Goal: Transaction & Acquisition: Purchase product/service

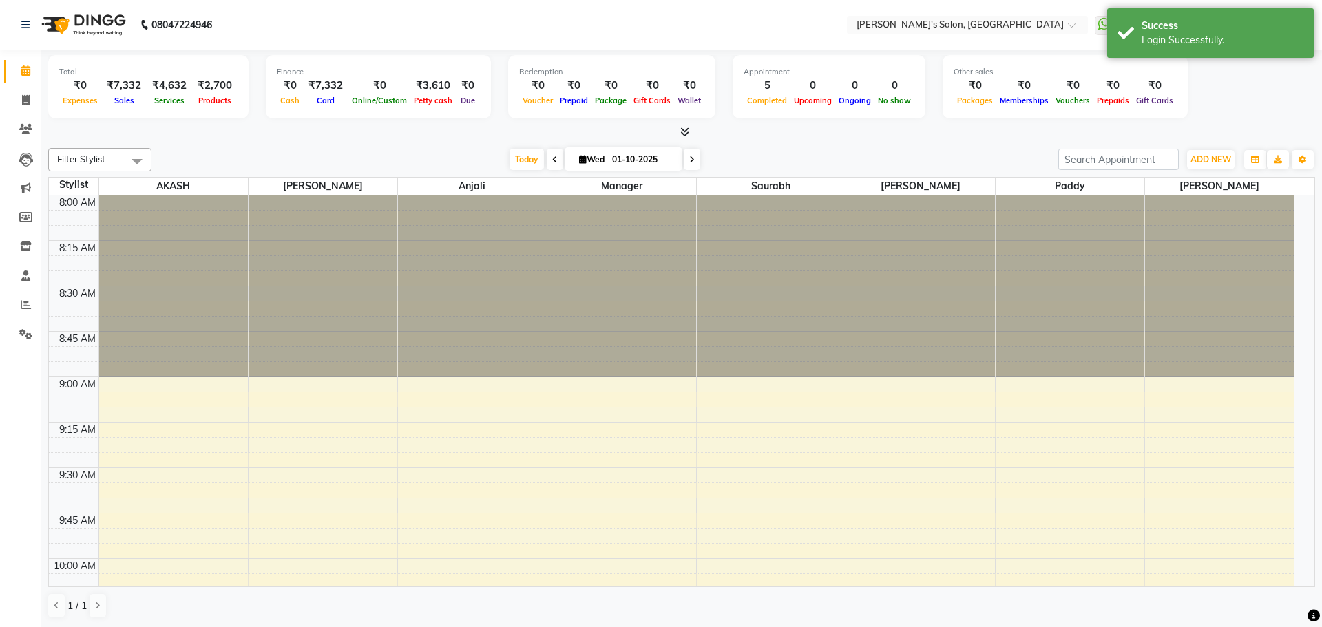
click at [964, 157] on div "[DATE] [DATE]" at bounding box center [604, 159] width 893 height 21
click at [14, 322] on li "Settings" at bounding box center [20, 335] width 41 height 30
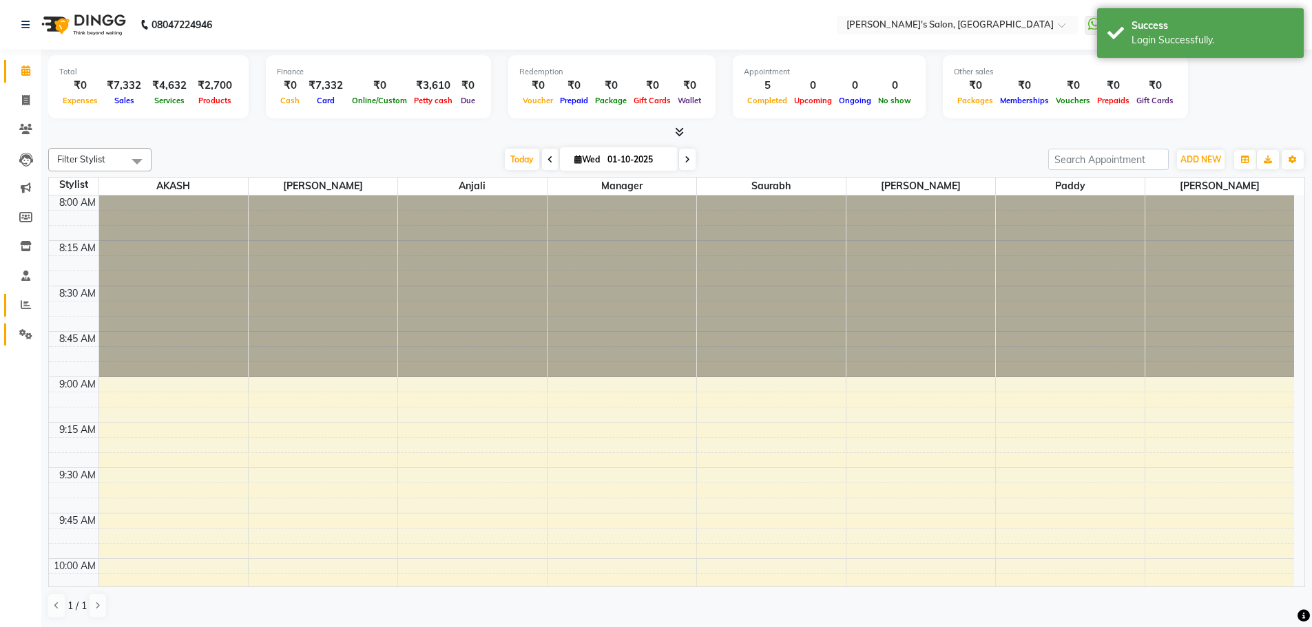
click at [14, 328] on span at bounding box center [26, 335] width 24 height 16
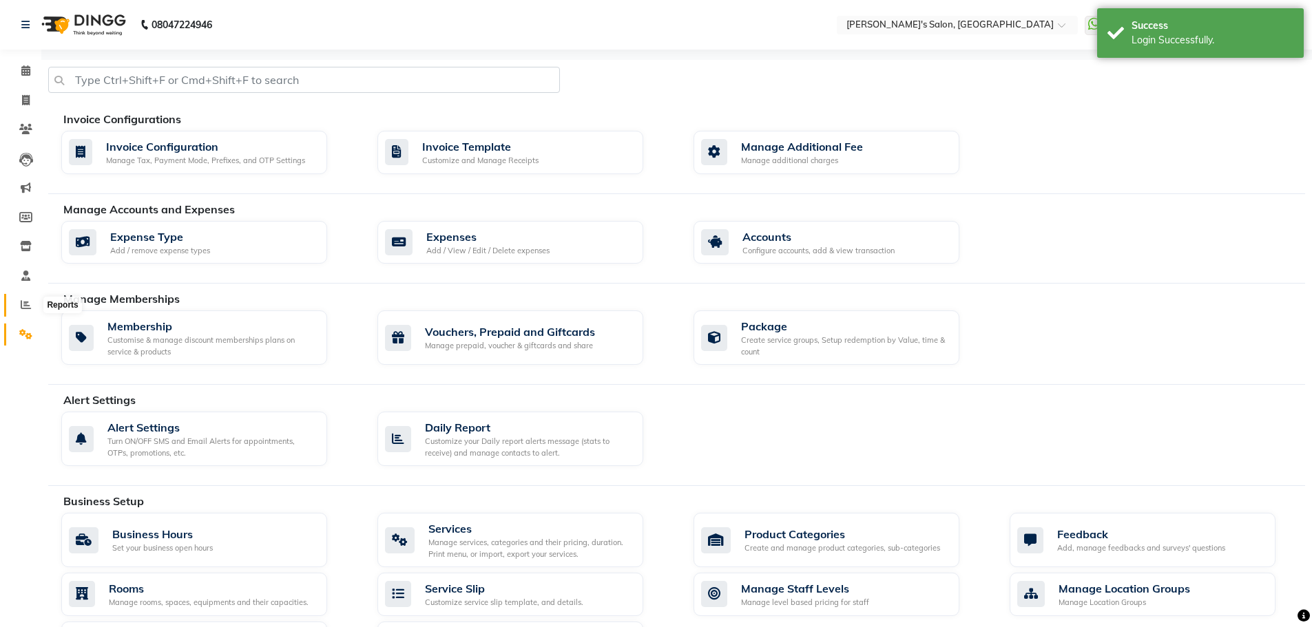
click at [25, 298] on span at bounding box center [26, 306] width 24 height 16
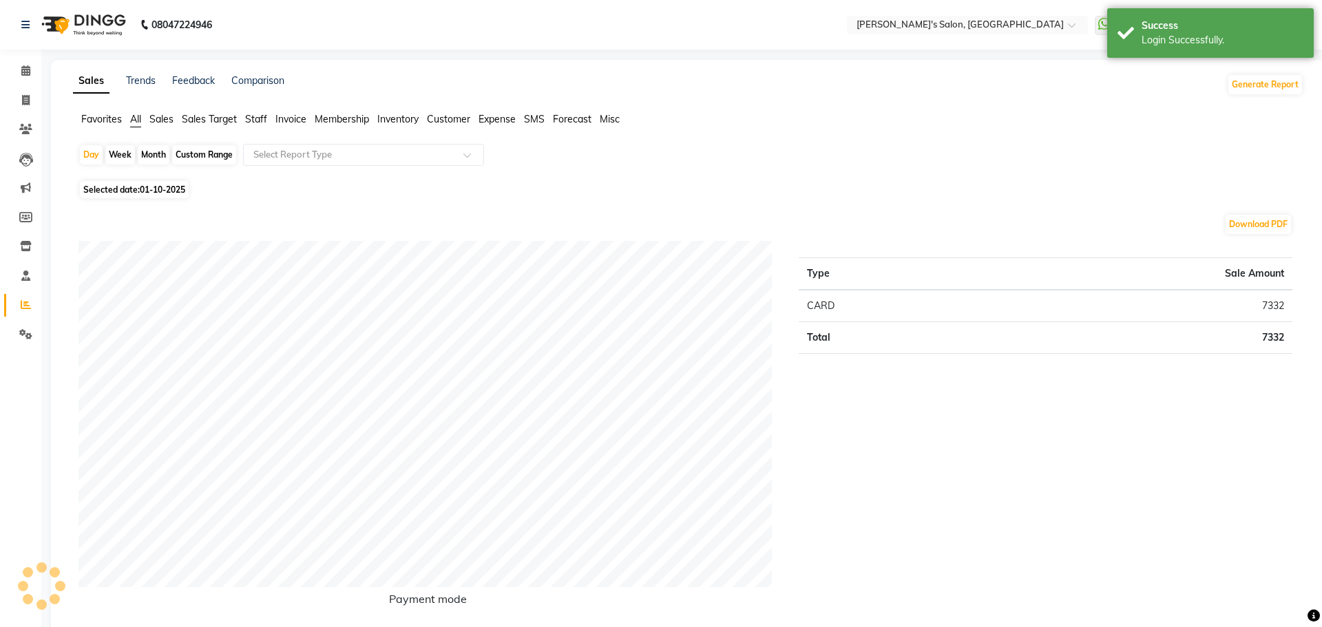
click at [155, 158] on div "Month" at bounding box center [154, 154] width 32 height 19
select select "10"
select select "2025"
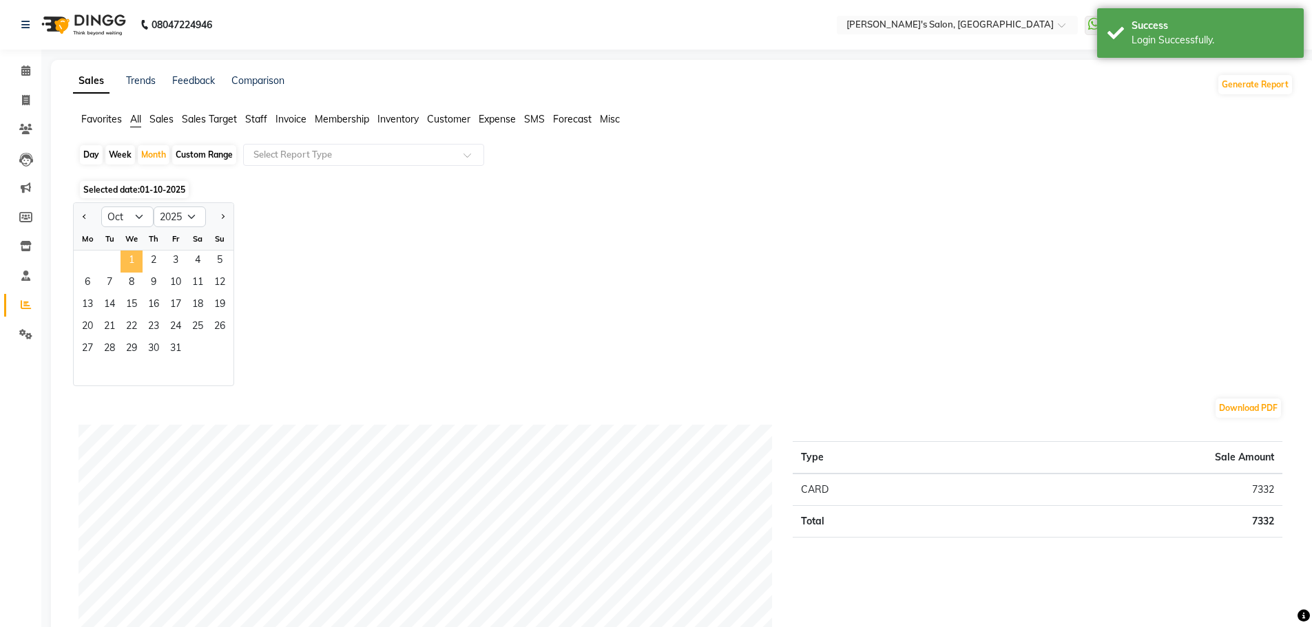
click at [137, 260] on span "1" at bounding box center [132, 262] width 22 height 22
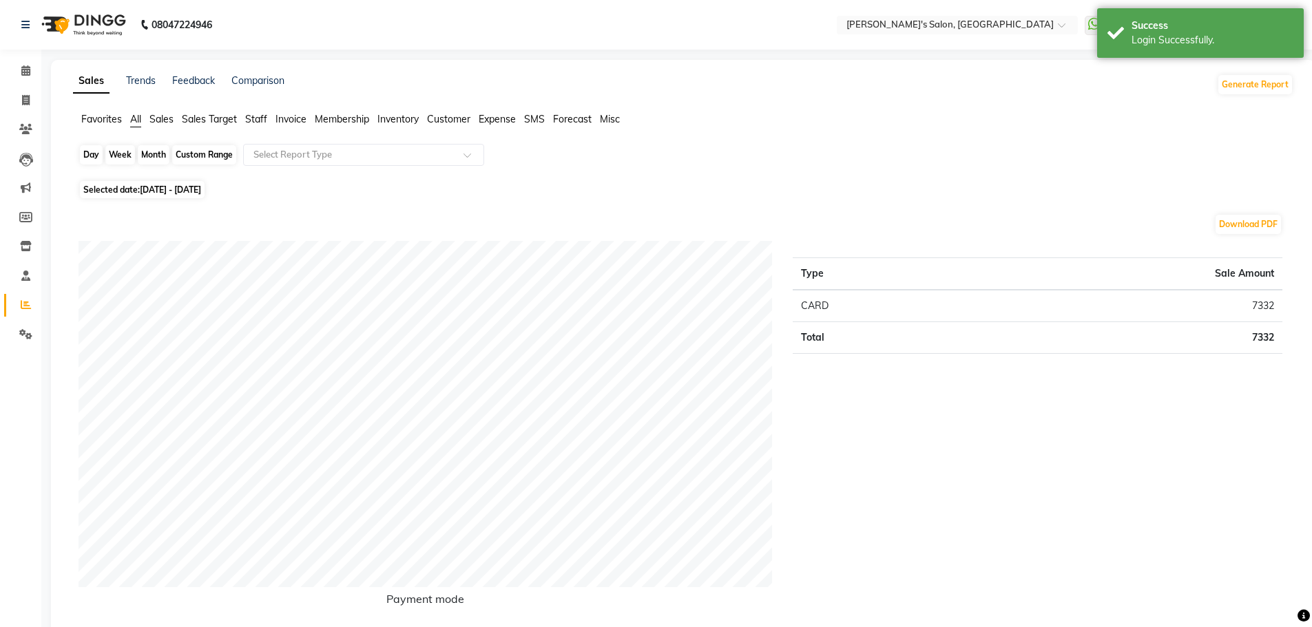
click at [156, 158] on div "Month" at bounding box center [154, 154] width 32 height 19
select select "10"
select select "2025"
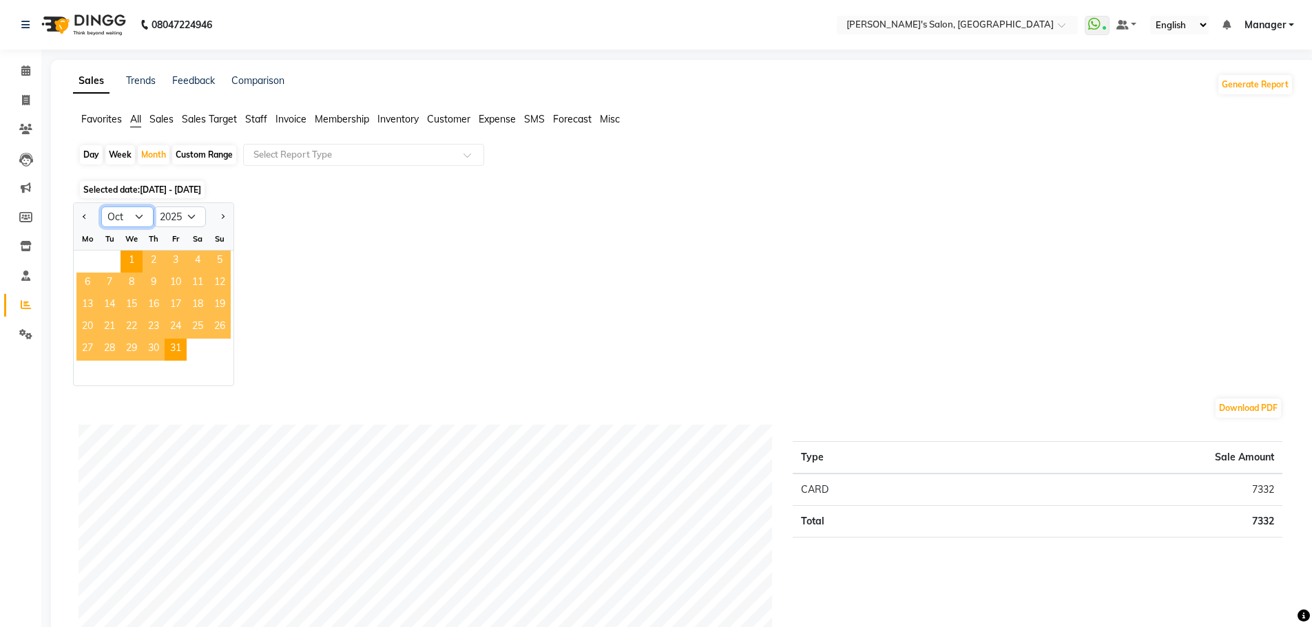
click at [127, 215] on select "Jan Feb Mar Apr May Jun Jul Aug Sep Oct Nov Dec" at bounding box center [127, 217] width 52 height 21
select select "9"
click at [101, 207] on select "Jan Feb Mar Apr May Jun Jul Aug Sep Oct Nov Dec" at bounding box center [127, 217] width 52 height 21
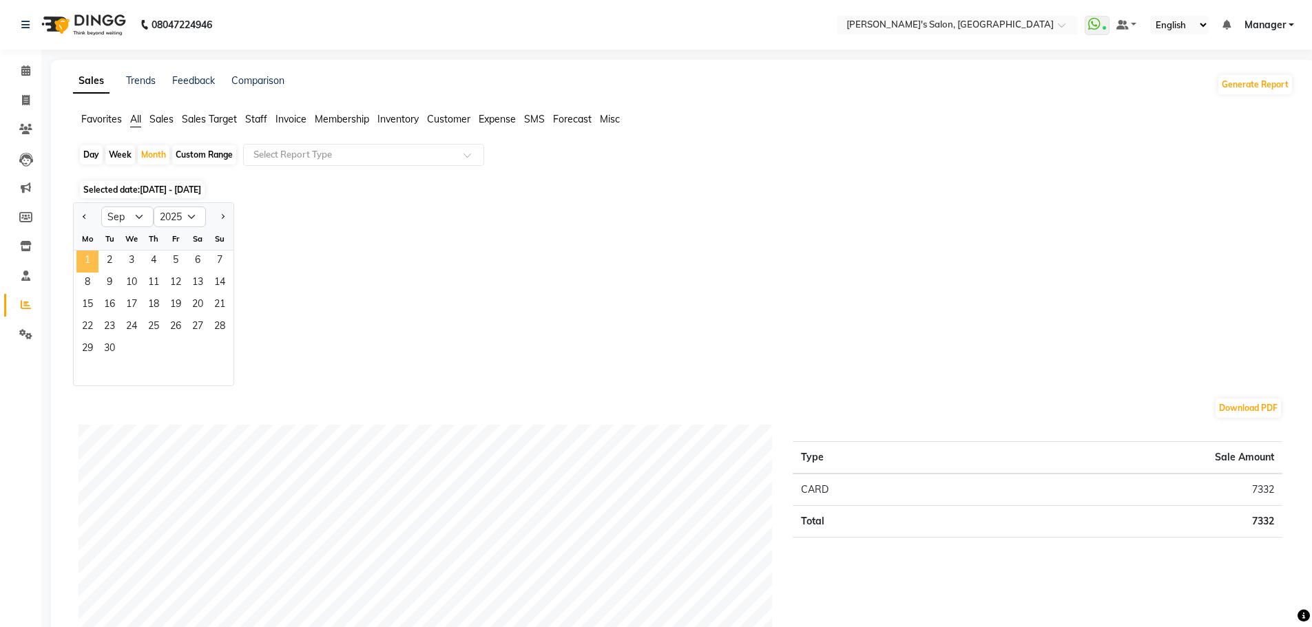
click at [90, 255] on span "1" at bounding box center [87, 262] width 22 height 22
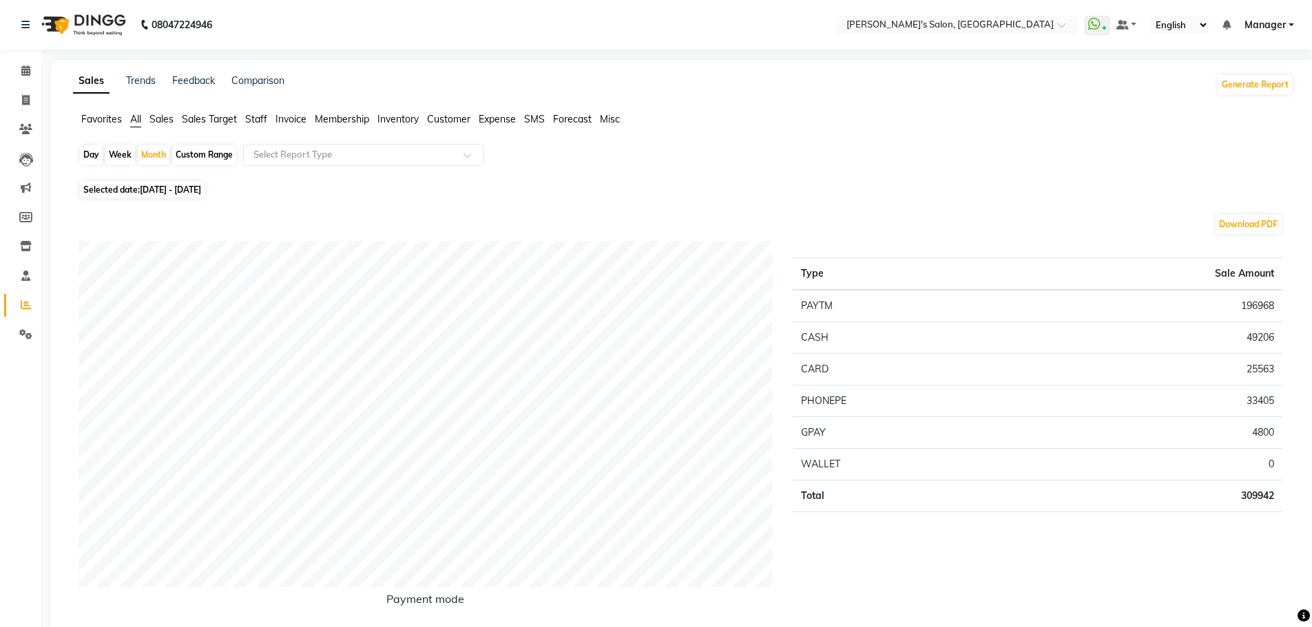
click at [260, 117] on span "Staff" at bounding box center [256, 119] width 22 height 12
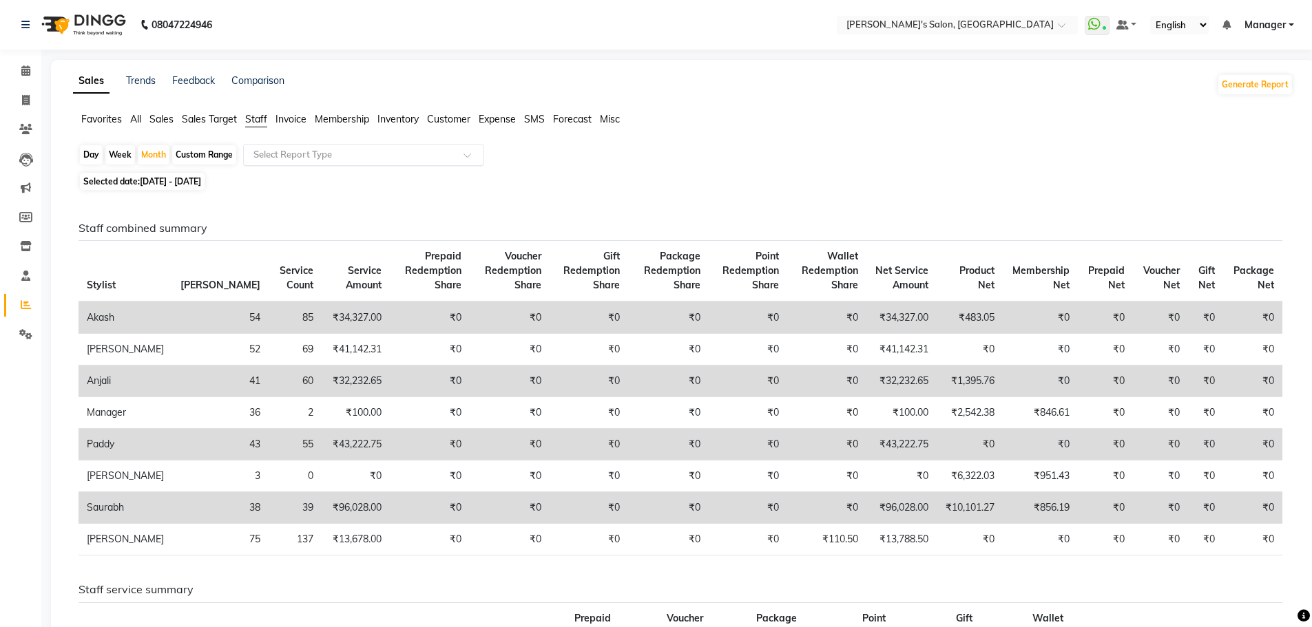
click at [307, 158] on input "text" at bounding box center [350, 155] width 198 height 14
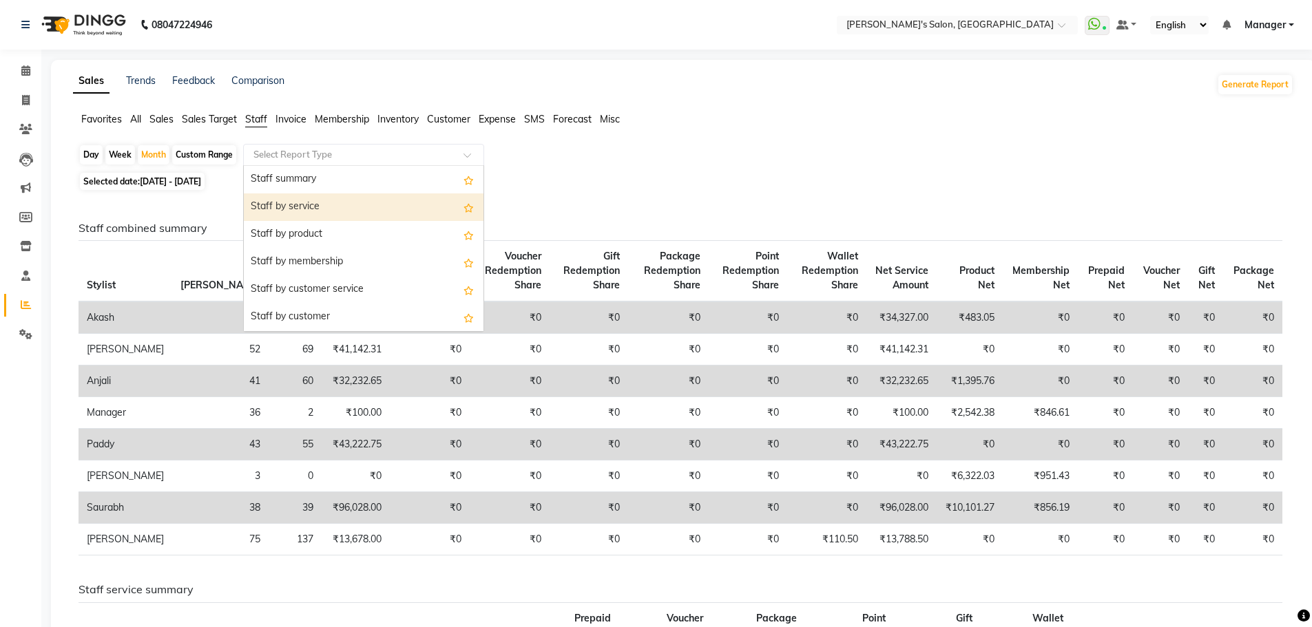
click at [306, 207] on div "Staff by service" at bounding box center [364, 208] width 240 height 28
select select "full_report"
select select "csv"
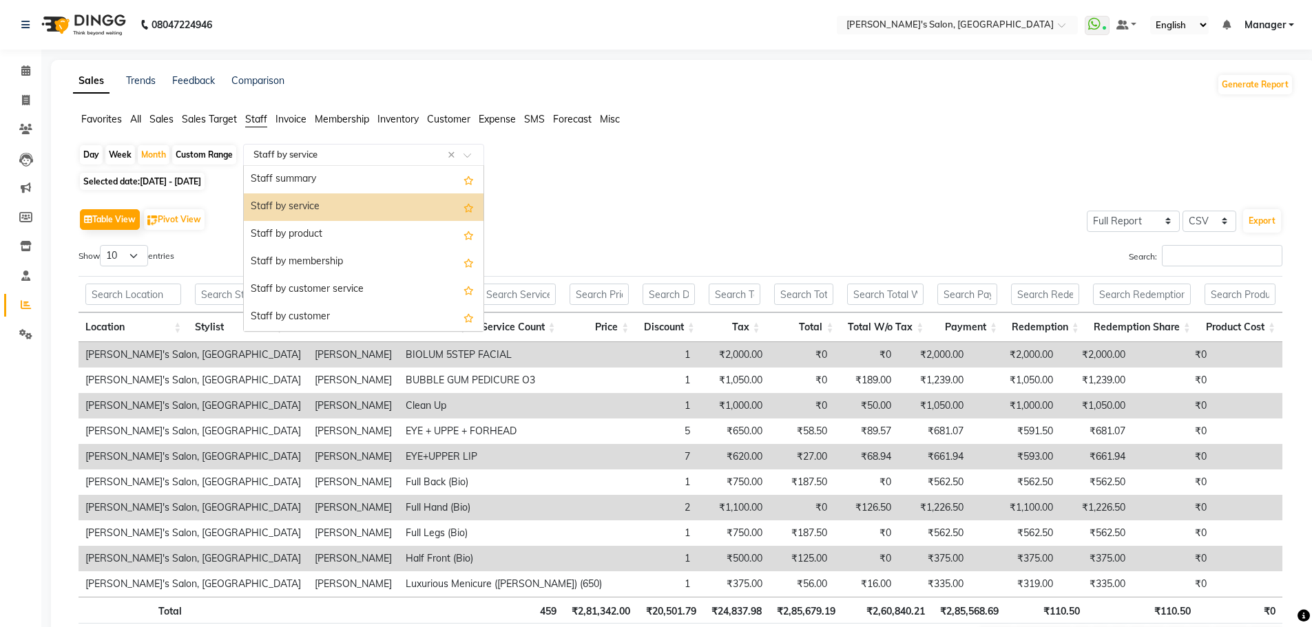
click at [357, 156] on input "text" at bounding box center [350, 155] width 198 height 14
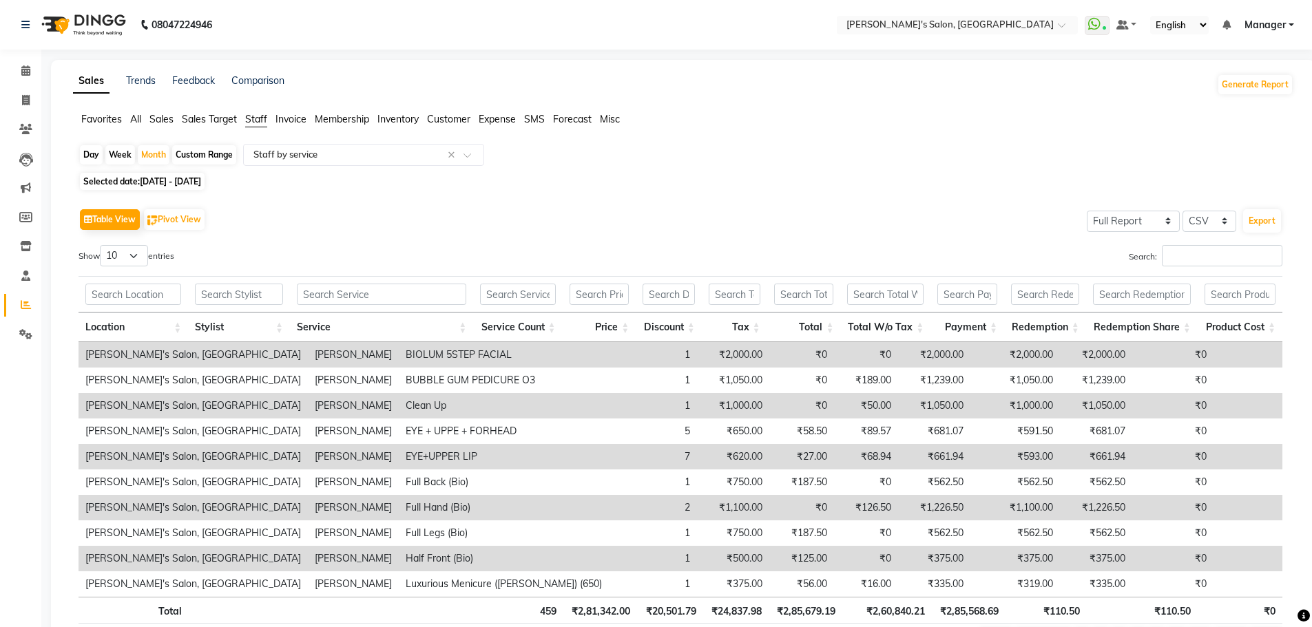
click at [260, 121] on span "Staff" at bounding box center [256, 119] width 22 height 12
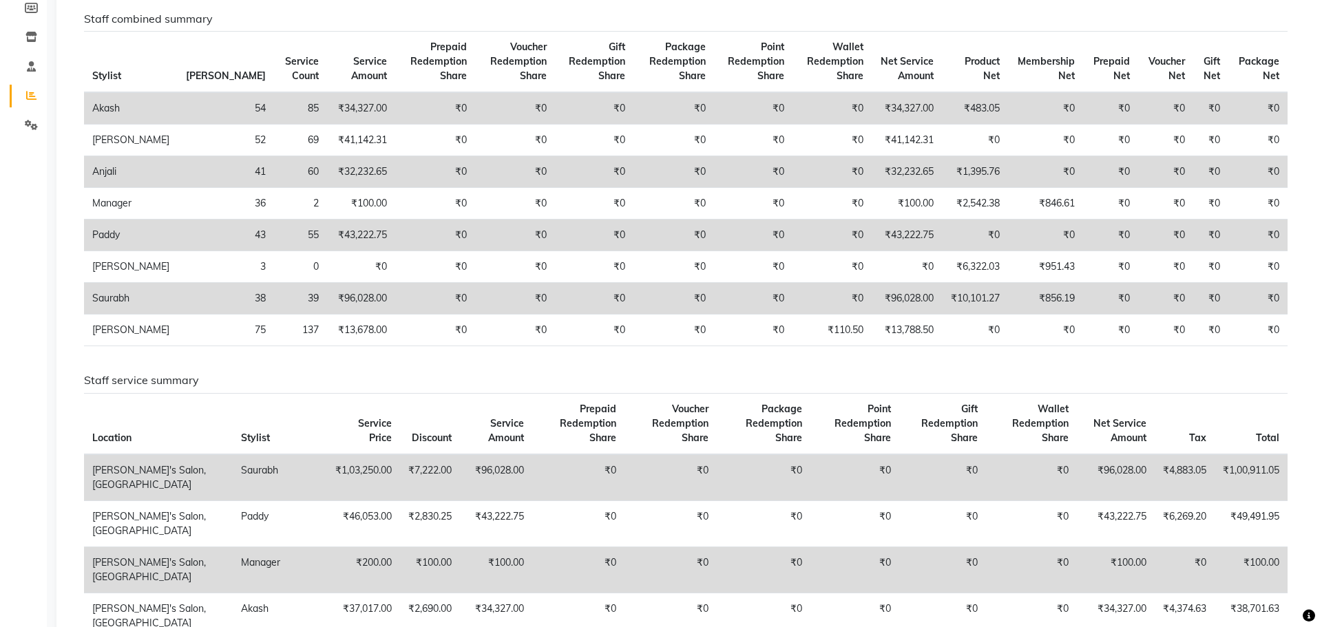
scroll to position [0, 0]
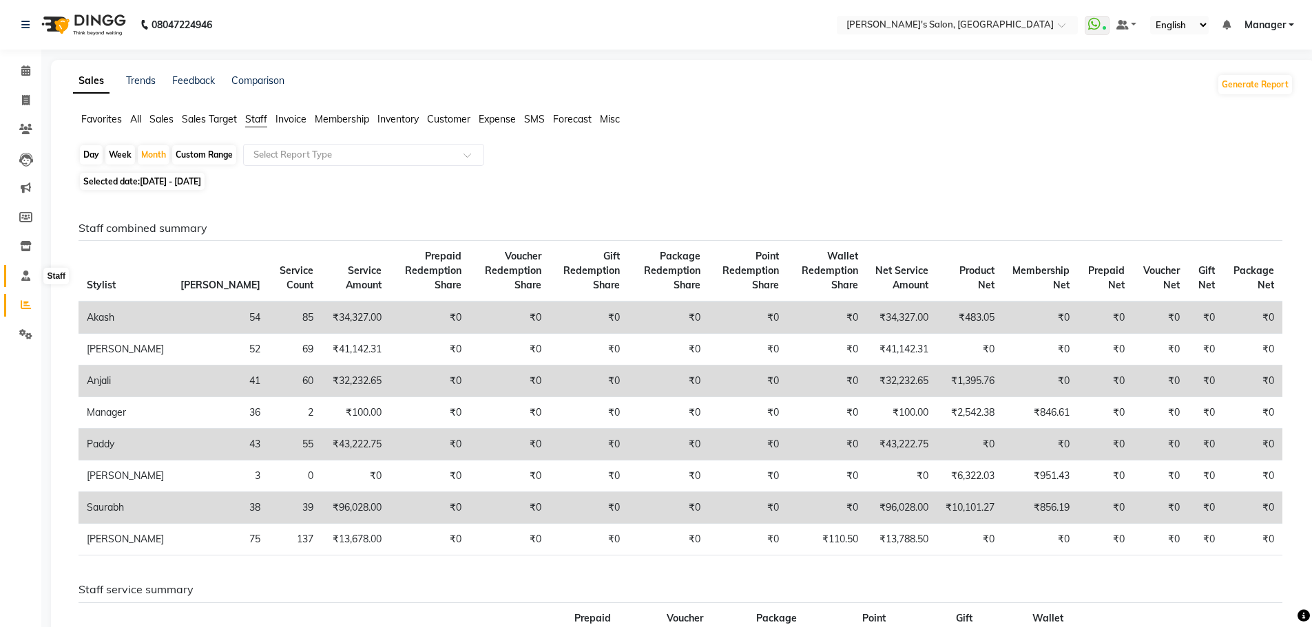
click at [19, 279] on span at bounding box center [26, 277] width 24 height 16
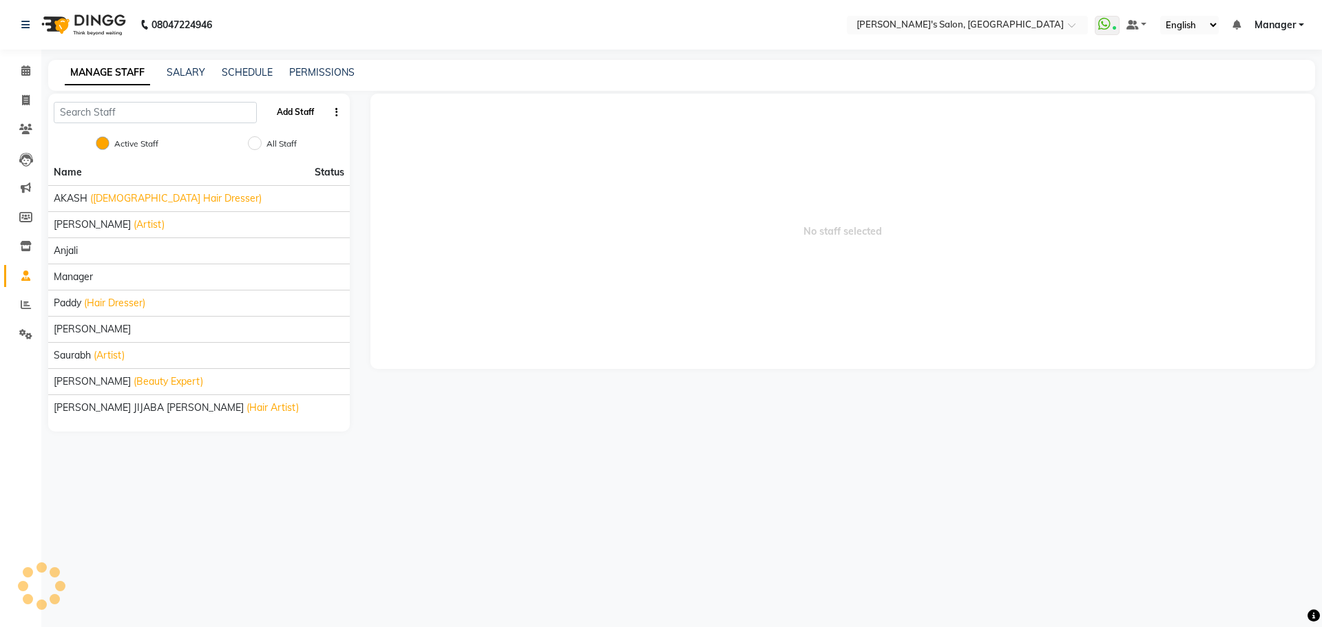
click at [289, 110] on button "Add Staff" at bounding box center [295, 112] width 48 height 23
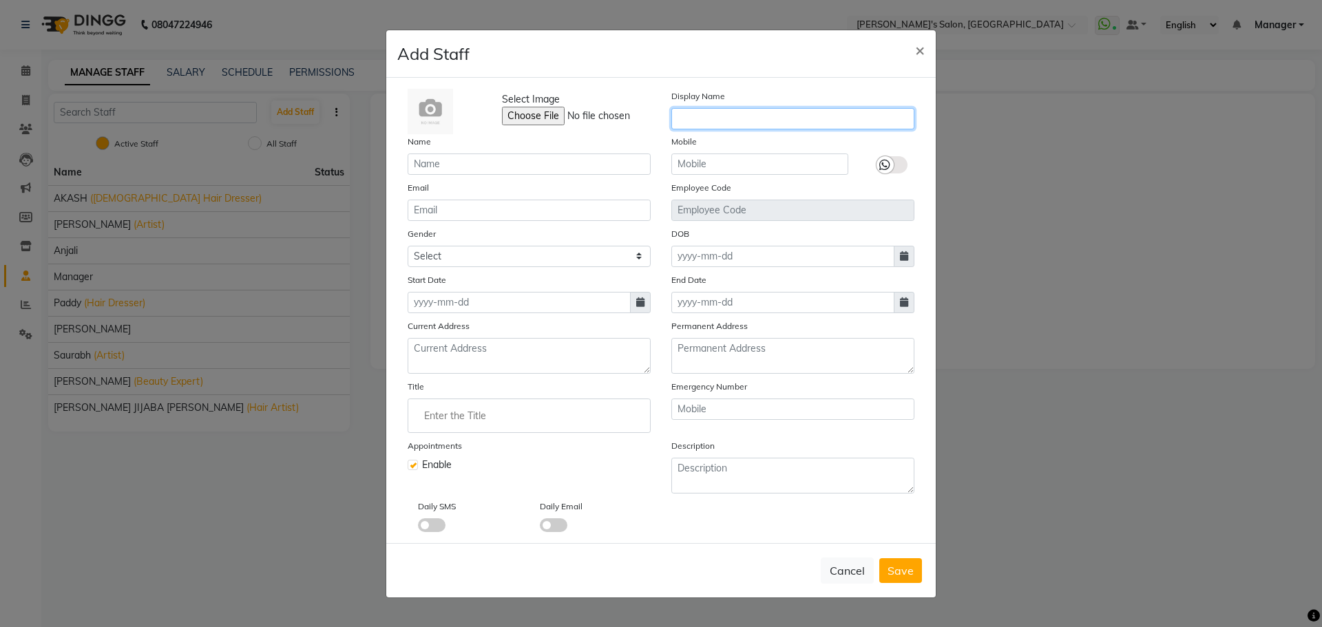
click at [711, 118] on input "text" at bounding box center [792, 118] width 243 height 21
type input "[PERSON_NAME]"
click at [575, 166] on input "text" at bounding box center [529, 164] width 243 height 21
click at [717, 118] on input "[PERSON_NAME]" at bounding box center [792, 118] width 243 height 21
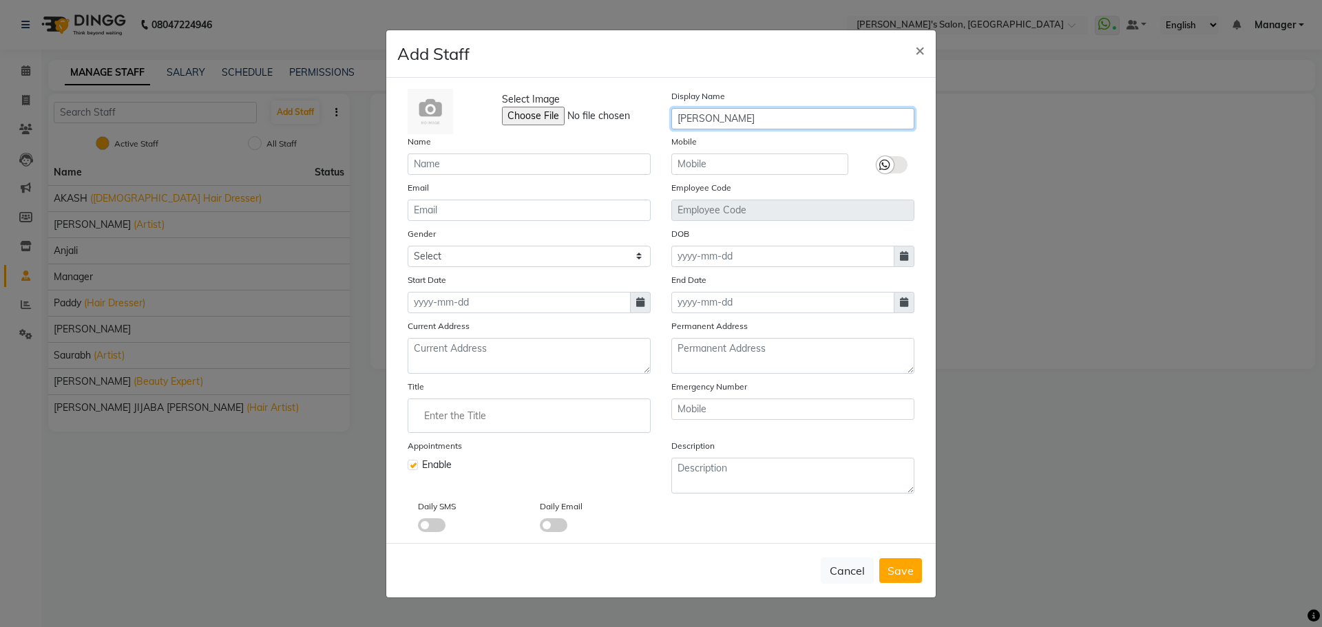
click at [717, 118] on input "[PERSON_NAME]" at bounding box center [792, 118] width 243 height 21
click at [566, 166] on input "text" at bounding box center [529, 164] width 243 height 21
paste input "[PERSON_NAME]"
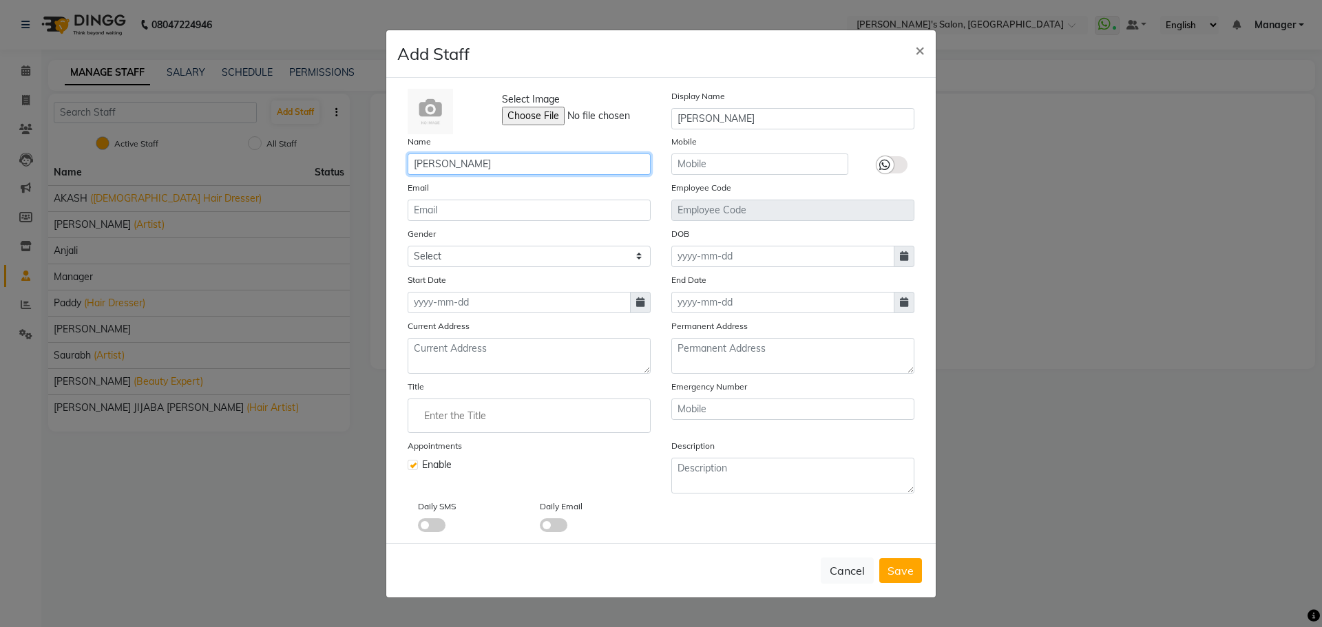
type input "[PERSON_NAME]"
click at [685, 167] on input "text" at bounding box center [759, 164] width 177 height 21
type input "8855060503"
click at [892, 167] on div at bounding box center [885, 164] width 17 height 17
click at [0, 0] on input "checkbox" at bounding box center [0, 0] width 0 height 0
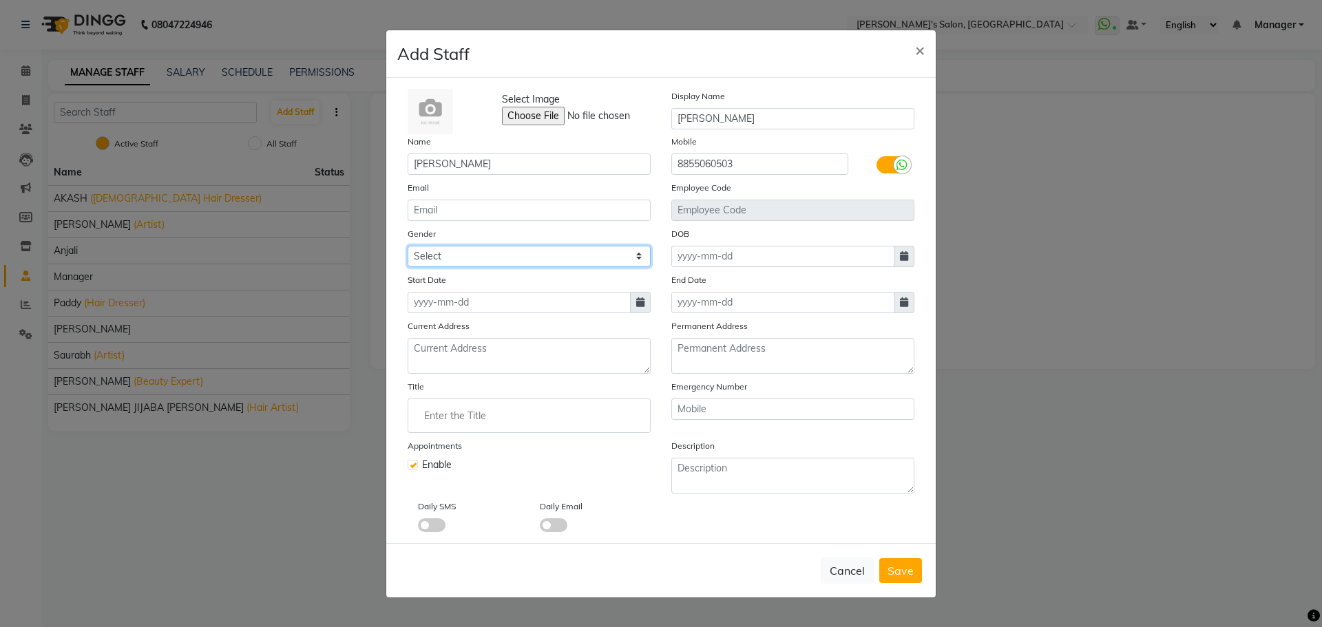
click at [461, 259] on select "Select [DEMOGRAPHIC_DATA] [DEMOGRAPHIC_DATA] Other Prefer Not To Say" at bounding box center [529, 256] width 243 height 21
select select "[DEMOGRAPHIC_DATA]"
click at [408, 246] on select "Select [DEMOGRAPHIC_DATA] [DEMOGRAPHIC_DATA] Other Prefer Not To Say" at bounding box center [529, 256] width 243 height 21
click at [792, 256] on input at bounding box center [782, 256] width 223 height 21
select select "10"
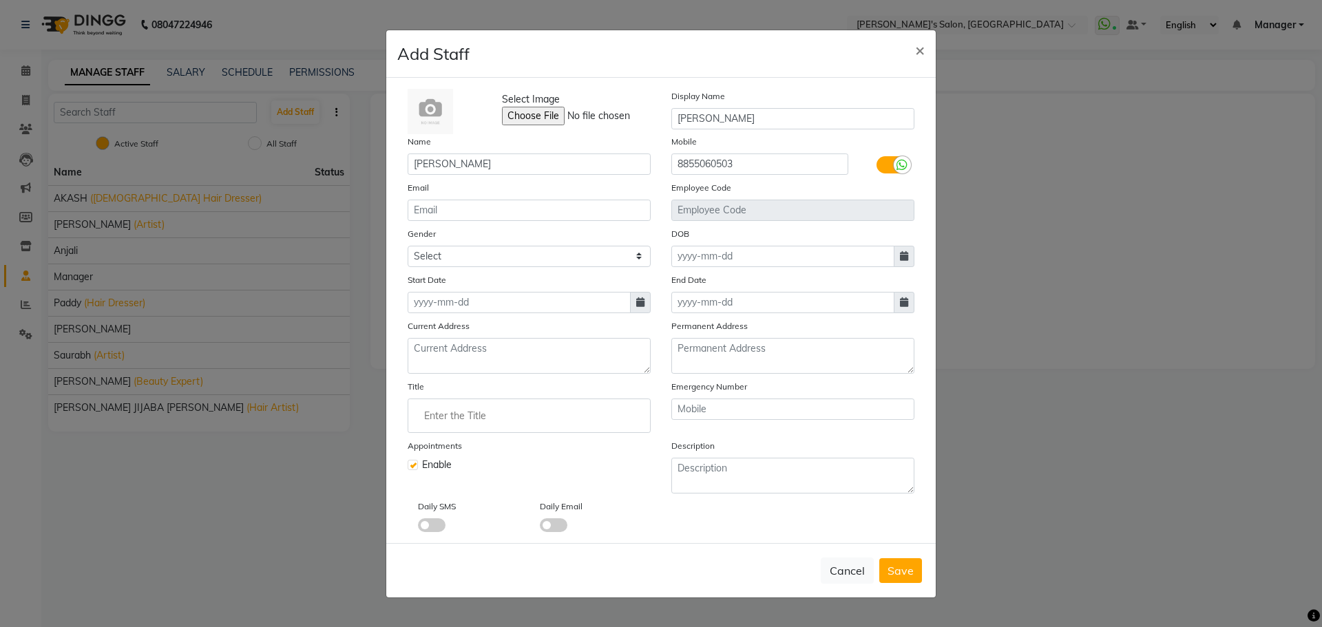
select select "2025"
click at [904, 257] on icon at bounding box center [904, 256] width 8 height 10
select select "10"
select select "2025"
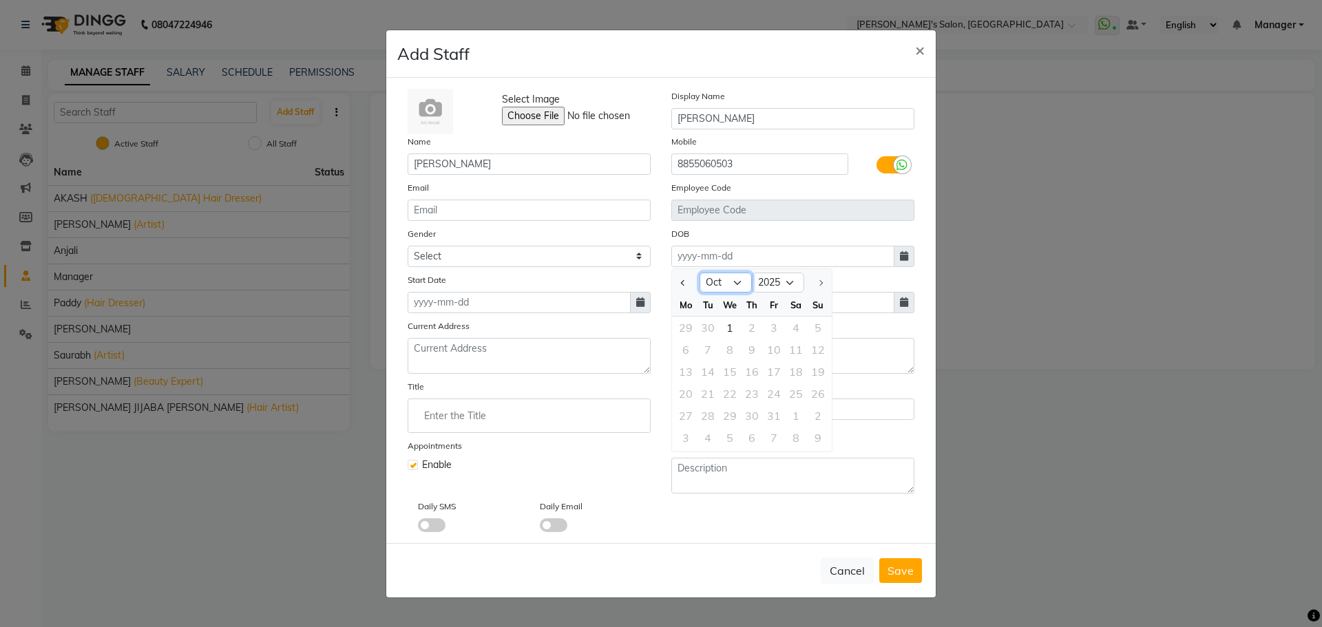
click at [733, 281] on select "Jan Feb Mar Apr May Jun Jul Aug Sep Oct" at bounding box center [726, 283] width 52 height 21
select select "6"
click at [700, 273] on select "Jan Feb Mar Apr May Jun Jul Aug Sep Oct" at bounding box center [726, 283] width 52 height 21
click at [773, 352] on div "6" at bounding box center [774, 350] width 22 height 22
type input "06-06-2025"
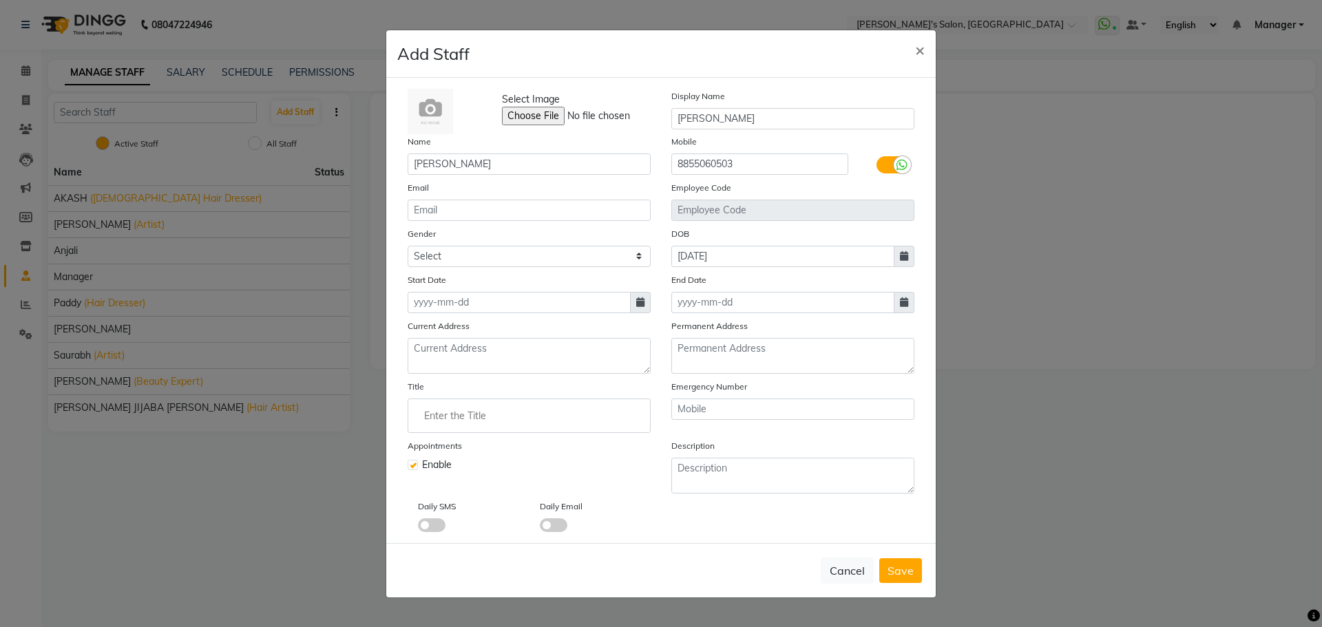
click at [903, 254] on icon at bounding box center [904, 256] width 8 height 10
select select "6"
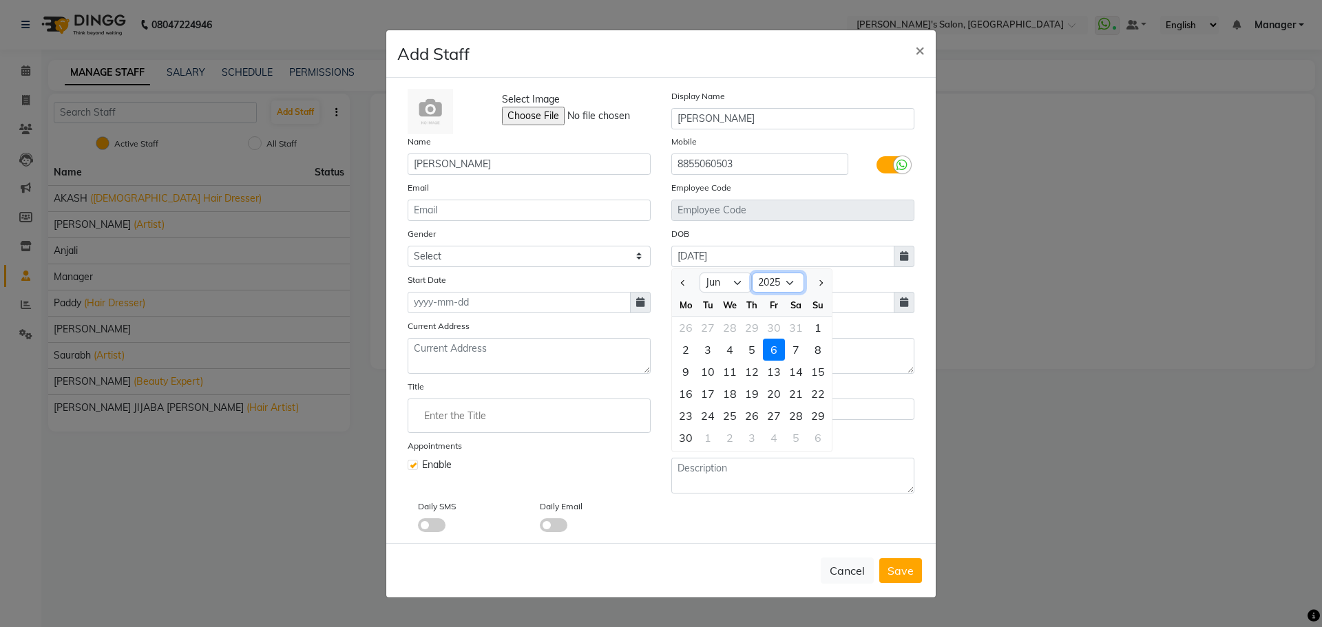
click at [800, 286] on select "1920 1921 1922 1923 1924 1925 1926 1927 1928 1929 1930 1931 1932 1933 1934 1935…" at bounding box center [778, 283] width 52 height 21
click at [791, 283] on select "1920 1921 1922 1923 1924 1925 1926 1927 1928 1929 1930 1931 1932 1933 1934 1935…" at bounding box center [778, 283] width 52 height 21
click at [790, 280] on select "1920 1921 1922 1923 1924 1925 1926 1927 1928 1929 1930 1931 1932 1933 1934 1935…" at bounding box center [778, 283] width 52 height 21
select select "2007"
click at [752, 273] on select "1920 1921 1922 1923 1924 1925 1926 1927 1928 1929 1930 1931 1932 1933 1934 1935…" at bounding box center [778, 283] width 52 height 21
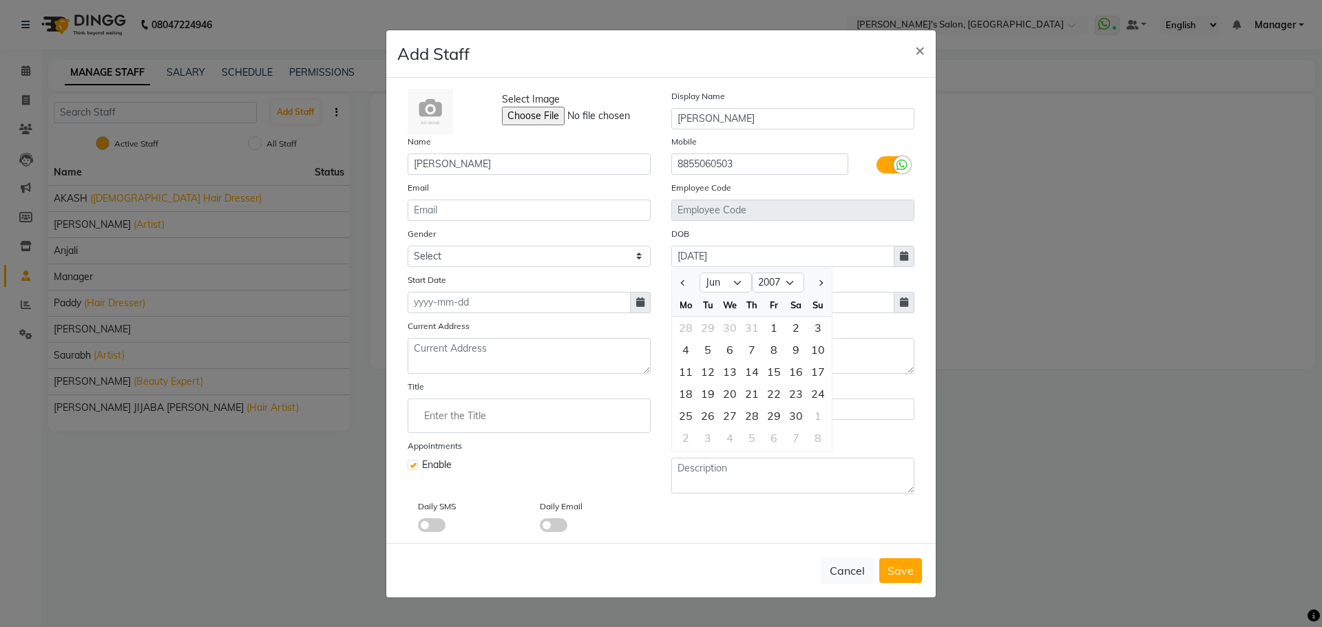
click at [926, 328] on div "Select Image Display Name KOMAL GANGURDE Name KOMAL GANGURDE Mobile 8855060503 …" at bounding box center [661, 311] width 550 height 466
click at [639, 307] on span at bounding box center [640, 302] width 21 height 21
select select "10"
select select "2025"
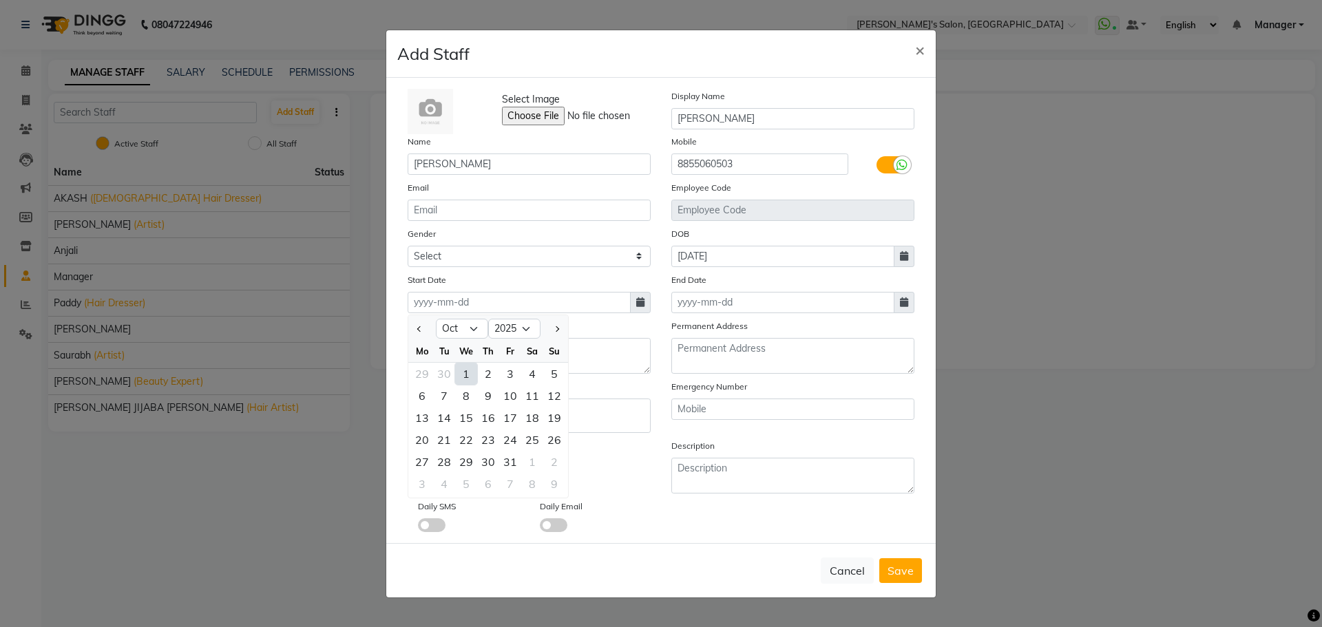
click at [464, 371] on div "1" at bounding box center [466, 374] width 22 height 22
type input "01-10-2025"
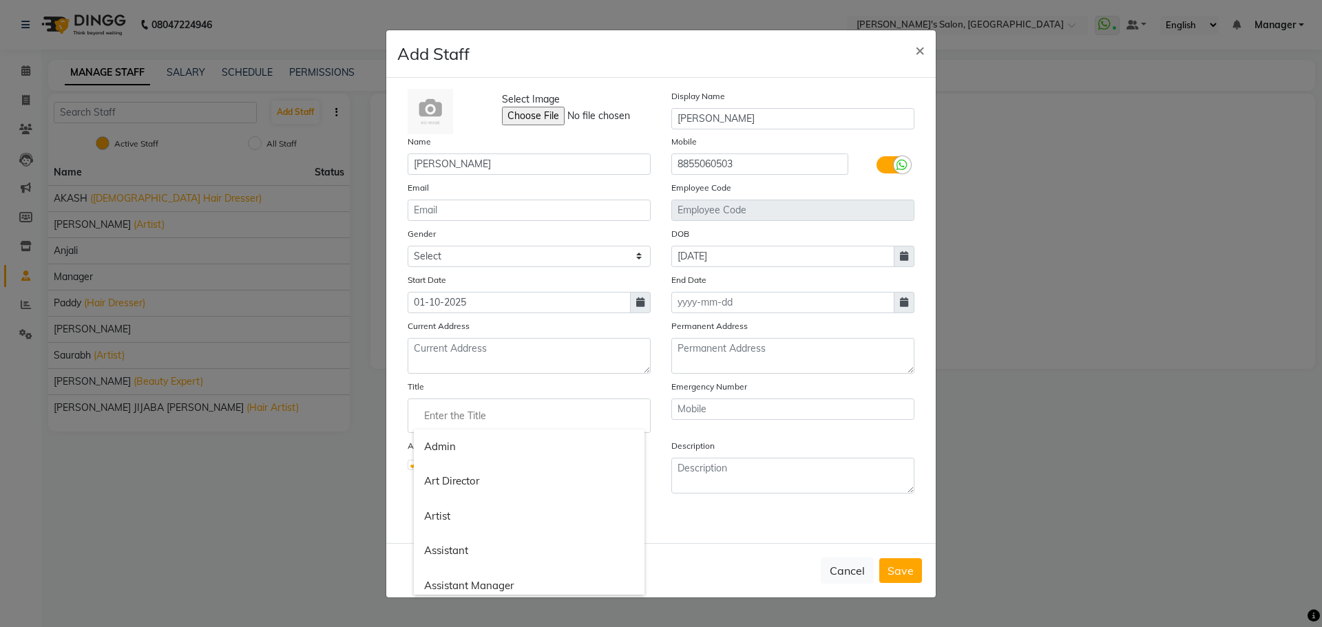
click at [455, 415] on input "Enter the Title" at bounding box center [529, 416] width 231 height 28
click at [505, 454] on link "Uni sex Hair Dresser" at bounding box center [529, 447] width 231 height 35
type input "Unisex Hair Dresser"
click at [901, 575] on span "Save" at bounding box center [901, 571] width 26 height 14
select select
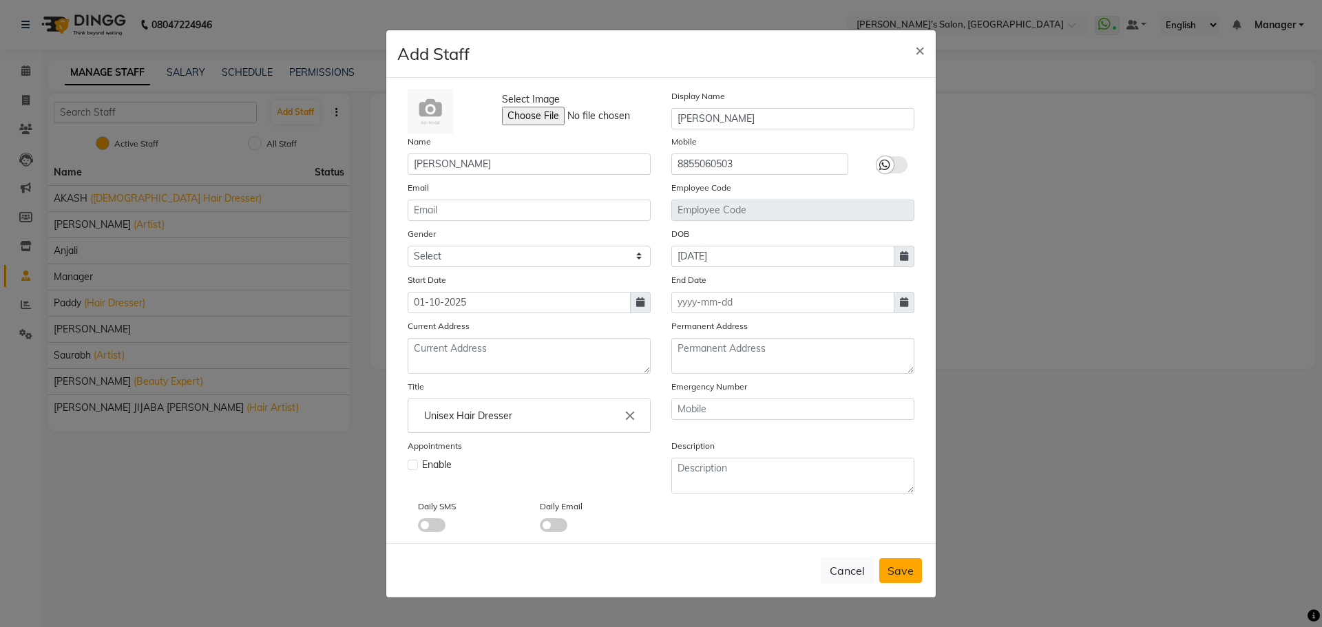
checkbox input "false"
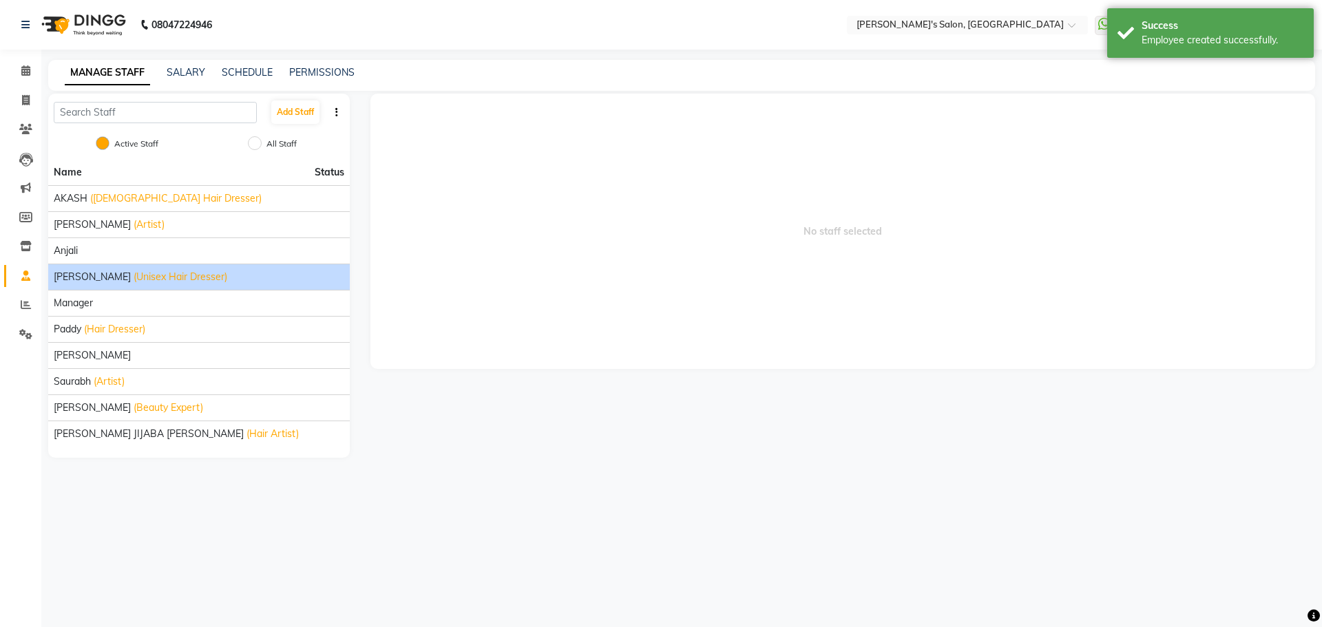
click at [81, 284] on span "[PERSON_NAME]" at bounding box center [92, 277] width 77 height 14
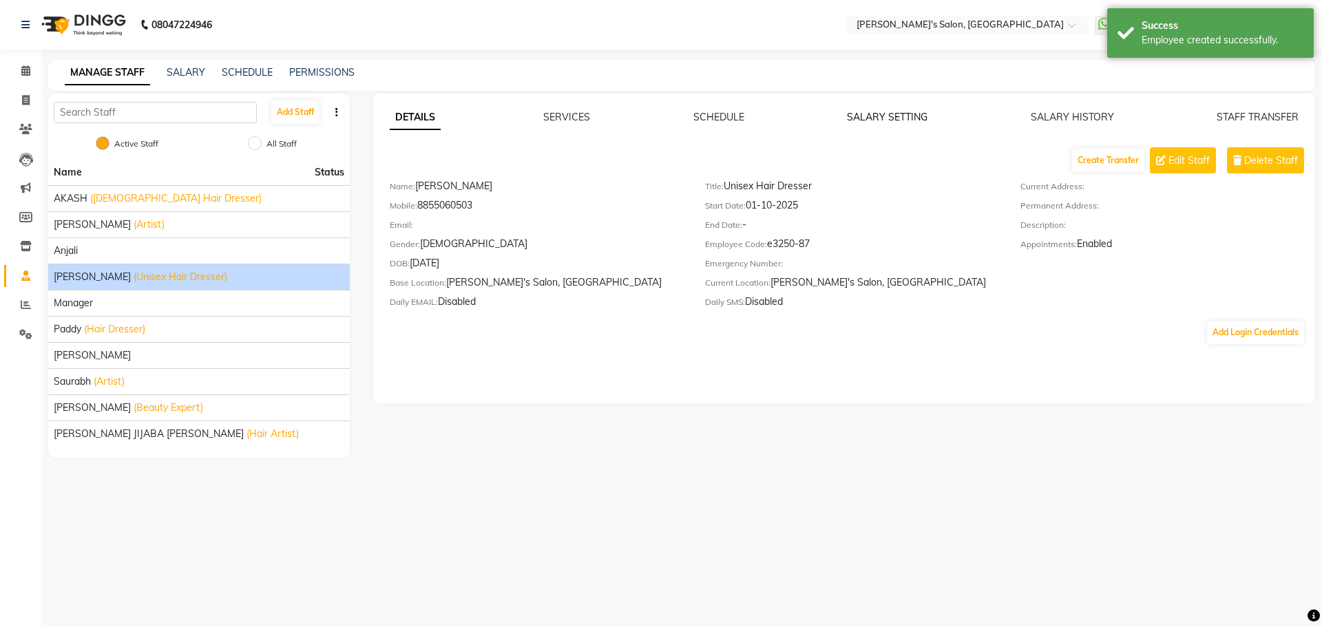
click at [888, 117] on link "SALARY SETTING" at bounding box center [887, 117] width 81 height 12
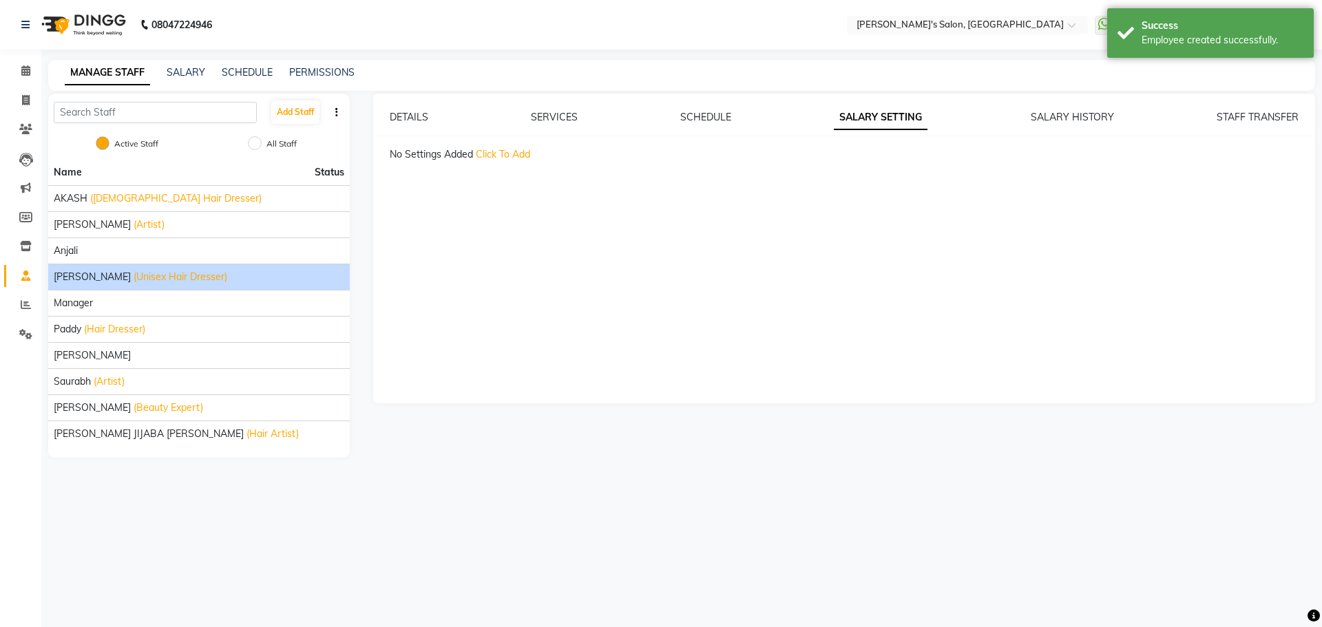
click at [511, 158] on span "Click To Add" at bounding box center [503, 154] width 54 height 12
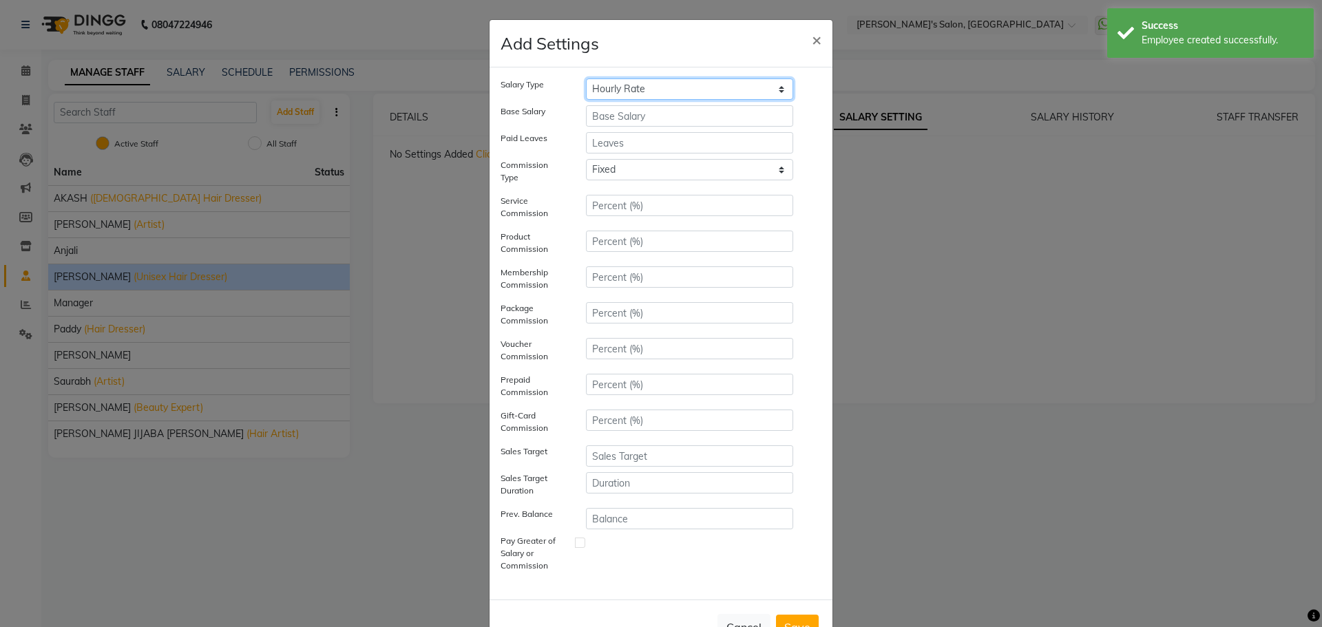
drag, startPoint x: 616, startPoint y: 89, endPoint x: 621, endPoint y: 94, distance: 7.8
click at [616, 89] on select "Hourly Rate Bi-Weekly Twice Monthly Monthly Yearly" at bounding box center [689, 89] width 207 height 21
select select "twice-monthly"
click at [586, 79] on select "Hourly Rate Bi-Weekly Twice Monthly Monthly Yearly" at bounding box center [689, 89] width 207 height 21
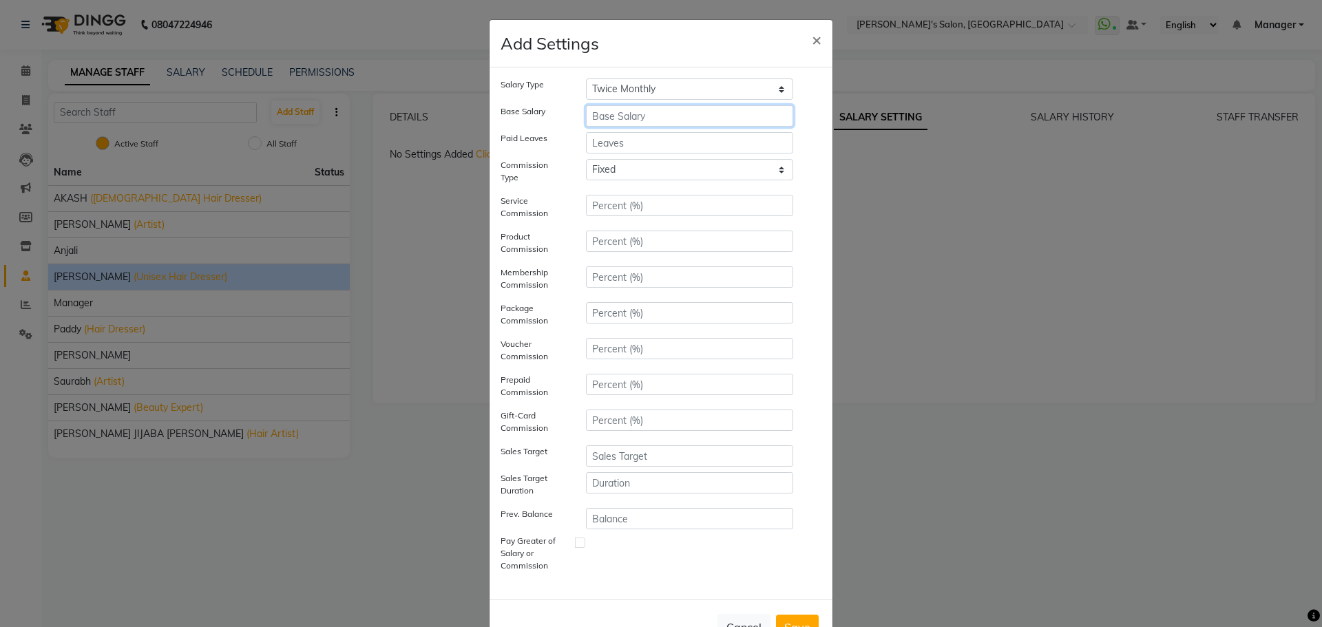
click at [628, 122] on input "number" at bounding box center [689, 115] width 207 height 21
type input "12000"
click at [645, 142] on input "number" at bounding box center [689, 142] width 207 height 21
type input "4"
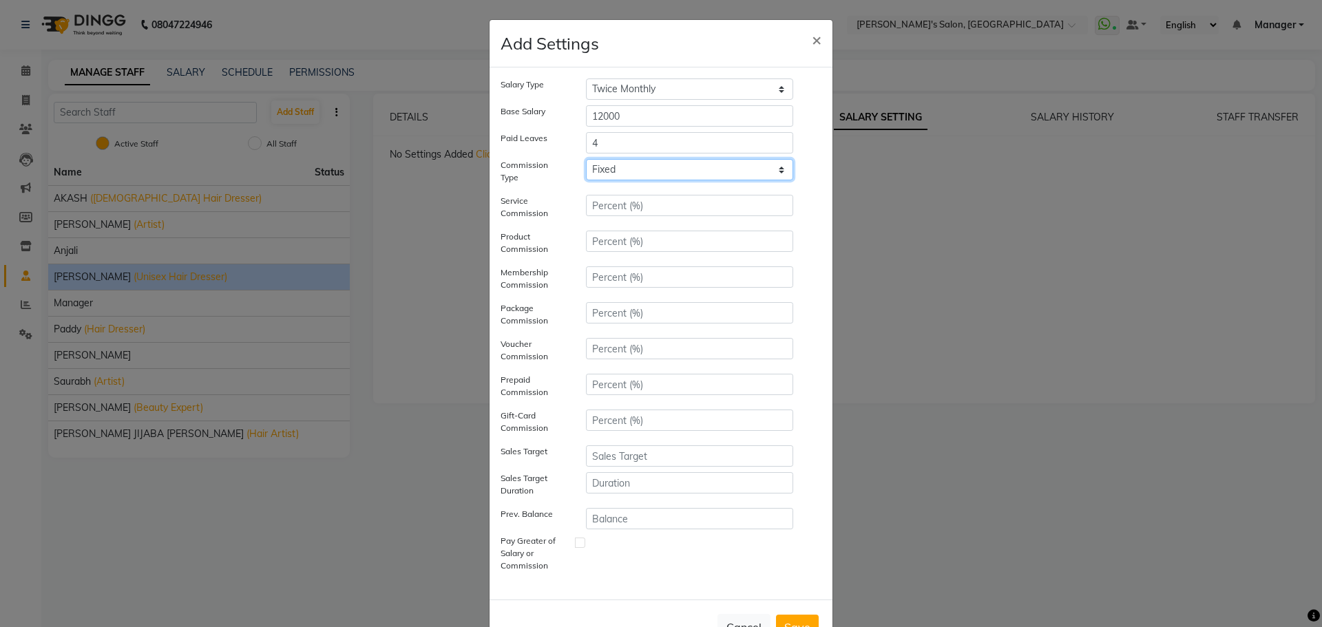
click at [642, 171] on select "Fixed" at bounding box center [689, 169] width 207 height 21
click at [633, 205] on input "number" at bounding box center [689, 205] width 207 height 21
type input "5"
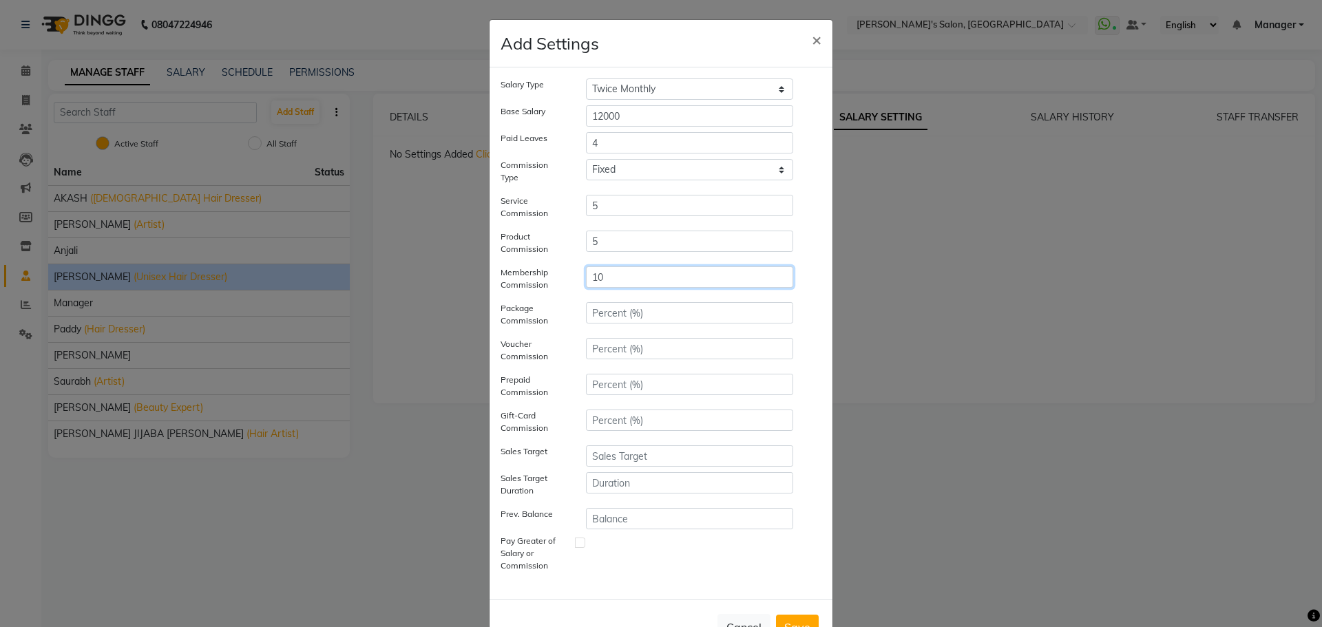
type input "10"
type input "5"
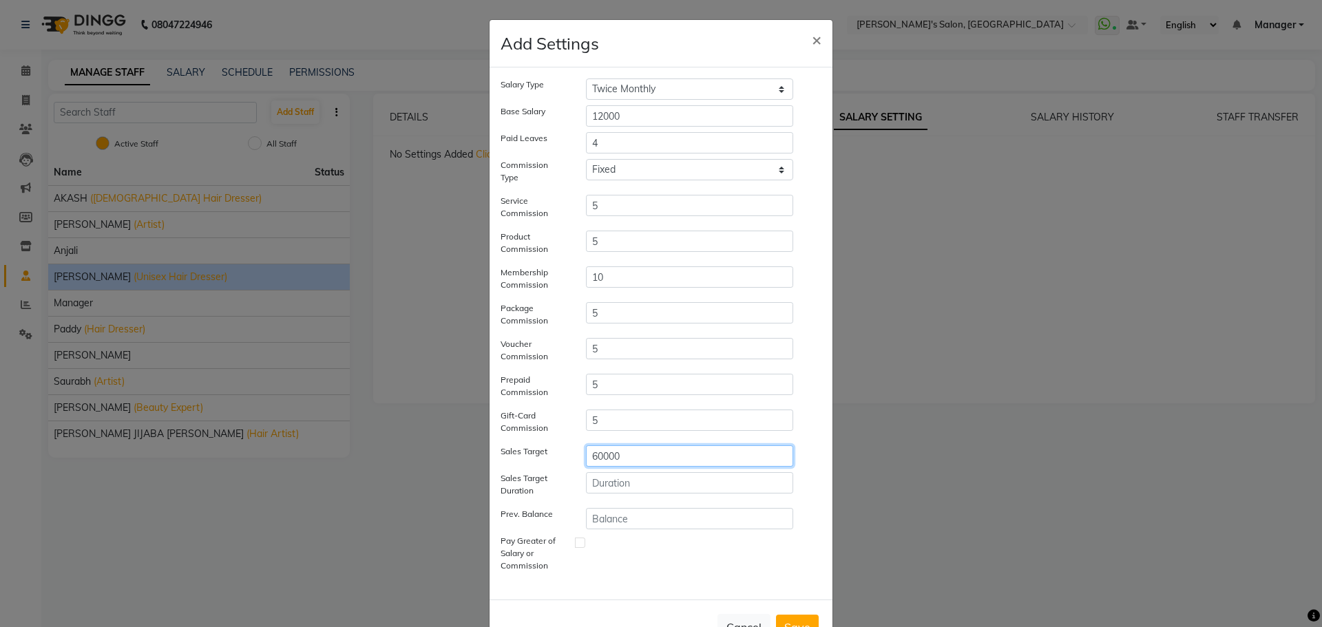
type input "60000"
type input "30"
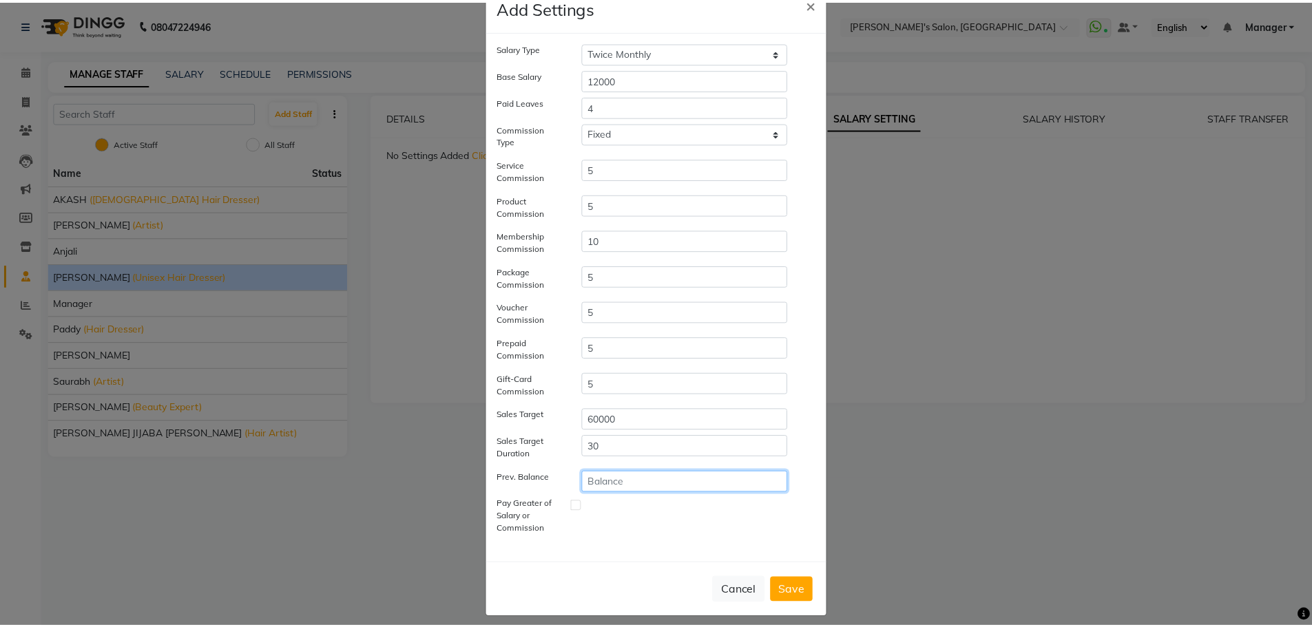
scroll to position [47, 0]
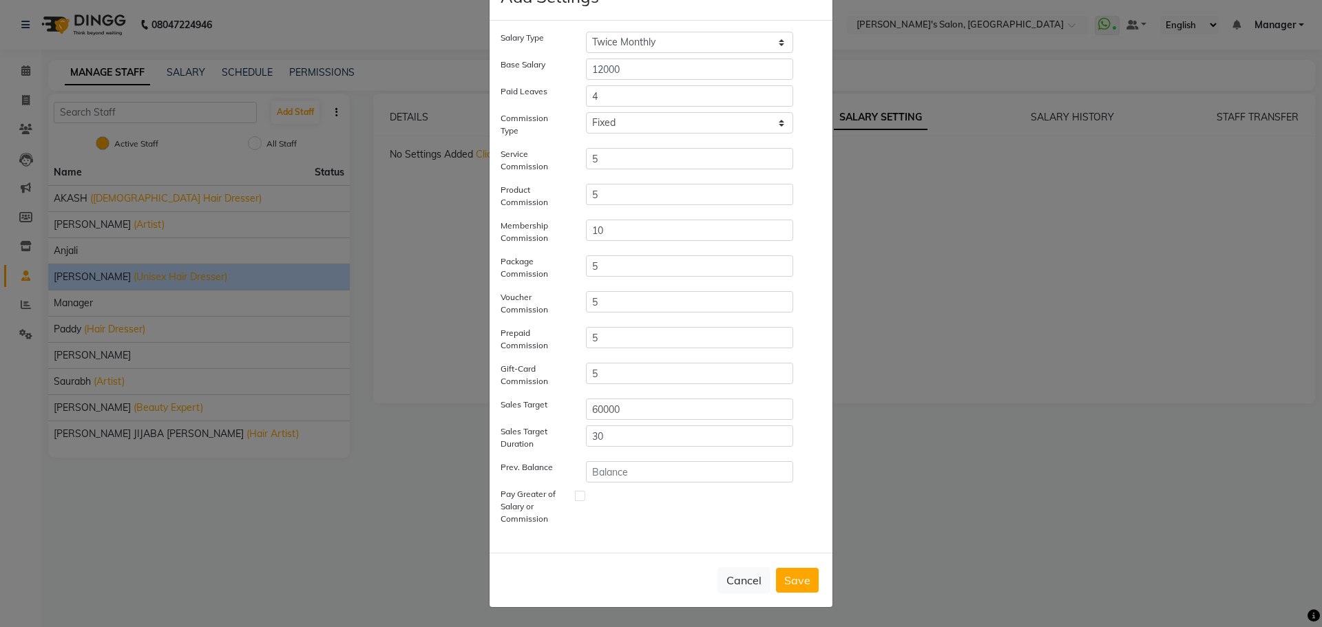
click at [788, 576] on button "Save" at bounding box center [797, 580] width 43 height 25
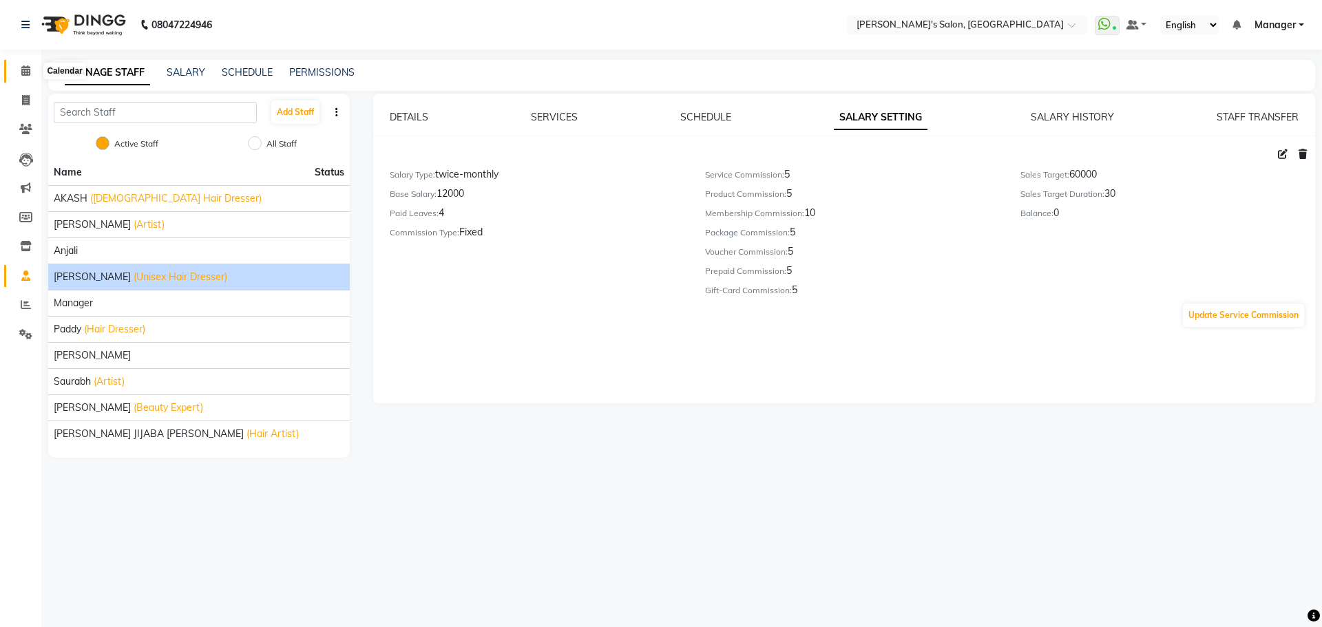
click at [30, 70] on icon at bounding box center [25, 70] width 9 height 10
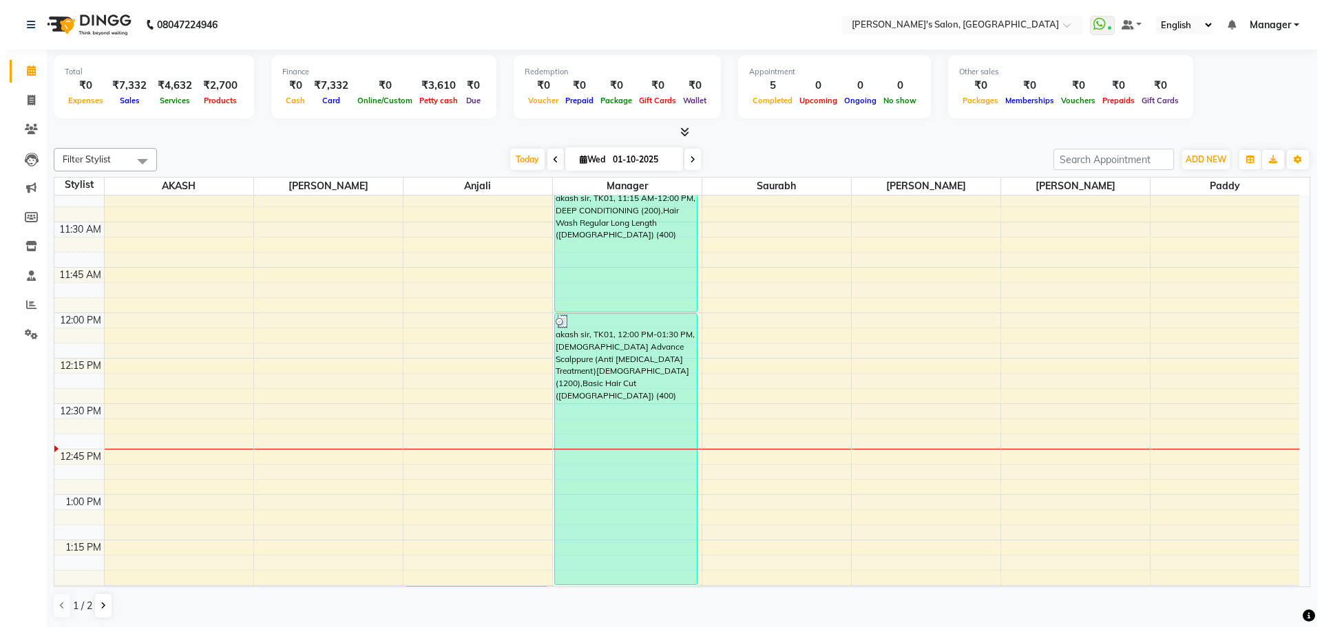
scroll to position [551, 0]
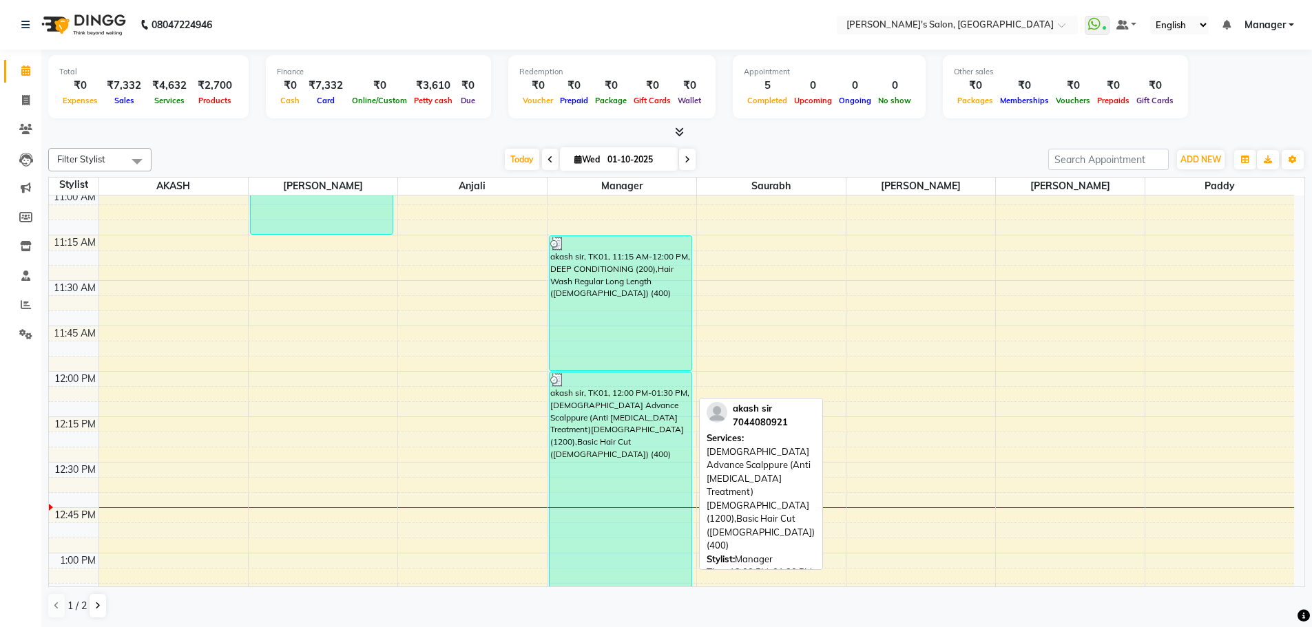
click at [625, 410] on div "akash sir, TK01, 12:00 PM-01:30 PM, [DEMOGRAPHIC_DATA] Advance Scalppure (Anti …" at bounding box center [621, 508] width 143 height 271
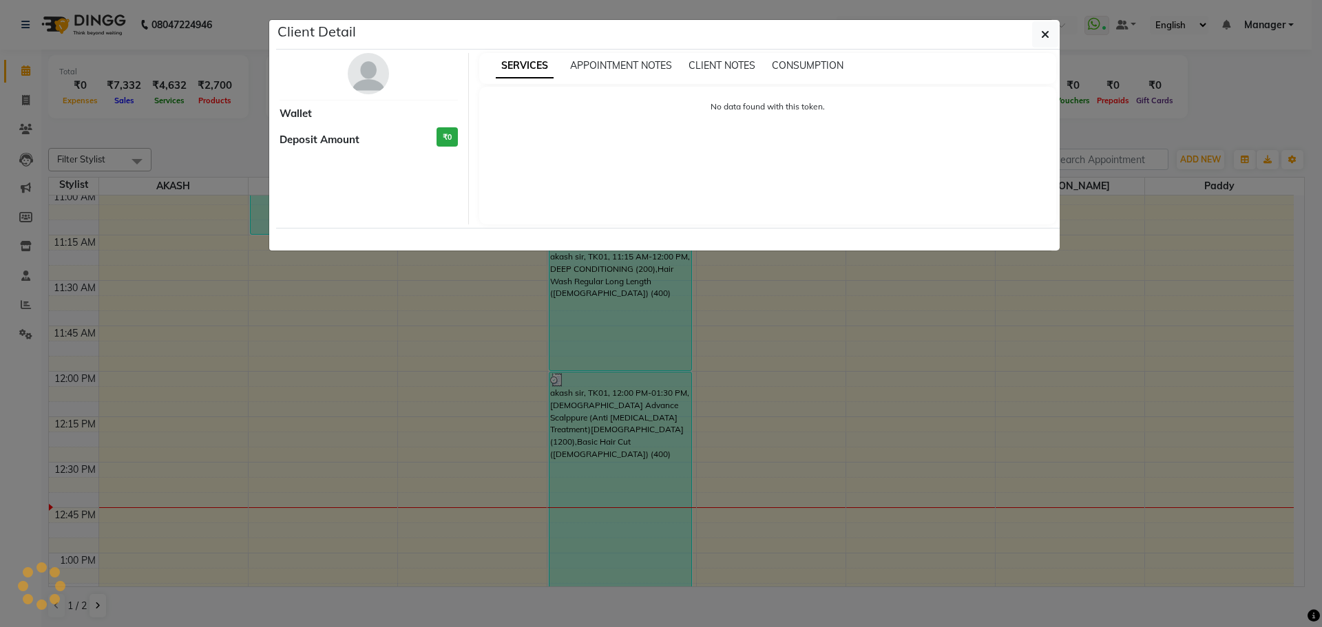
select select "3"
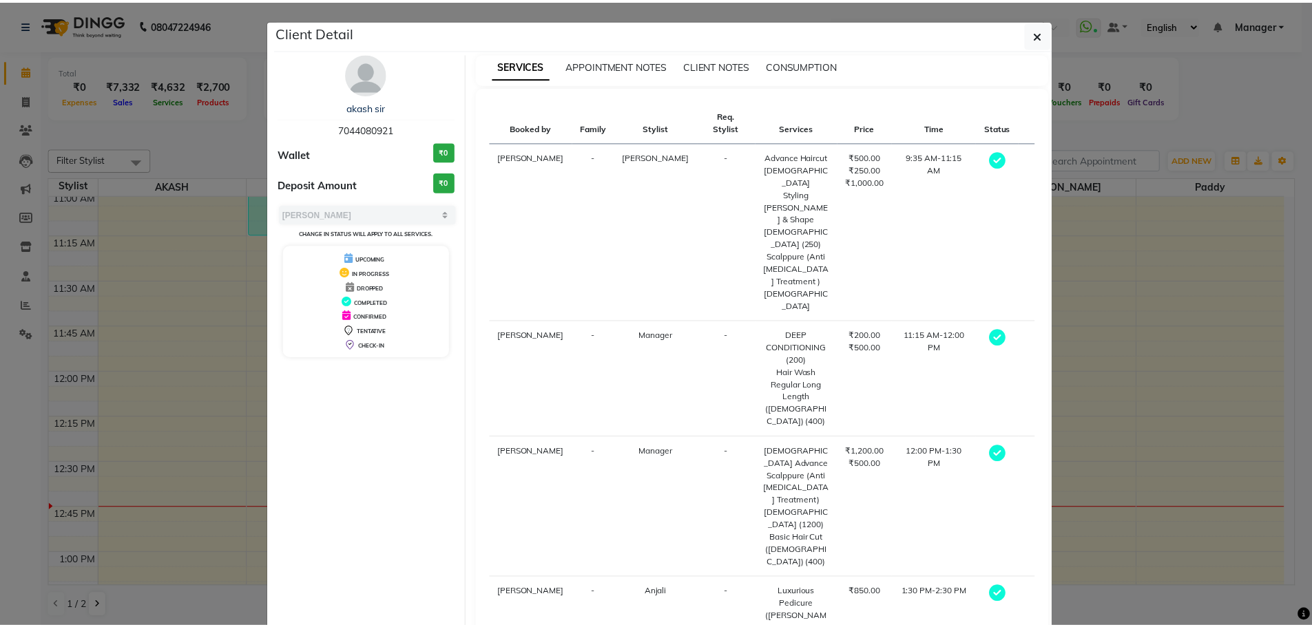
scroll to position [69, 0]
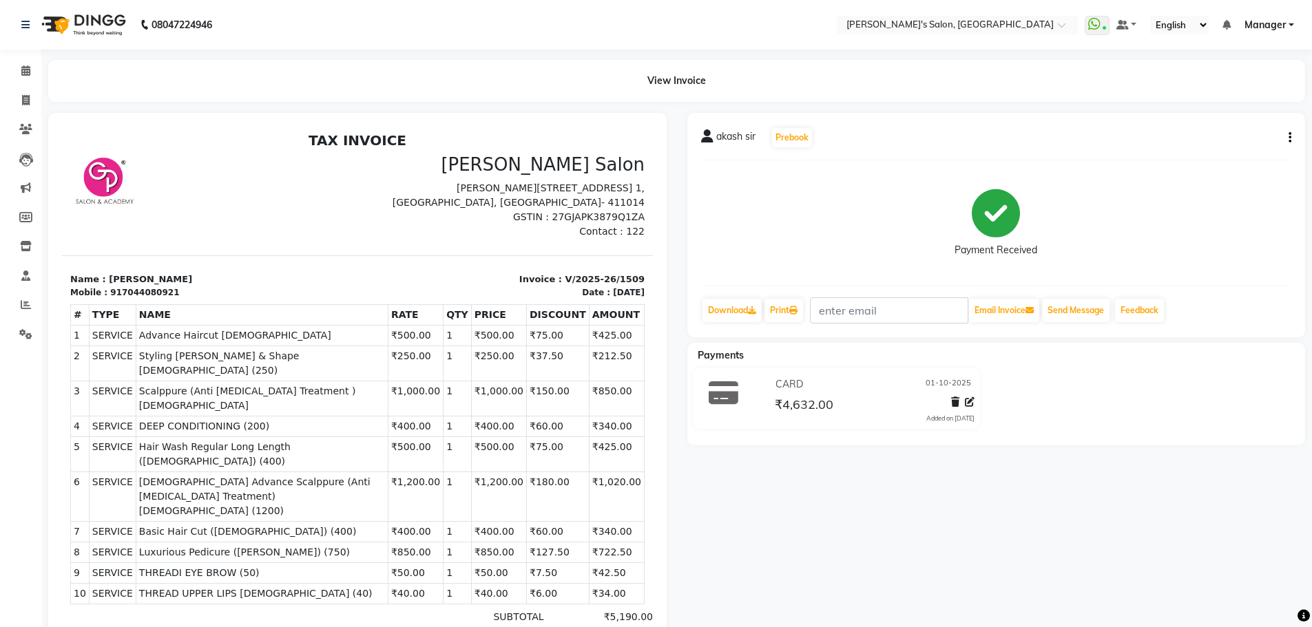
click at [1288, 135] on button "button" at bounding box center [1287, 138] width 8 height 14
click at [1238, 156] on div "Edit Invoice" at bounding box center [1221, 155] width 94 height 17
select select "service"
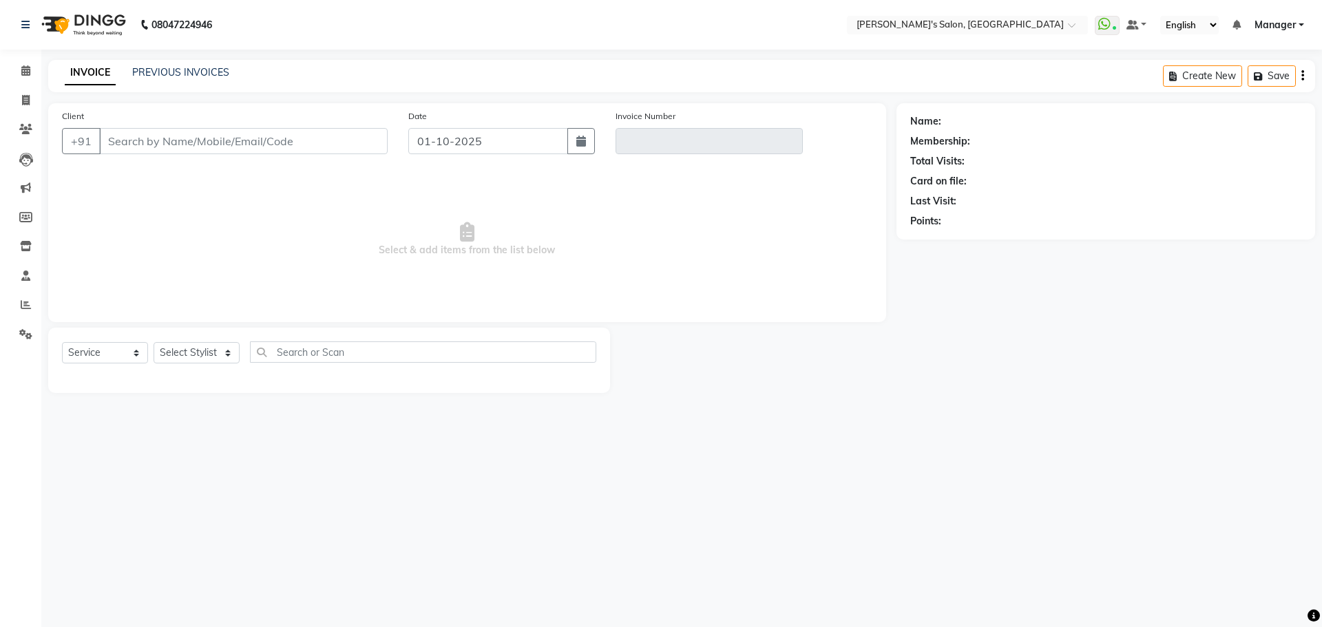
type input "7044080921"
type input "V/2025-26/1509"
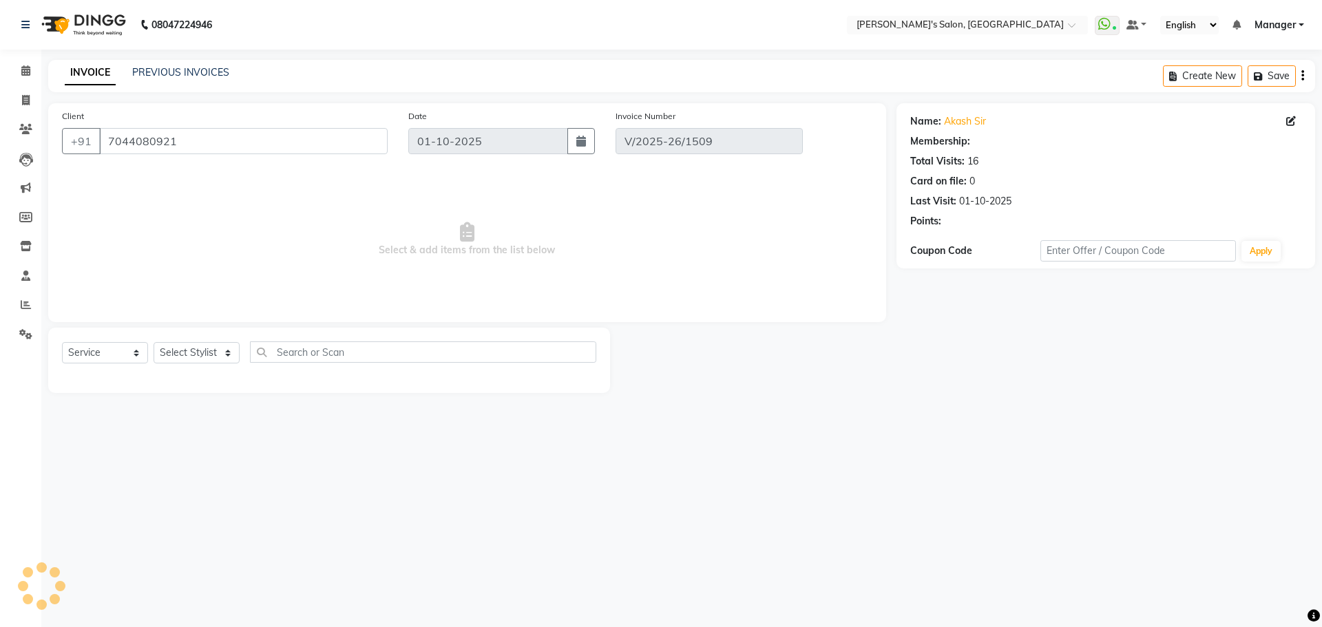
select select "1: Object"
select select "select"
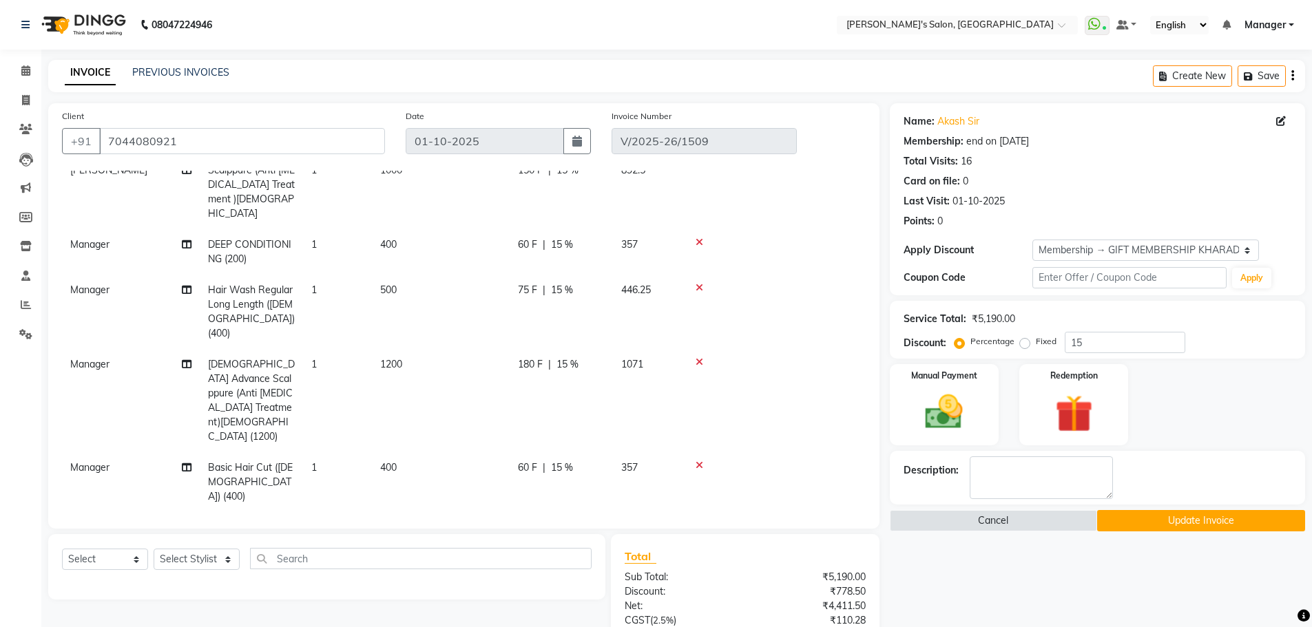
scroll to position [138, 0]
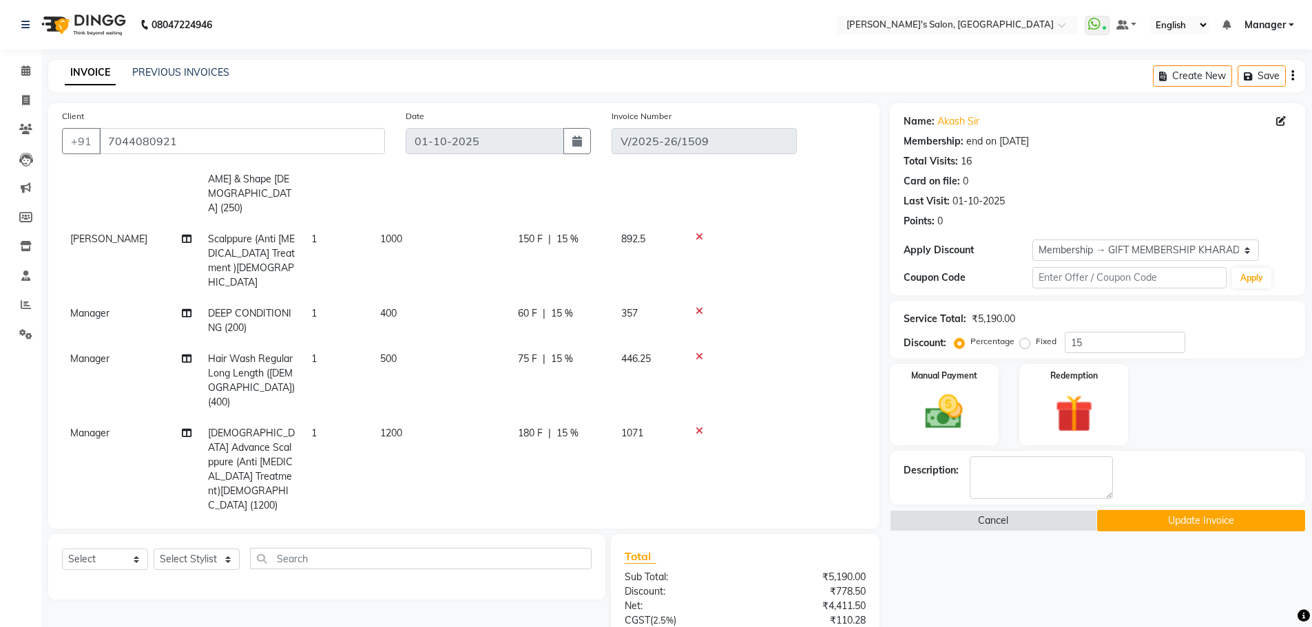
click at [87, 307] on span "Manager" at bounding box center [89, 313] width 39 height 12
select select "63835"
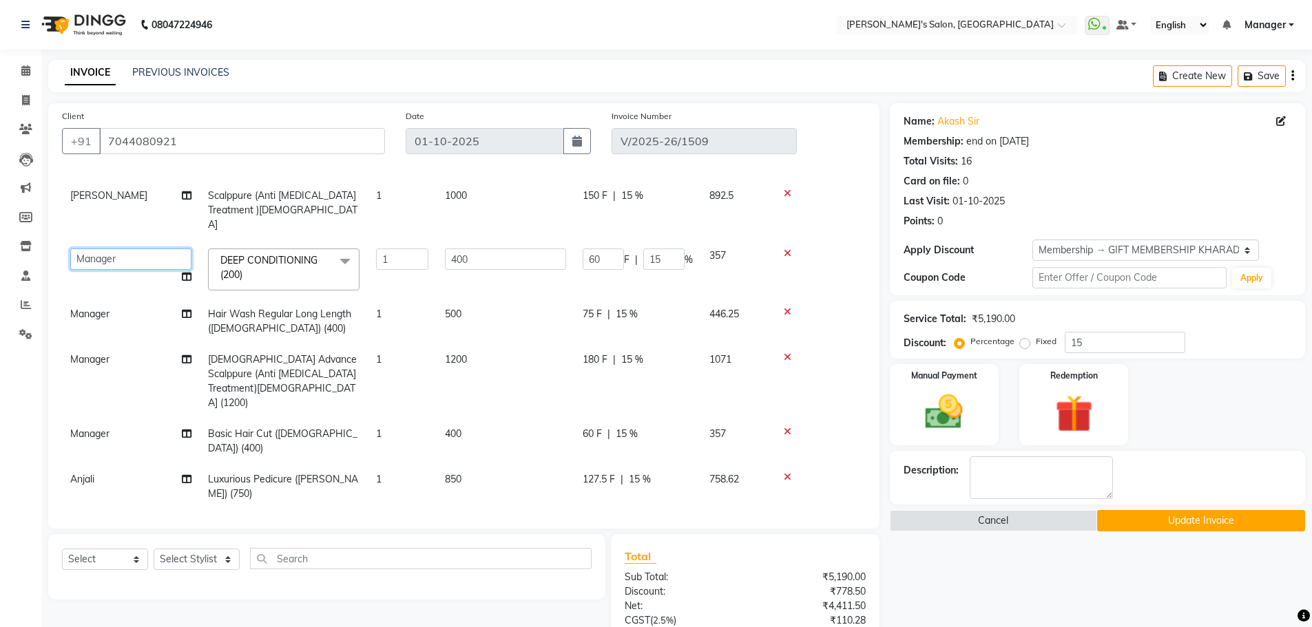
click at [100, 249] on select "AKASH [PERSON_NAME] [PERSON_NAME] Manager [PERSON_NAME] [PERSON_NAME]" at bounding box center [130, 259] width 121 height 21
select select "93424"
click at [95, 308] on span "Manager" at bounding box center [89, 314] width 39 height 12
select select "63835"
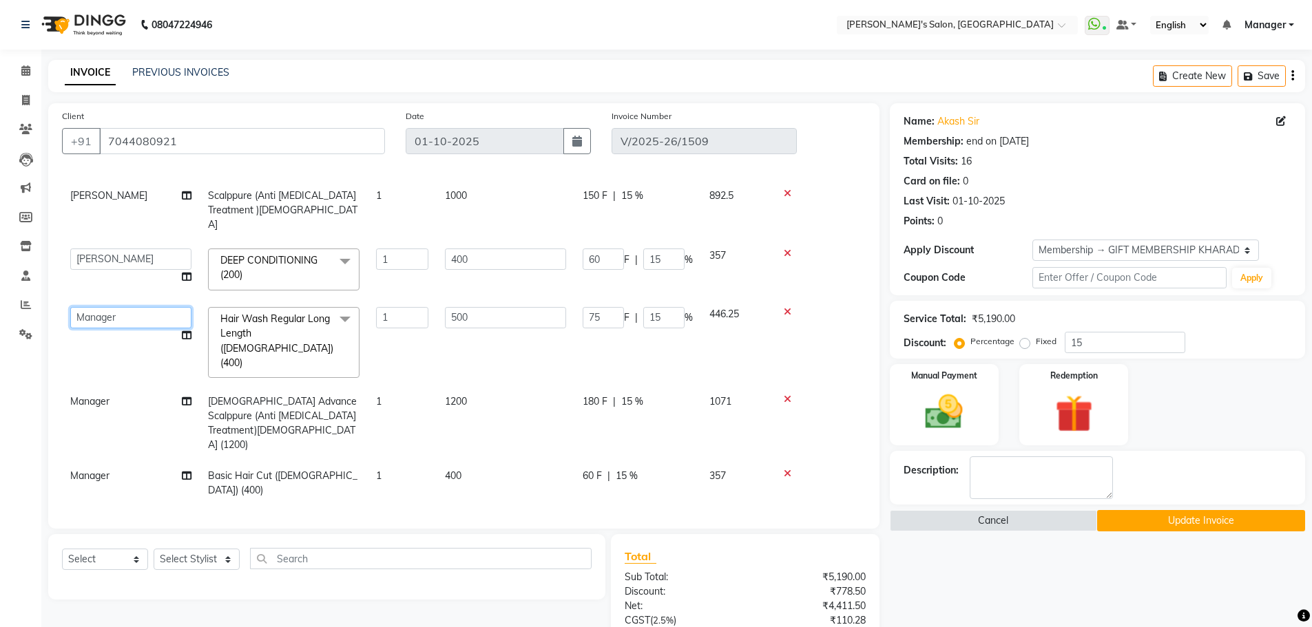
click at [95, 307] on select "AKASH [PERSON_NAME] [PERSON_NAME] Manager [PERSON_NAME] [PERSON_NAME]" at bounding box center [130, 317] width 121 height 21
select select "93424"
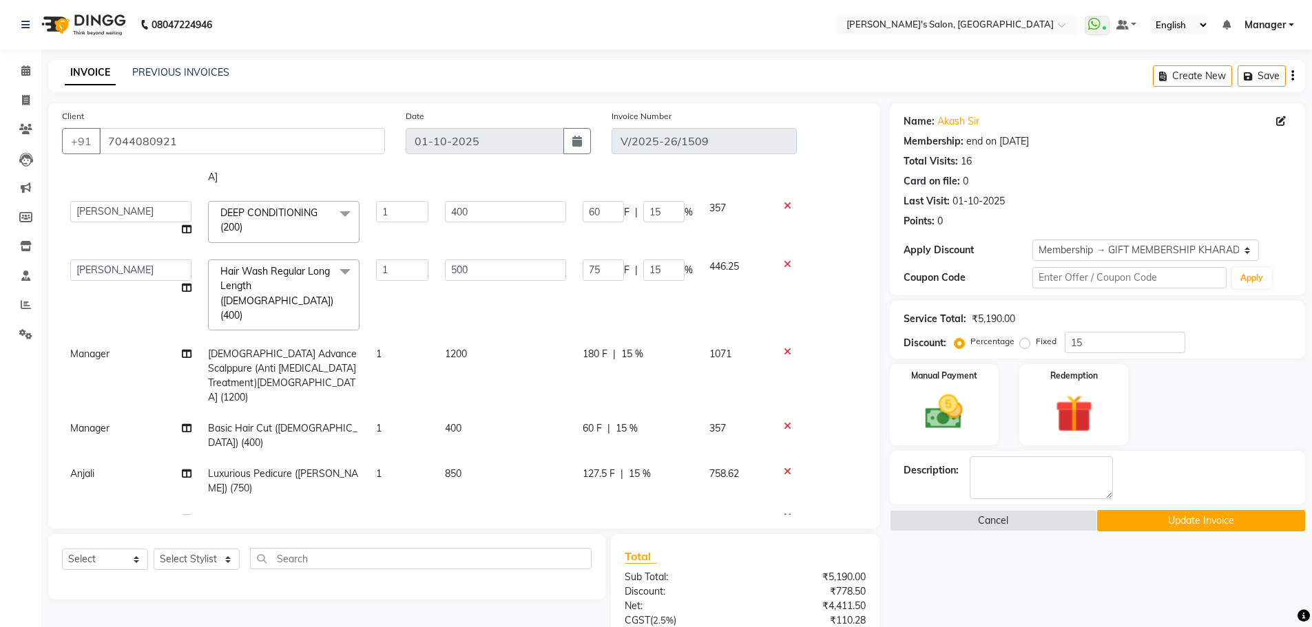
click at [82, 348] on span "Manager" at bounding box center [89, 354] width 39 height 12
select select "63835"
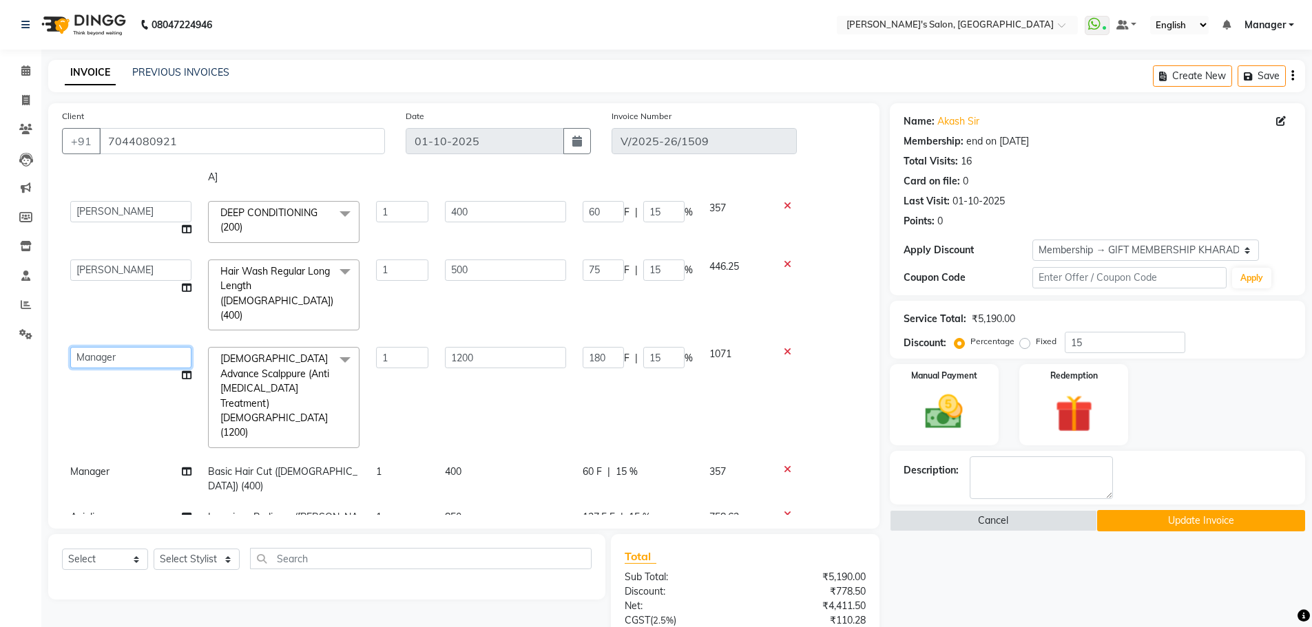
click at [82, 347] on select "AKASH [PERSON_NAME] [PERSON_NAME] Manager [PERSON_NAME] [PERSON_NAME]" at bounding box center [130, 357] width 121 height 21
select select "93424"
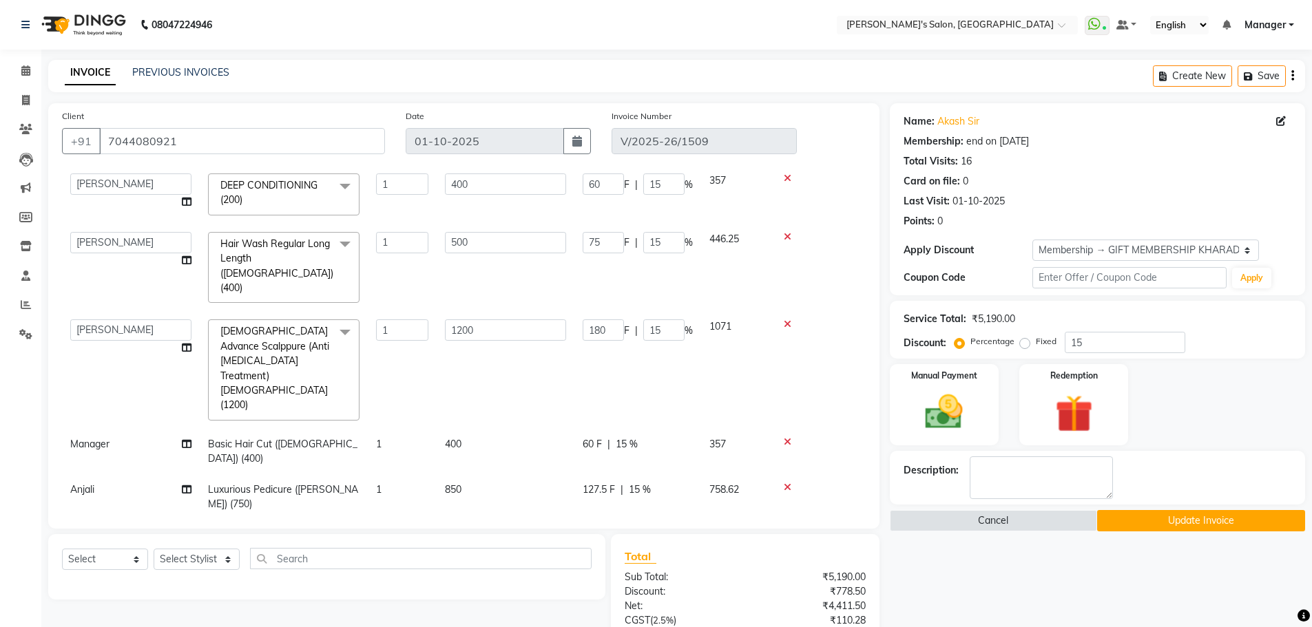
click at [71, 438] on span "Manager" at bounding box center [89, 444] width 39 height 12
select select "63835"
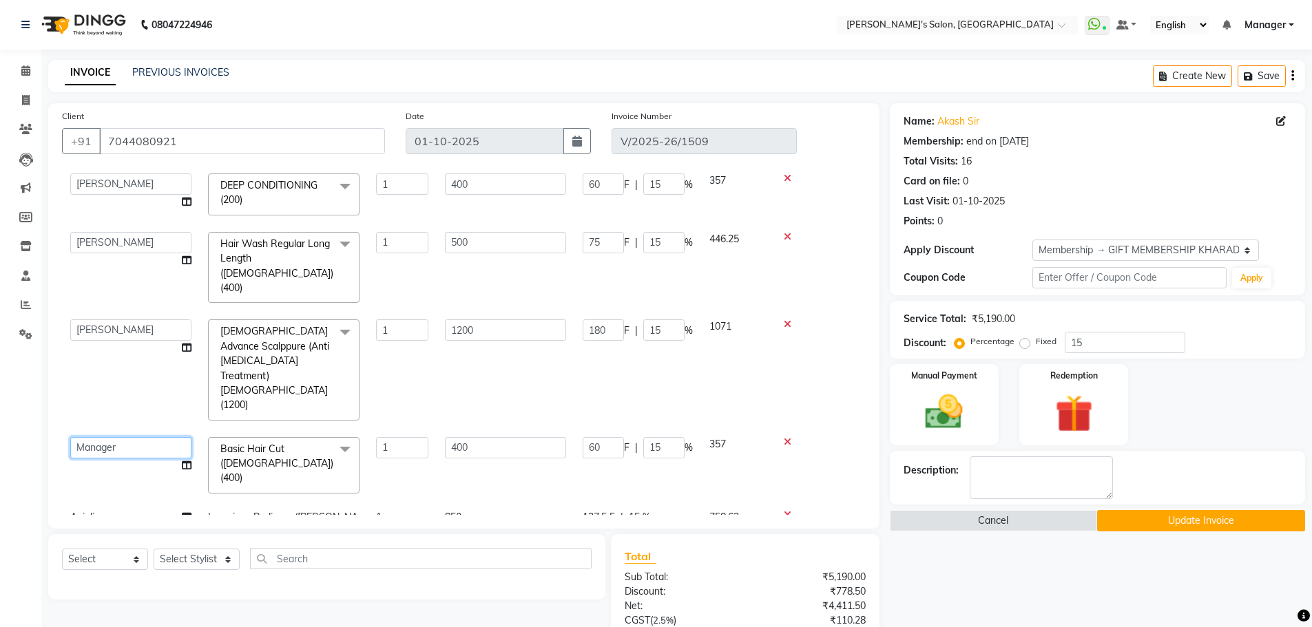
click at [87, 437] on select "AKASH [PERSON_NAME] [PERSON_NAME] Manager [PERSON_NAME] [PERSON_NAME]" at bounding box center [130, 447] width 121 height 21
select select "93424"
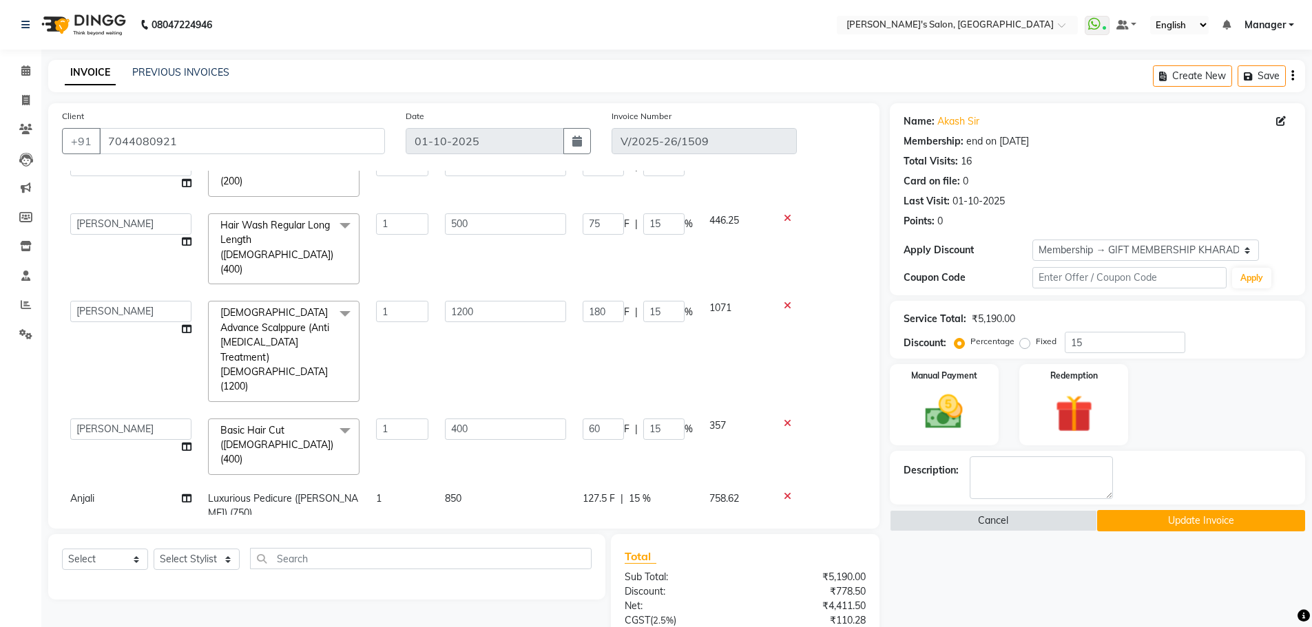
scroll to position [240, 0]
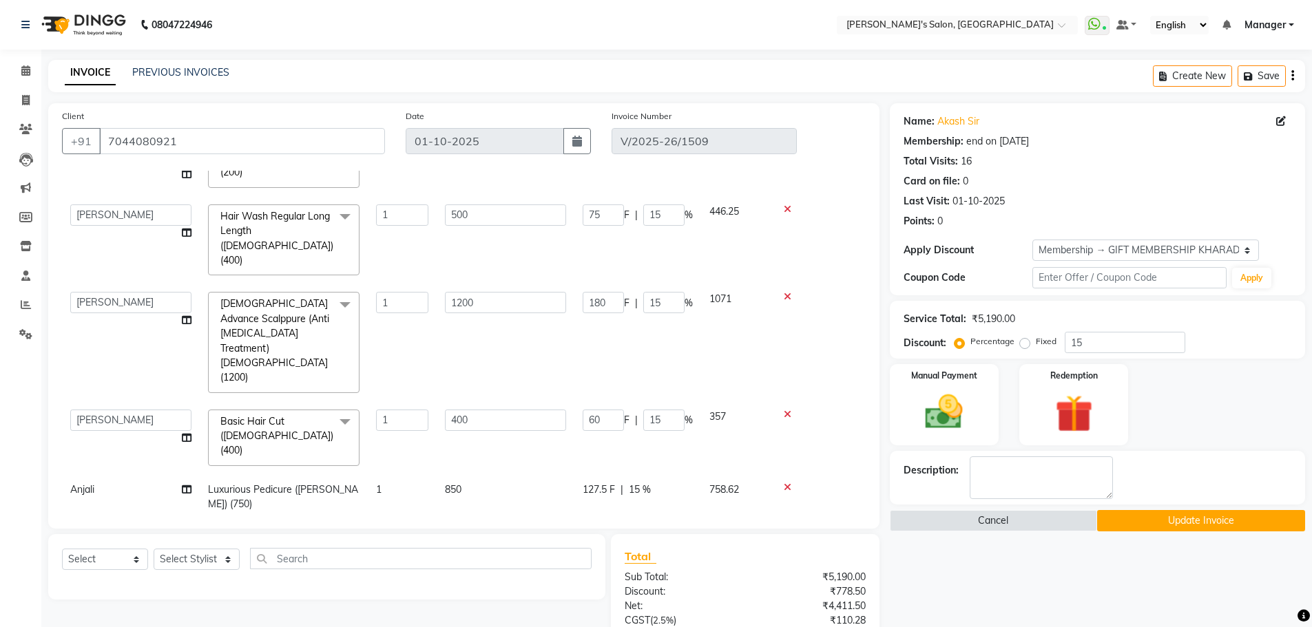
click at [1175, 528] on button "Update Invoice" at bounding box center [1201, 520] width 208 height 21
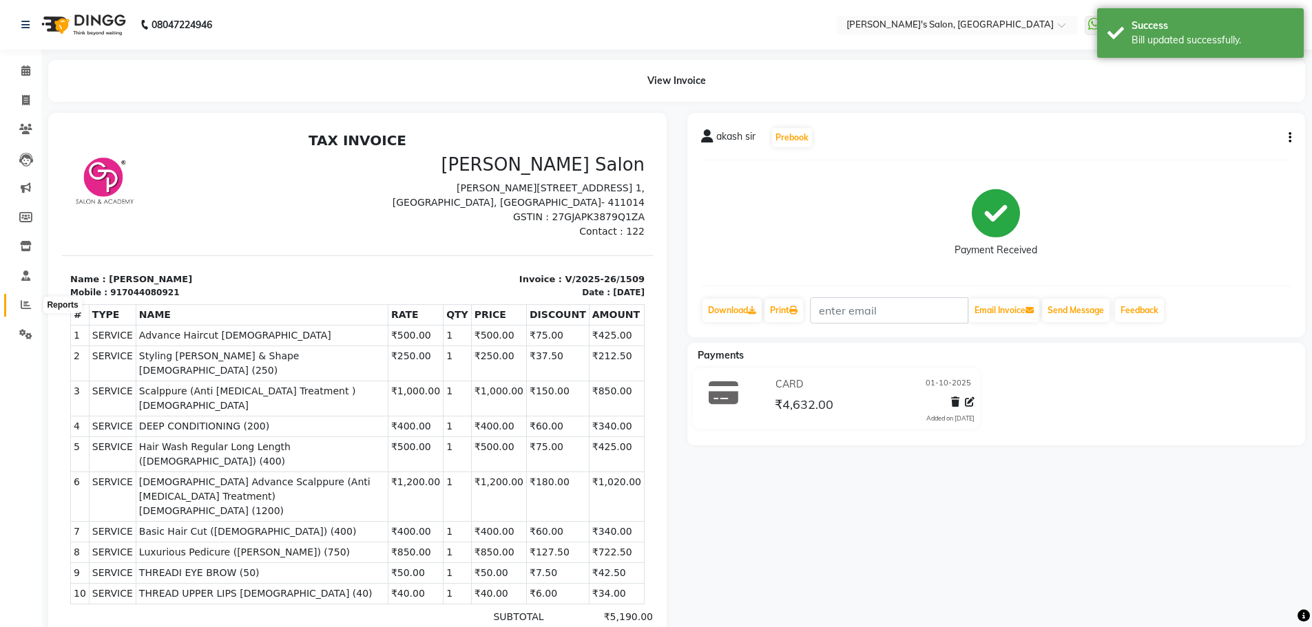
click at [28, 303] on icon at bounding box center [26, 305] width 10 height 10
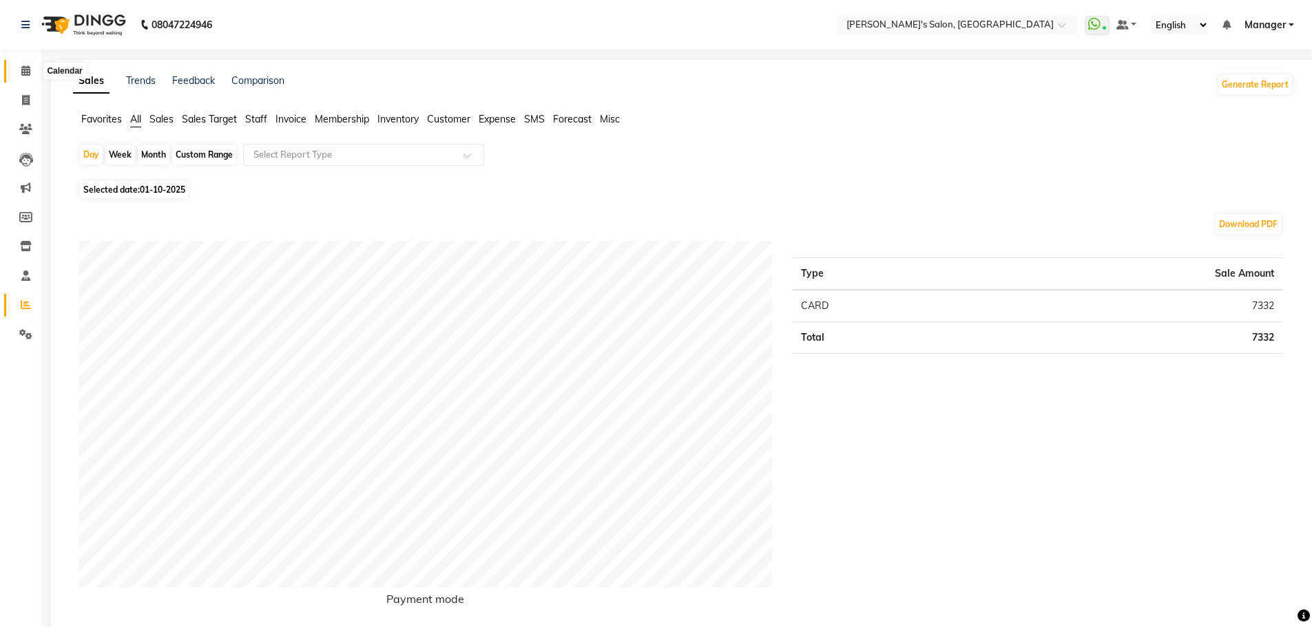
click at [23, 66] on icon at bounding box center [25, 70] width 9 height 10
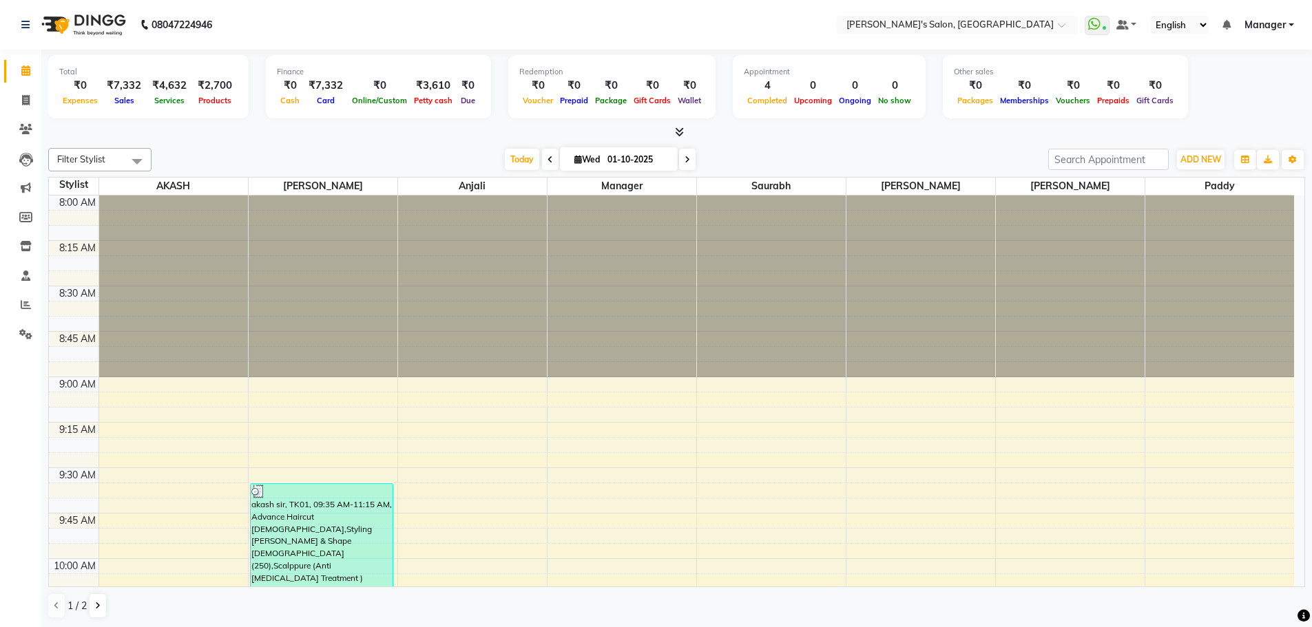
click at [678, 130] on icon at bounding box center [679, 132] width 9 height 10
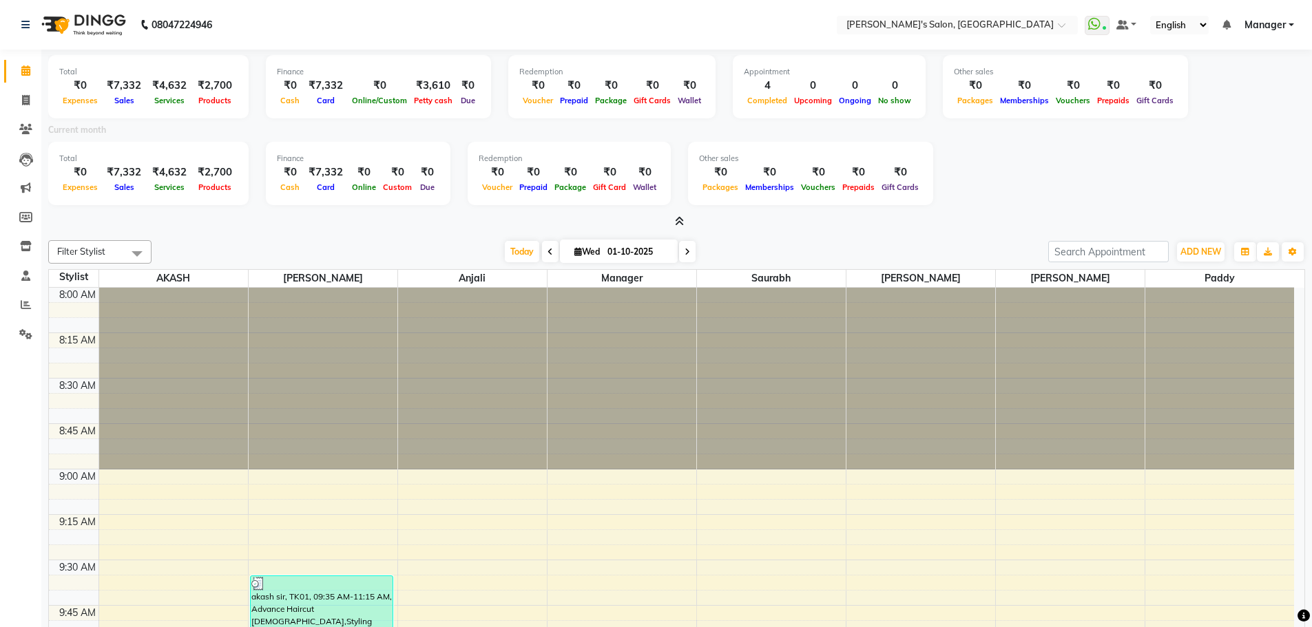
click at [680, 218] on icon at bounding box center [679, 221] width 9 height 10
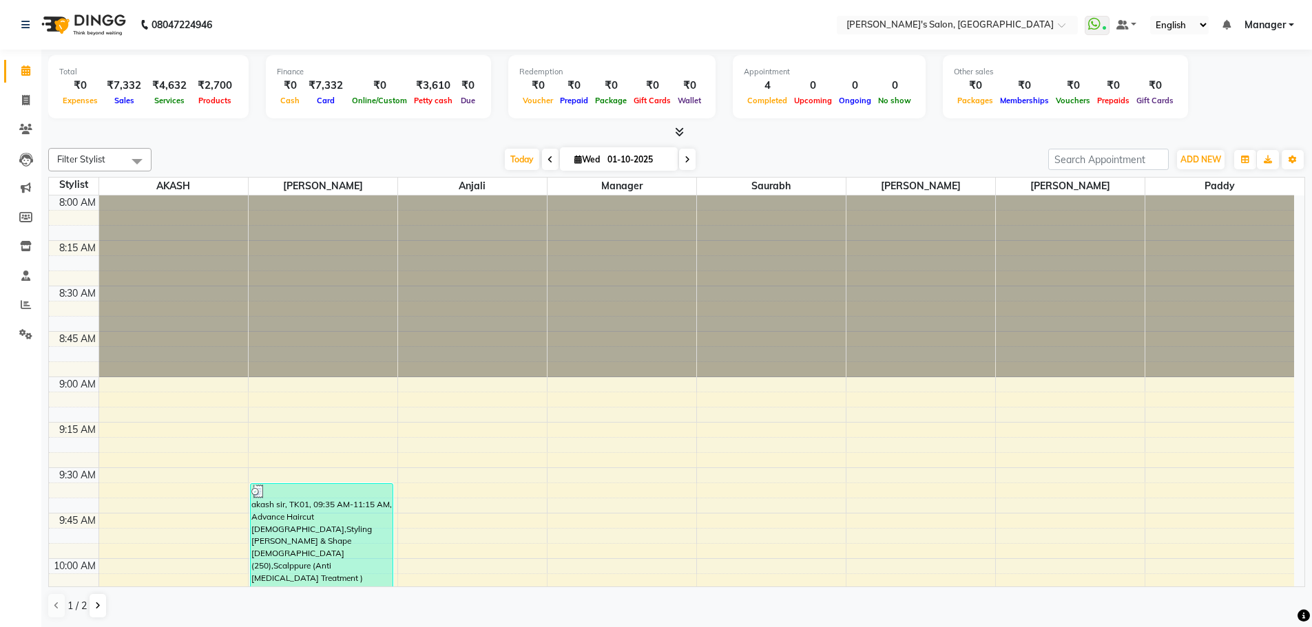
click at [823, 145] on div "Filter Stylist Select All AKASH ANIL KONDHAMANGALE Anjali Manager [PERSON_NAME]…" at bounding box center [676, 384] width 1257 height 482
click at [823, 147] on div "Filter Stylist Select All AKASH ANIL KONDHAMANGALE Anjali Manager [PERSON_NAME]…" at bounding box center [676, 384] width 1257 height 482
click at [251, 137] on div at bounding box center [676, 132] width 1257 height 14
click at [26, 67] on icon at bounding box center [25, 70] width 9 height 10
click at [473, 131] on div at bounding box center [676, 132] width 1257 height 14
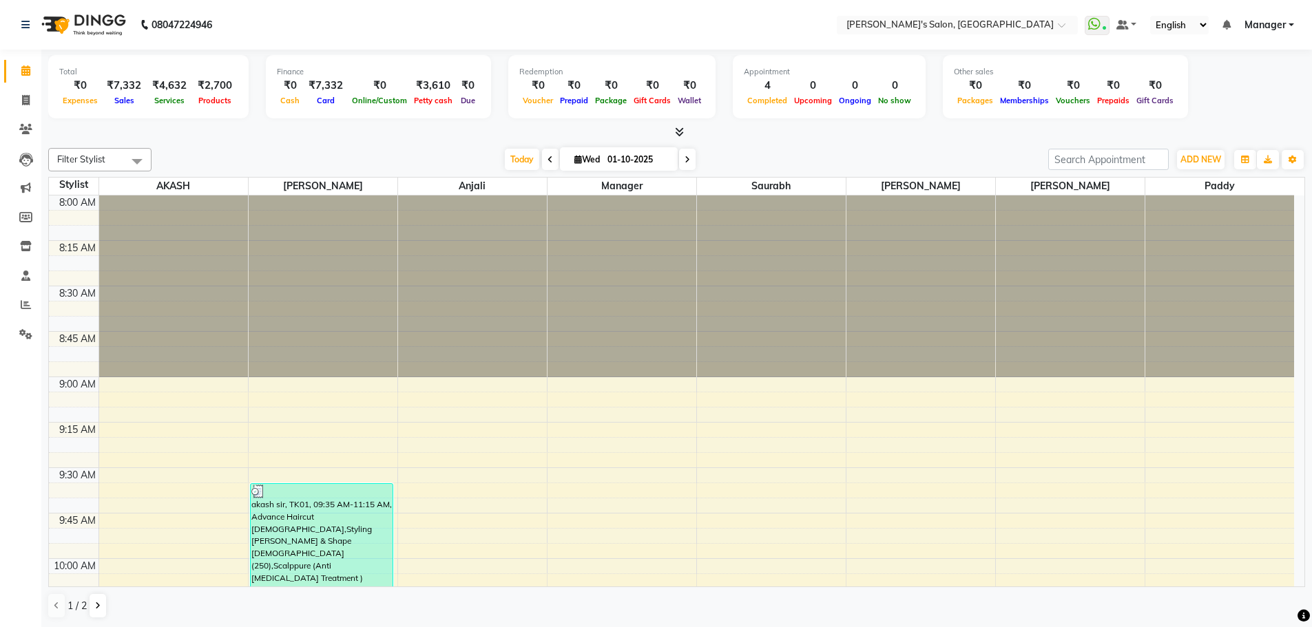
click at [679, 129] on icon at bounding box center [679, 132] width 9 height 10
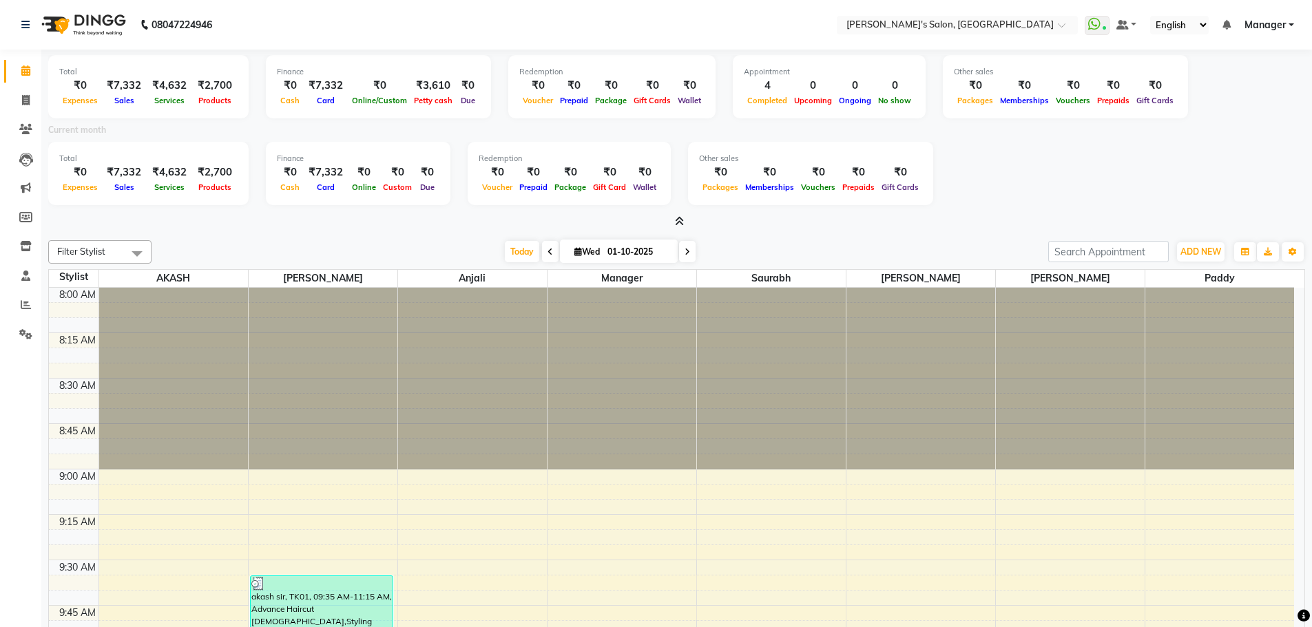
click at [680, 222] on icon at bounding box center [679, 221] width 9 height 10
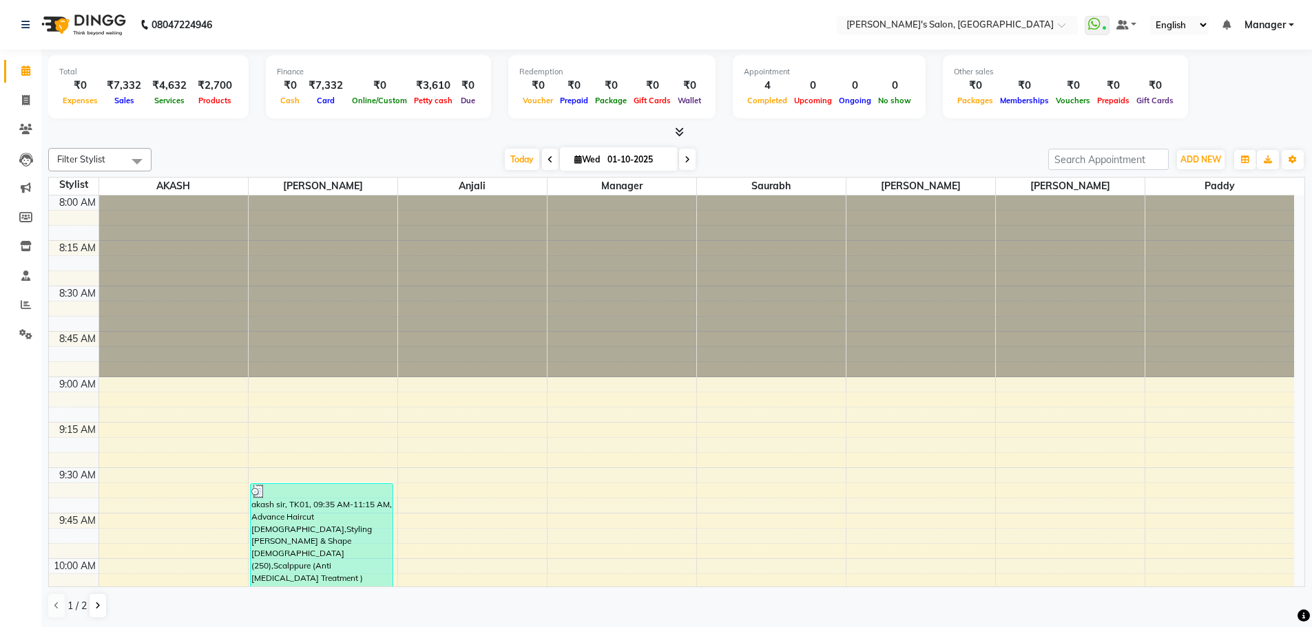
click at [890, 148] on div "Filter Stylist Select All AKASH ANIL KONDHAMANGALE Anjali Manager Saurabh pavan…" at bounding box center [676, 159] width 1257 height 23
click at [27, 243] on icon at bounding box center [26, 246] width 12 height 10
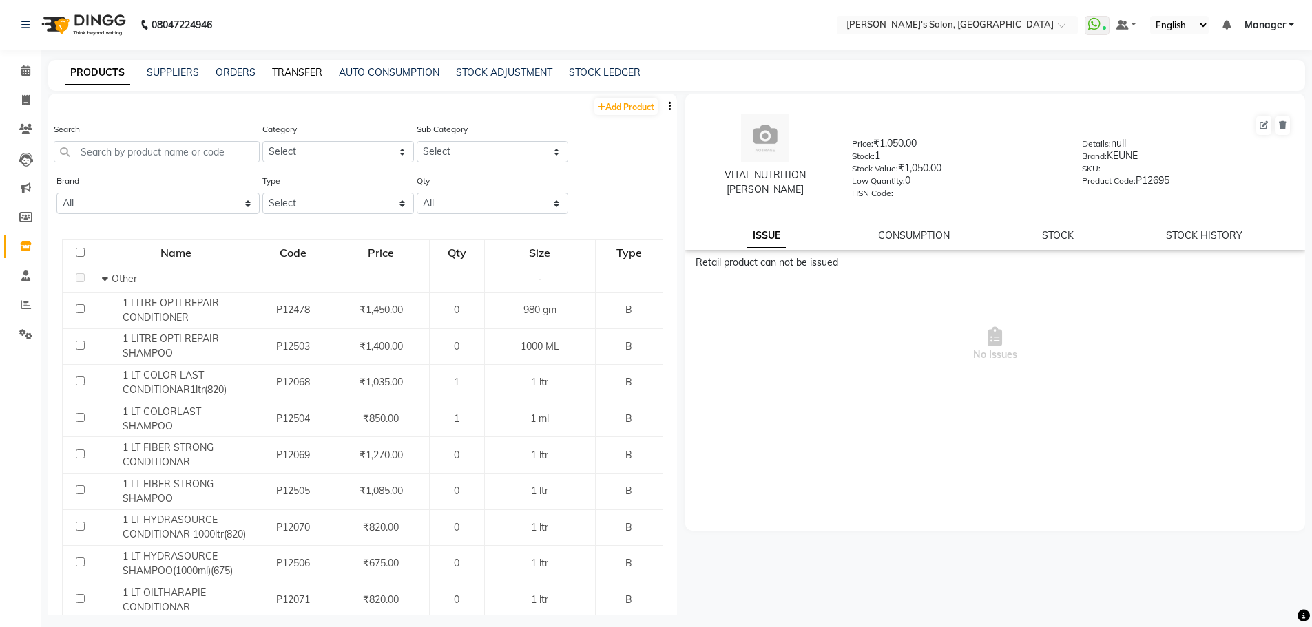
click at [317, 72] on link "TRANSFER" at bounding box center [297, 72] width 50 height 12
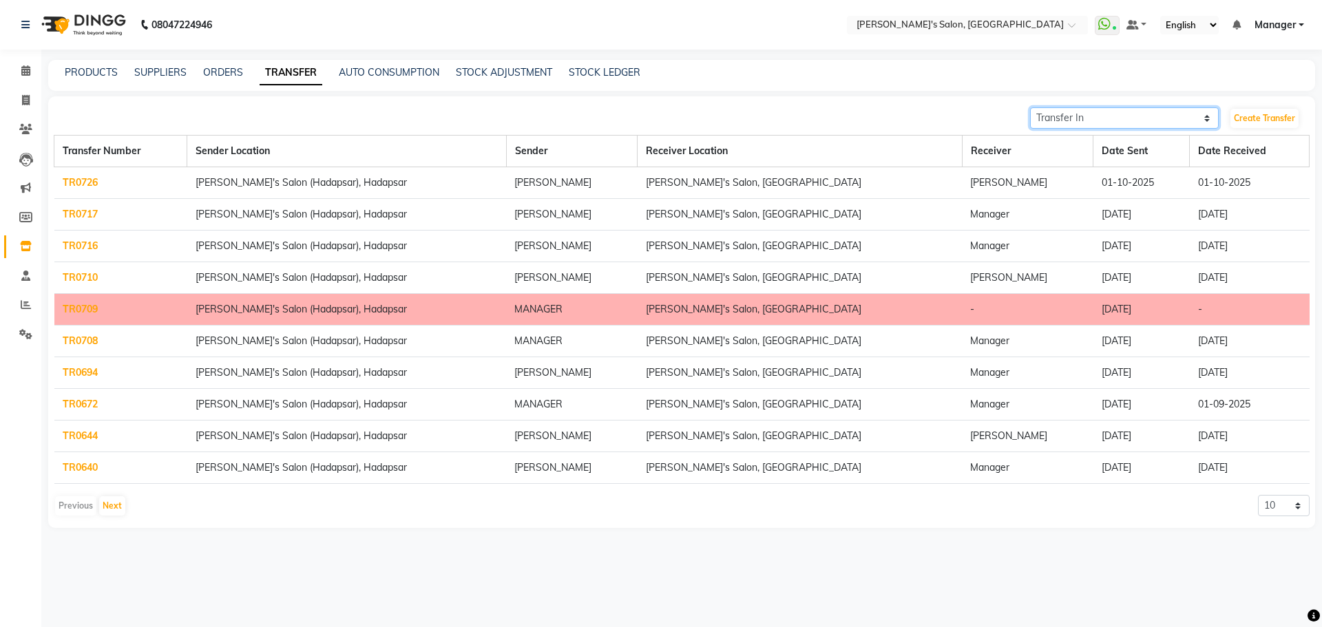
click at [1211, 116] on select "Transfer In Transfer Out" at bounding box center [1124, 117] width 189 height 21
select select "sender"
click at [1030, 107] on select "Transfer In Transfer Out" at bounding box center [1124, 117] width 189 height 21
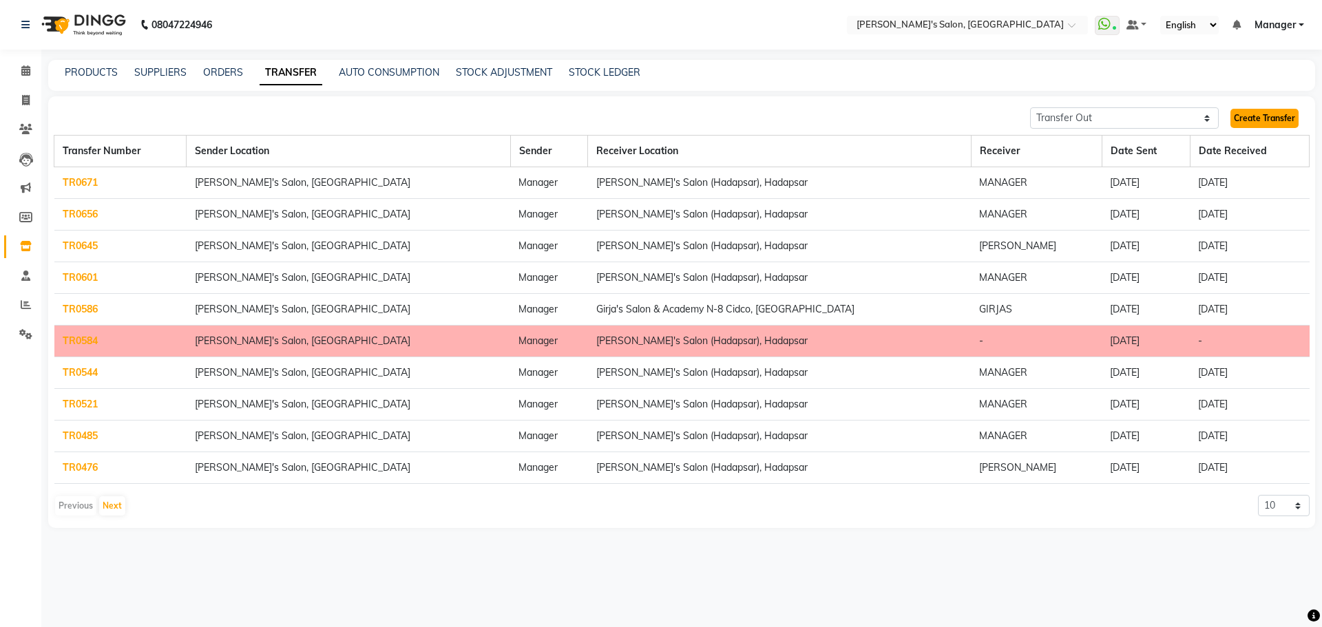
click at [1282, 117] on link "Create Transfer" at bounding box center [1265, 118] width 68 height 19
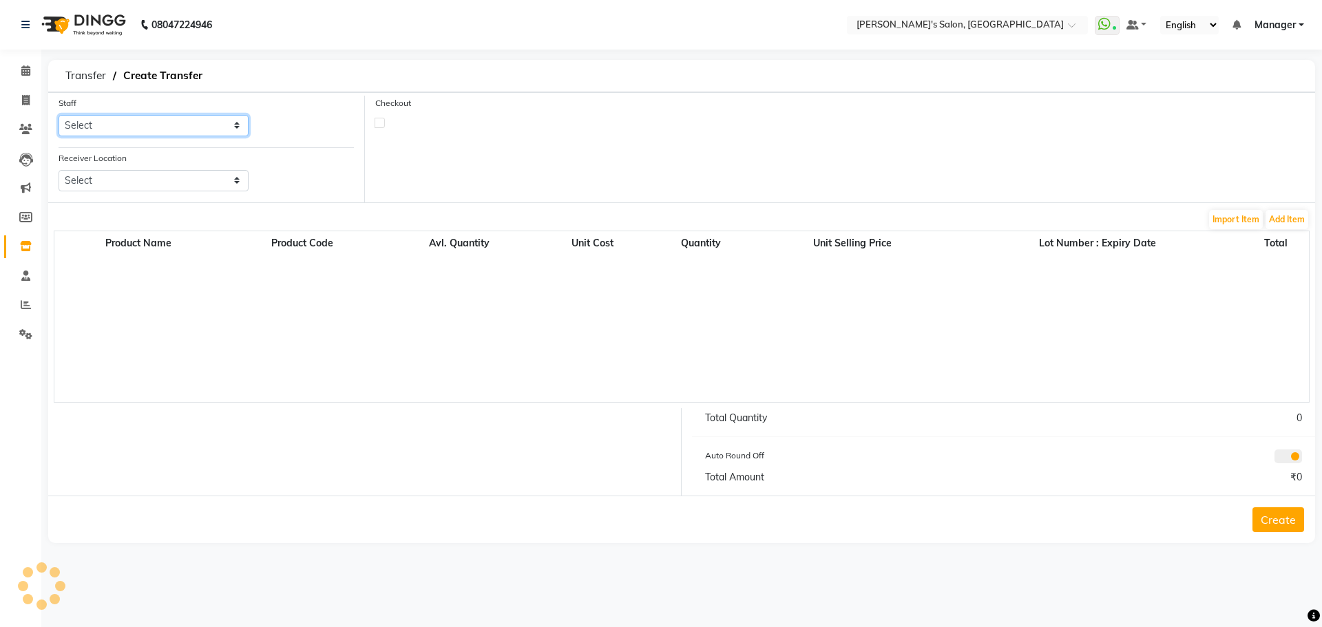
click at [163, 121] on select "Select" at bounding box center [154, 125] width 190 height 21
select select "63835"
click at [59, 115] on select "Select AKASH ANIL KONDHAMANGALE Anjali KOMAL GANGURDE Manager Paddy pavan Saura…" at bounding box center [154, 125] width 190 height 21
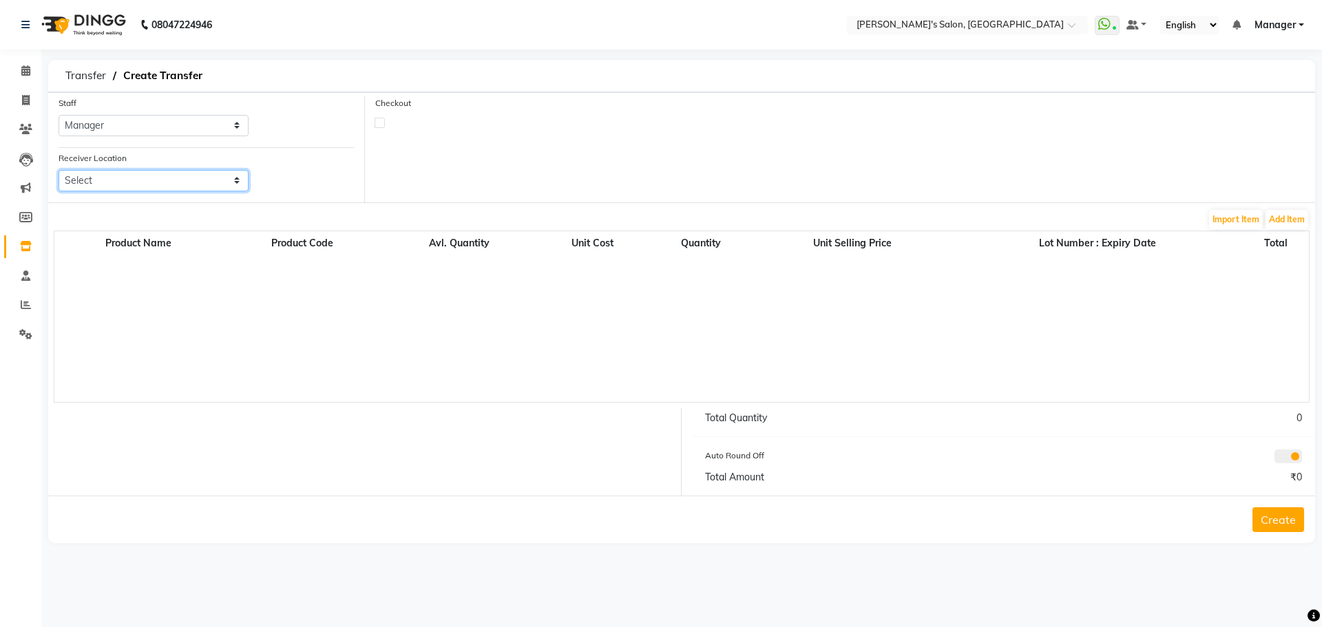
click at [236, 187] on select "Select Girja's Salon & Academy N-8 Cidco, Aurangabad Girja's Salon (Hadapsar), …" at bounding box center [154, 180] width 190 height 21
select select "426"
click at [59, 170] on select "Select Girja's Salon & Academy N-8 Cidco, Aurangabad Girja's Salon (Hadapsar), …" at bounding box center [154, 180] width 190 height 21
click at [1286, 218] on button "Add Item" at bounding box center [1287, 219] width 43 height 19
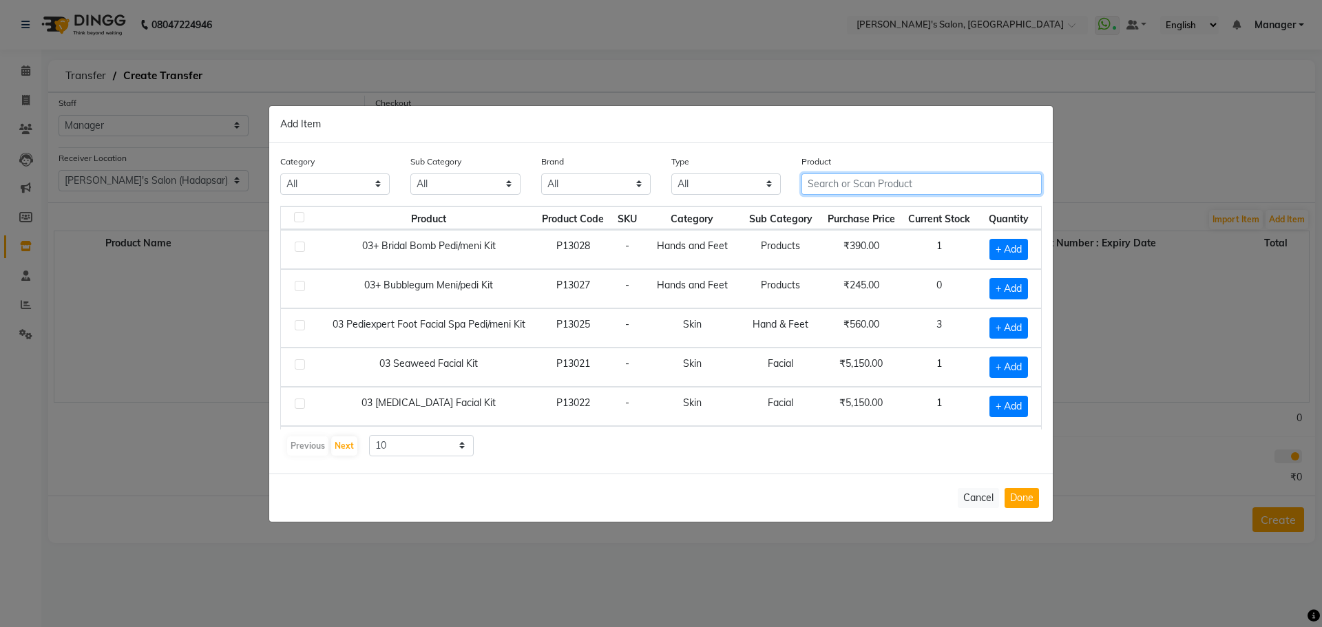
click at [880, 180] on input "text" at bounding box center [922, 184] width 240 height 21
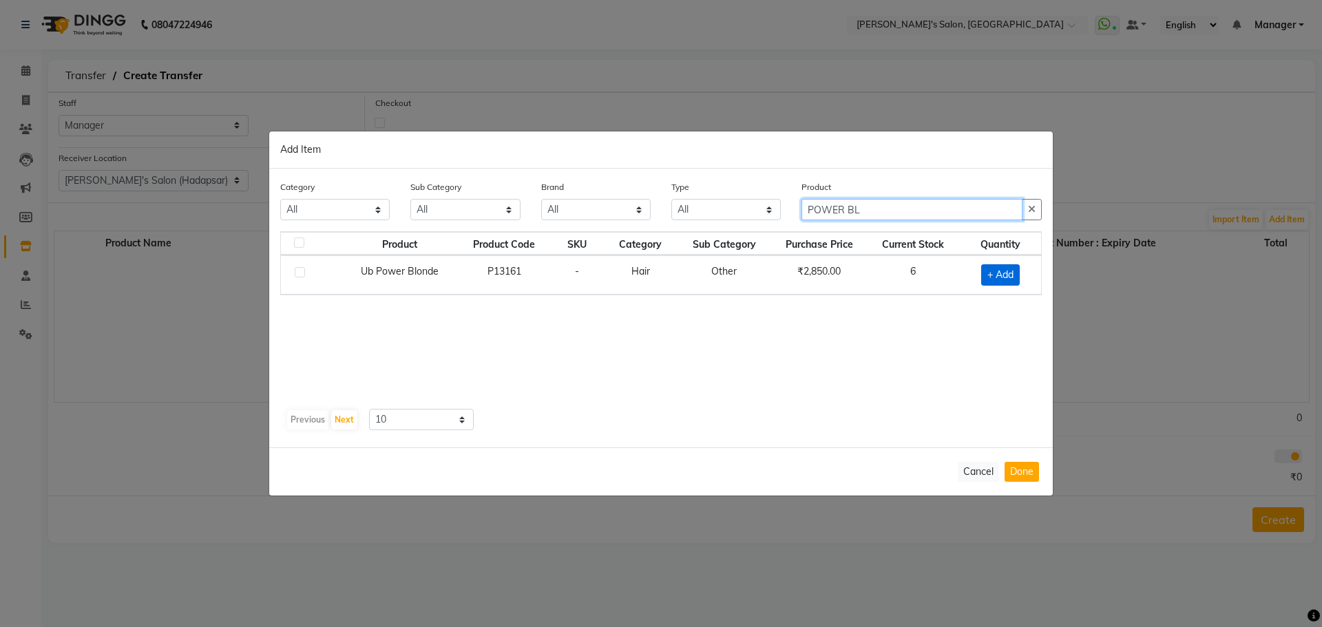
type input "POWER BL"
click at [1006, 278] on span "+ Add" at bounding box center [1000, 274] width 39 height 21
checkbox input "true"
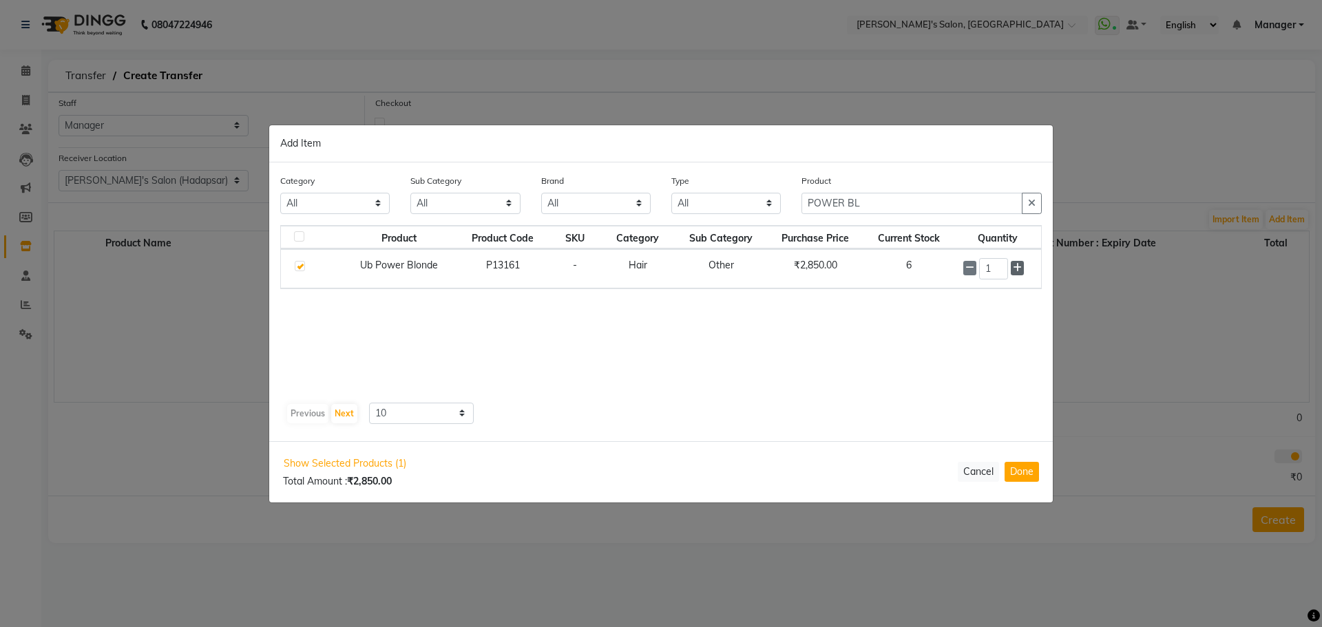
click at [1021, 270] on icon at bounding box center [1017, 268] width 9 height 10
type input "2"
click at [1021, 476] on button "Done" at bounding box center [1022, 472] width 34 height 20
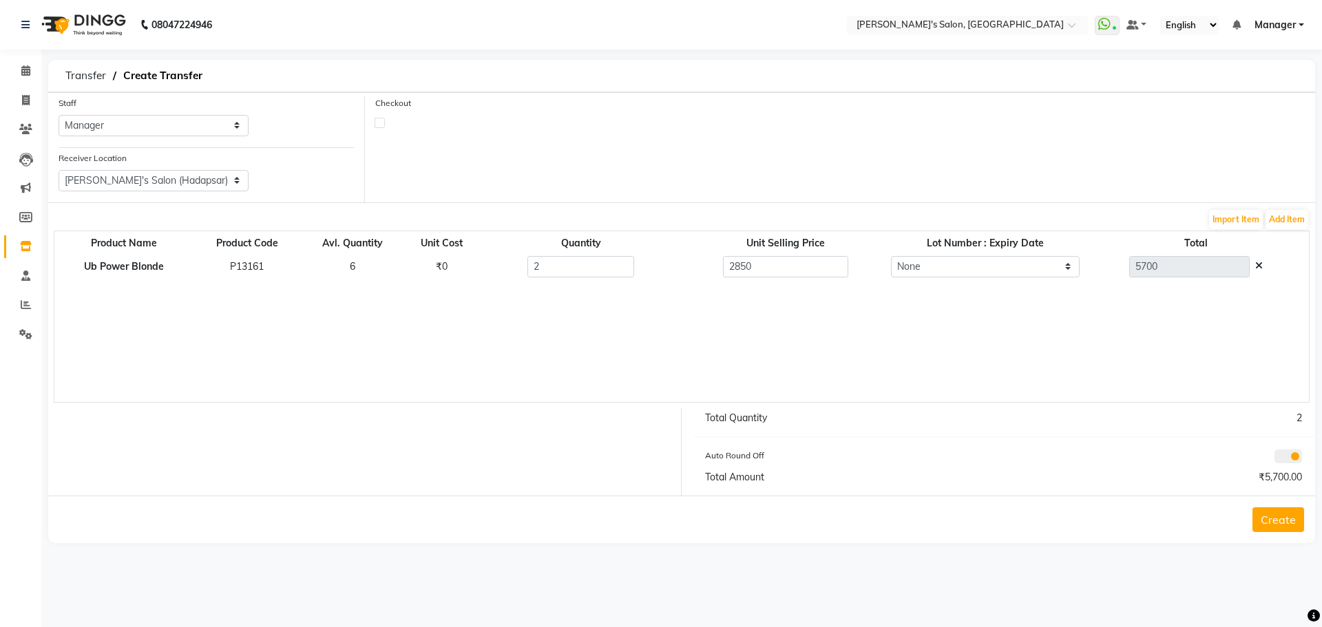
click at [1289, 523] on button "Create" at bounding box center [1279, 520] width 52 height 25
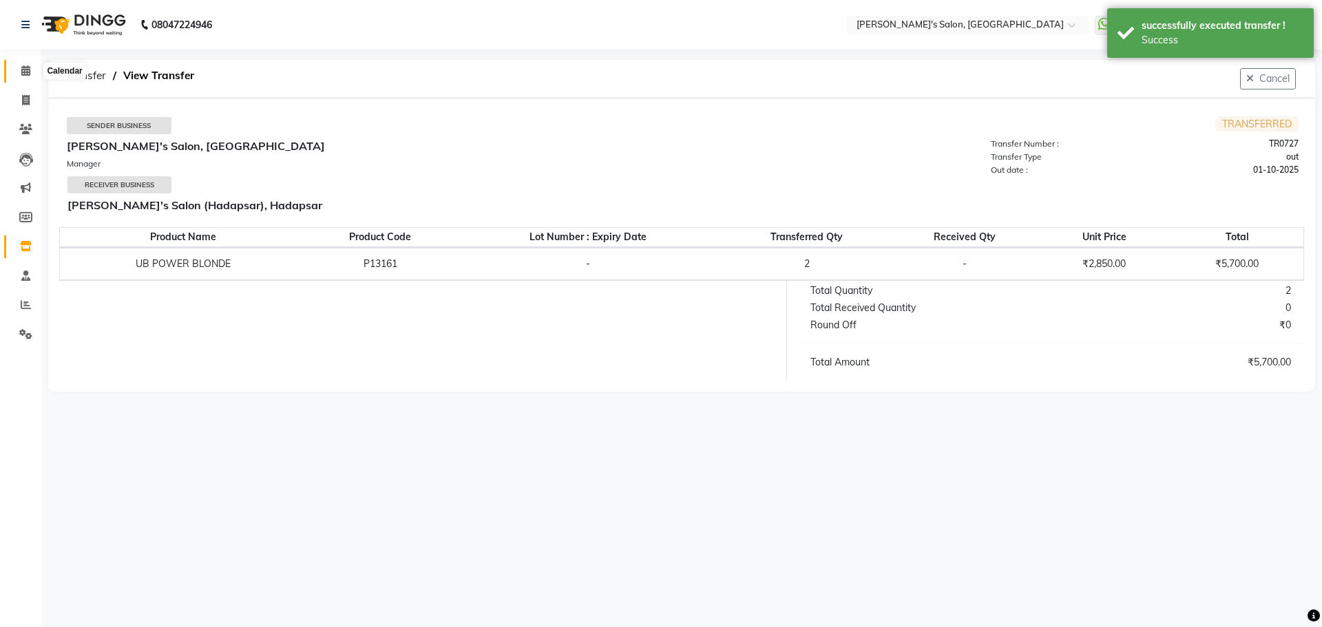
click at [19, 67] on span at bounding box center [26, 71] width 24 height 16
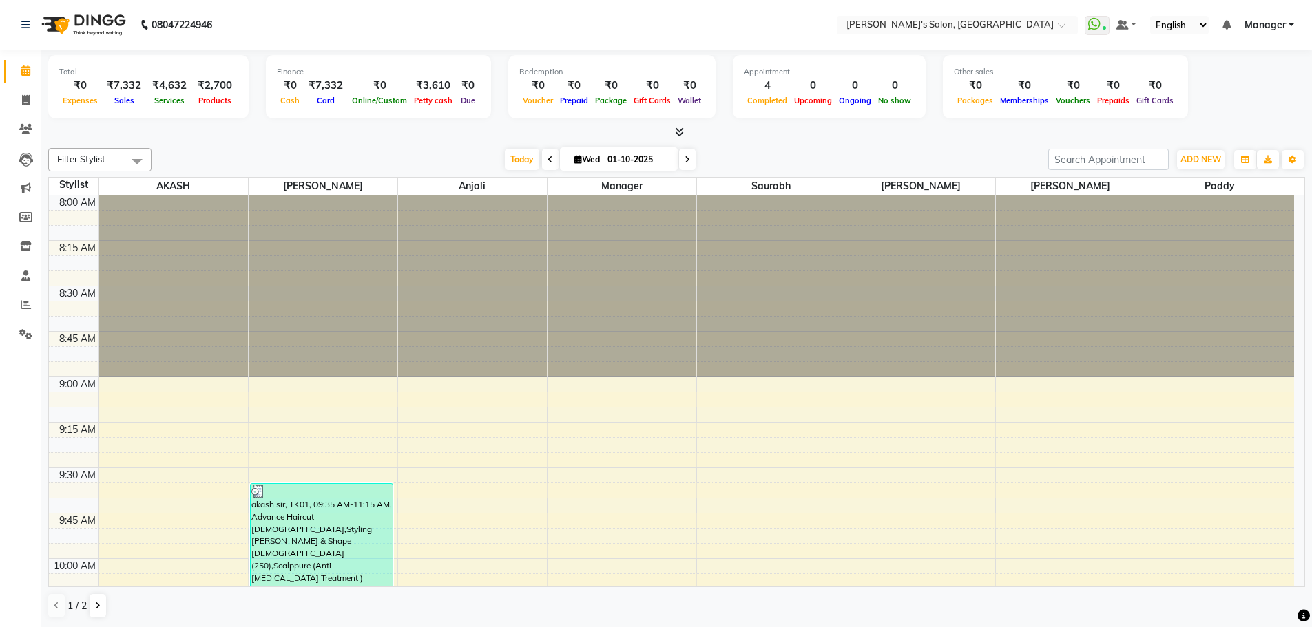
click at [448, 137] on div at bounding box center [676, 132] width 1257 height 14
click at [433, 140] on div "Total ₹0 Expenses ₹7,332 Sales ₹4,632 Services ₹2,700 Products Finance ₹0 Cash …" at bounding box center [676, 339] width 1271 height 578
click at [24, 304] on icon at bounding box center [26, 305] width 10 height 10
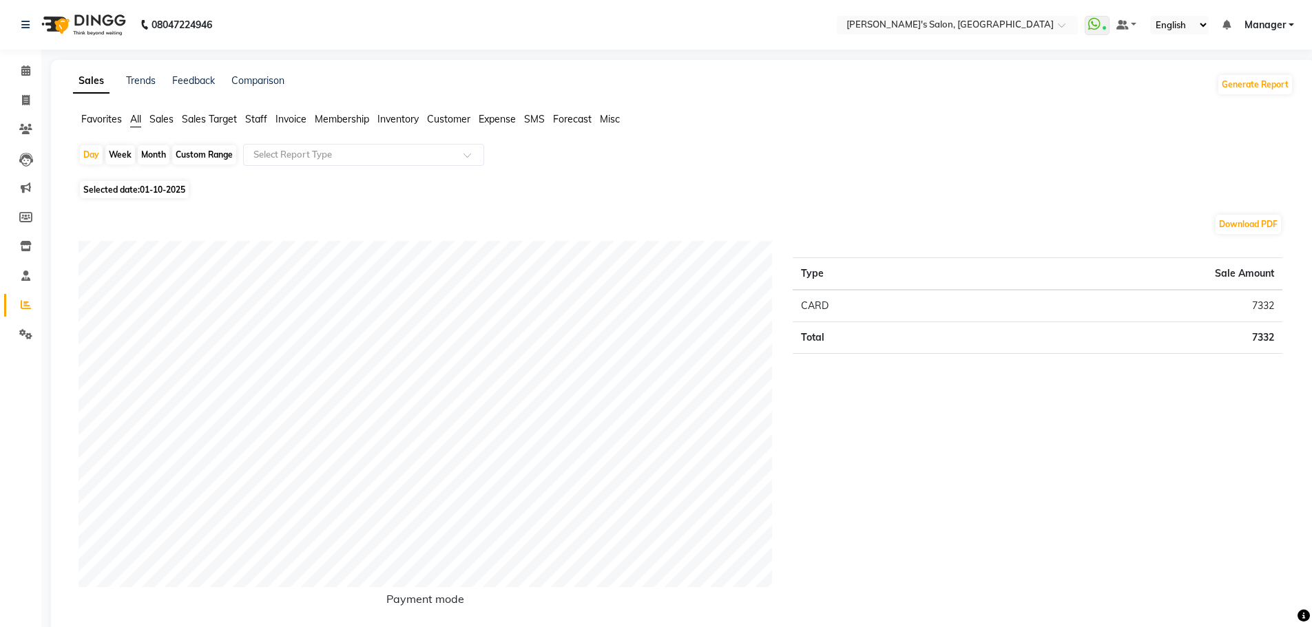
click at [150, 189] on span "01-10-2025" at bounding box center [162, 190] width 45 height 10
select select "10"
select select "2025"
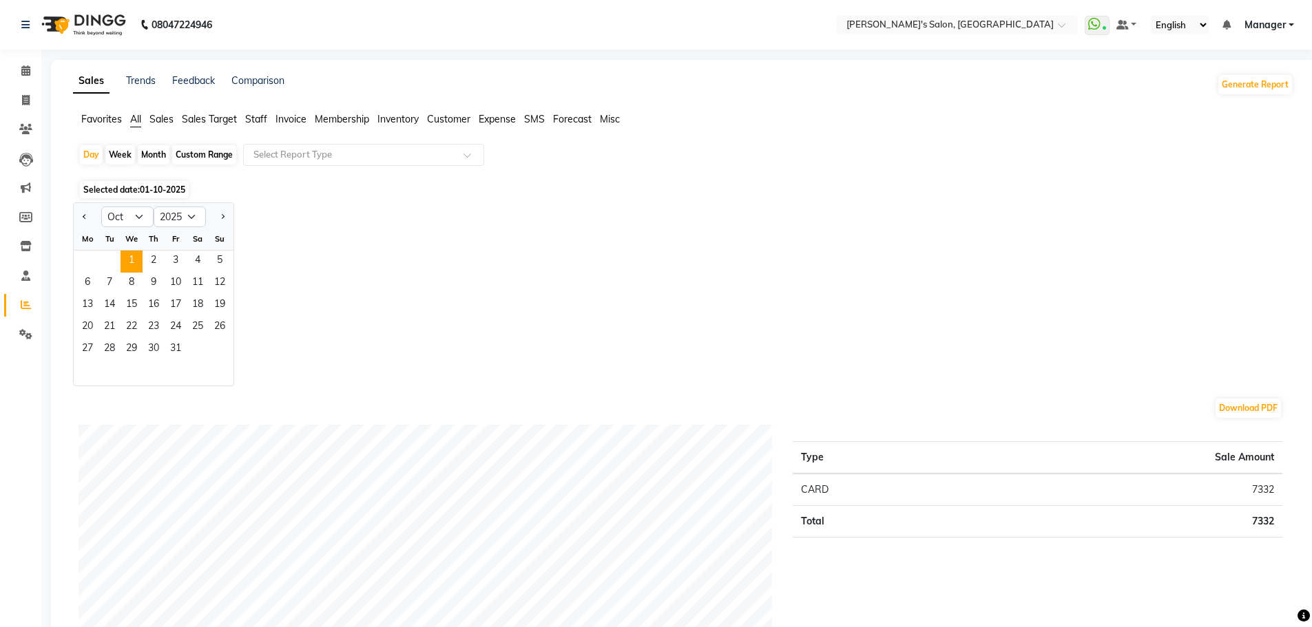
click at [397, 227] on div "Jan Feb Mar Apr May Jun Jul Aug Sep Oct Nov Dec 2015 2016 2017 2018 2019 2020 2…" at bounding box center [683, 294] width 1220 height 184
click at [176, 191] on span "01-10-2025" at bounding box center [162, 190] width 45 height 10
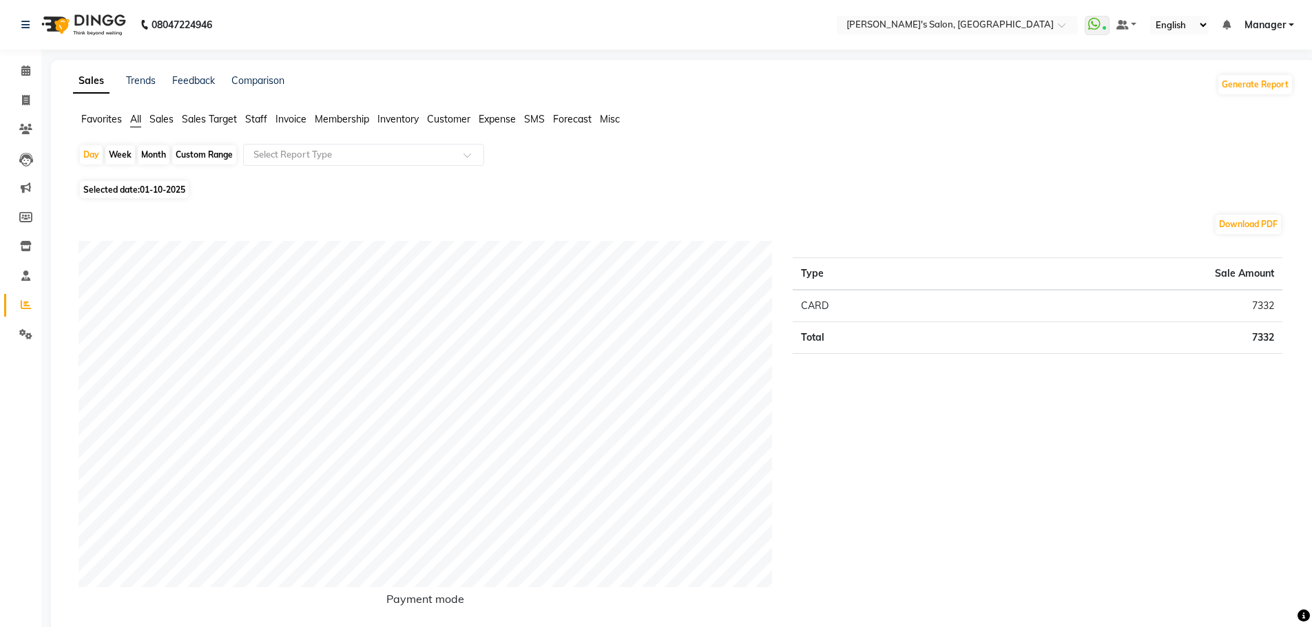
click at [161, 194] on span "01-10-2025" at bounding box center [162, 190] width 45 height 10
select select "10"
select select "2025"
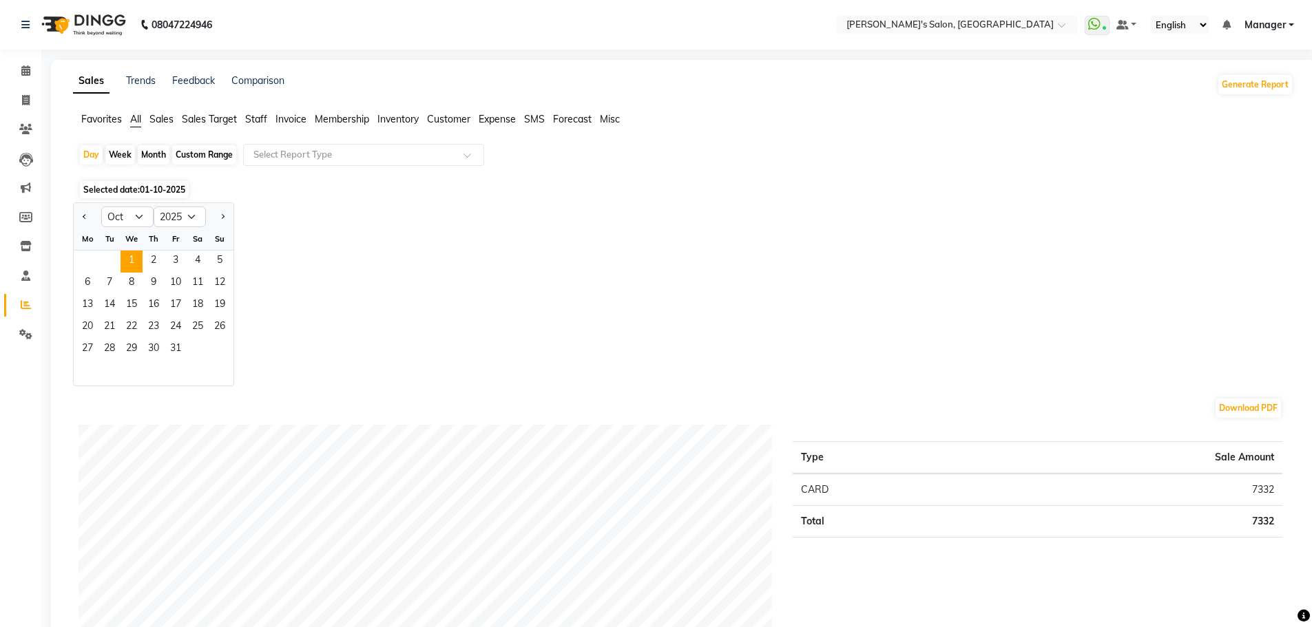
click at [121, 262] on span "1" at bounding box center [132, 262] width 22 height 22
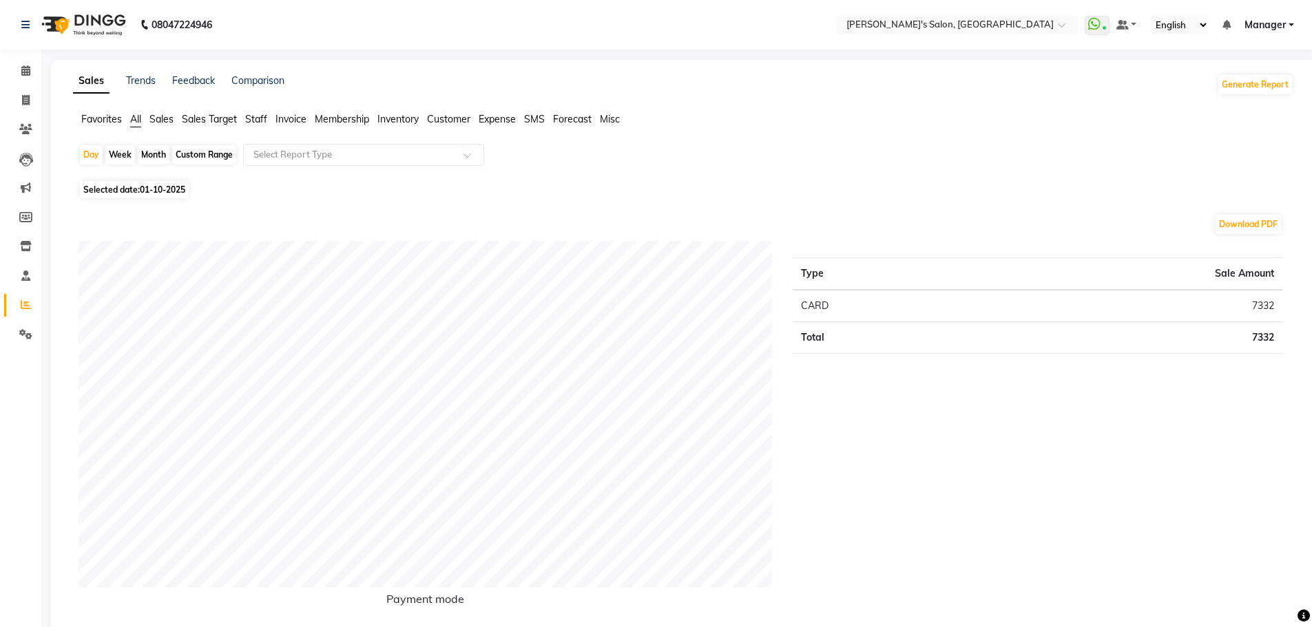
drag, startPoint x: 565, startPoint y: 194, endPoint x: 29, endPoint y: 57, distance: 553.0
click at [559, 192] on div "Selected date: 01-10-2025" at bounding box center [686, 189] width 1215 height 14
click at [30, 70] on icon at bounding box center [25, 70] width 9 height 10
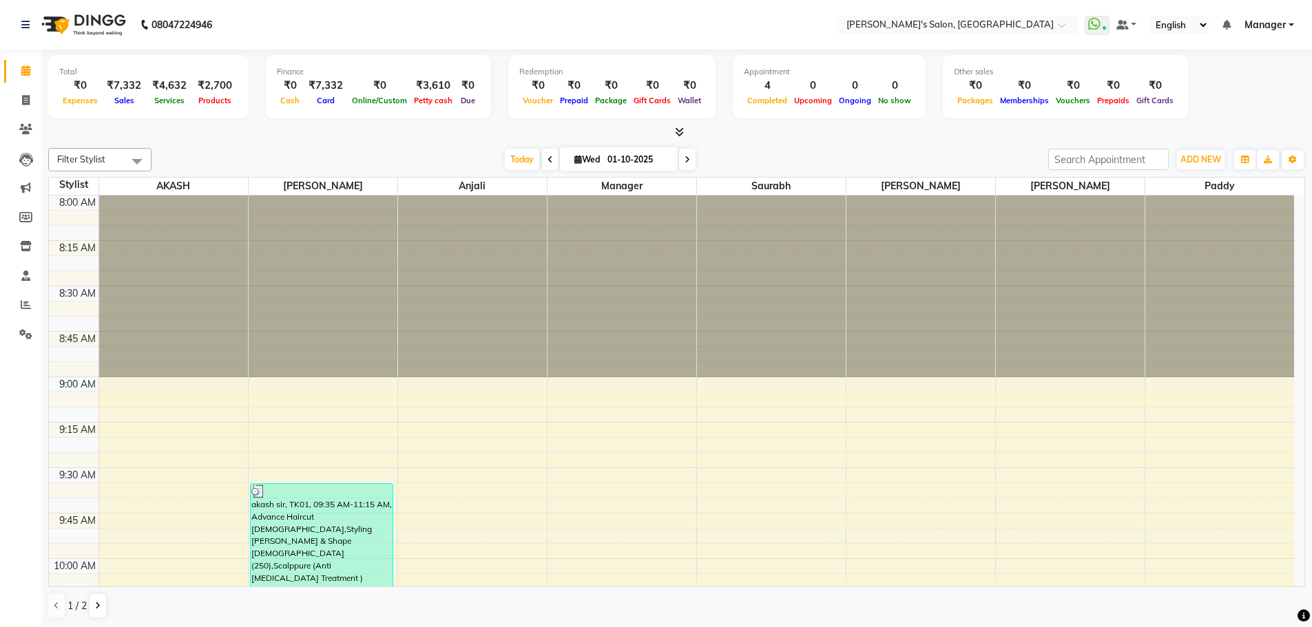
click at [680, 129] on icon at bounding box center [679, 132] width 9 height 10
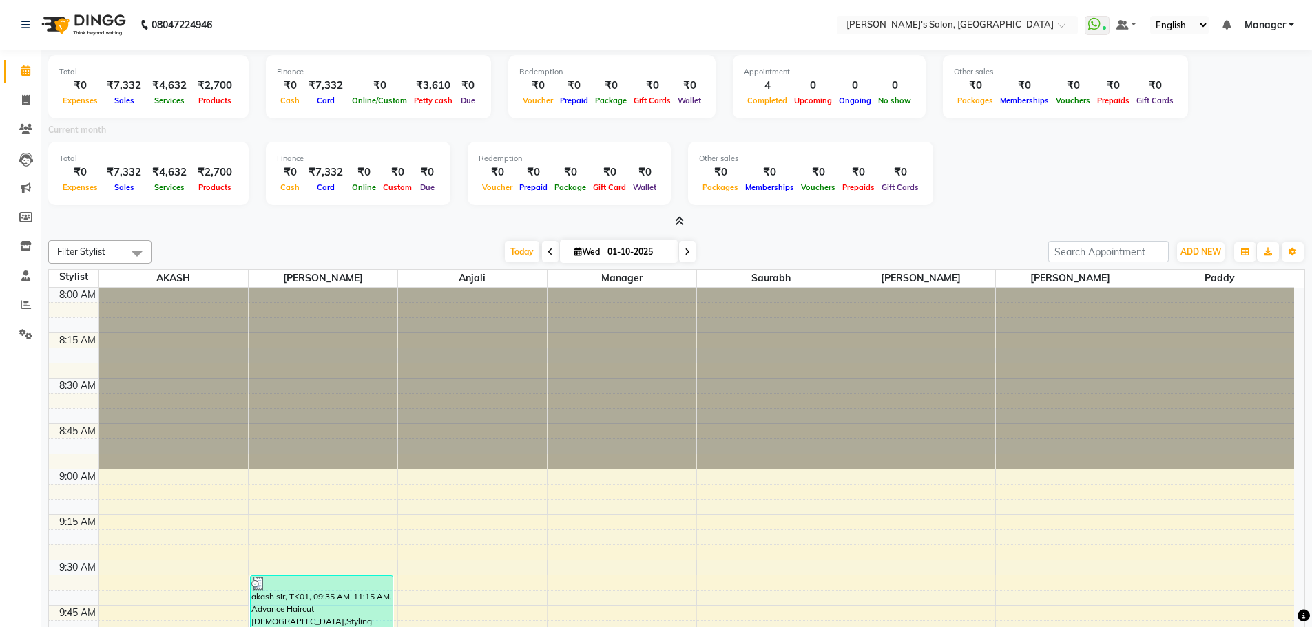
click at [680, 222] on icon at bounding box center [679, 221] width 9 height 10
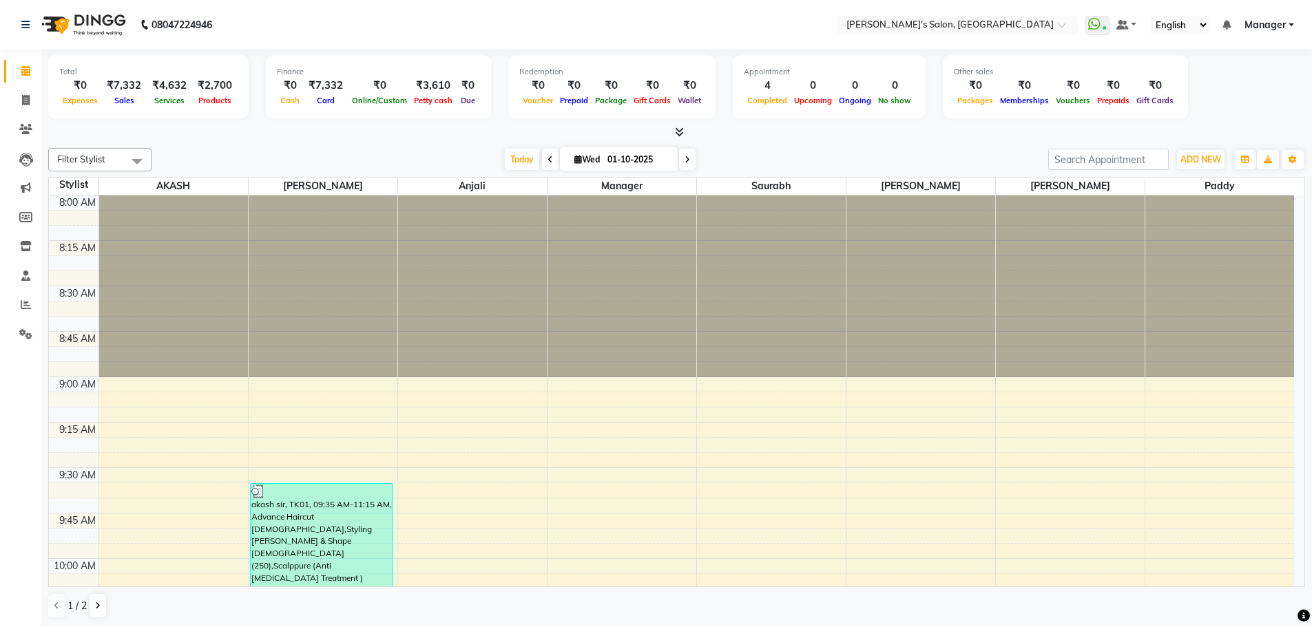
click at [280, 140] on div "Total ₹0 Expenses ₹7,332 Sales ₹4,632 Services ₹2,700 Products Finance ₹0 Cash …" at bounding box center [676, 339] width 1271 height 578
drag, startPoint x: 804, startPoint y: 134, endPoint x: 368, endPoint y: 101, distance: 436.5
click at [802, 134] on div at bounding box center [676, 132] width 1257 height 14
click at [32, 302] on span at bounding box center [26, 306] width 24 height 16
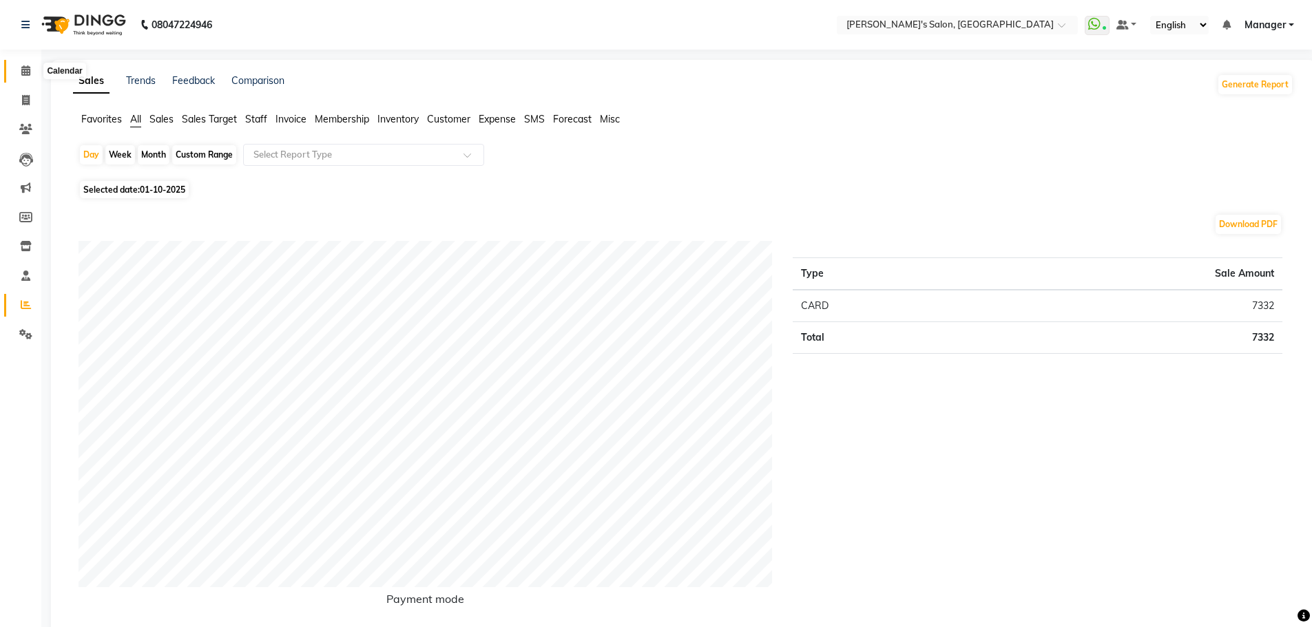
click at [21, 68] on icon at bounding box center [25, 70] width 9 height 10
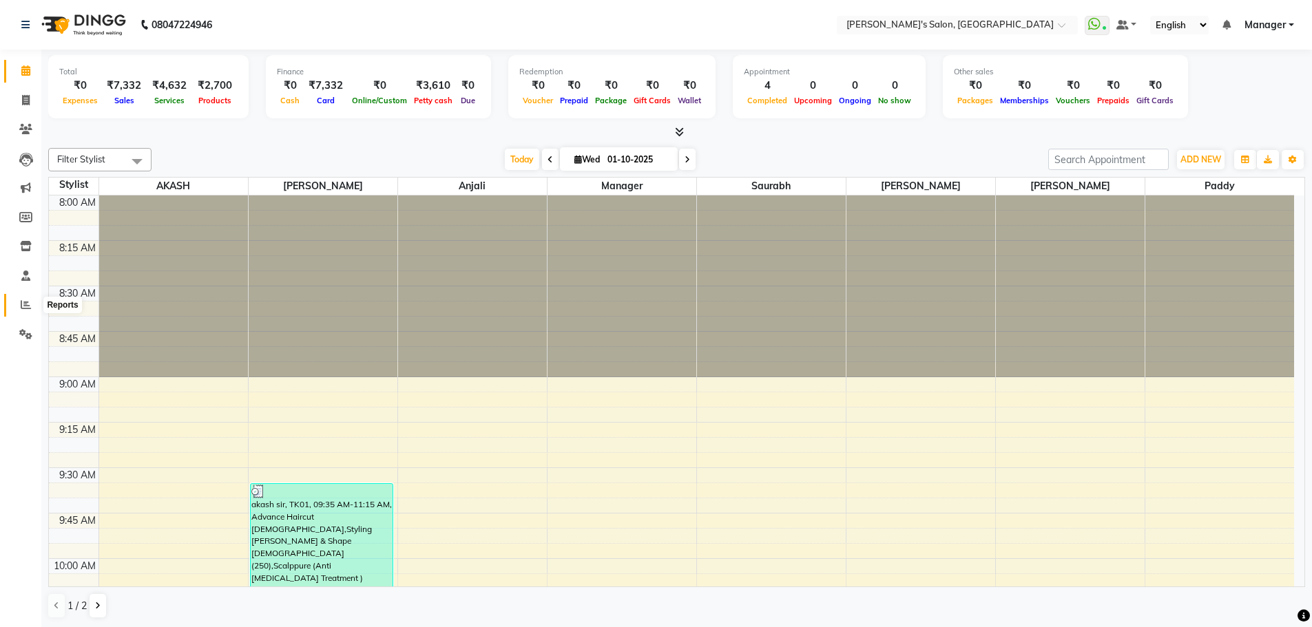
click at [25, 305] on icon at bounding box center [26, 305] width 10 height 10
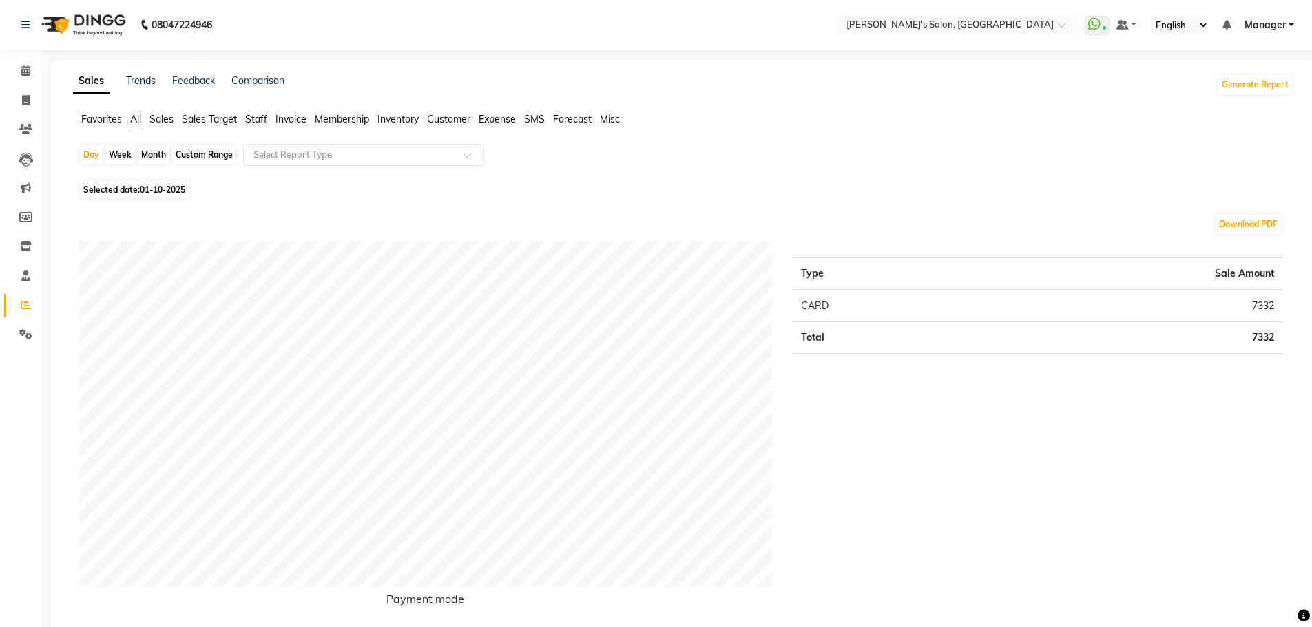
click at [136, 187] on span "Selected date: 01-10-2025" at bounding box center [134, 189] width 109 height 17
select select "10"
select select "2025"
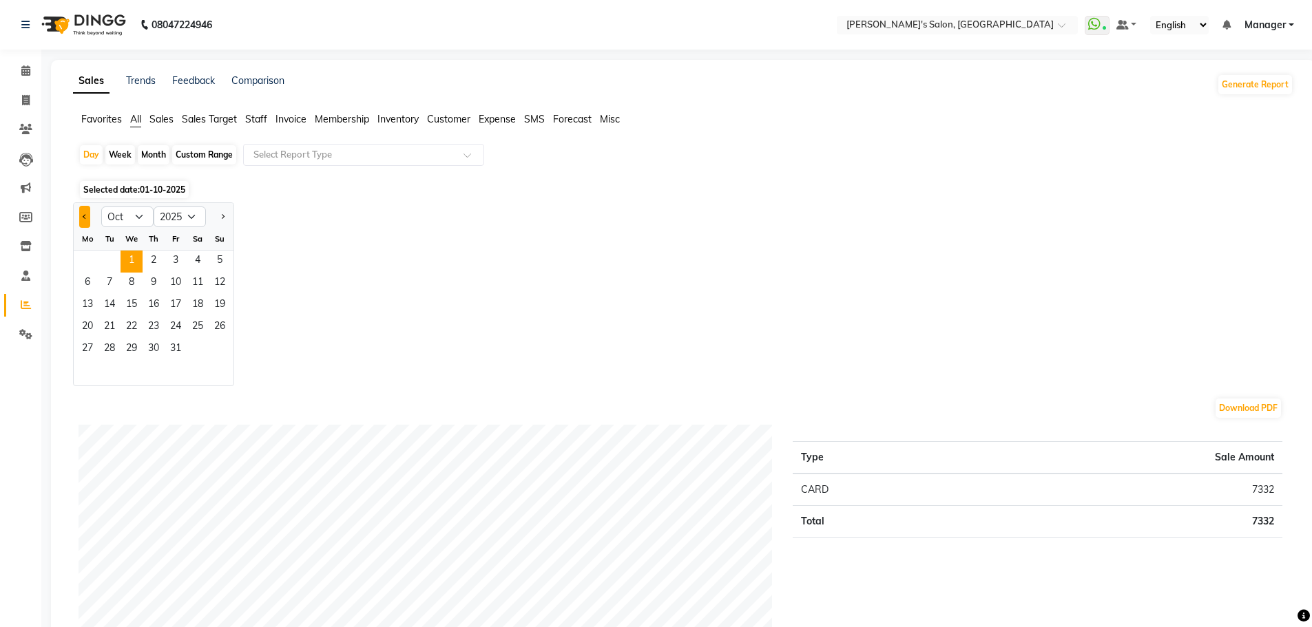
click at [87, 218] on button "Previous month" at bounding box center [84, 217] width 11 height 22
select select "9"
click at [81, 264] on span "1" at bounding box center [87, 262] width 22 height 22
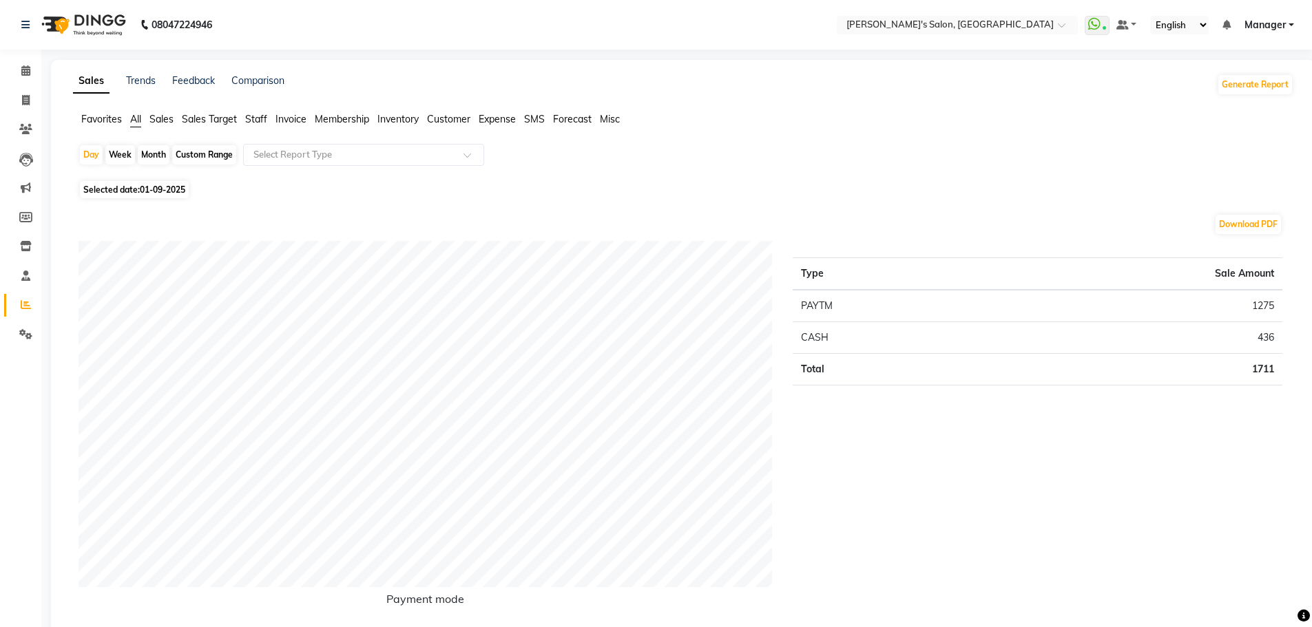
click at [155, 152] on div "Month" at bounding box center [154, 154] width 32 height 19
select select "9"
select select "2025"
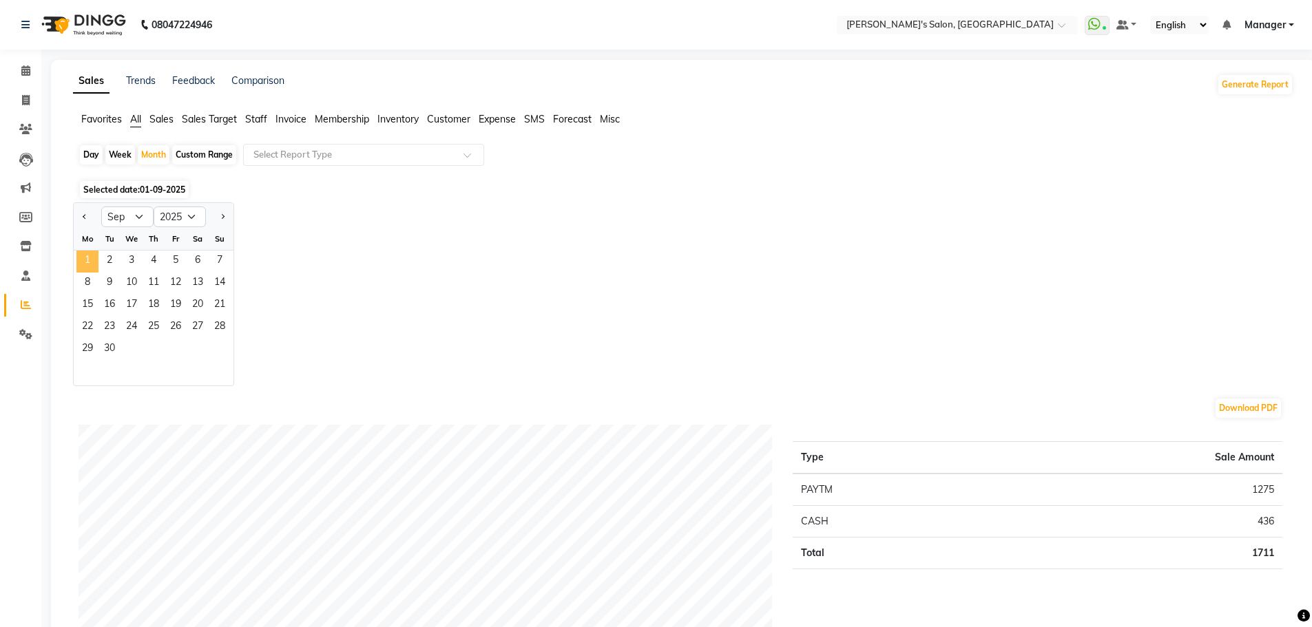
click at [91, 260] on span "1" at bounding box center [87, 262] width 22 height 22
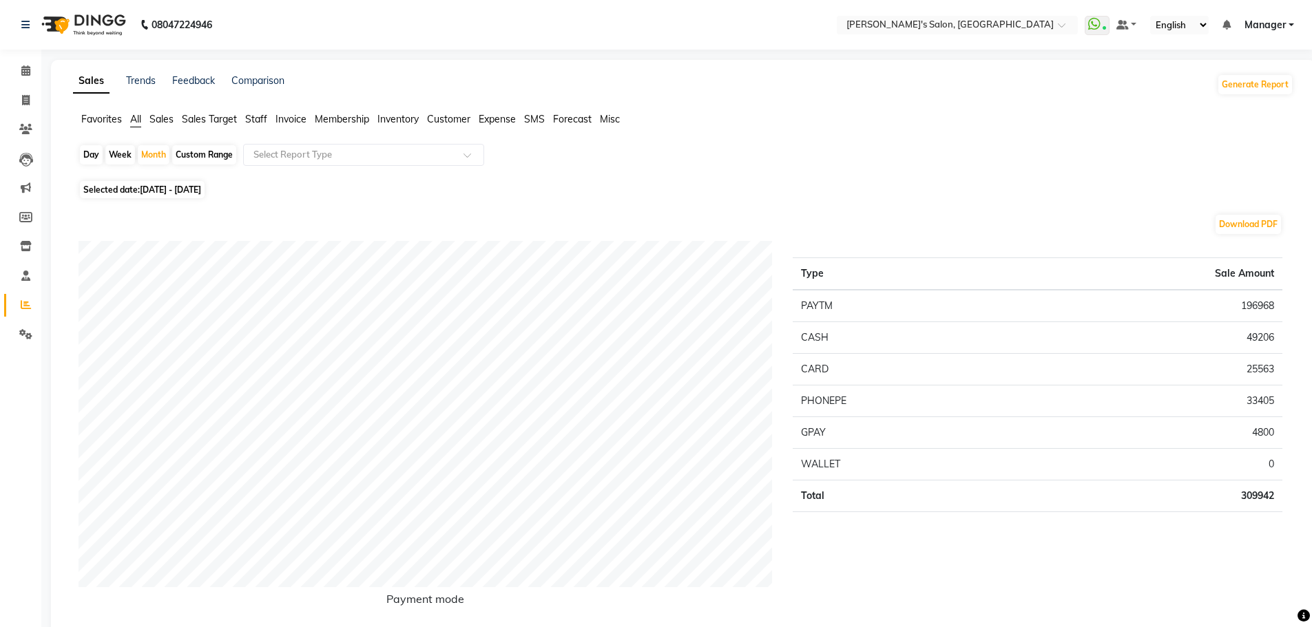
click at [261, 118] on span "Staff" at bounding box center [256, 119] width 22 height 12
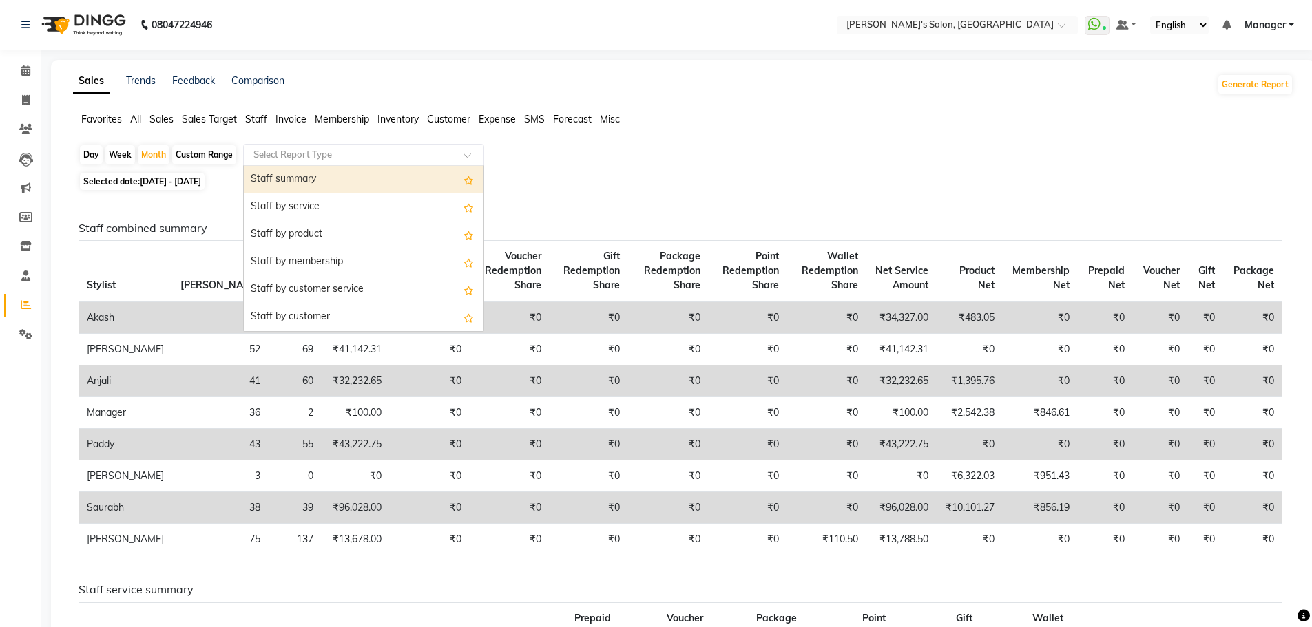
click at [312, 153] on input "text" at bounding box center [350, 155] width 198 height 14
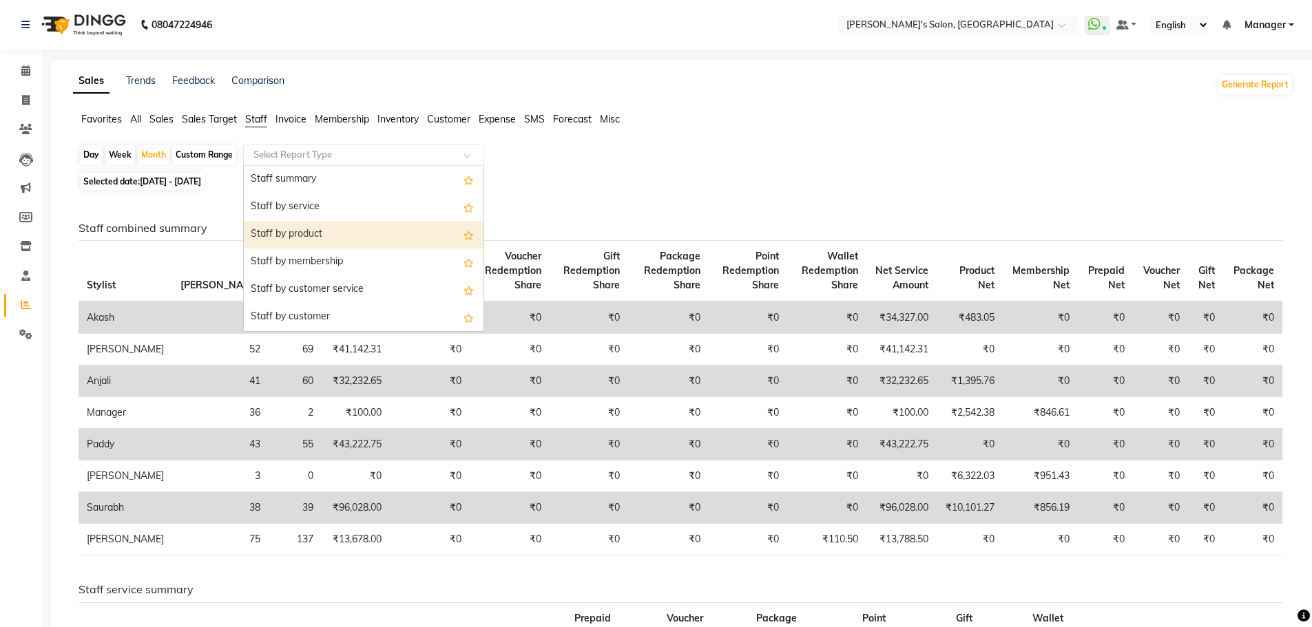
click at [597, 169] on div "Day Week Month Custom Range Select Report Type Staff summary Staff by service S…" at bounding box center [683, 156] width 1209 height 25
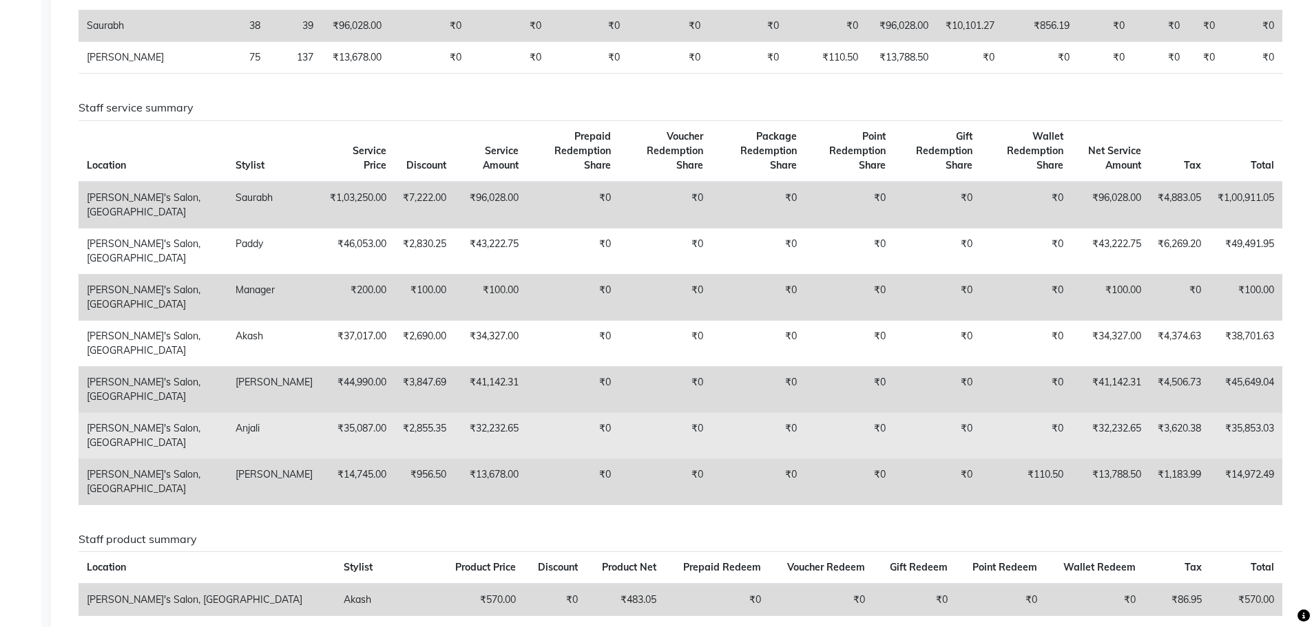
scroll to position [551, 0]
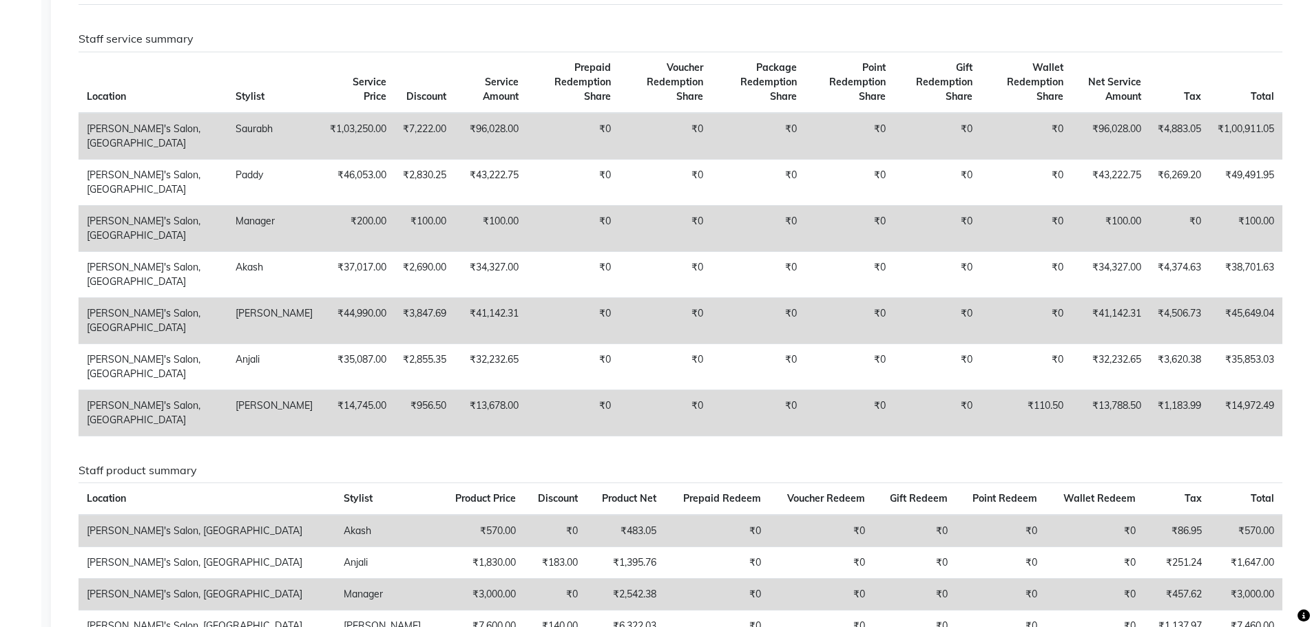
click at [928, 470] on div "Staff combined summary Stylist Bill Count Service Count Service Amount Prepaid …" at bounding box center [681, 353] width 1204 height 1365
click at [919, 477] on h6 "Staff product summary" at bounding box center [681, 470] width 1204 height 13
click at [946, 468] on div "Staff combined summary Stylist Bill Count Service Count Service Amount Prepaid …" at bounding box center [681, 353] width 1204 height 1365
click at [996, 477] on h6 "Staff product summary" at bounding box center [681, 470] width 1204 height 13
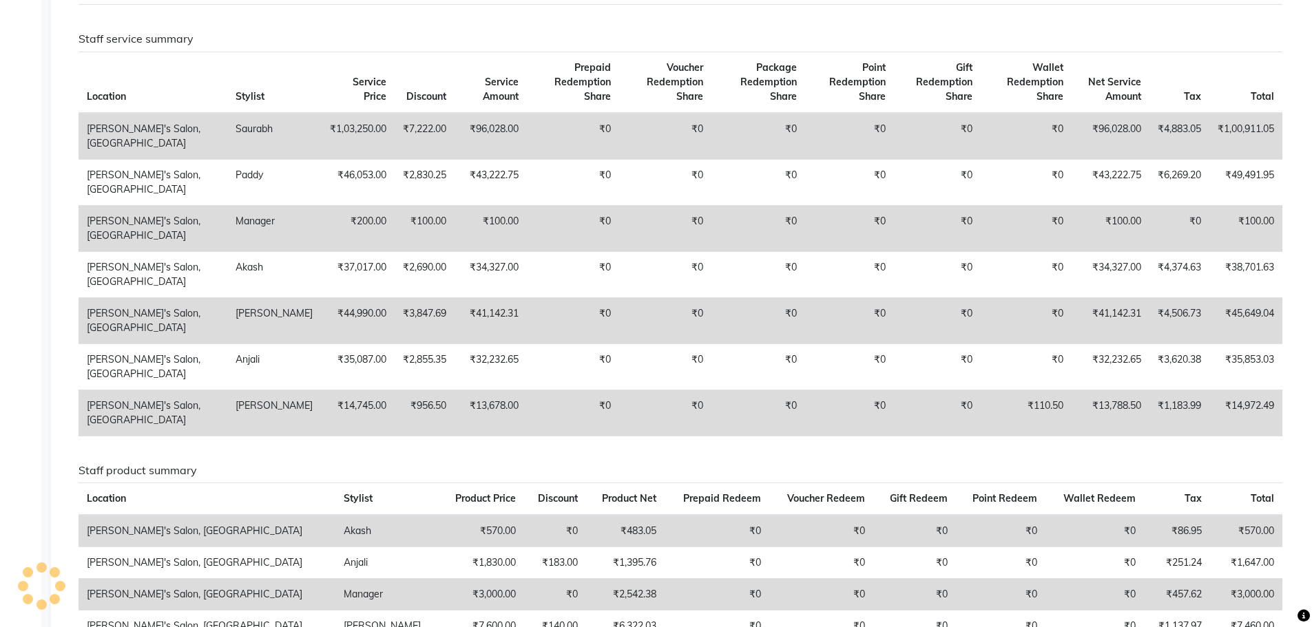
click at [1296, 308] on app-reports "Favorites All Sales Sales Target Staff Invoice Membership Inventory Customer Ex…" at bounding box center [683, 312] width 1237 height 1502
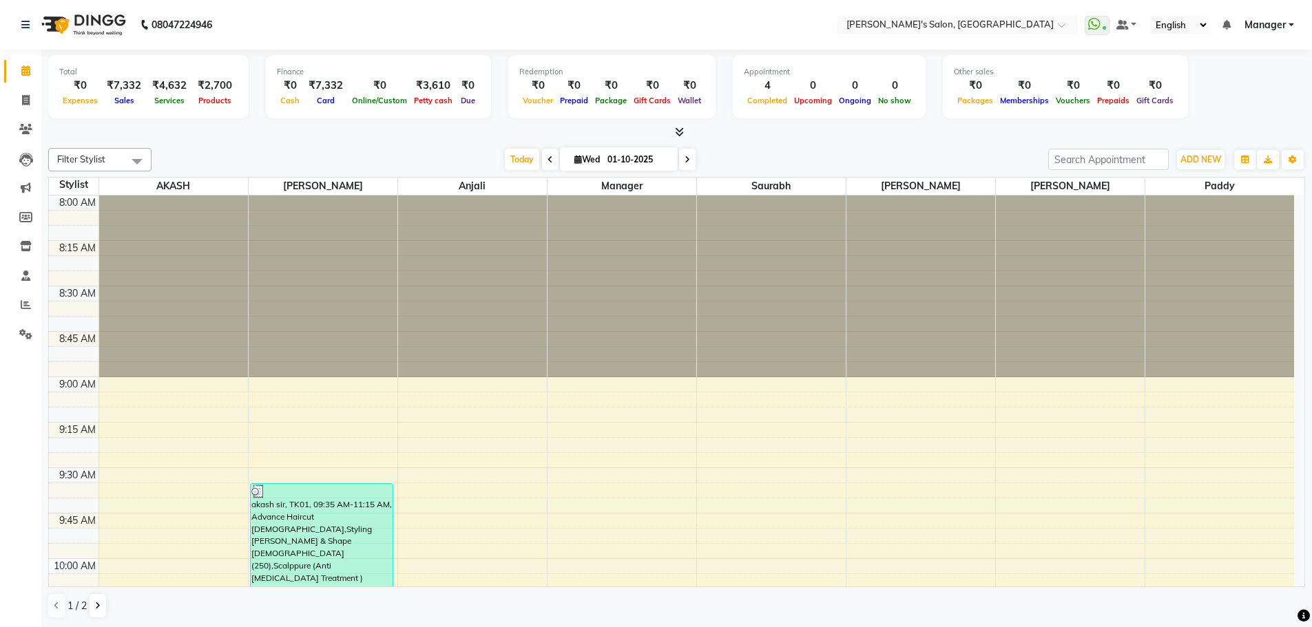
click at [884, 139] on div at bounding box center [676, 132] width 1257 height 14
click at [731, 148] on div "Filter Stylist Select All AKASH ANIL KONDHAMANGALE Anjali Manager Saurabh pavan…" at bounding box center [676, 159] width 1257 height 23
click at [28, 300] on icon at bounding box center [26, 305] width 10 height 10
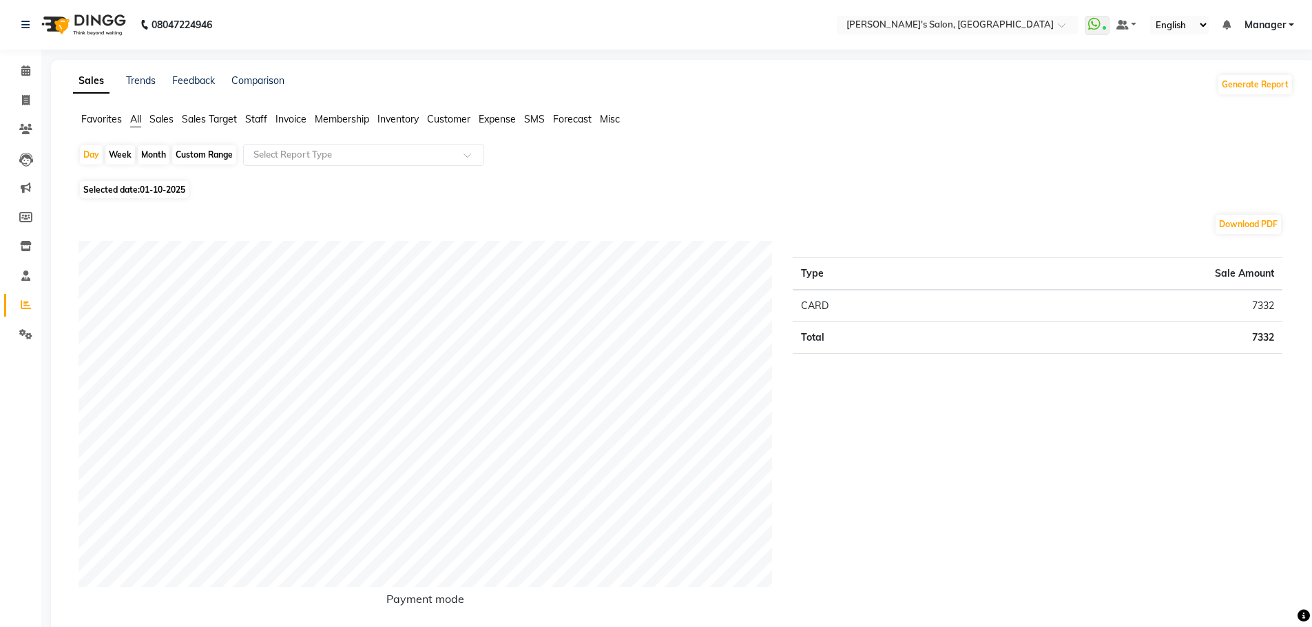
click at [160, 152] on div "Month" at bounding box center [154, 154] width 32 height 19
select select "10"
select select "2025"
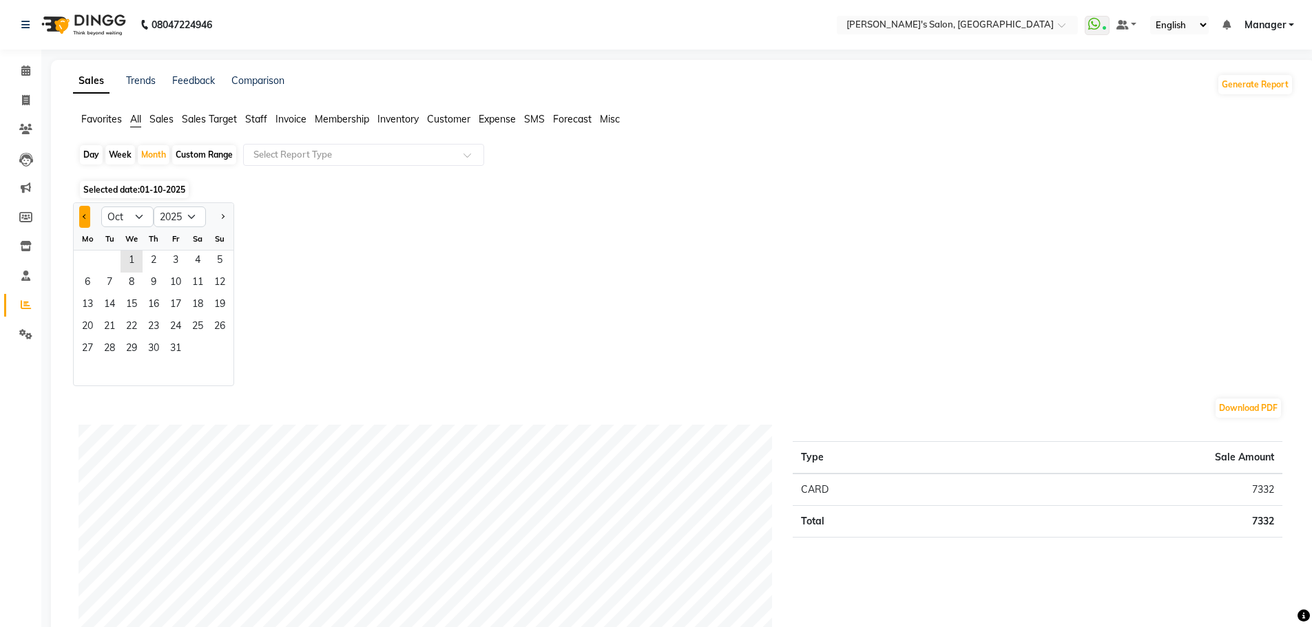
click at [89, 218] on button "Previous month" at bounding box center [84, 217] width 11 height 22
select select "9"
click at [90, 262] on span "1" at bounding box center [87, 262] width 22 height 22
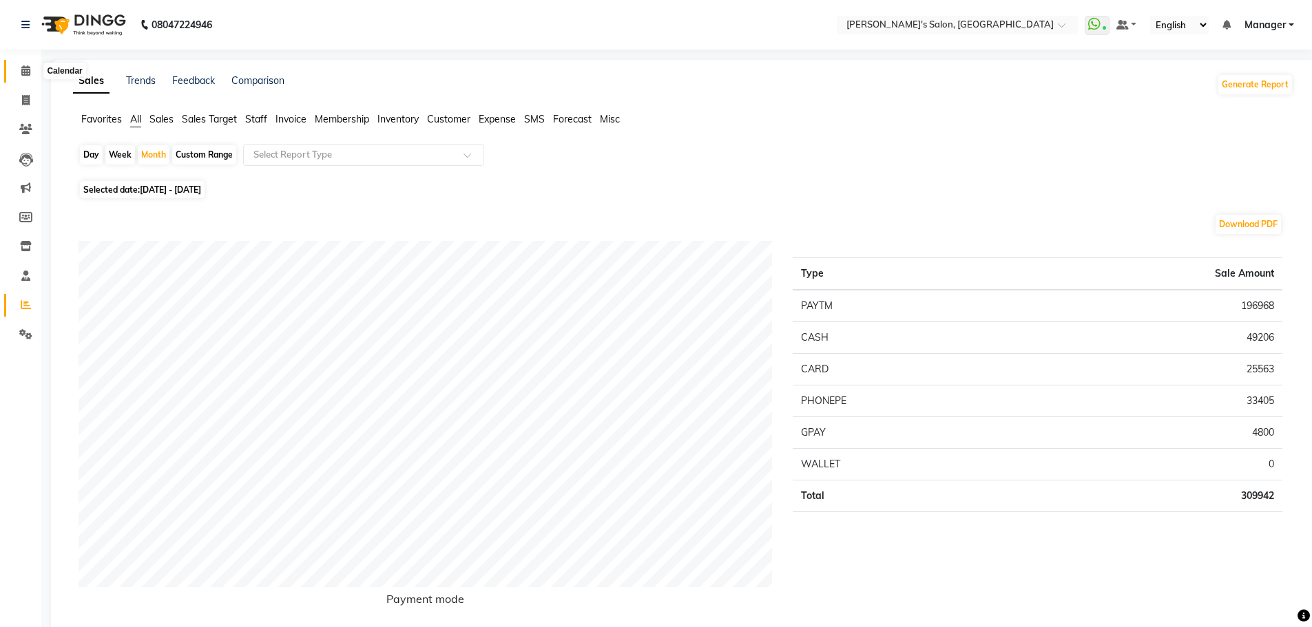
click at [22, 74] on icon at bounding box center [25, 70] width 9 height 10
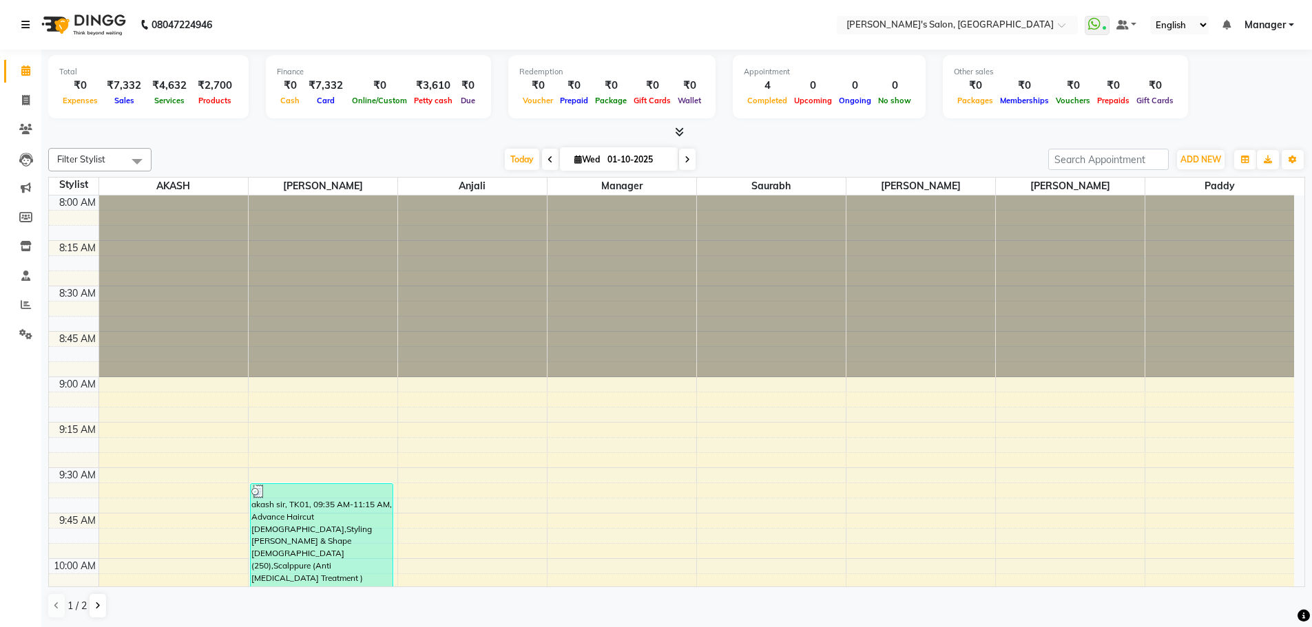
scroll to position [1, 0]
click at [432, 149] on div "[DATE] [DATE]" at bounding box center [599, 159] width 883 height 21
click at [1192, 154] on span "ADD NEW" at bounding box center [1200, 159] width 41 height 10
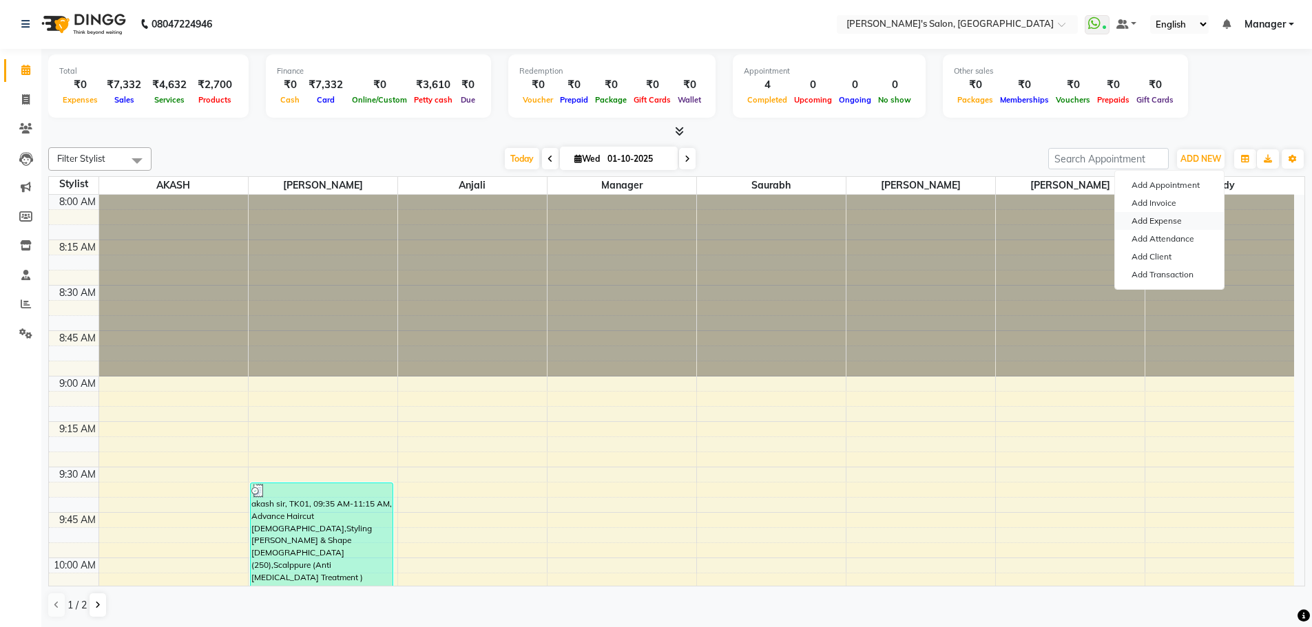
click at [1160, 220] on link "Add Expense" at bounding box center [1169, 221] width 109 height 18
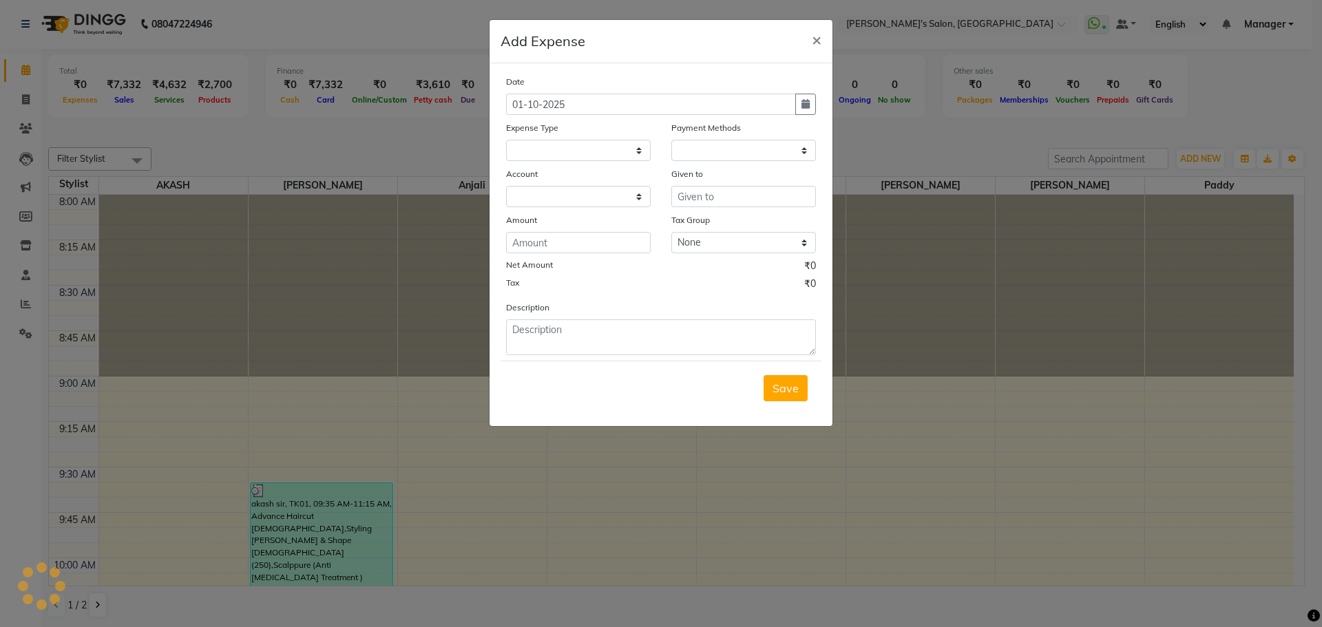
select select "1"
select select "6469"
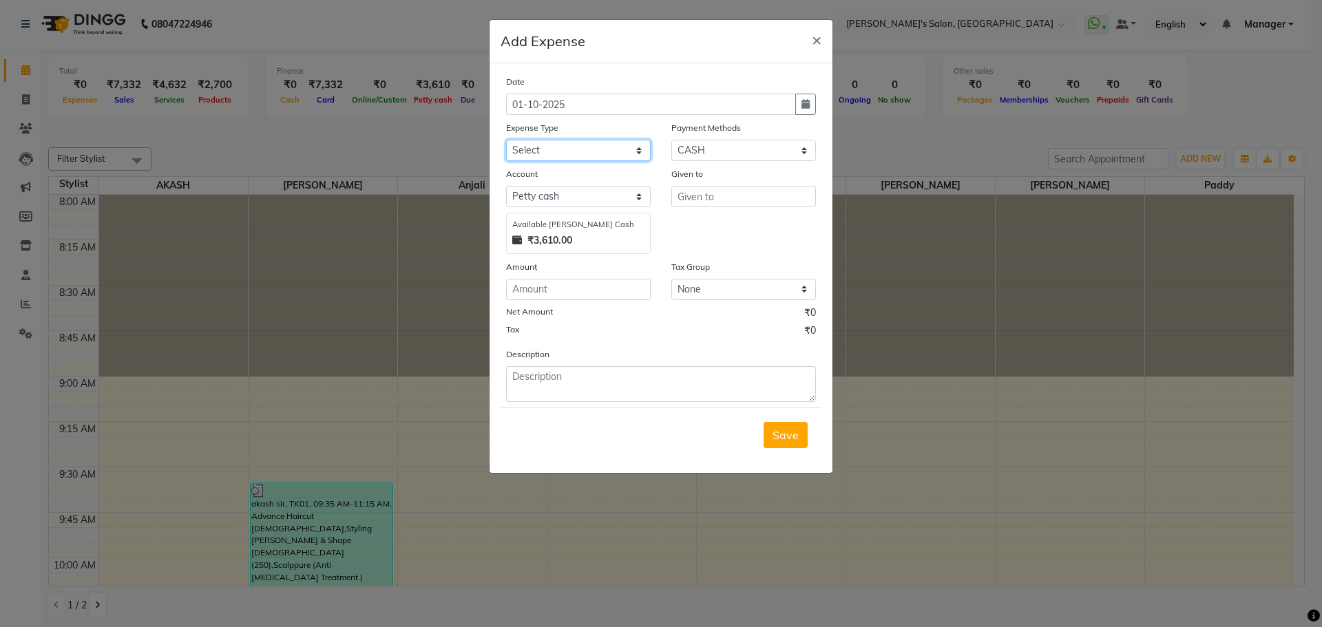
click at [632, 148] on select "Select Advance Salary BANK TRANFAR Cash transfer to hub Client Snacks DISTRIBUT…" at bounding box center [578, 150] width 145 height 21
select select "11138"
click at [506, 140] on select "Select Advance Salary BANK TRANFAR Cash transfer to hub Client Snacks DISTRIBUT…" at bounding box center [578, 150] width 145 height 21
click at [725, 200] on input "text" at bounding box center [743, 196] width 145 height 21
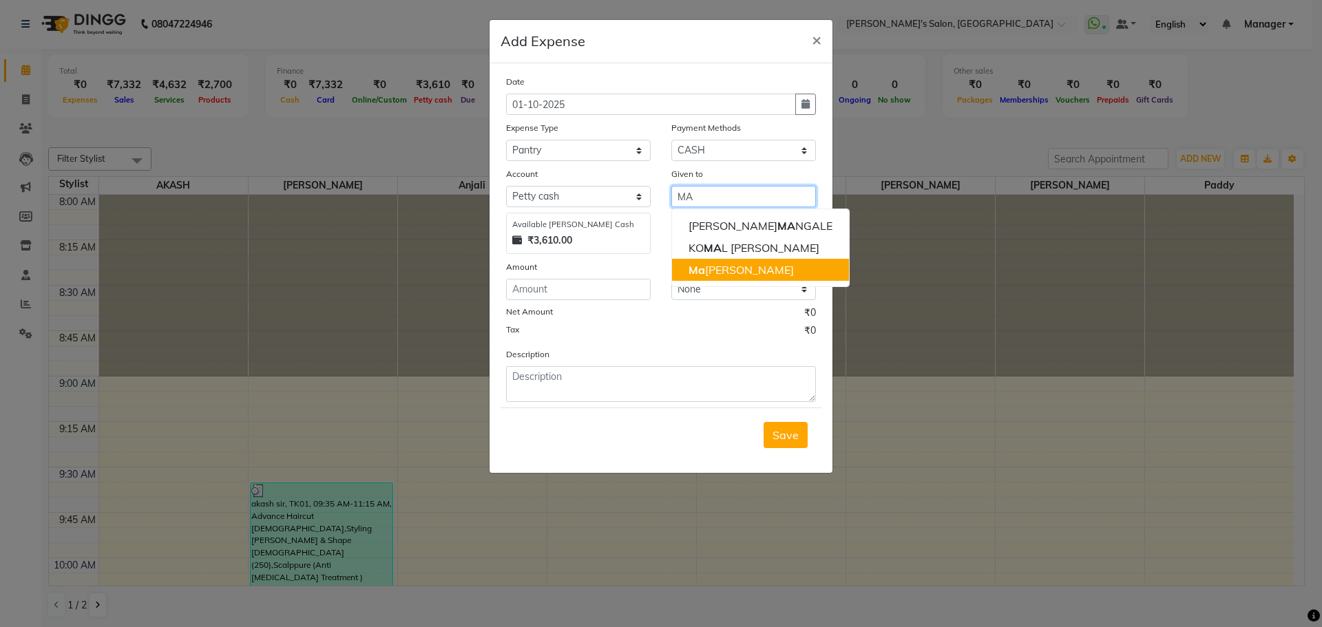
click at [728, 264] on ngb-highlight "Ma nager" at bounding box center [741, 270] width 105 height 14
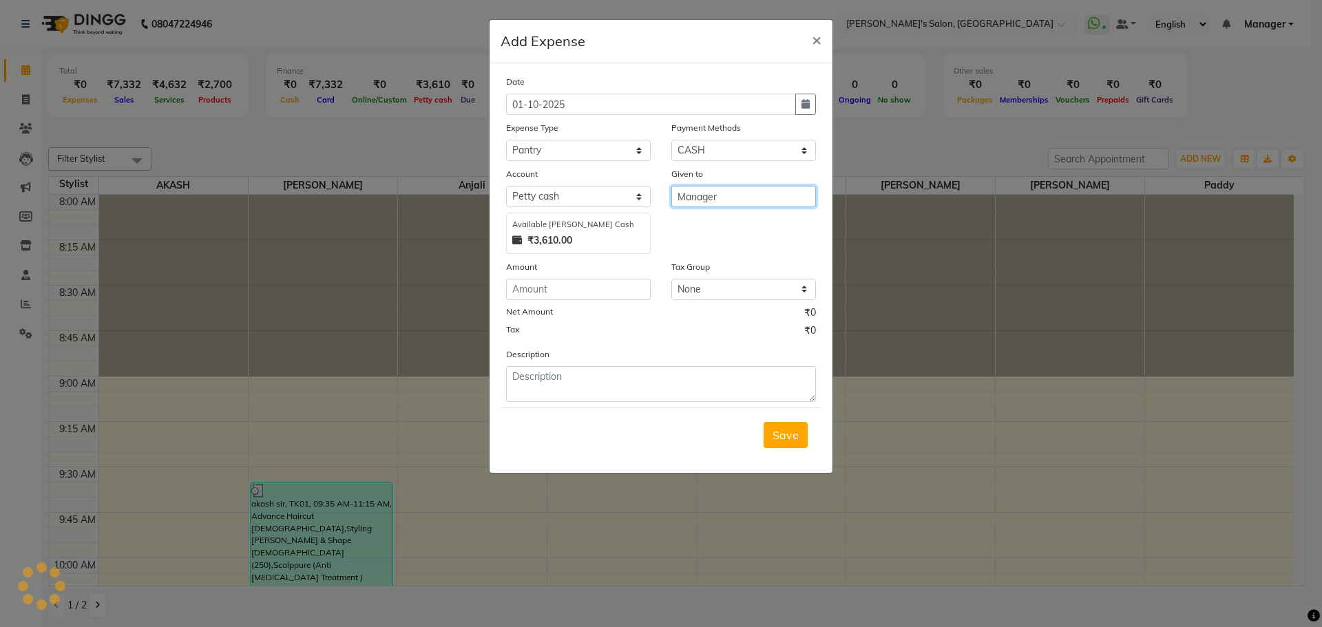
type input "Manager"
click at [567, 293] on input "number" at bounding box center [578, 289] width 145 height 21
type input "29"
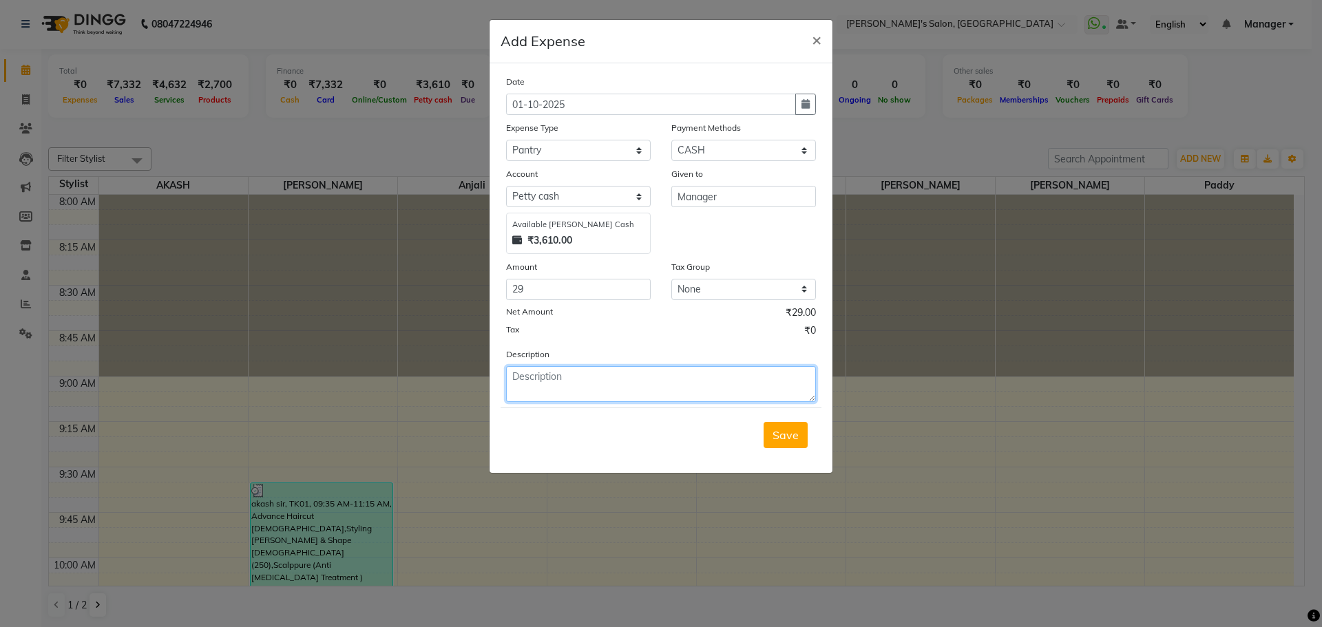
click at [541, 401] on textarea at bounding box center [661, 384] width 310 height 36
type textarea "MILK"
click at [786, 440] on span "Save" at bounding box center [786, 435] width 26 height 14
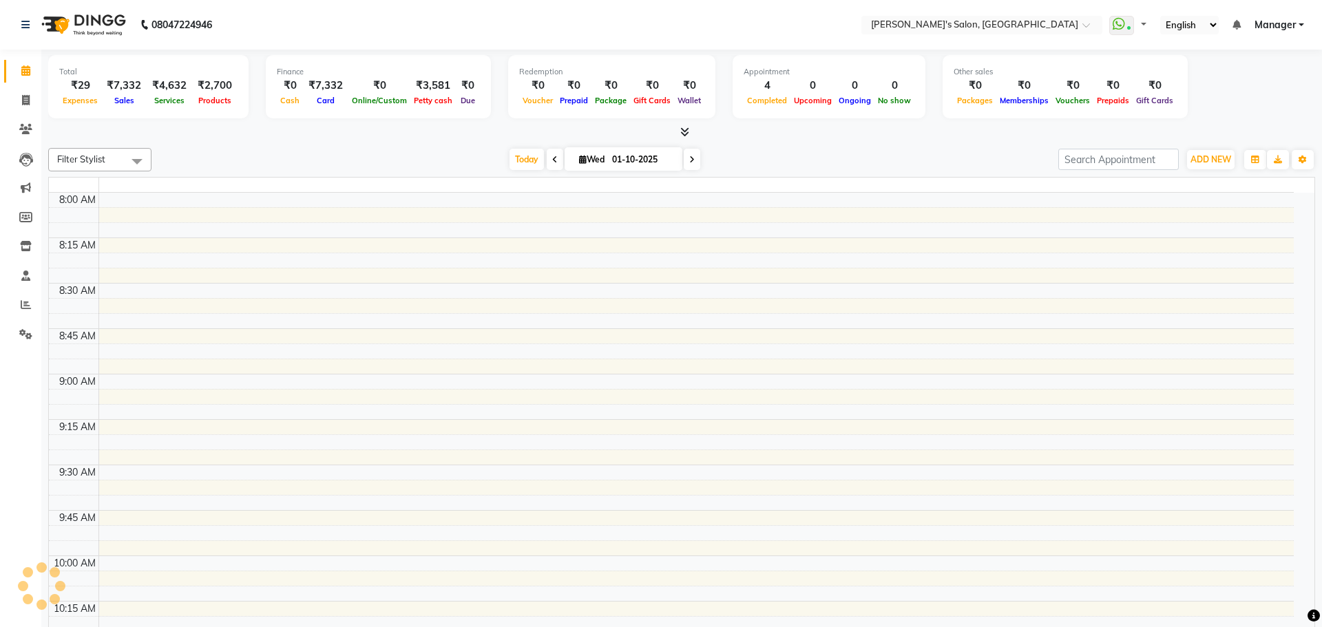
select select "en"
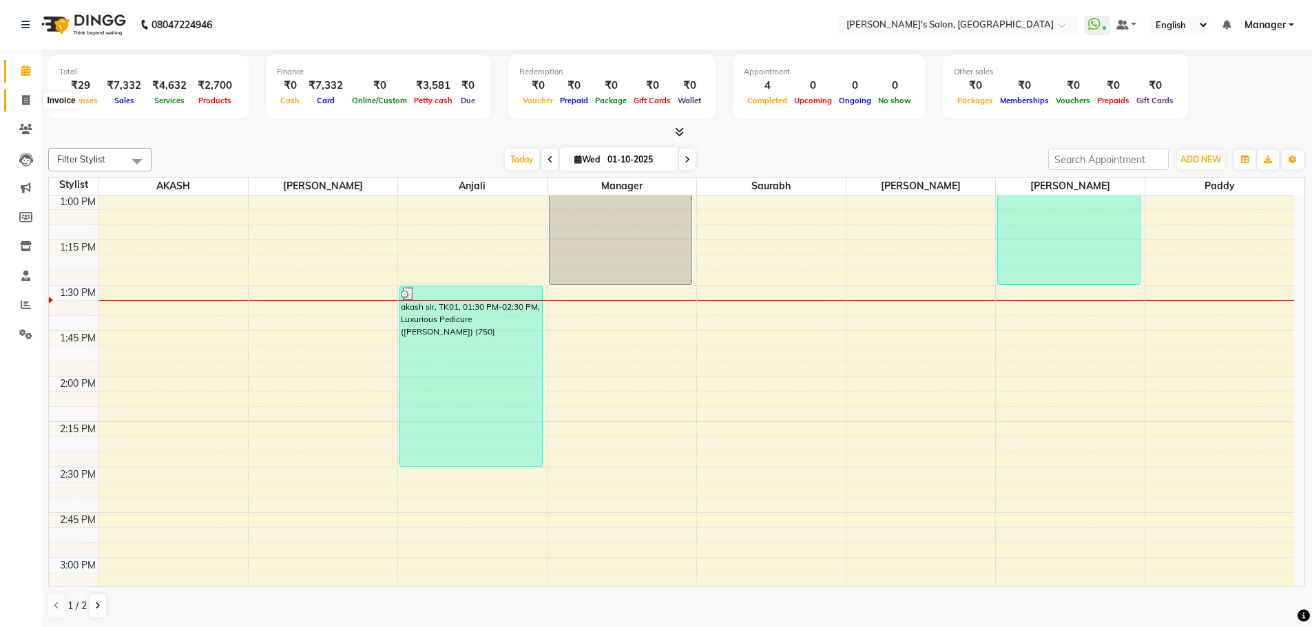
click at [25, 101] on icon at bounding box center [26, 100] width 8 height 10
select select "service"
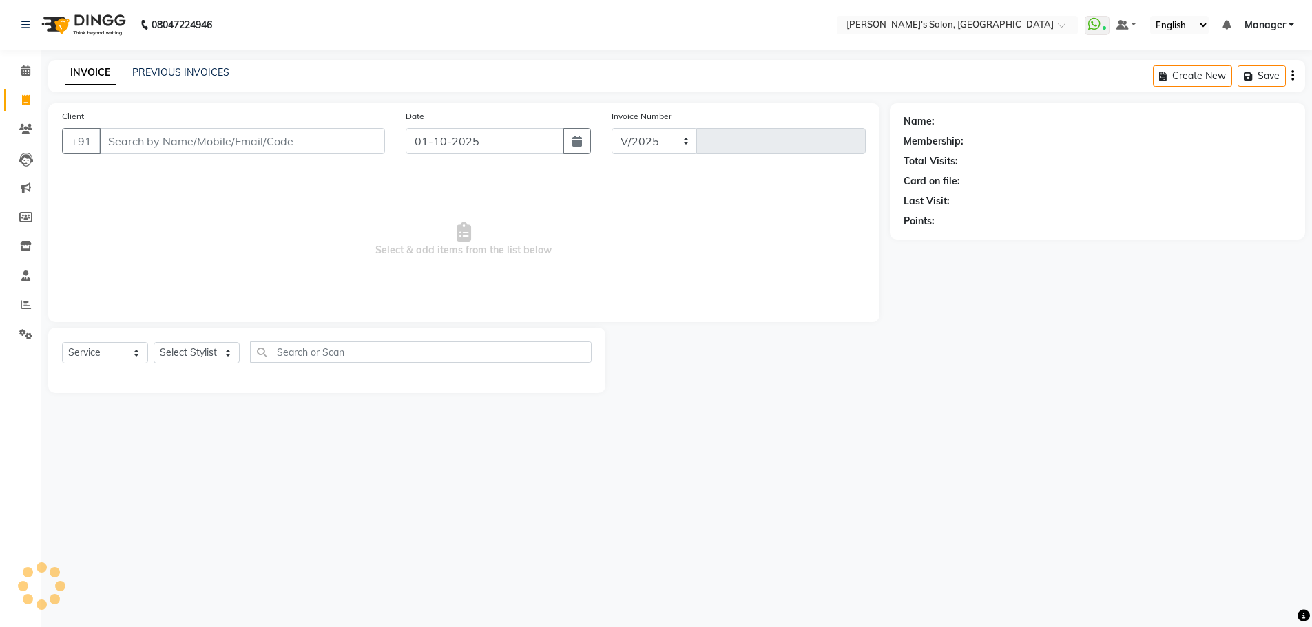
select select "7366"
type input "1511"
click at [229, 352] on select "Select Stylist" at bounding box center [197, 352] width 86 height 21
select select "85546"
click at [154, 342] on select "Select Stylist AKASH ANIL KONDHAMANGALE [PERSON_NAME] Manager [PERSON_NAME] [PE…" at bounding box center [197, 352] width 86 height 21
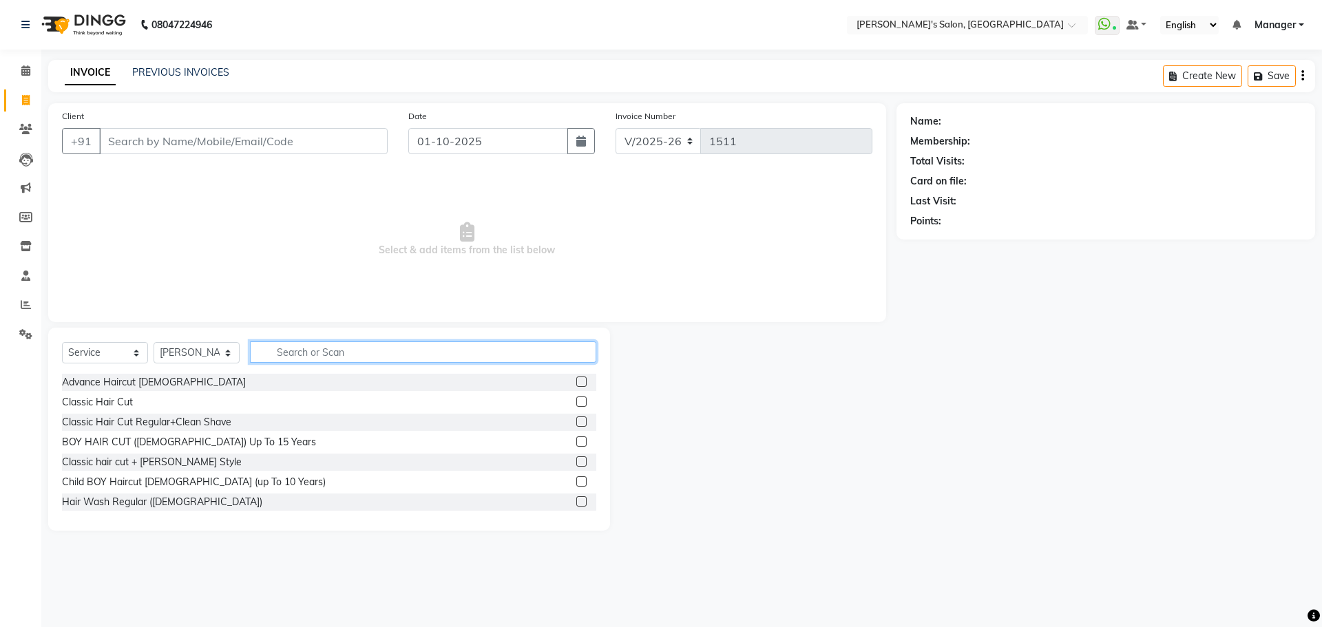
click at [346, 351] on input "text" at bounding box center [423, 352] width 346 height 21
type input "THREA"
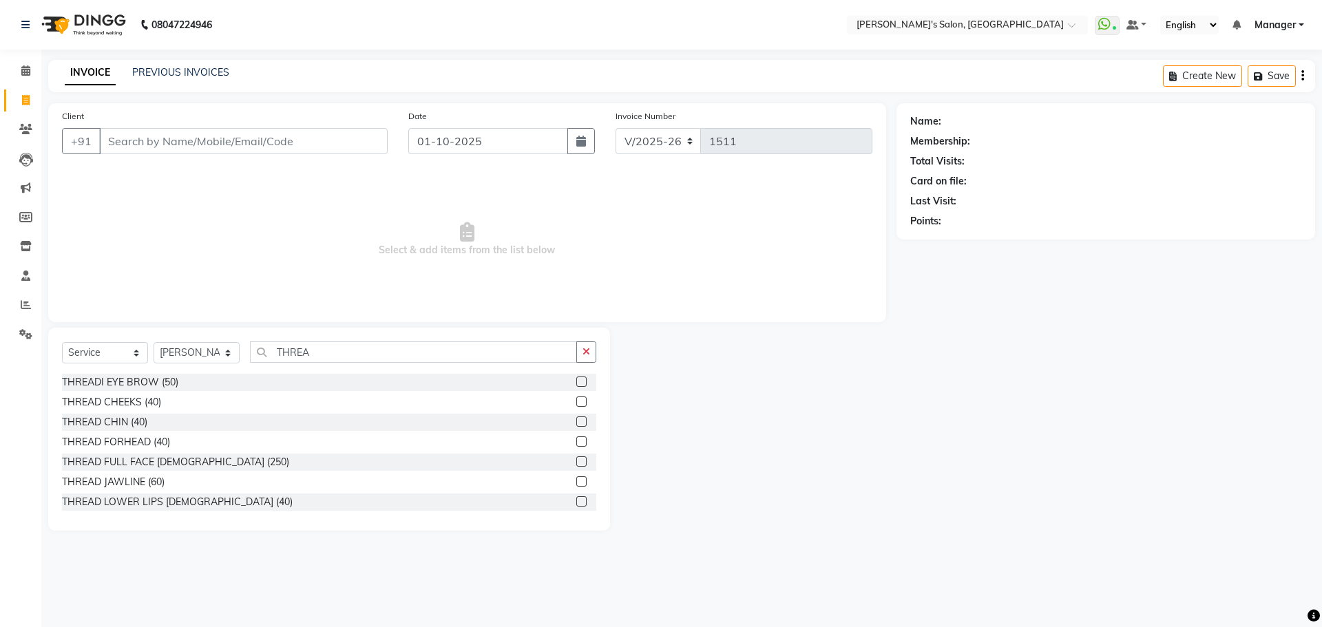
click at [576, 382] on label at bounding box center [581, 382] width 10 height 10
click at [576, 382] on input "checkbox" at bounding box center [580, 382] width 9 height 9
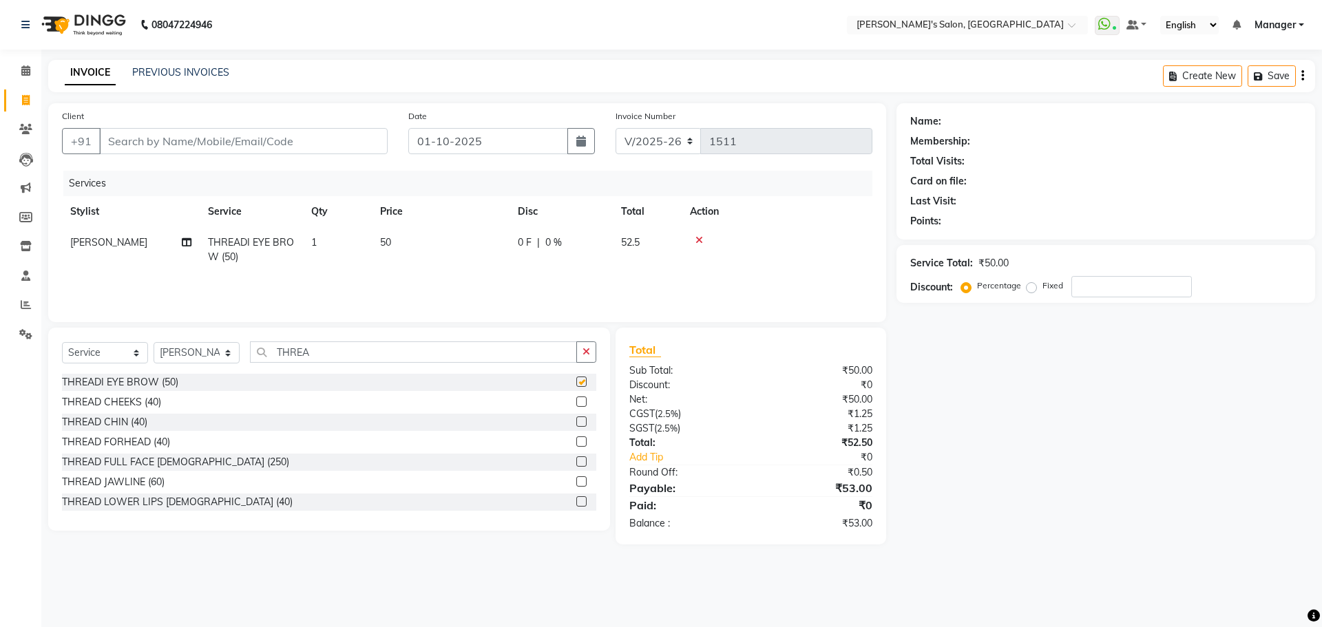
checkbox input "false"
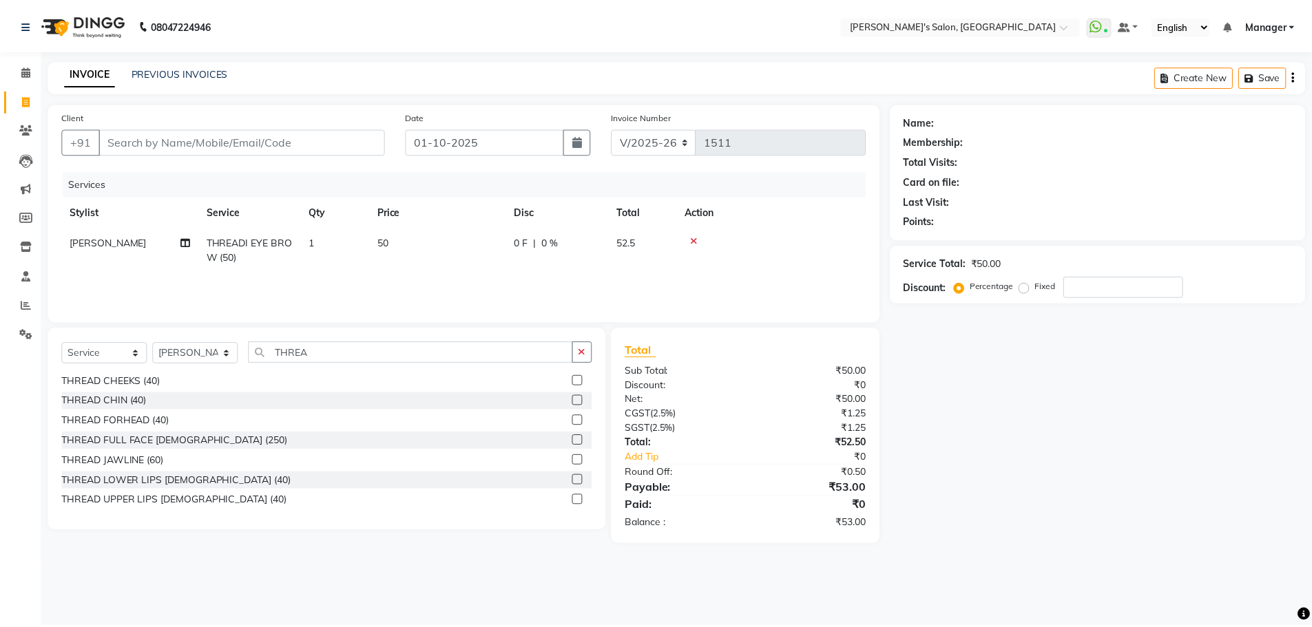
scroll to position [22, 0]
click at [576, 500] on label at bounding box center [581, 499] width 10 height 10
click at [576, 500] on input "checkbox" at bounding box center [580, 500] width 9 height 9
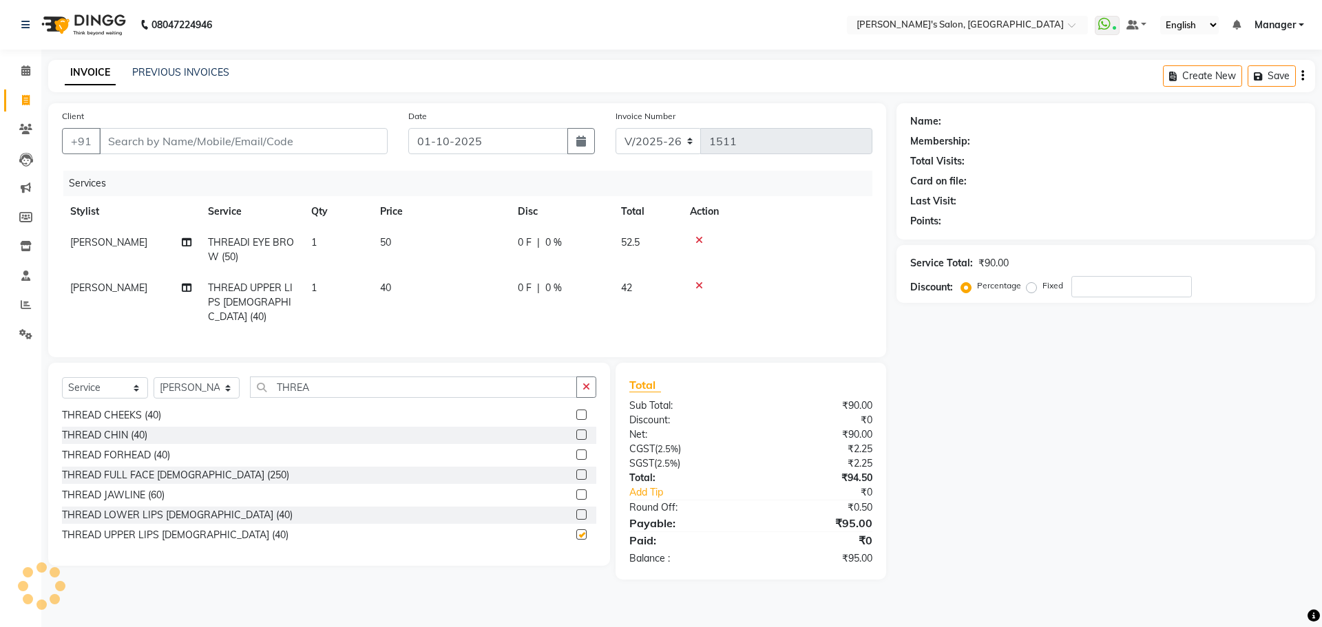
checkbox input "false"
click at [209, 140] on input "Client" at bounding box center [243, 141] width 289 height 26
type input "8"
type input "0"
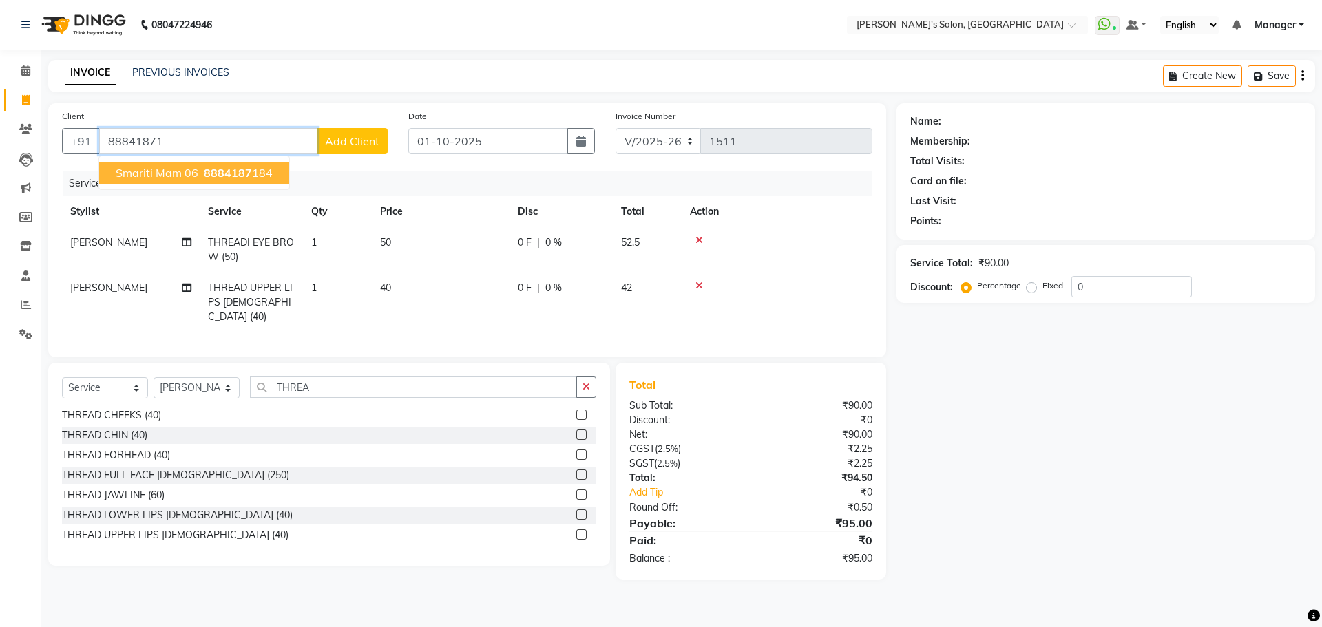
click at [245, 179] on span "88841871" at bounding box center [231, 173] width 55 height 14
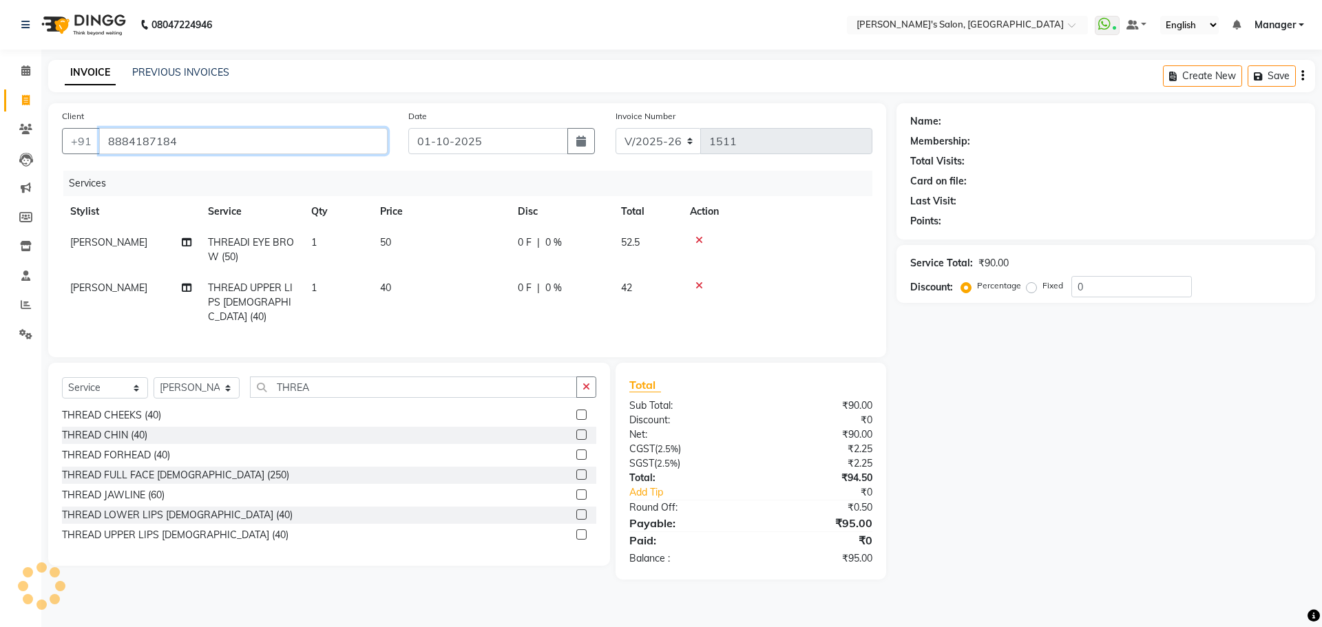
type input "8884187184"
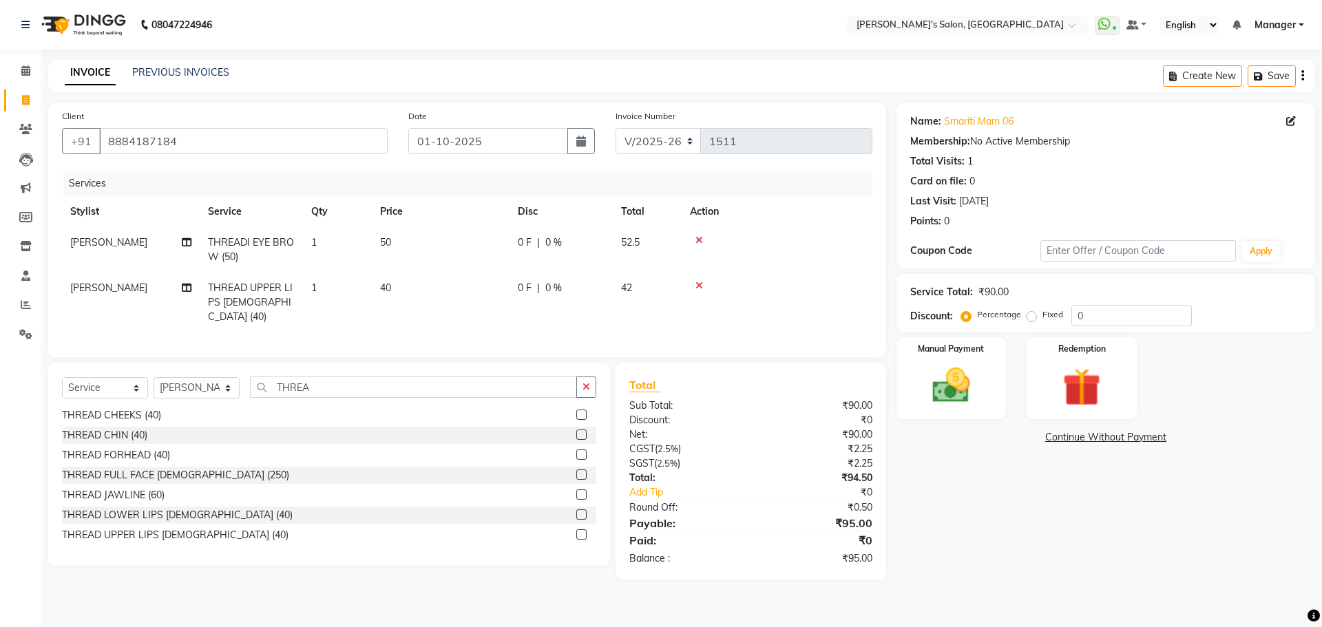
click at [1026, 575] on div "Name: Smariti Mam 06 Membership: No Active Membership Total Visits: 1 Card on f…" at bounding box center [1111, 341] width 429 height 477
click at [1047, 557] on div "Name: Smariti Mam 06 Membership: No Active Membership Total Visits: 1 Card on f…" at bounding box center [1111, 341] width 429 height 477
click at [939, 507] on div "Name: Smariti Mam 06 Membership: No Active Membership Total Visits: 1 Card on f…" at bounding box center [1111, 341] width 429 height 477
click at [983, 382] on img at bounding box center [951, 385] width 64 height 45
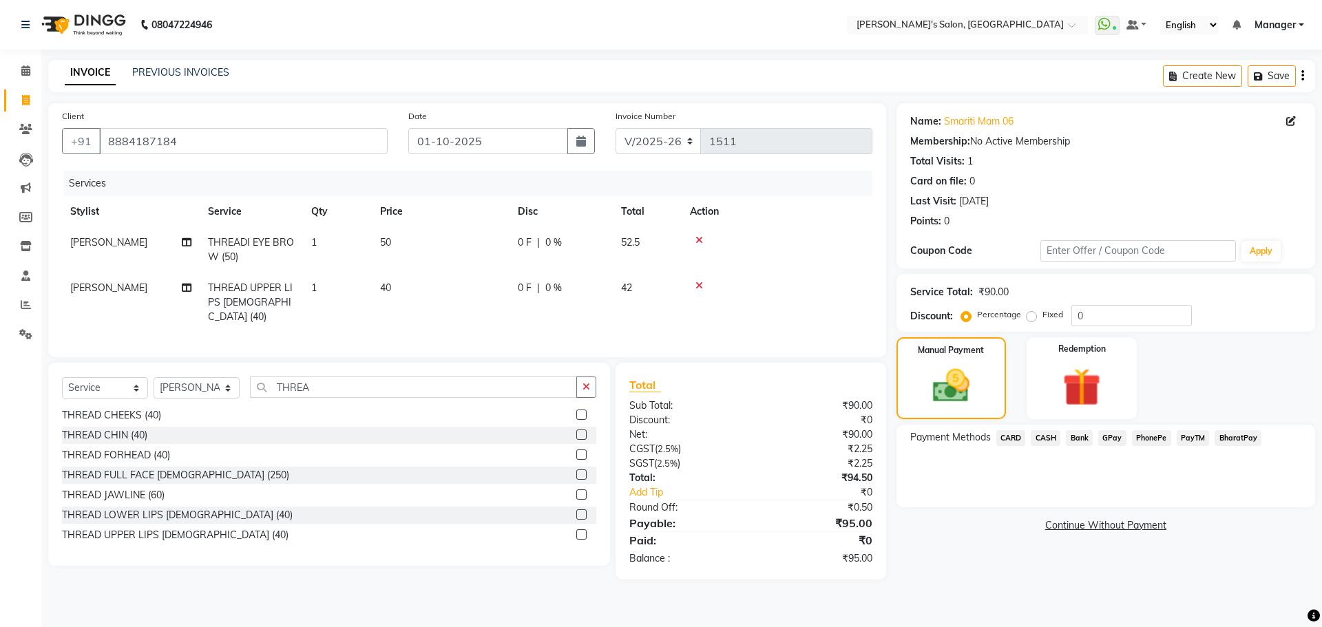
click at [1197, 441] on span "PayTM" at bounding box center [1193, 438] width 33 height 16
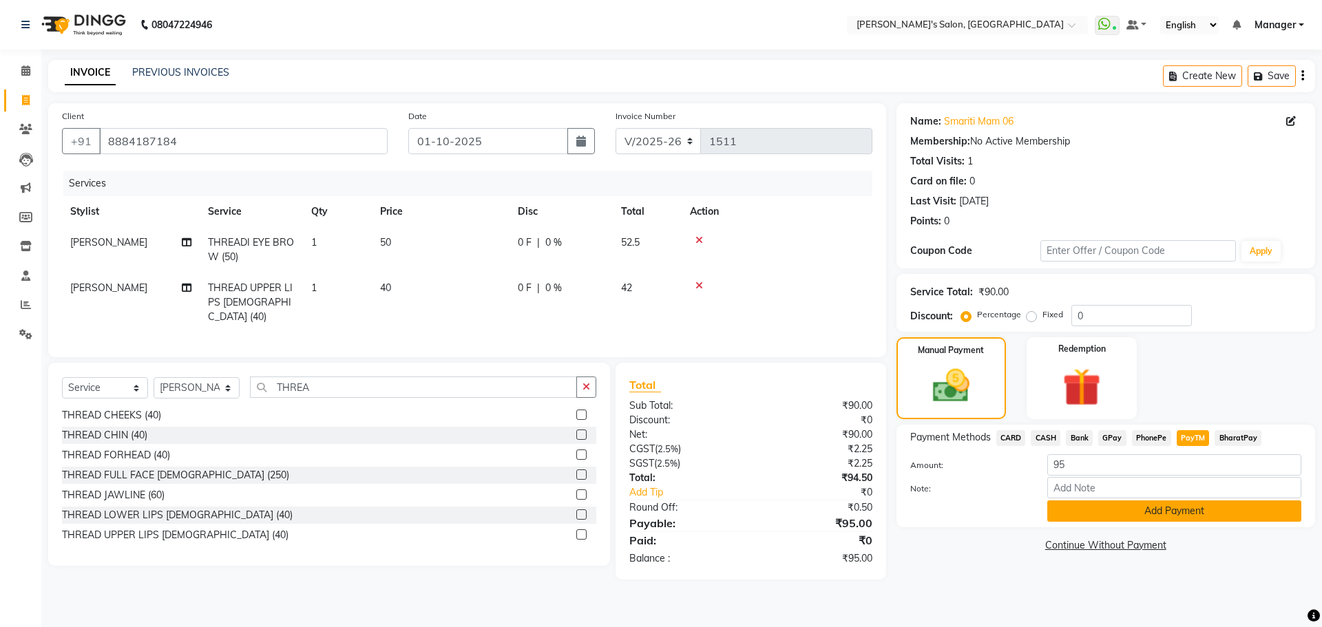
click at [1178, 507] on button "Add Payment" at bounding box center [1174, 511] width 254 height 21
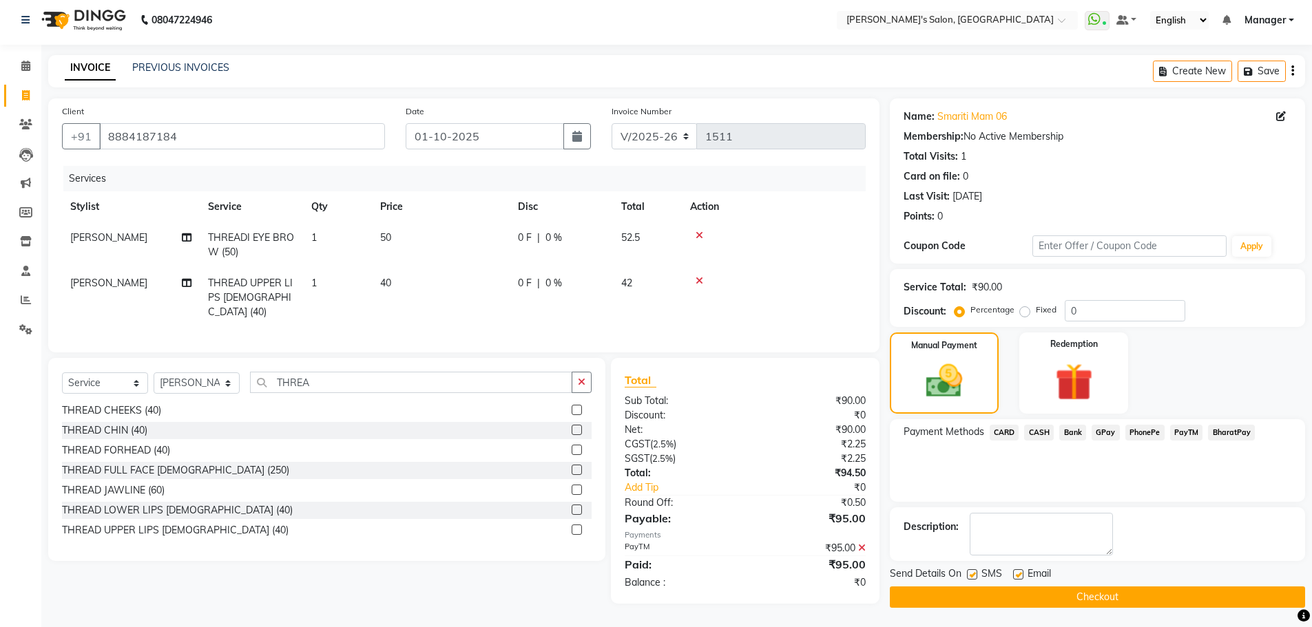
scroll to position [6, 0]
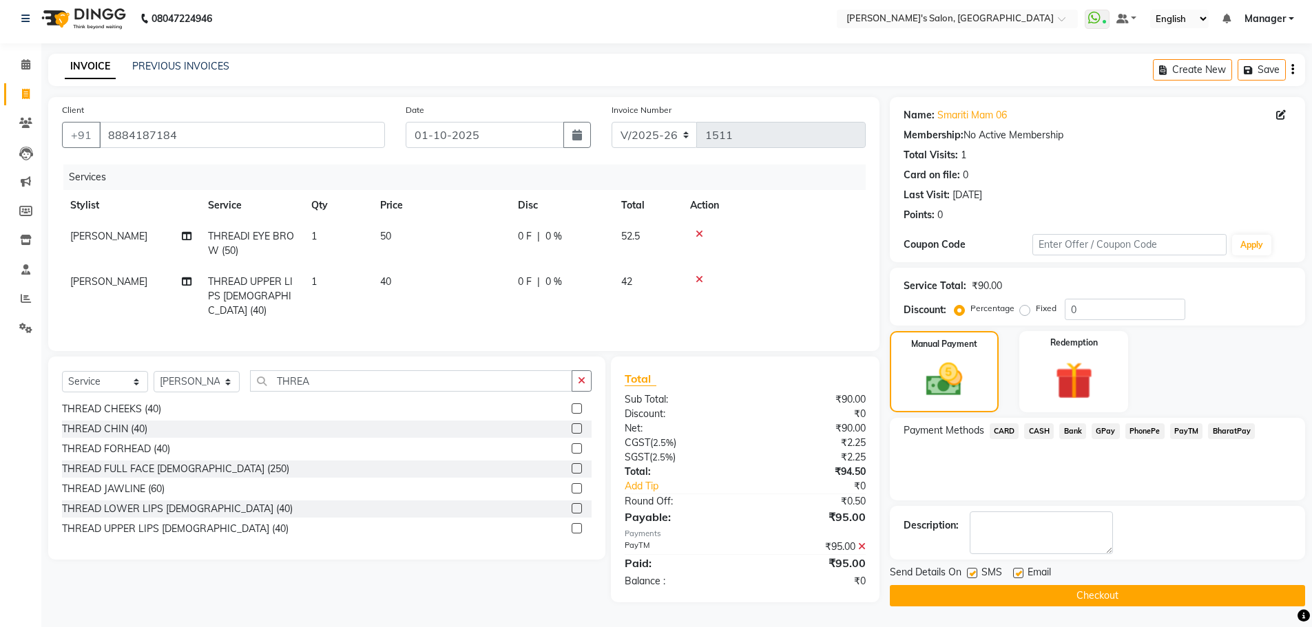
click at [982, 596] on button "Checkout" at bounding box center [1097, 595] width 415 height 21
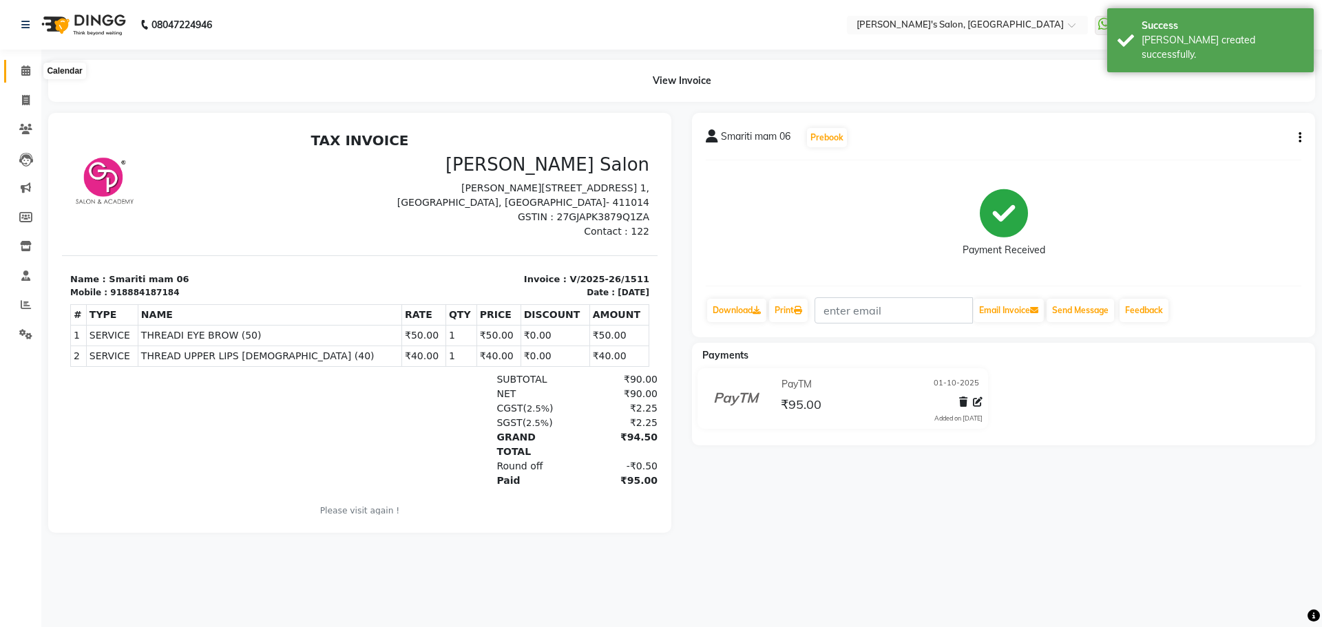
click at [23, 72] on icon at bounding box center [25, 70] width 9 height 10
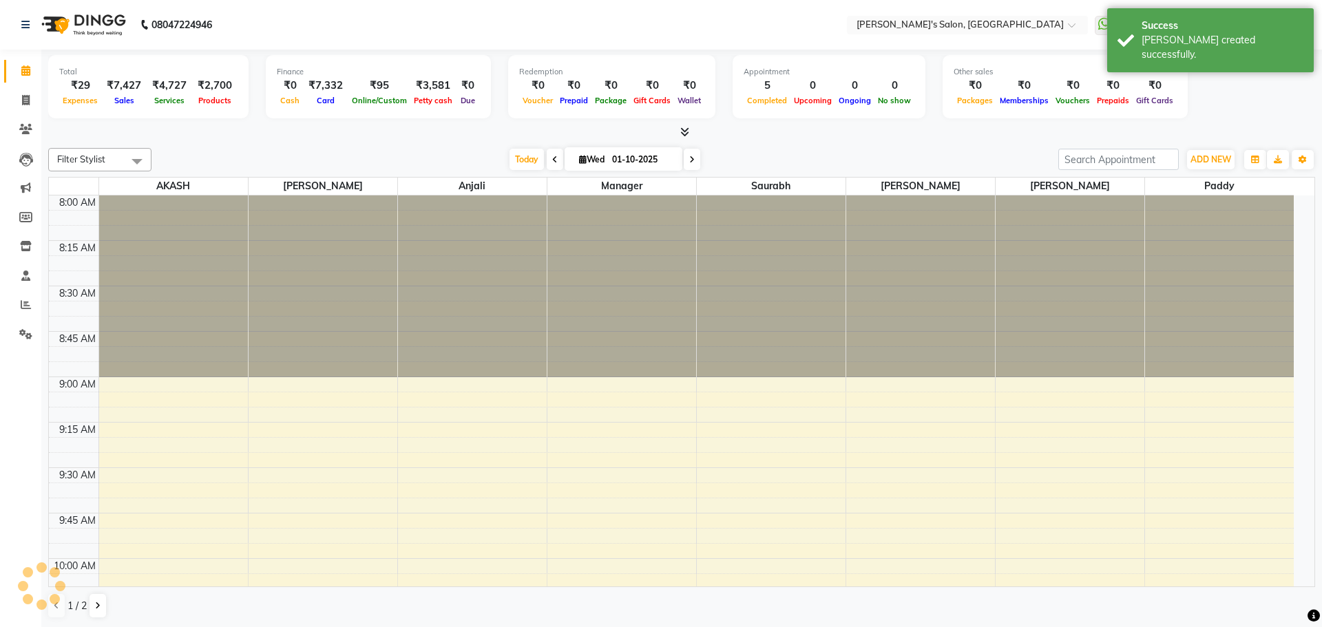
click at [302, 141] on div "Total ₹29 Expenses ₹7,427 Sales ₹4,727 Services ₹2,700 Products Finance ₹0 Cash…" at bounding box center [681, 339] width 1281 height 578
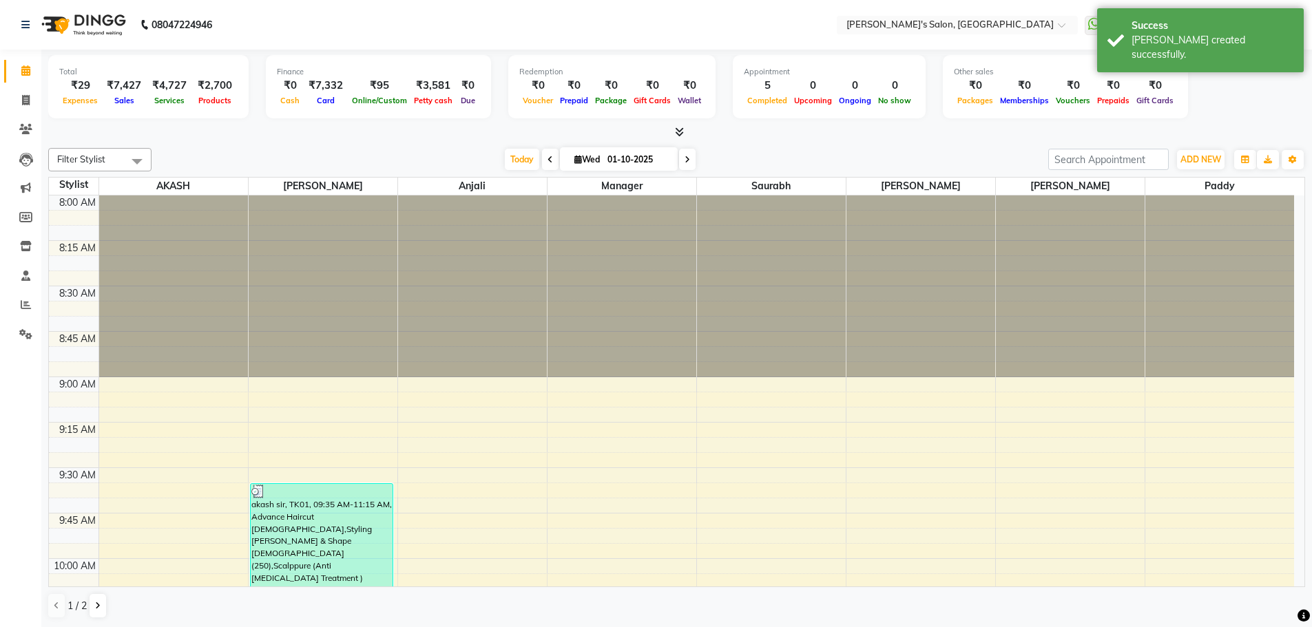
click at [871, 150] on div "[DATE] [DATE]" at bounding box center [599, 159] width 883 height 21
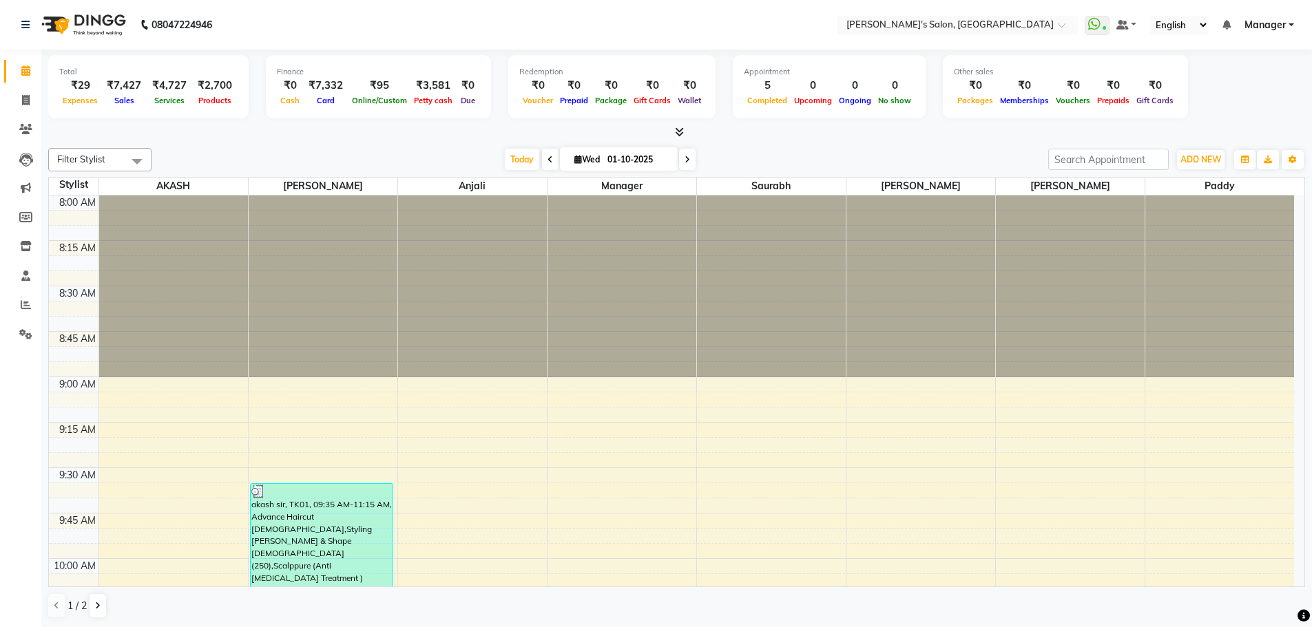
click at [680, 138] on span at bounding box center [676, 132] width 14 height 14
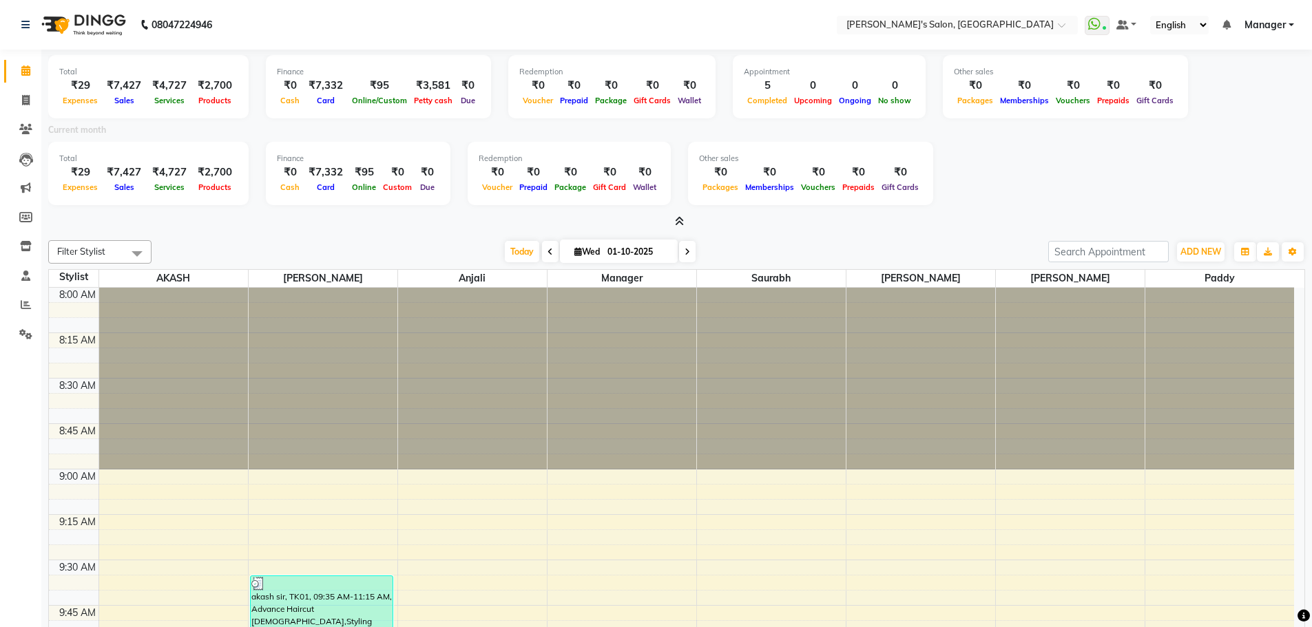
click at [680, 221] on icon at bounding box center [679, 221] width 9 height 10
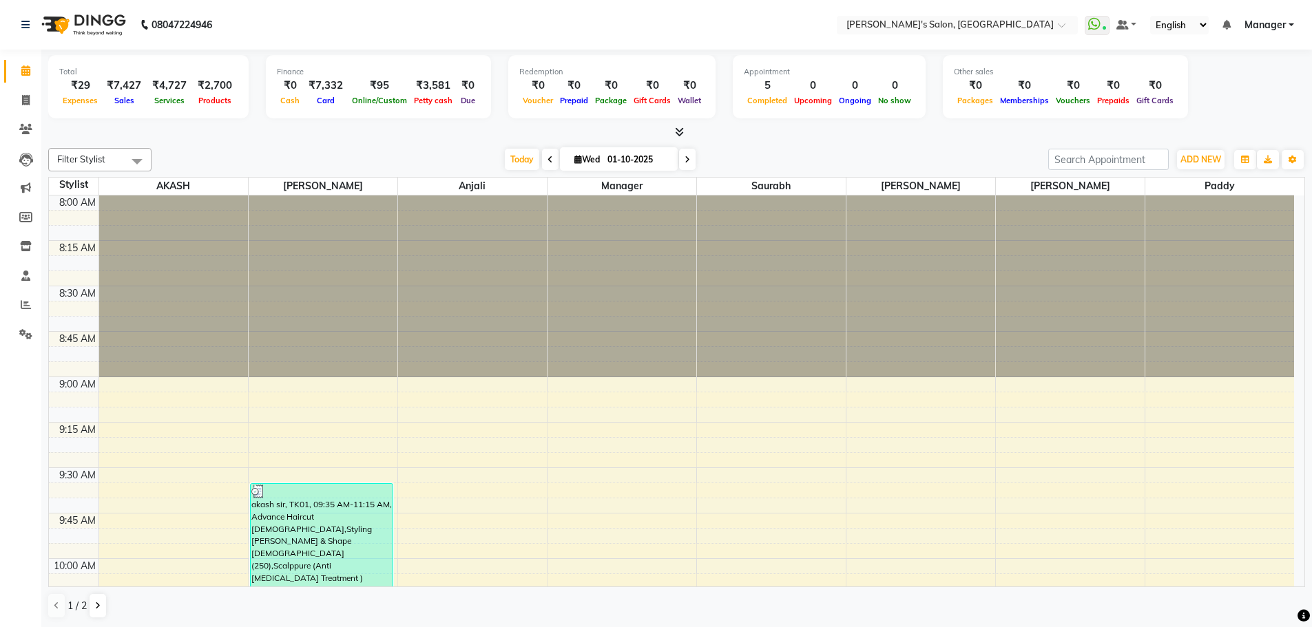
click at [867, 152] on div "[DATE] [DATE]" at bounding box center [599, 159] width 883 height 21
click at [702, 150] on div "[DATE] [DATE]" at bounding box center [599, 159] width 883 height 21
click at [303, 127] on div at bounding box center [676, 132] width 1257 height 14
click at [28, 105] on icon at bounding box center [26, 100] width 8 height 10
select select "service"
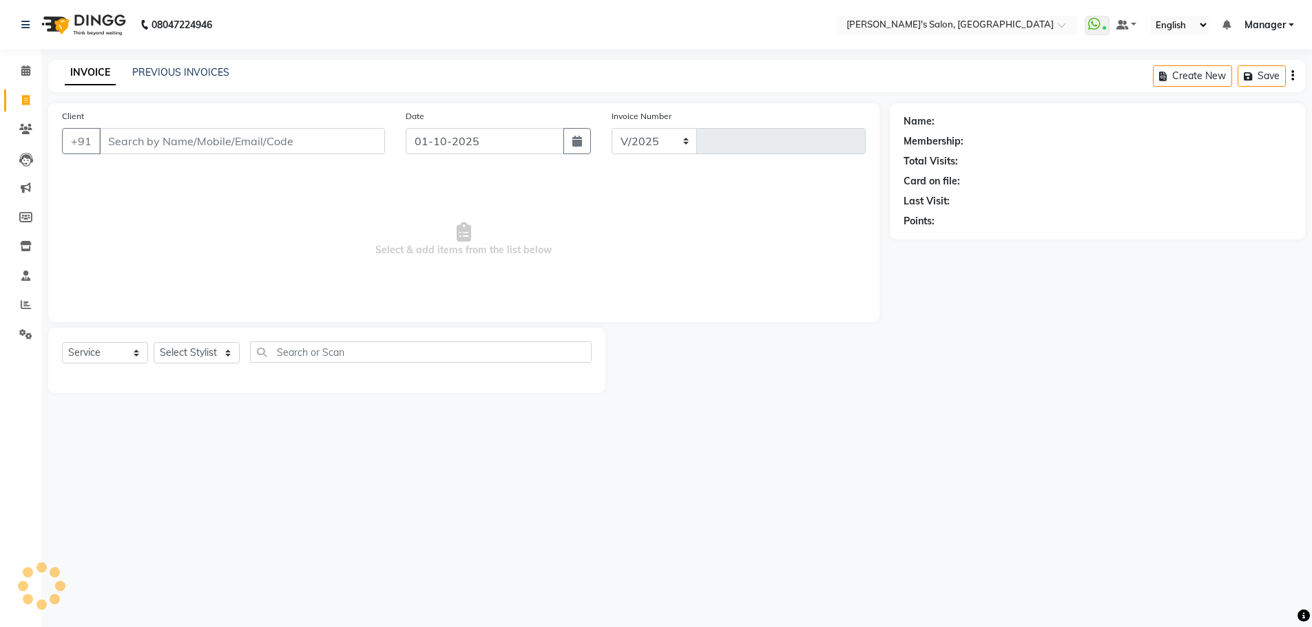
select select "7366"
type input "1512"
click at [36, 119] on link "Clients" at bounding box center [20, 129] width 33 height 23
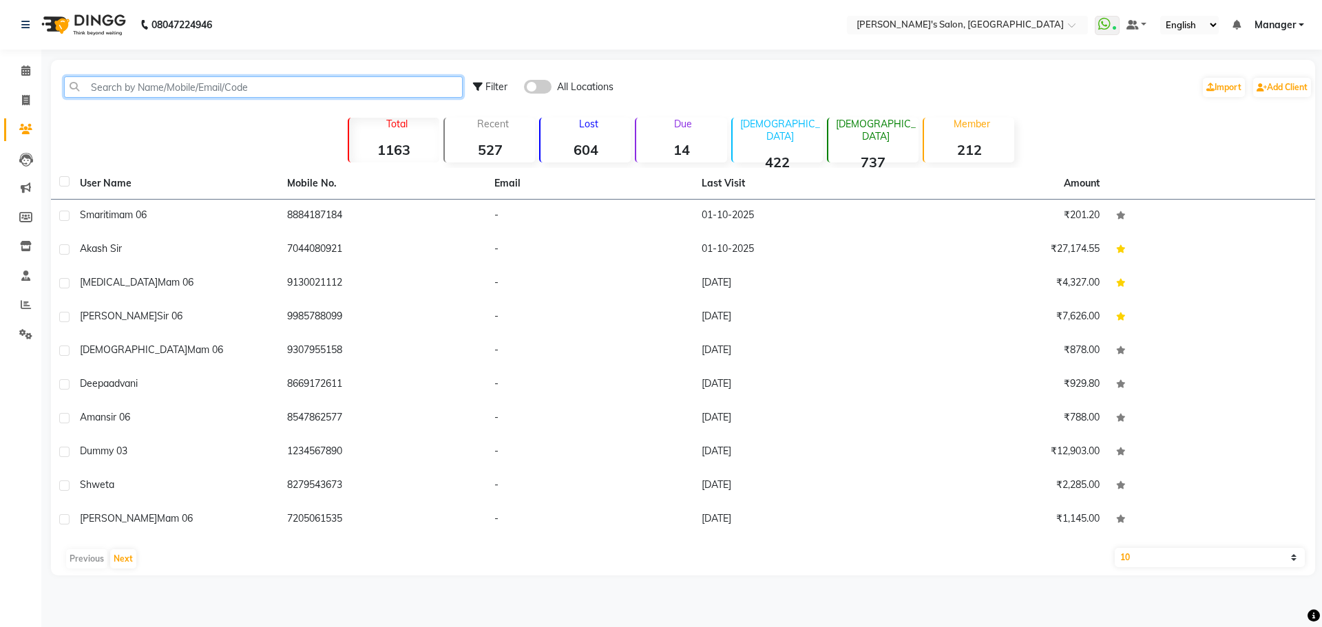
click at [90, 92] on input "text" at bounding box center [263, 86] width 399 height 21
click at [94, 92] on input "text" at bounding box center [263, 86] width 399 height 21
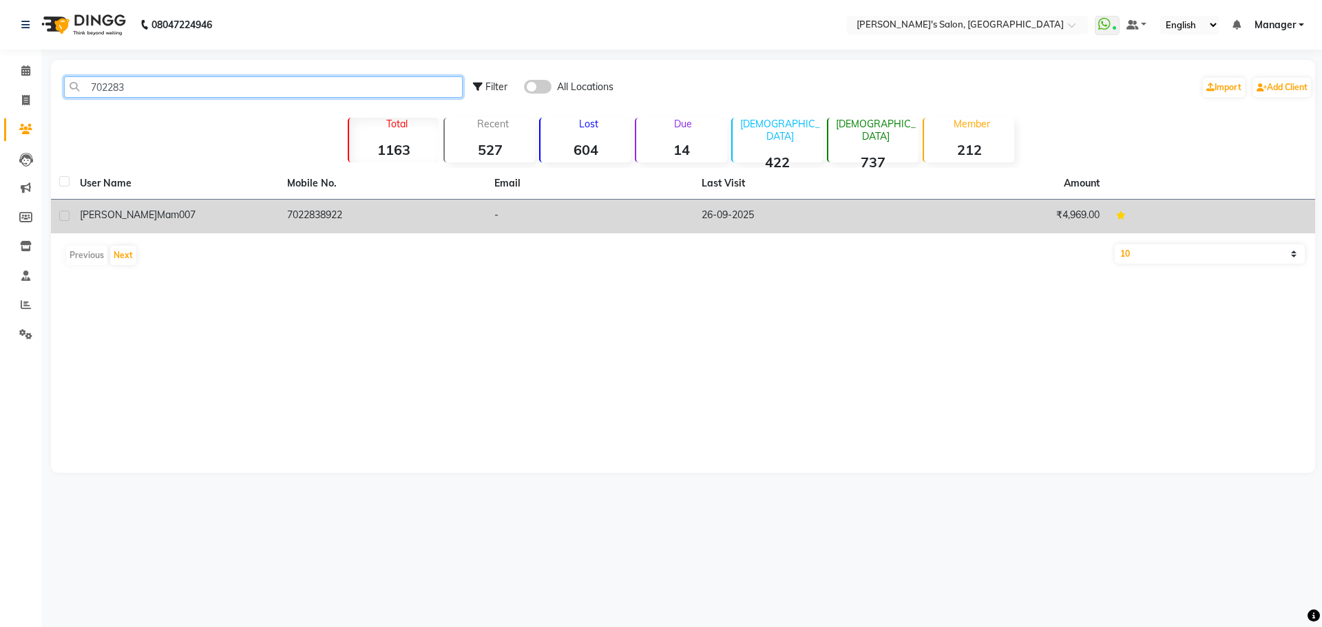
type input "702283"
click at [311, 218] on td "7022838922" at bounding box center [382, 217] width 207 height 34
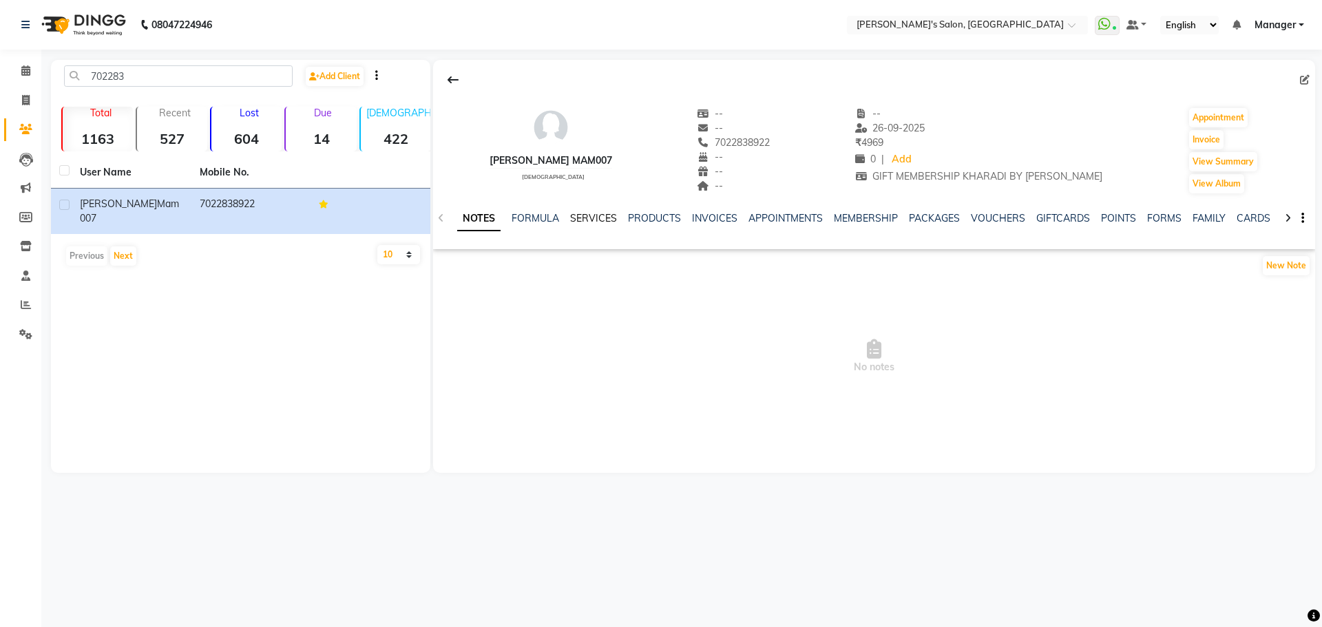
click at [604, 220] on link "SERVICES" at bounding box center [593, 218] width 47 height 12
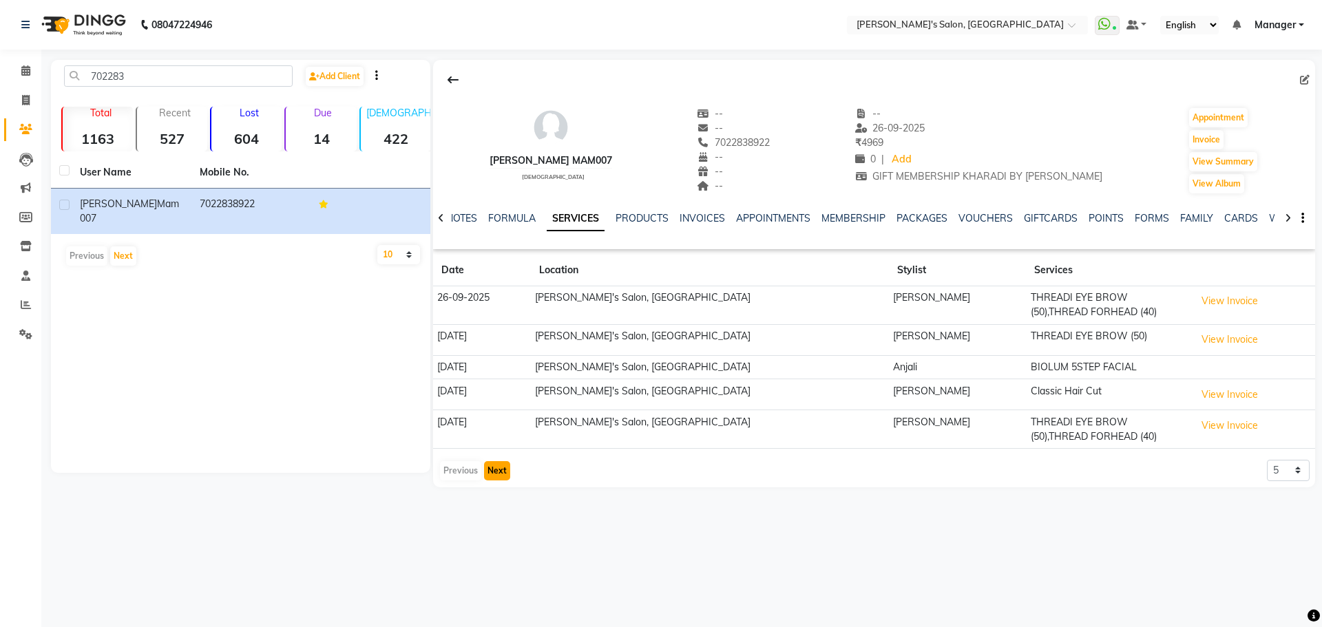
click at [494, 466] on button "Next" at bounding box center [497, 470] width 26 height 19
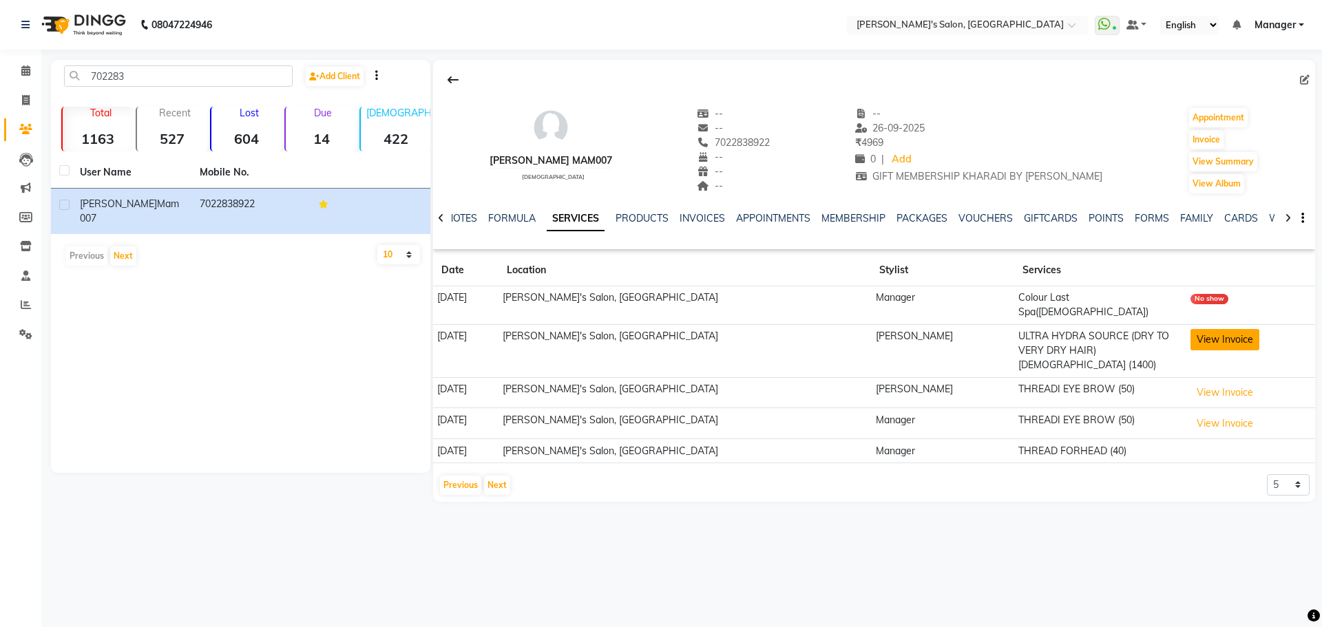
click at [1199, 331] on button "View Invoice" at bounding box center [1225, 339] width 69 height 21
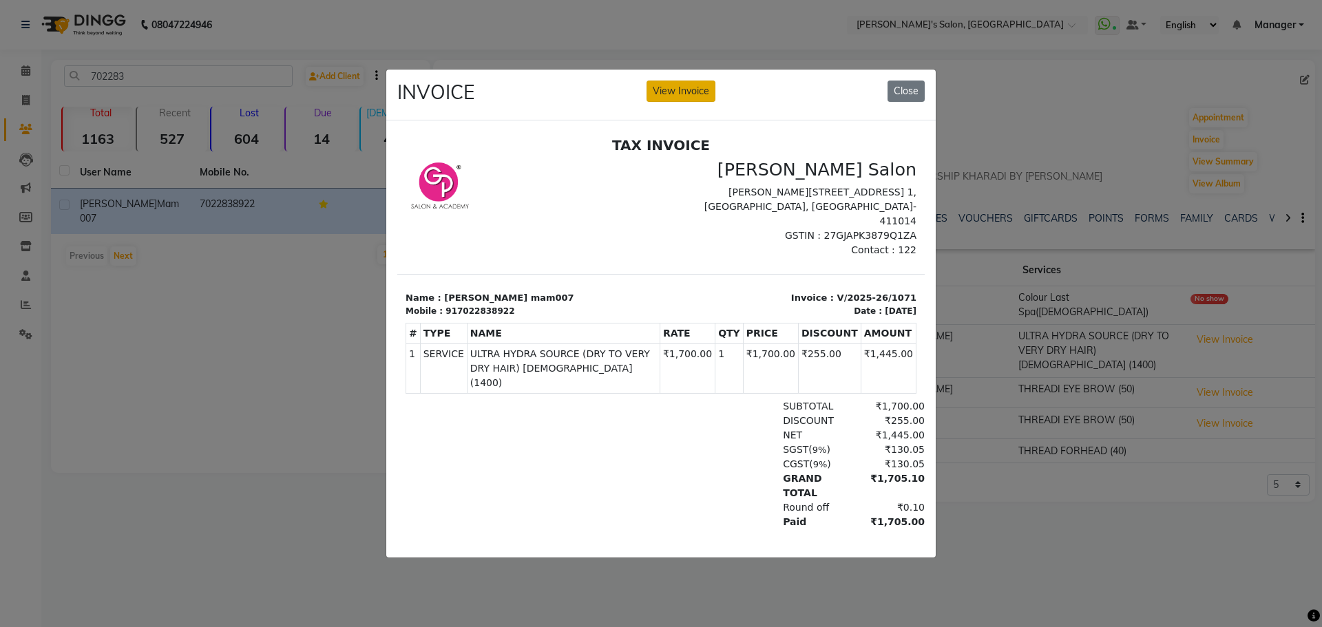
click at [685, 85] on button "View Invoice" at bounding box center [681, 91] width 69 height 21
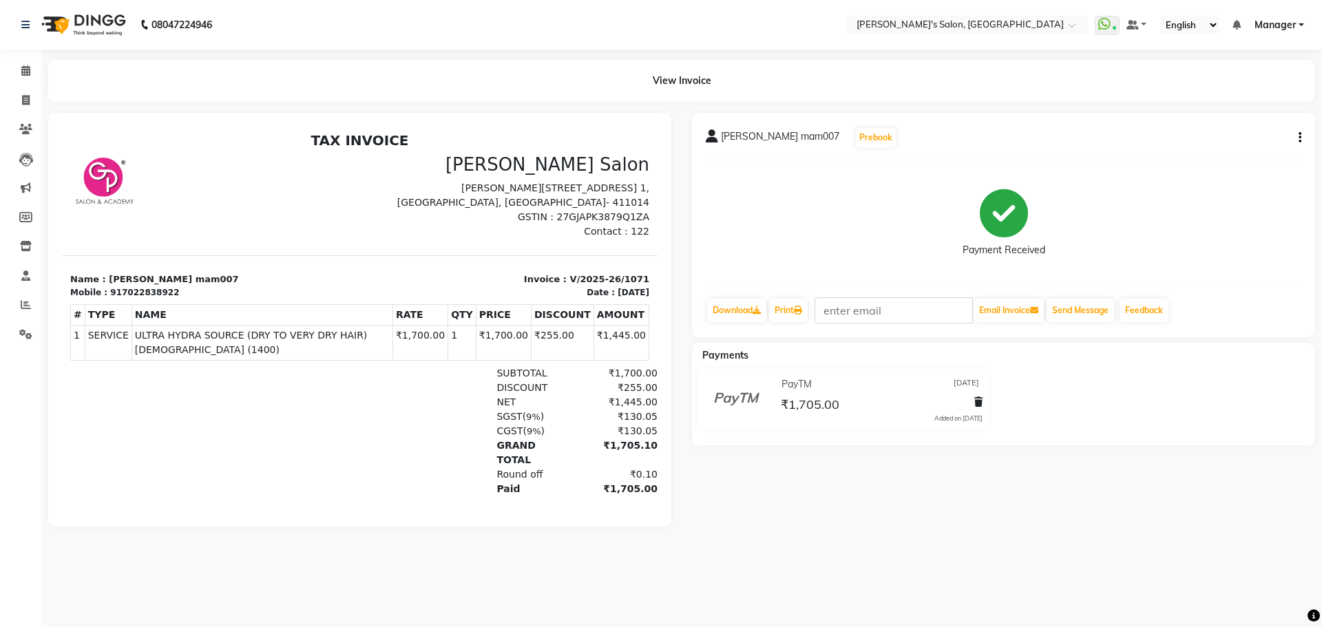
click at [1299, 138] on icon "button" at bounding box center [1300, 138] width 3 height 1
click at [1189, 155] on div "Edit Invoice" at bounding box center [1231, 155] width 94 height 17
select select "service"
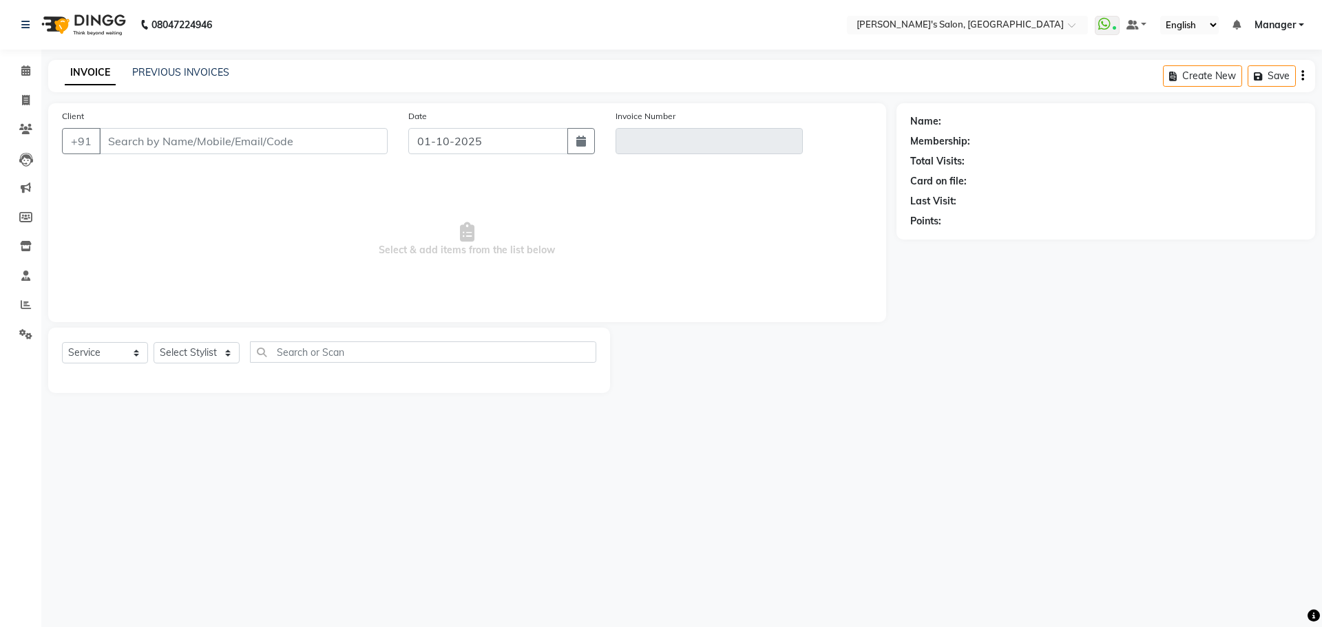
type input "7022838922"
type input "V/2025-26/1071"
select select "1: Object"
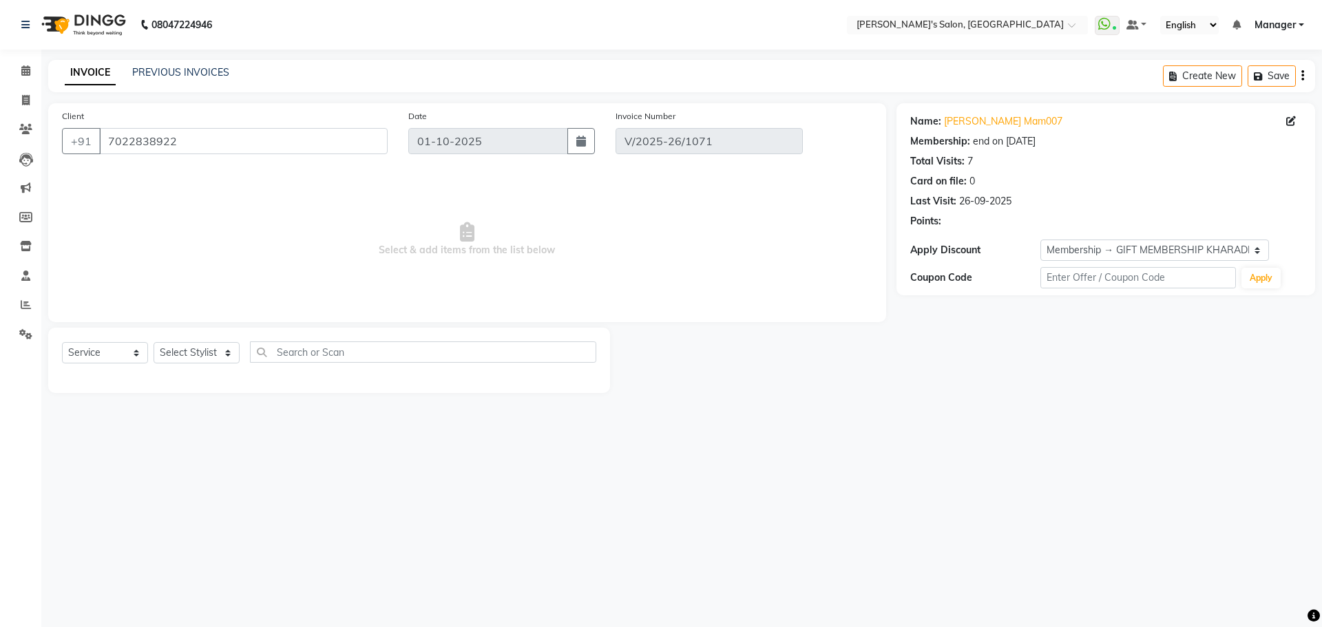
type input "[DATE]"
select select "select"
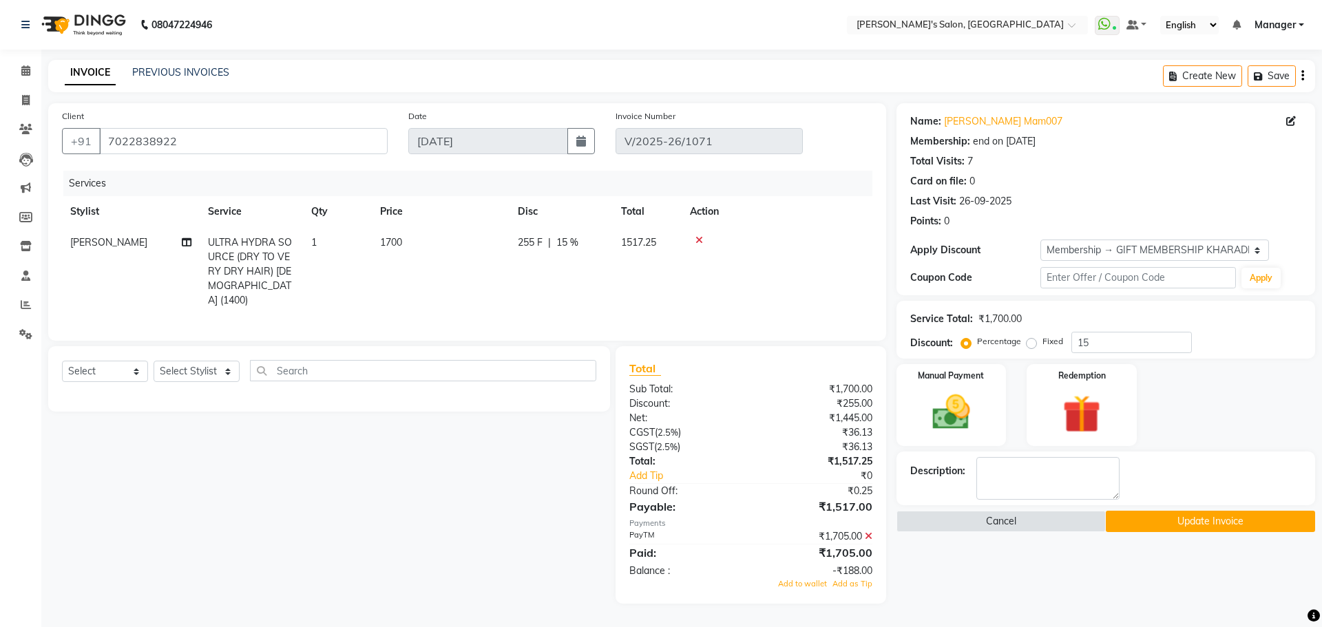
click at [700, 238] on icon at bounding box center [700, 241] width 8 height 10
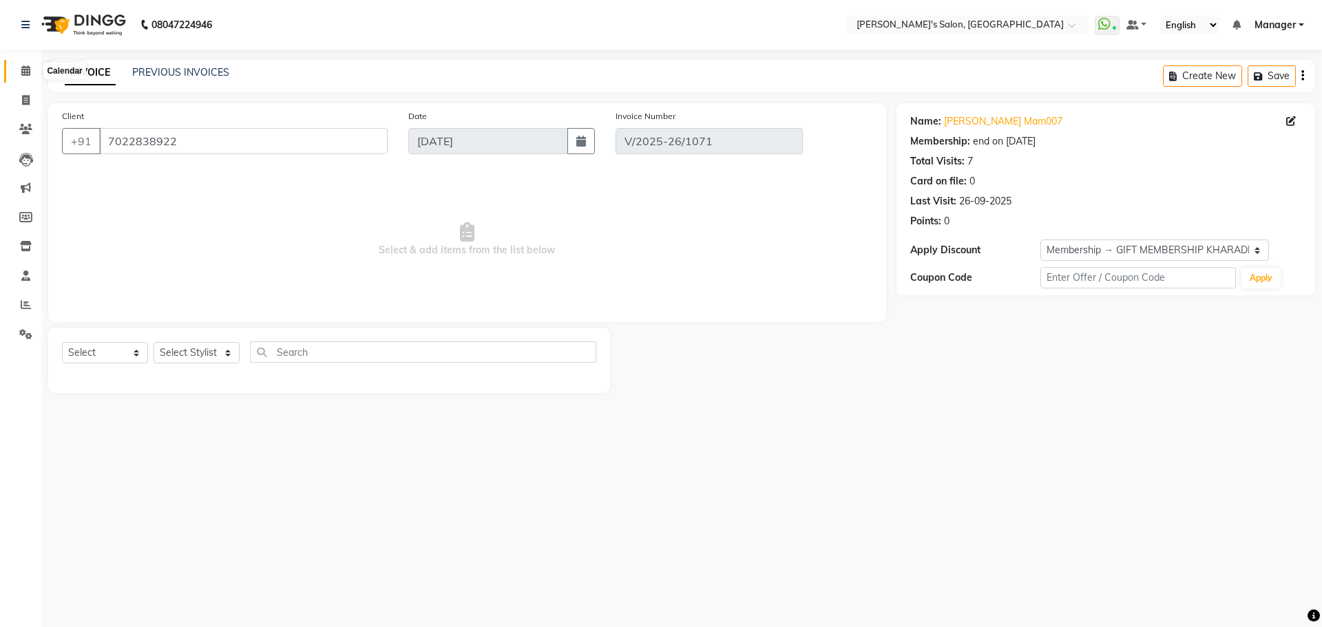
click at [28, 66] on icon at bounding box center [25, 70] width 9 height 10
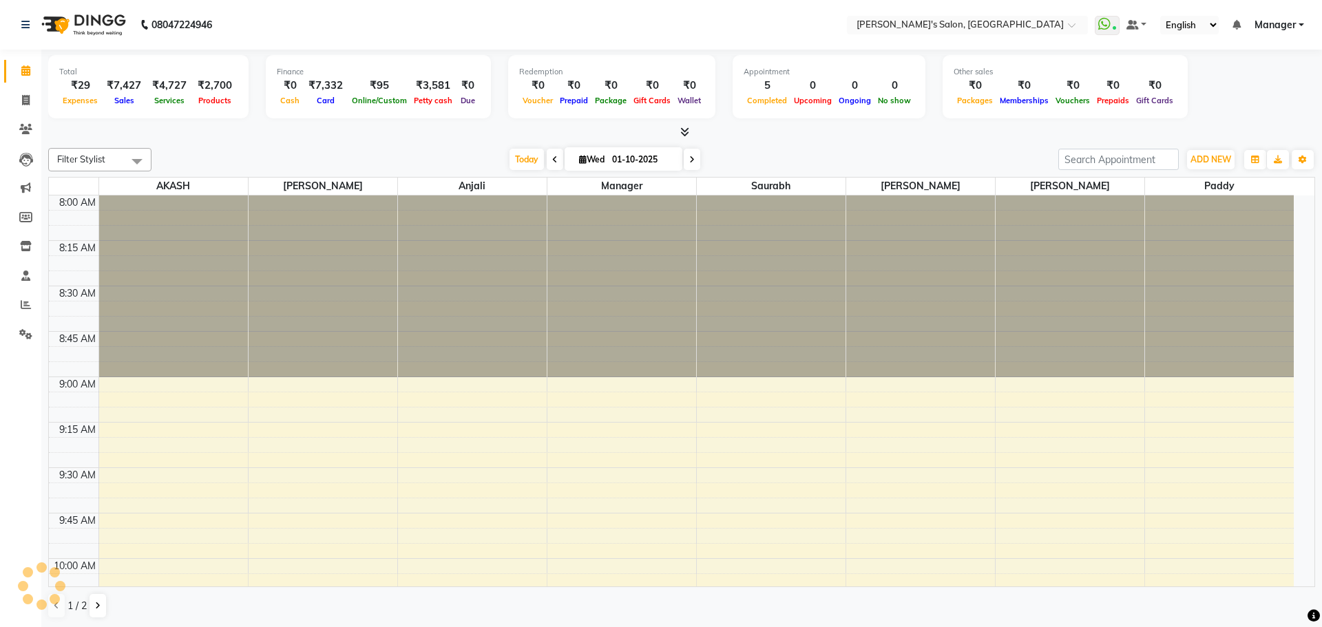
click at [431, 160] on div "[DATE] [DATE]" at bounding box center [604, 159] width 893 height 21
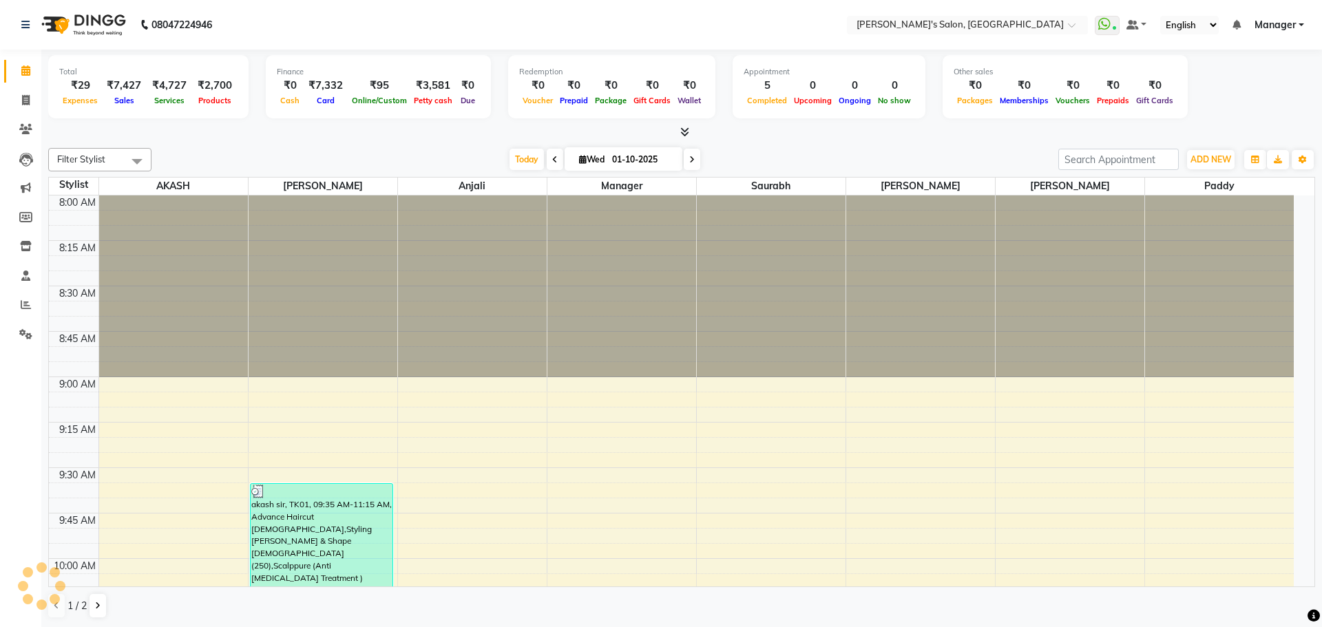
click at [1245, 117] on div "Total ₹29 Expenses ₹7,427 Sales ₹4,727 Services ₹2,700 Products Finance ₹0 Cash…" at bounding box center [681, 88] width 1267 height 67
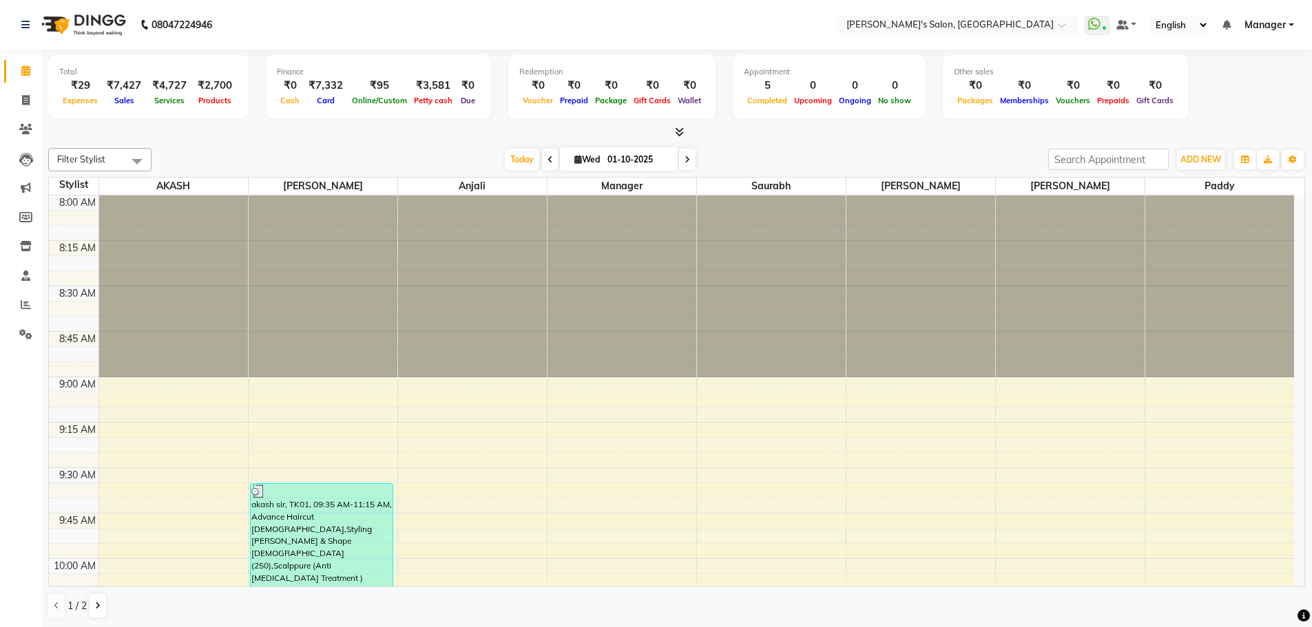
click at [347, 31] on nav "08047224946 Select Location × Girja's Salon, Kharadi WhatsApp Status ✕ Status: …" at bounding box center [656, 25] width 1312 height 50
drag, startPoint x: 344, startPoint y: 23, endPoint x: 336, endPoint y: 6, distance: 19.7
click at [339, 16] on nav "08047224946 Select Location × Girja's Salon, Kharadi WhatsApp Status ✕ Status: …" at bounding box center [656, 25] width 1312 height 50
click at [829, 132] on div at bounding box center [676, 132] width 1257 height 14
click at [793, 147] on div "Filter Stylist Select All AKASH ANIL KONDHAMANGALE Anjali Manager [PERSON_NAME]…" at bounding box center [676, 384] width 1257 height 482
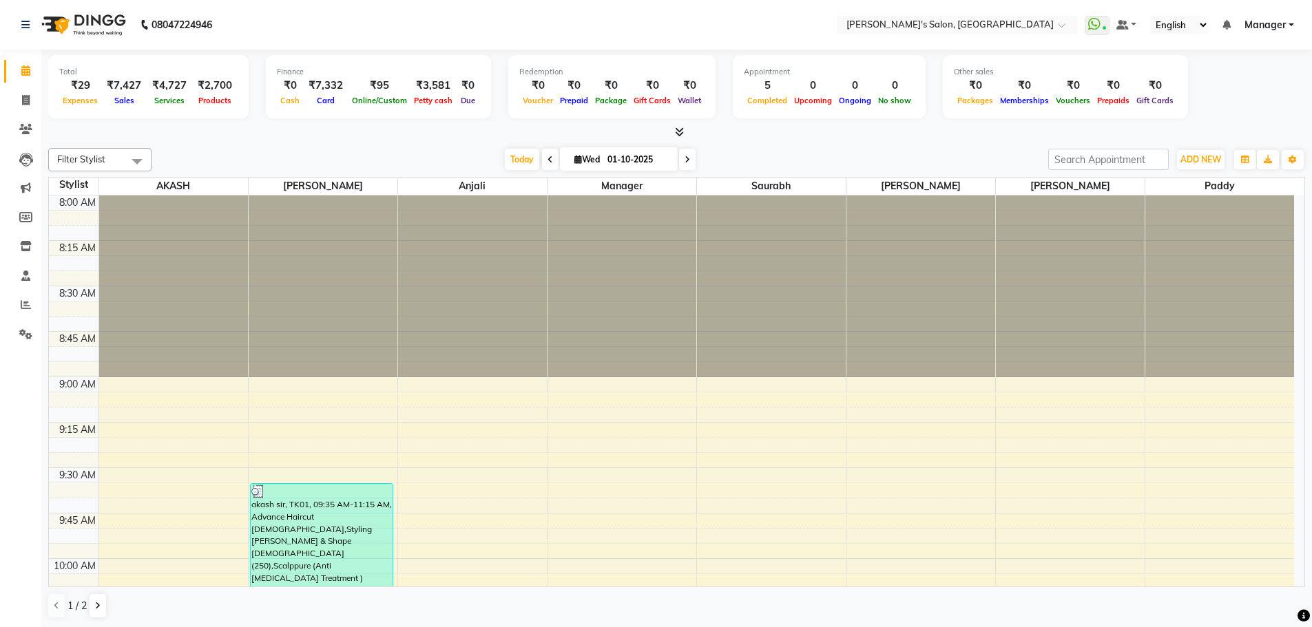
click at [769, 145] on div "Filter Stylist Select All AKASH ANIL KONDHAMANGALE Anjali Manager [PERSON_NAME]…" at bounding box center [676, 384] width 1257 height 482
click at [968, 123] on div "Total ₹29 Expenses ₹7,427 Sales ₹4,727 Services ₹2,700 Products Finance ₹0 Cash…" at bounding box center [676, 95] width 1257 height 90
click at [963, 133] on div at bounding box center [676, 132] width 1257 height 14
click at [803, 149] on div "[DATE] [DATE]" at bounding box center [599, 159] width 883 height 21
click at [738, 135] on div at bounding box center [676, 132] width 1257 height 14
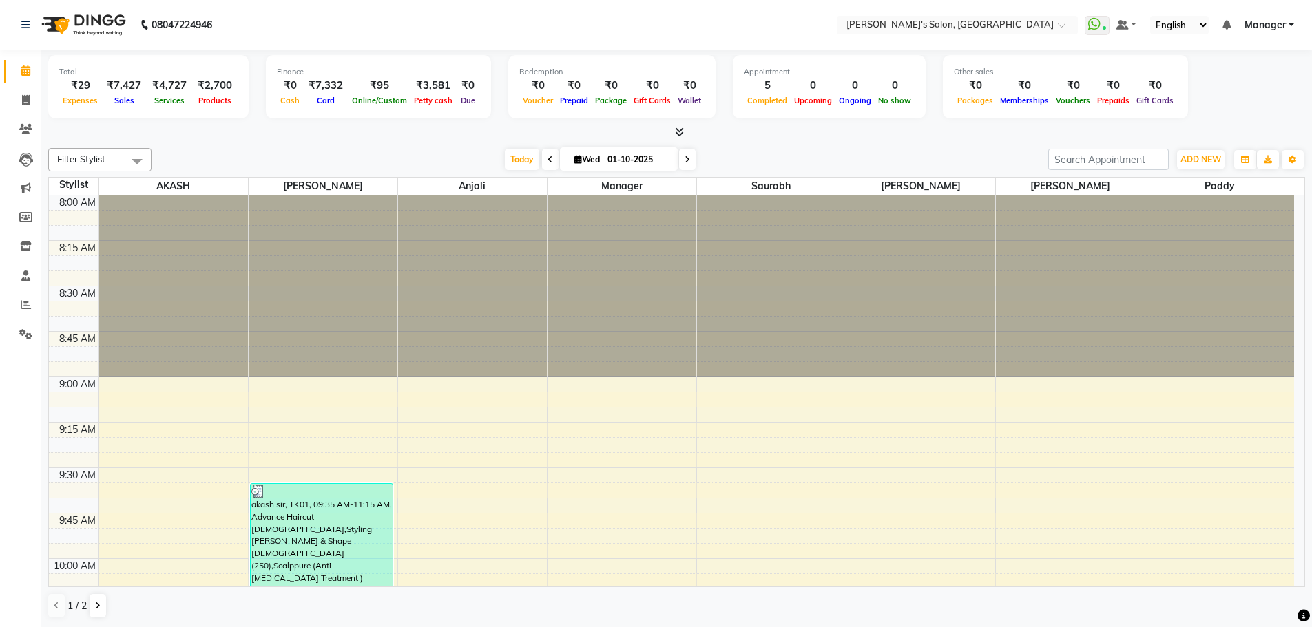
click at [740, 136] on div at bounding box center [676, 132] width 1257 height 14
click at [1290, 25] on link "Manager" at bounding box center [1269, 25] width 50 height 14
click at [782, 132] on div at bounding box center [676, 132] width 1257 height 14
click at [910, 142] on div "Total ₹29 Expenses ₹7,427 Sales ₹4,727 Services ₹2,700 Products Finance ₹0 Cash…" at bounding box center [676, 339] width 1271 height 578
click at [19, 125] on icon at bounding box center [25, 129] width 13 height 10
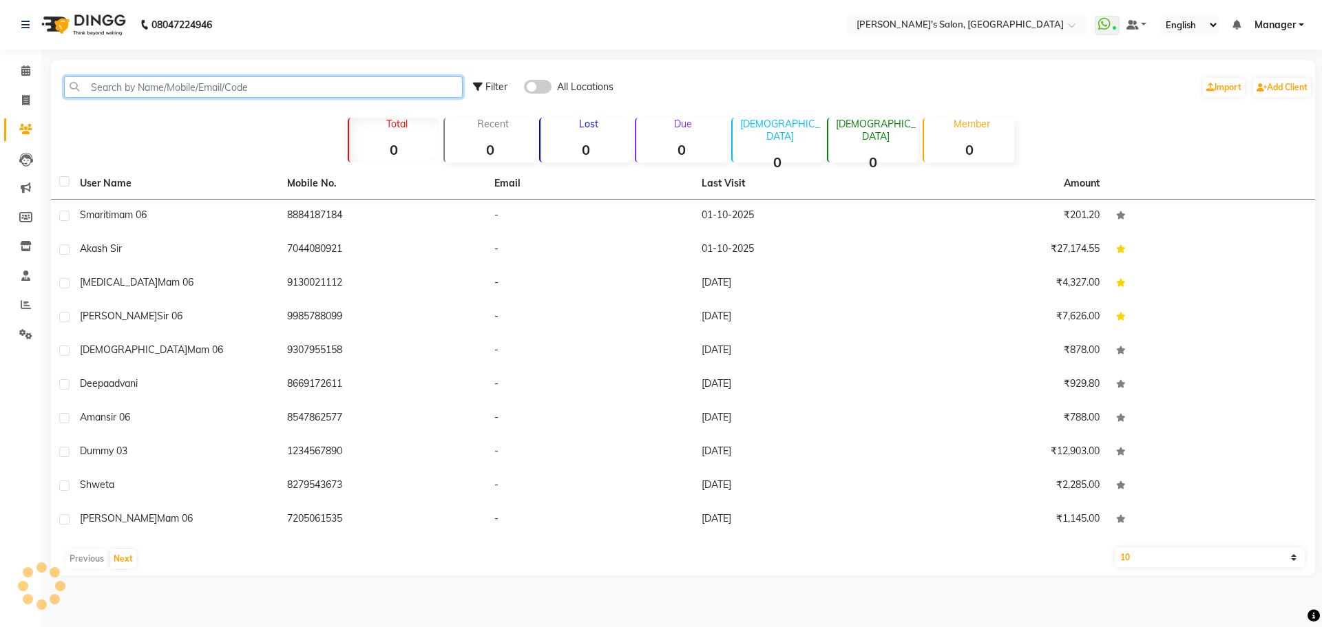
click at [127, 85] on input "text" at bounding box center [263, 86] width 399 height 21
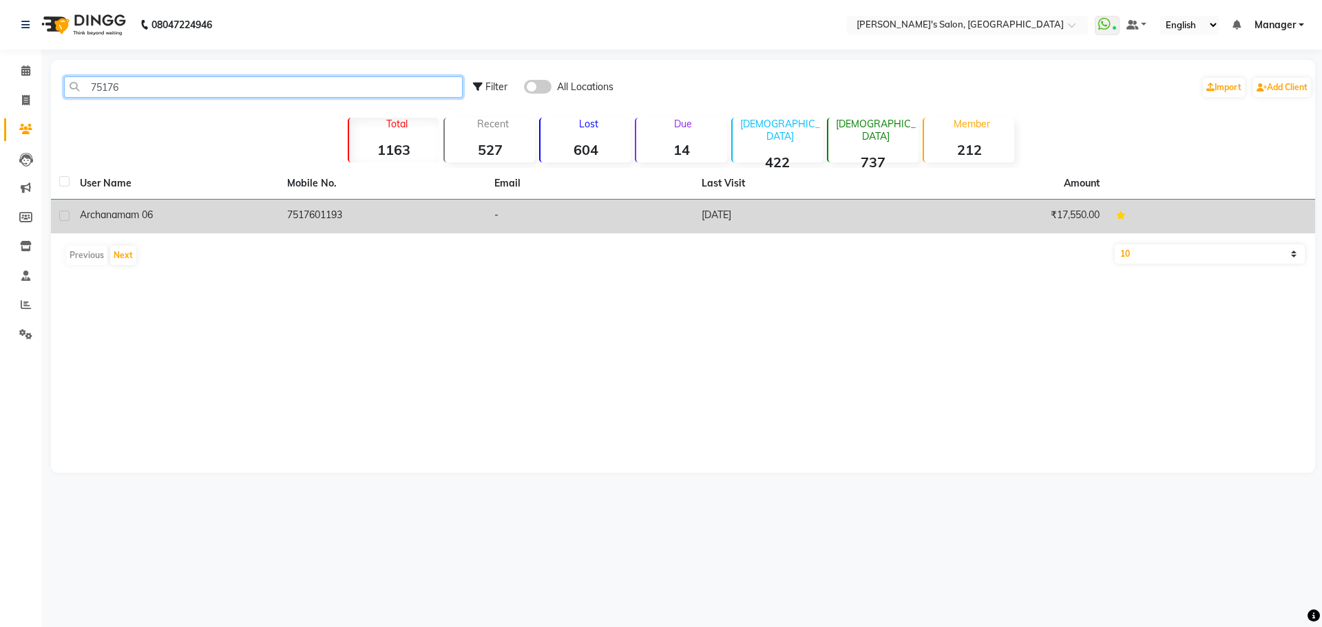
type input "75176"
click at [712, 211] on td "[DATE]" at bounding box center [796, 217] width 207 height 34
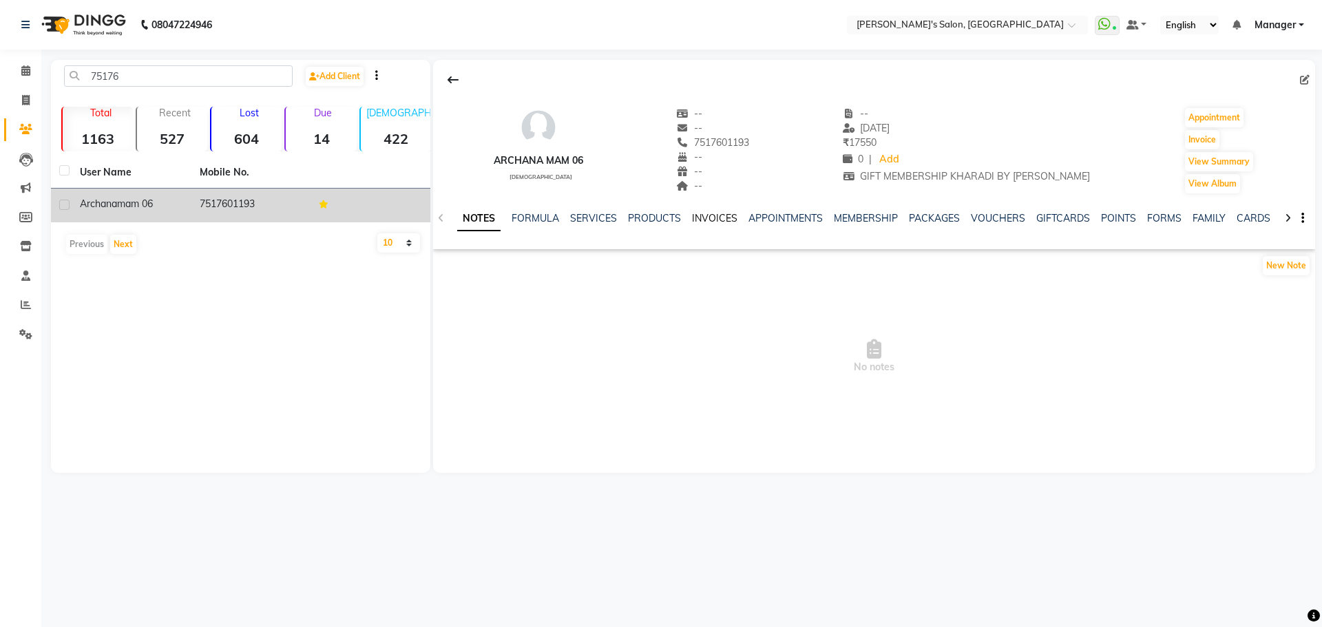
click at [706, 216] on link "INVOICES" at bounding box center [714, 218] width 45 height 12
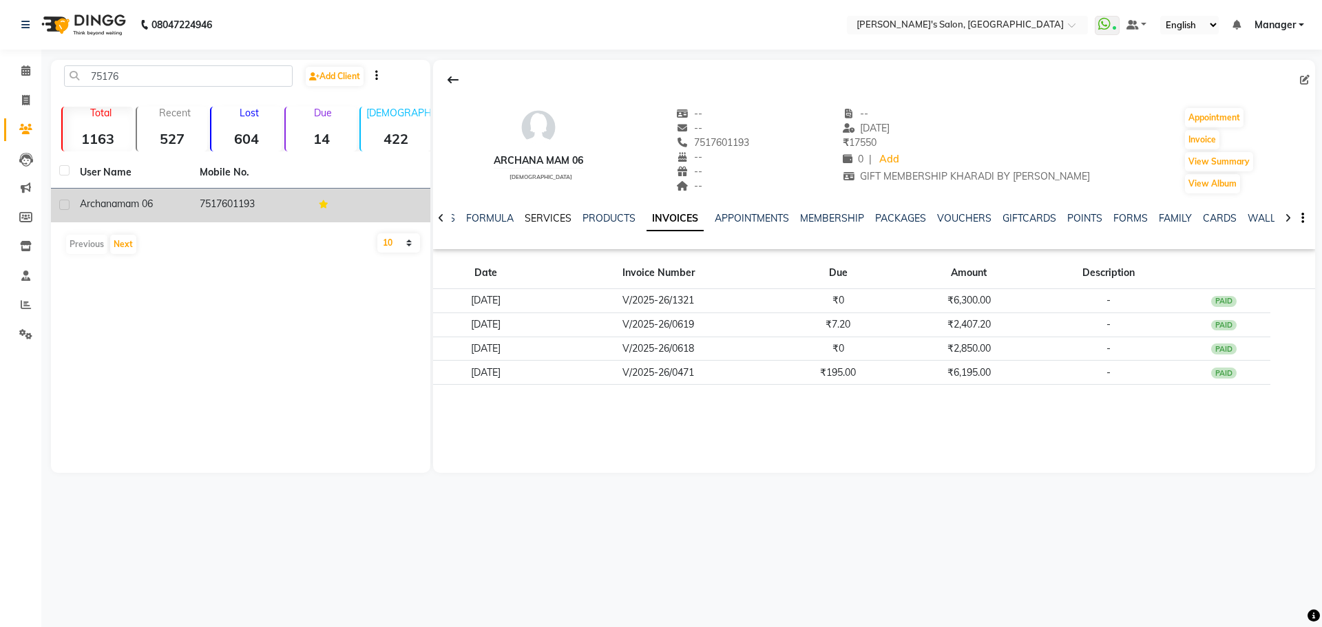
click at [563, 219] on link "SERVICES" at bounding box center [548, 218] width 47 height 12
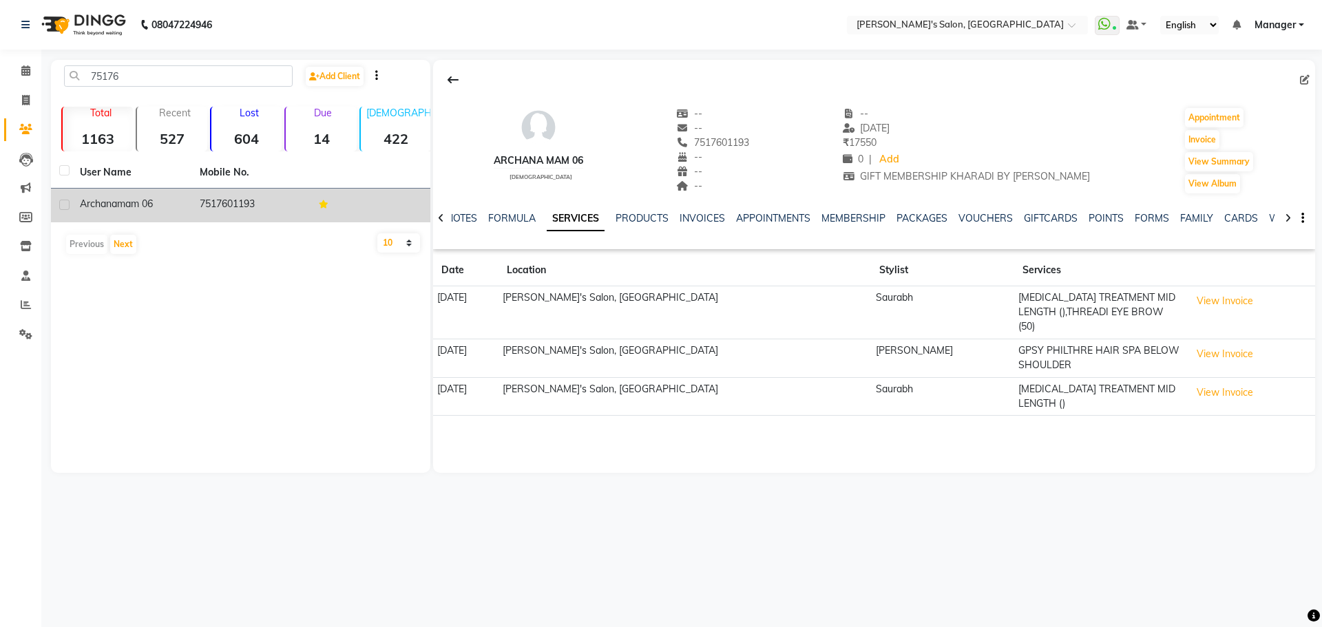
drag, startPoint x: 715, startPoint y: 145, endPoint x: 771, endPoint y: 145, distance: 56.5
click at [771, 145] on div "Archana mam 06 [DEMOGRAPHIC_DATA] -- -- 7517601193 -- -- -- -- [DATE] ₹ 17550 0…" at bounding box center [874, 144] width 882 height 102
copy span "7517601193"
click at [23, 103] on icon at bounding box center [26, 100] width 8 height 10
select select "service"
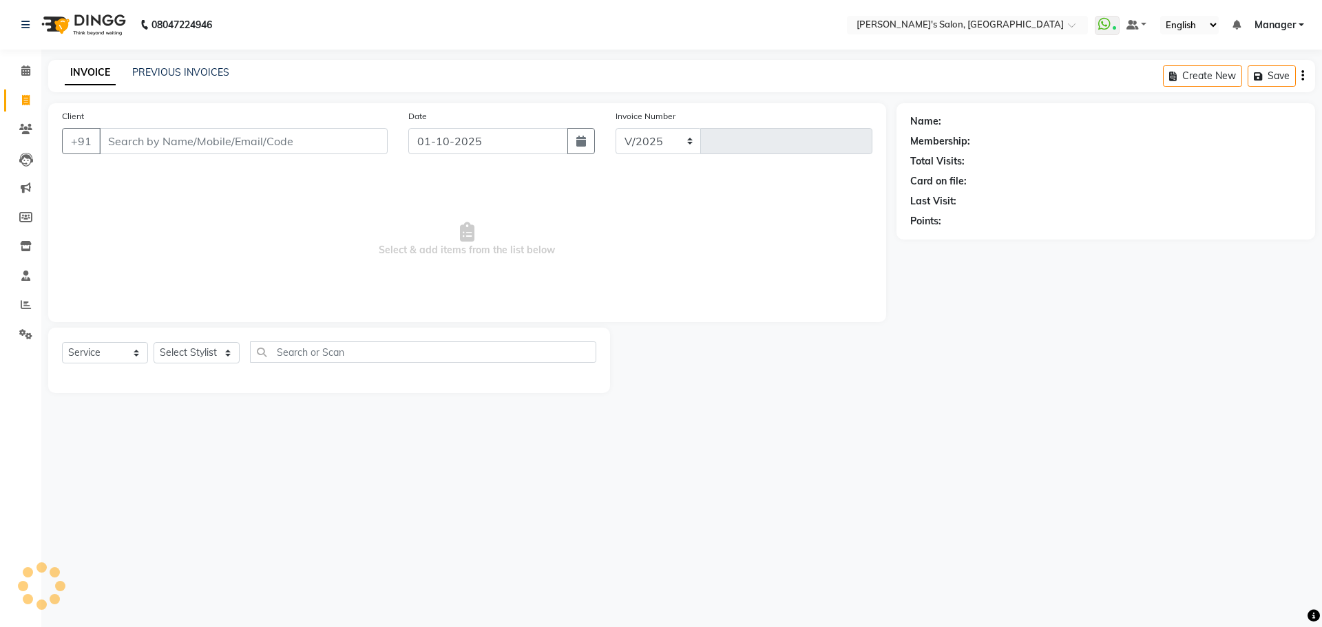
click at [156, 147] on input "Client" at bounding box center [243, 141] width 289 height 26
select select "7366"
type input "1512"
type input "7517601193"
select select "1: Object"
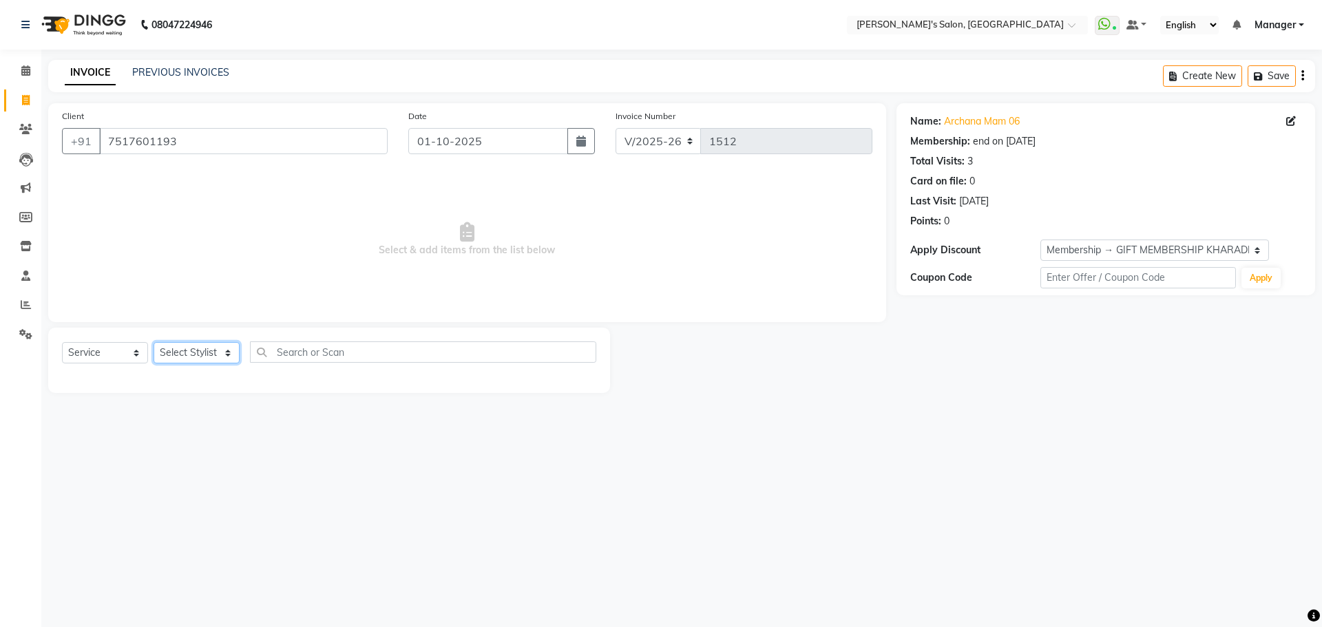
click at [232, 354] on select "Select Stylist AKASH ANIL KONDHAMANGALE [PERSON_NAME] Manager [PERSON_NAME] [PE…" at bounding box center [197, 352] width 86 height 21
select select "44199"
click at [154, 342] on select "Select Stylist AKASH ANIL KONDHAMANGALE [PERSON_NAME] Manager [PERSON_NAME] [PE…" at bounding box center [197, 352] width 86 height 21
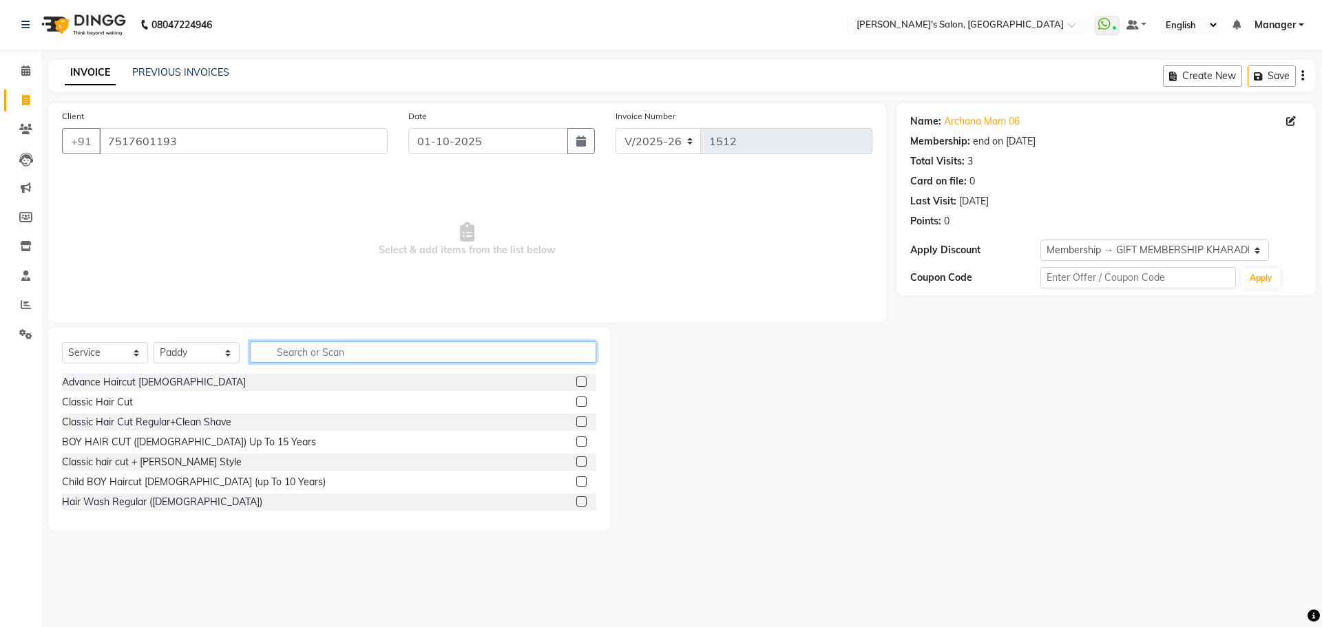
click at [328, 355] on input "text" at bounding box center [423, 352] width 346 height 21
type input "BLOW"
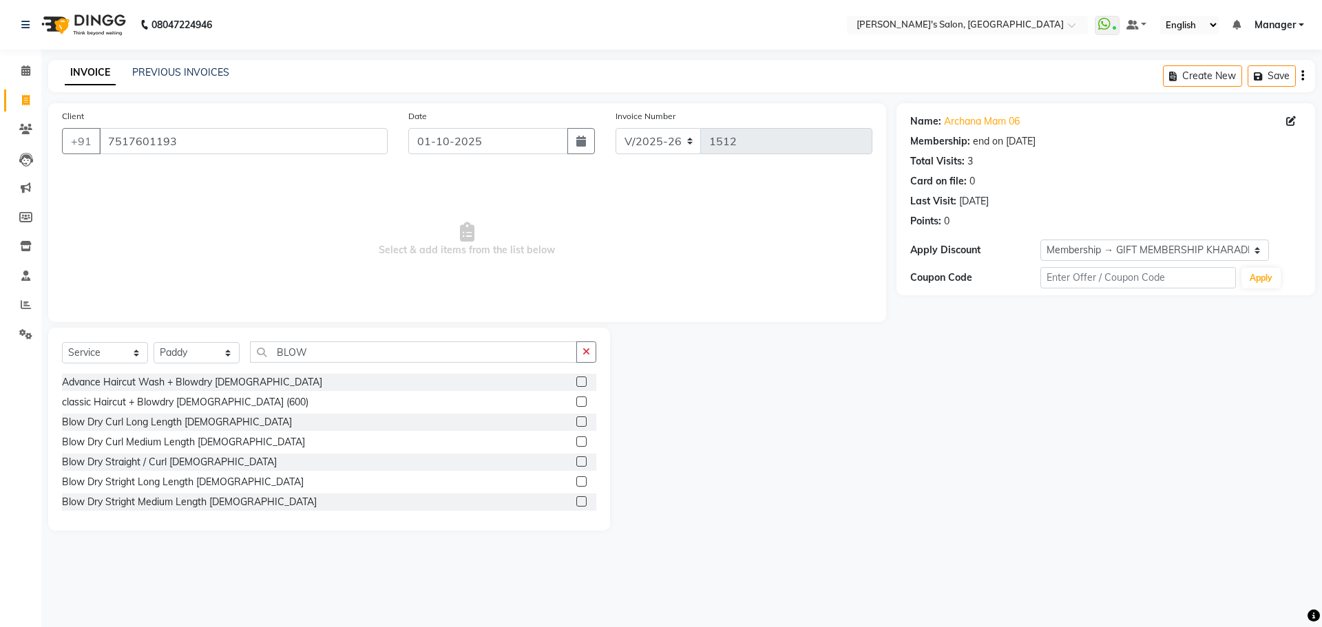
click at [576, 440] on label at bounding box center [581, 442] width 10 height 10
click at [576, 440] on input "checkbox" at bounding box center [580, 442] width 9 height 9
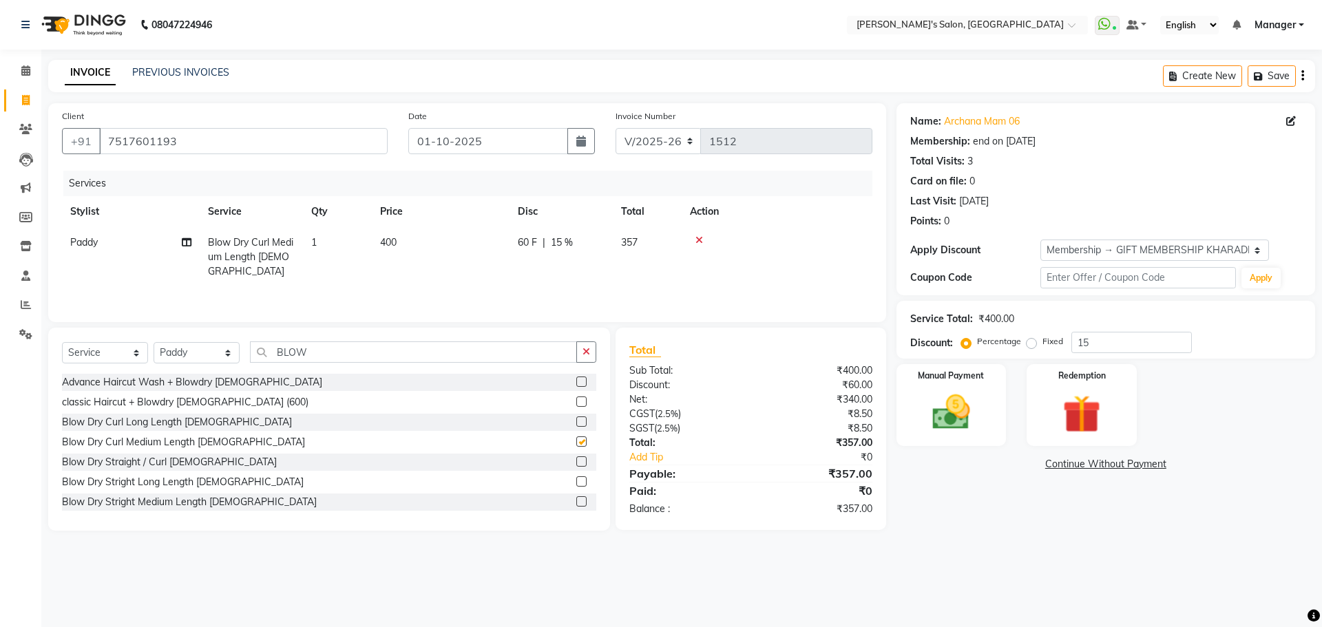
checkbox input "false"
click at [448, 250] on td "400" at bounding box center [441, 257] width 138 height 60
select select "44199"
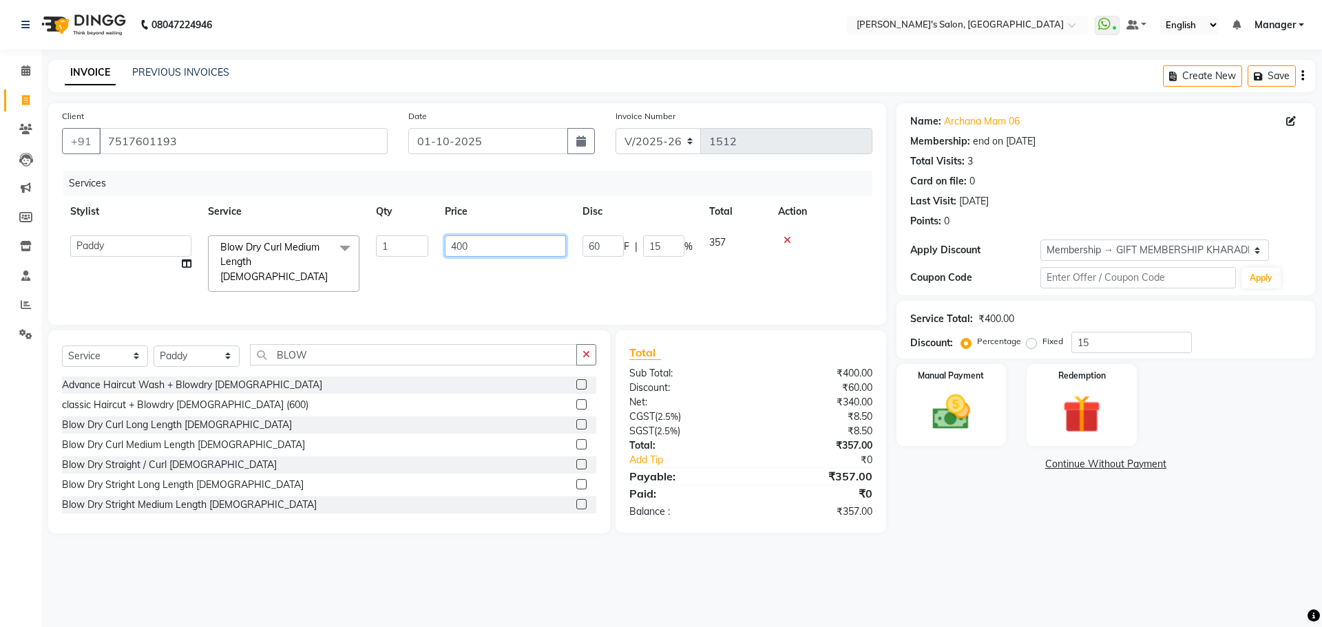
click at [496, 250] on input "400" at bounding box center [505, 246] width 121 height 21
type input "4"
type input "350"
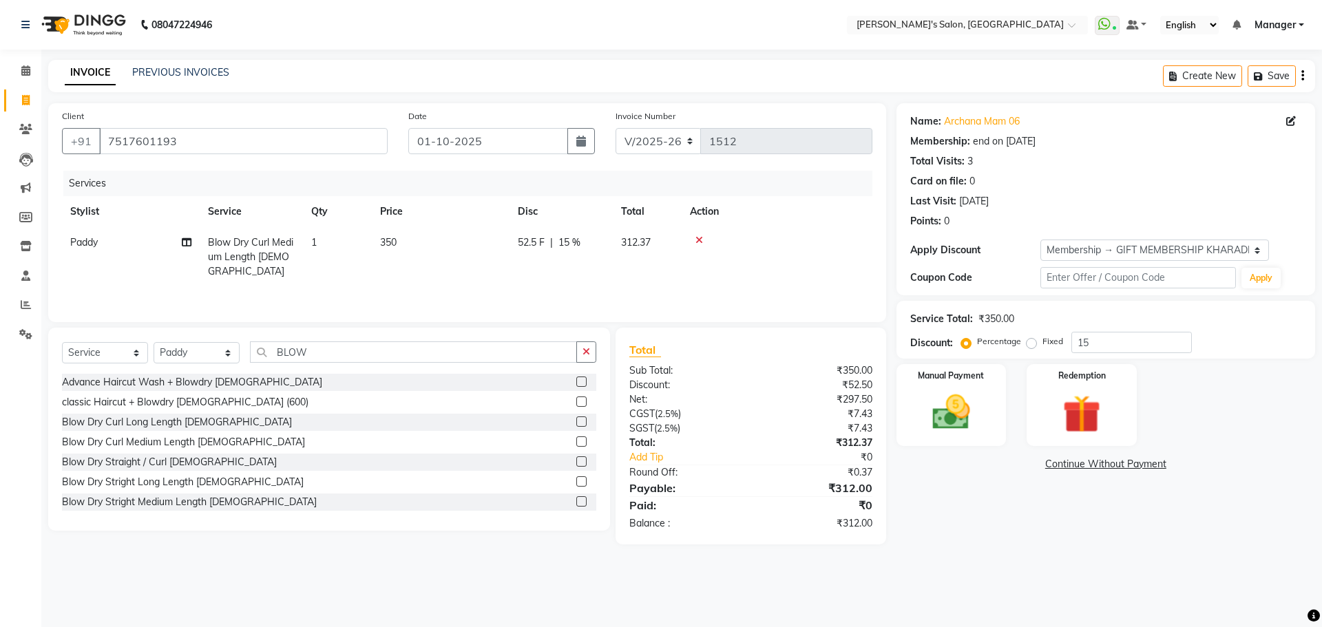
click at [1023, 548] on main "INVOICE PREVIOUS INVOICES Create New Save Client [PHONE_NUMBER] Date [DATE] Inv…" at bounding box center [681, 312] width 1281 height 505
click at [432, 249] on td "350" at bounding box center [441, 257] width 138 height 60
select select "44199"
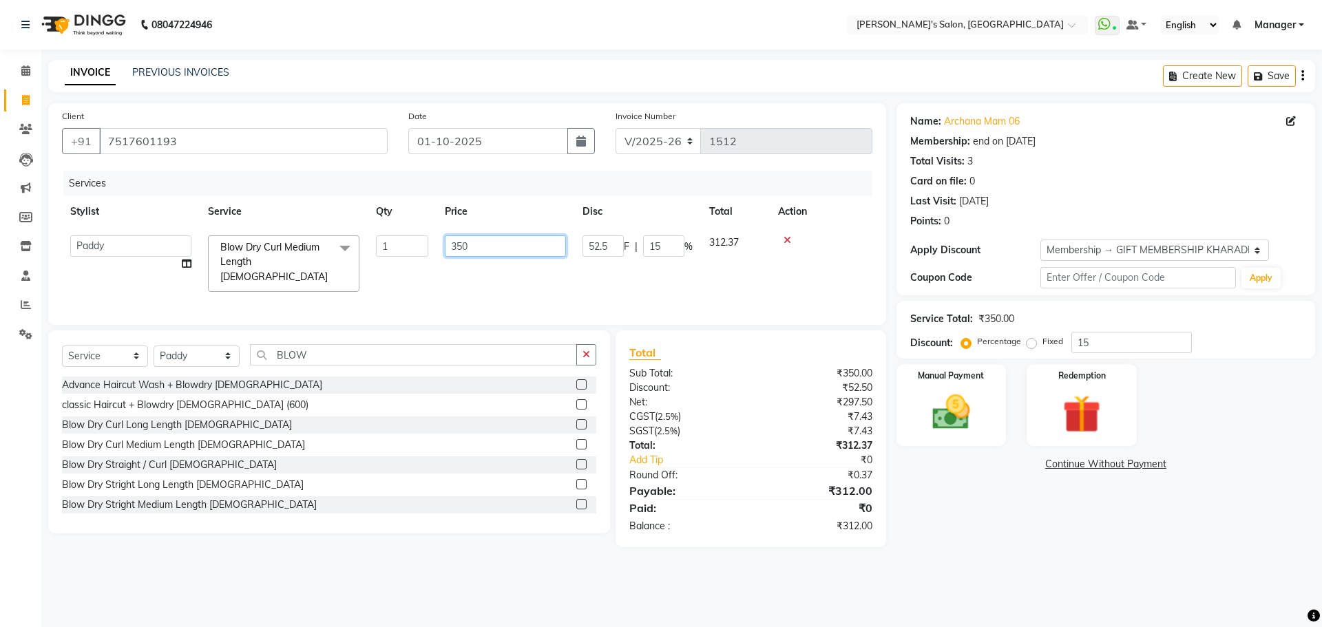
click at [487, 251] on input "350" at bounding box center [505, 246] width 121 height 21
type input "3"
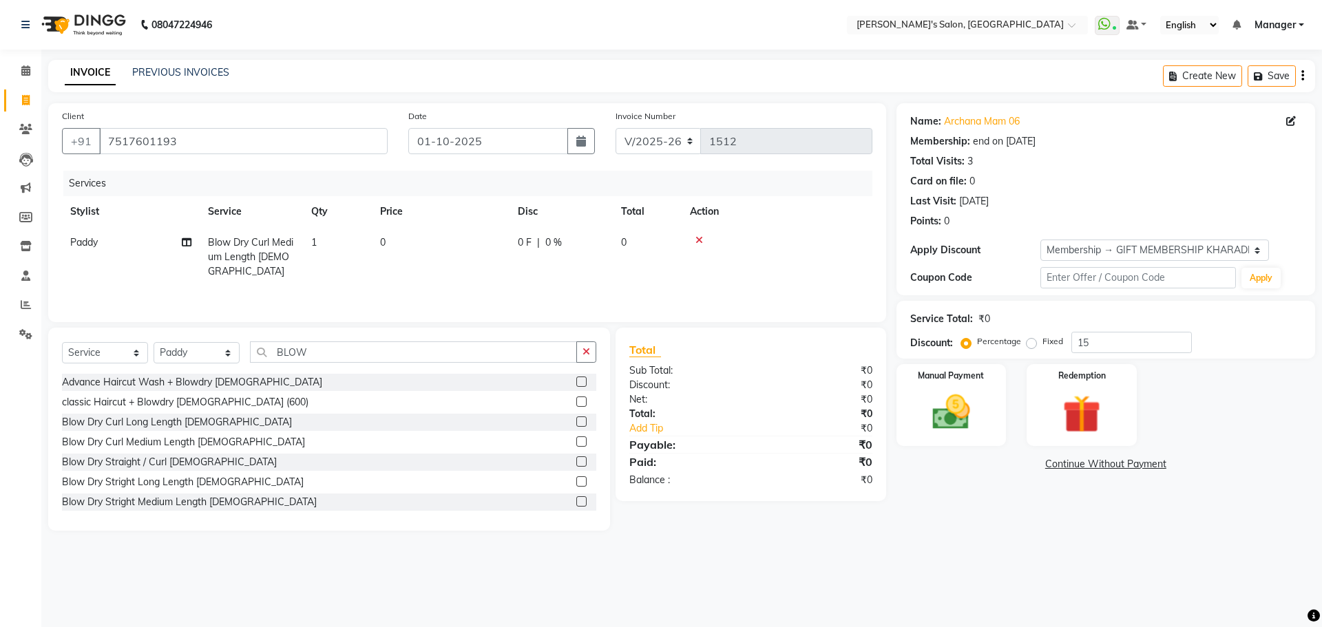
click at [576, 484] on label at bounding box center [581, 482] width 10 height 10
click at [576, 484] on input "checkbox" at bounding box center [580, 482] width 9 height 9
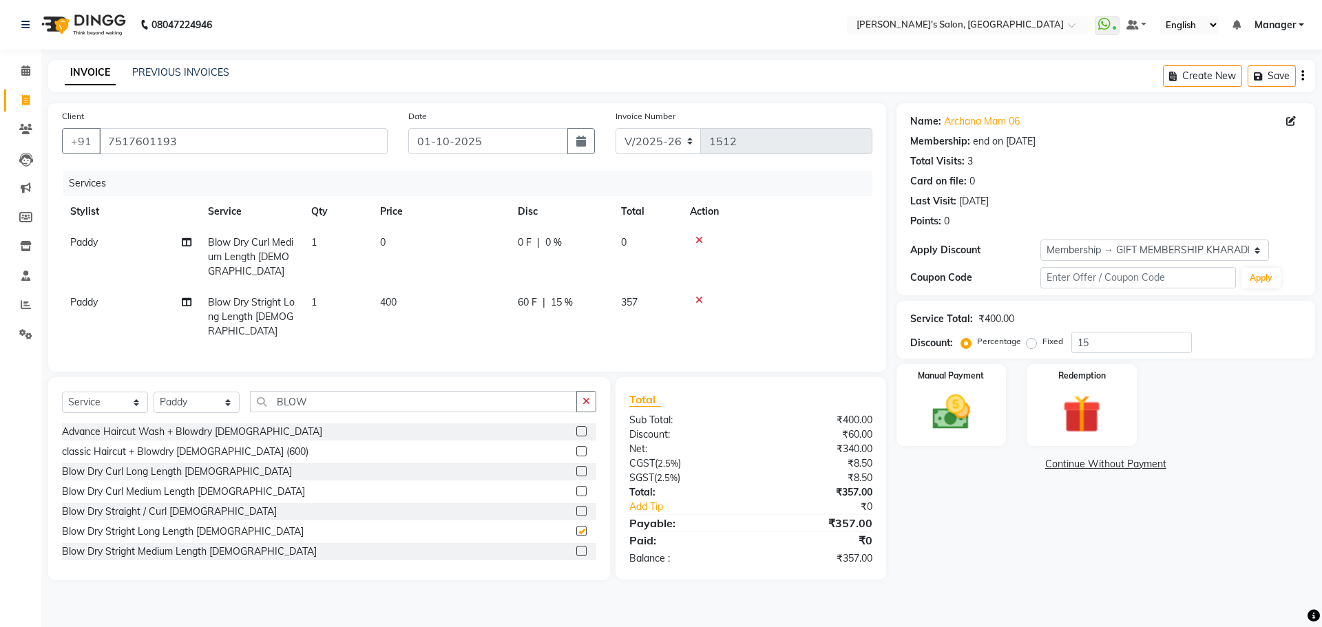
checkbox input "false"
click at [702, 238] on icon at bounding box center [700, 241] width 8 height 10
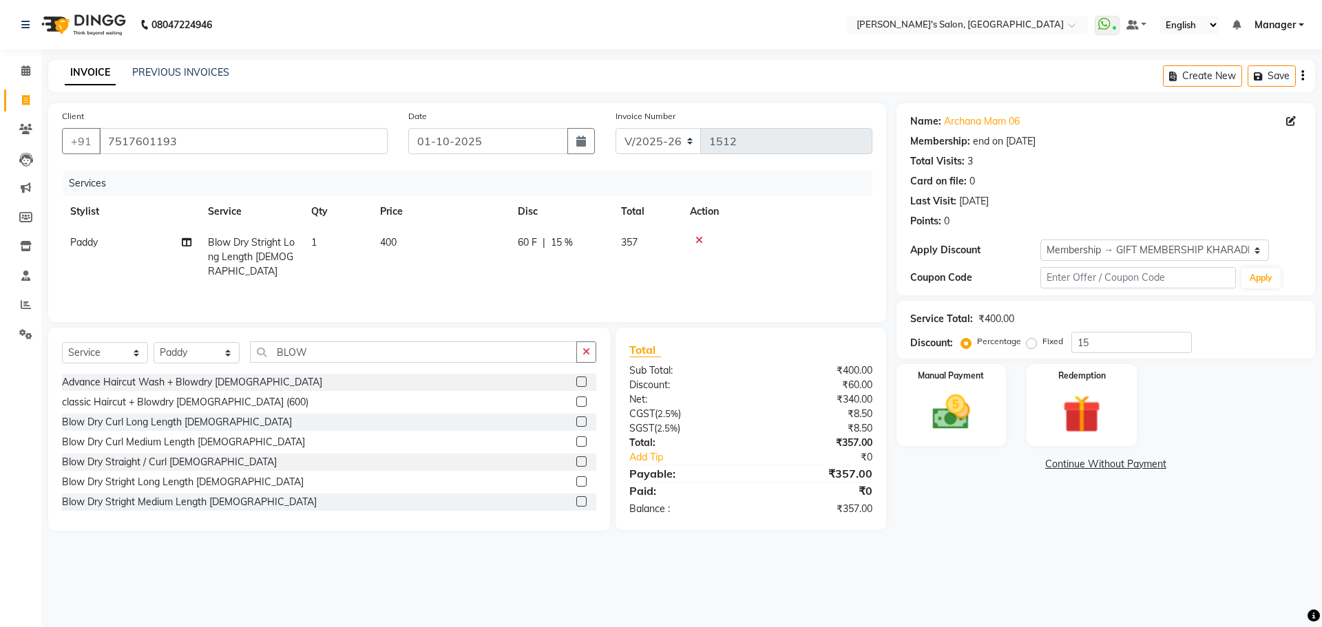
click at [534, 555] on div "08047224946 Select Location × Girja's Salon, Kharadi WhatsApp Status ✕ Status: …" at bounding box center [661, 313] width 1322 height 627
click at [977, 538] on main "INVOICE PREVIOUS INVOICES Create New Save Client [PHONE_NUMBER] Date [DATE] Inv…" at bounding box center [681, 306] width 1281 height 492
click at [445, 348] on input "BLOW" at bounding box center [413, 352] width 327 height 21
click at [978, 545] on main "INVOICE PREVIOUS INVOICES Create New Save Client [PHONE_NUMBER] Date [DATE] Inv…" at bounding box center [681, 306] width 1281 height 492
click at [1006, 521] on div "Name: [PERSON_NAME] 06 Membership: end on [DATE] Total Visits: 3 Card on file: …" at bounding box center [1111, 317] width 429 height 428
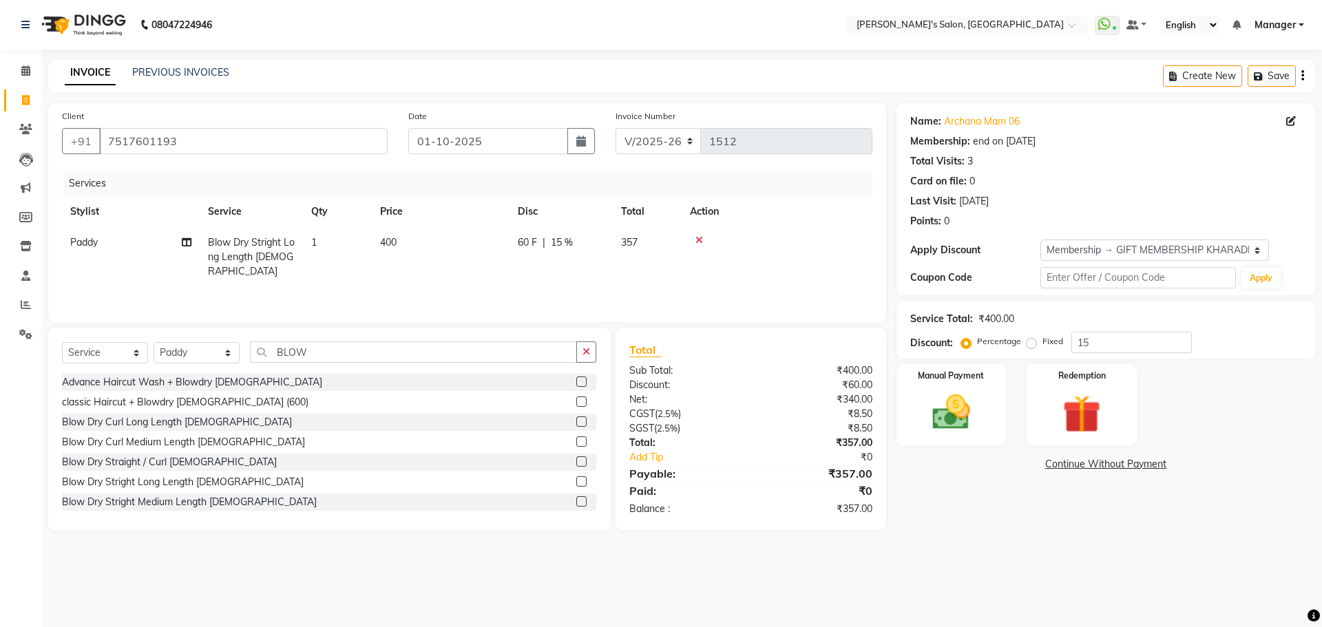
click at [930, 554] on div "08047224946 Select Location × Girja's Salon, Kharadi WhatsApp Status ✕ Status: …" at bounding box center [661, 313] width 1322 height 627
click at [1264, 78] on icon "button" at bounding box center [1261, 77] width 14 height 10
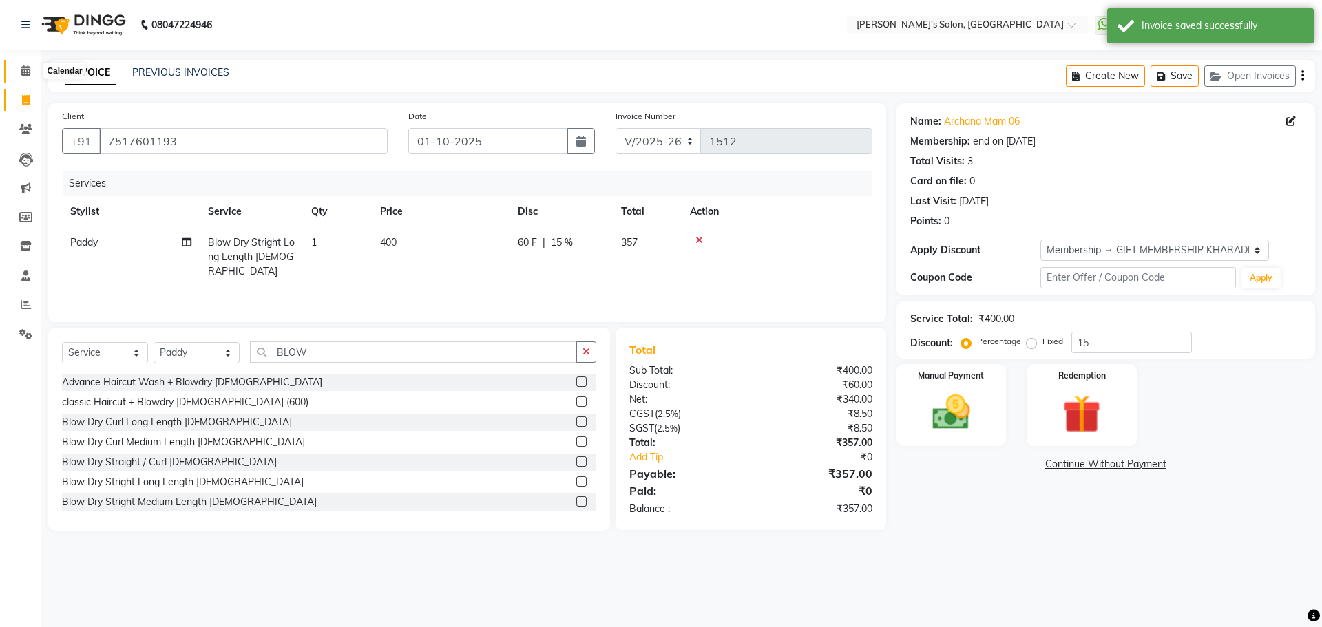
click at [23, 70] on icon at bounding box center [25, 70] width 9 height 10
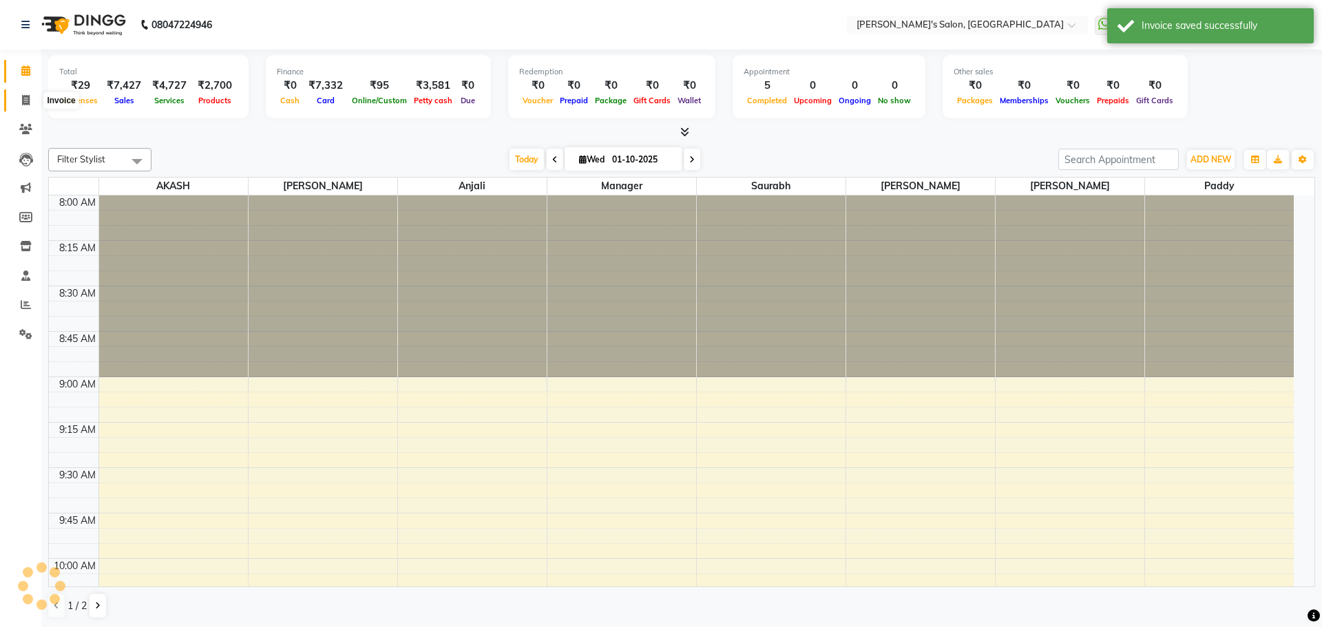
click at [24, 96] on icon at bounding box center [26, 100] width 8 height 10
select select "service"
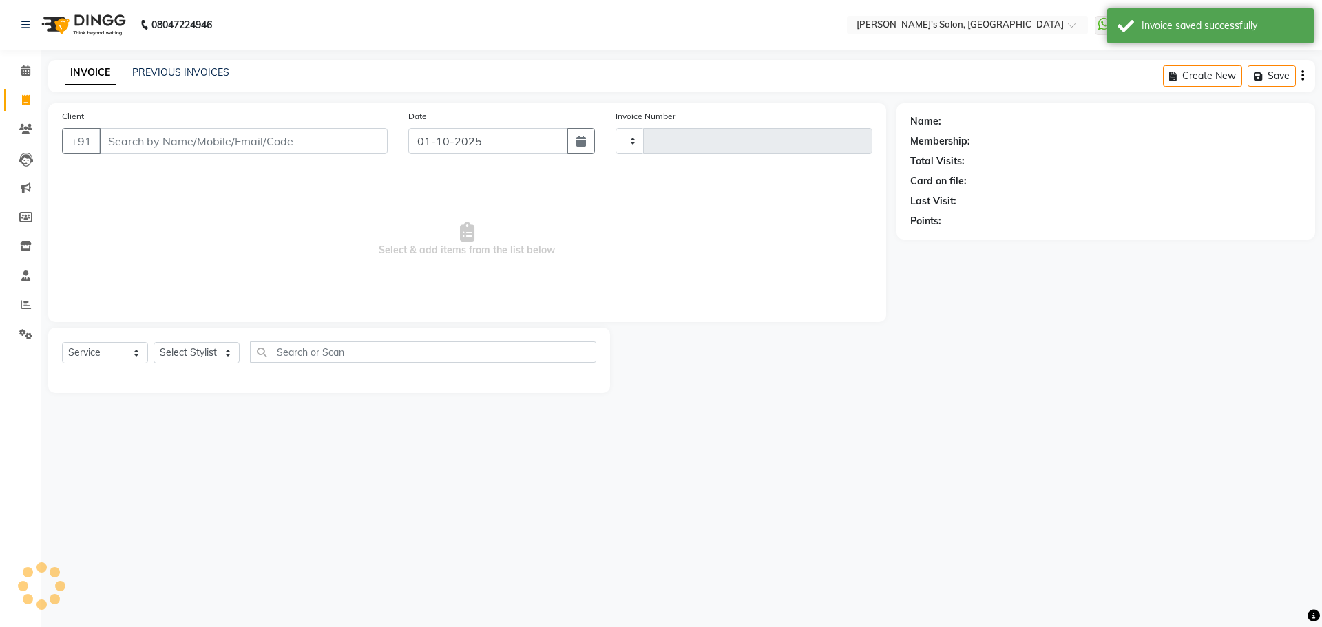
drag, startPoint x: 141, startPoint y: 138, endPoint x: 128, endPoint y: 123, distance: 20.0
click at [141, 138] on input "Client" at bounding box center [243, 141] width 289 height 26
select select "7366"
type input "1512"
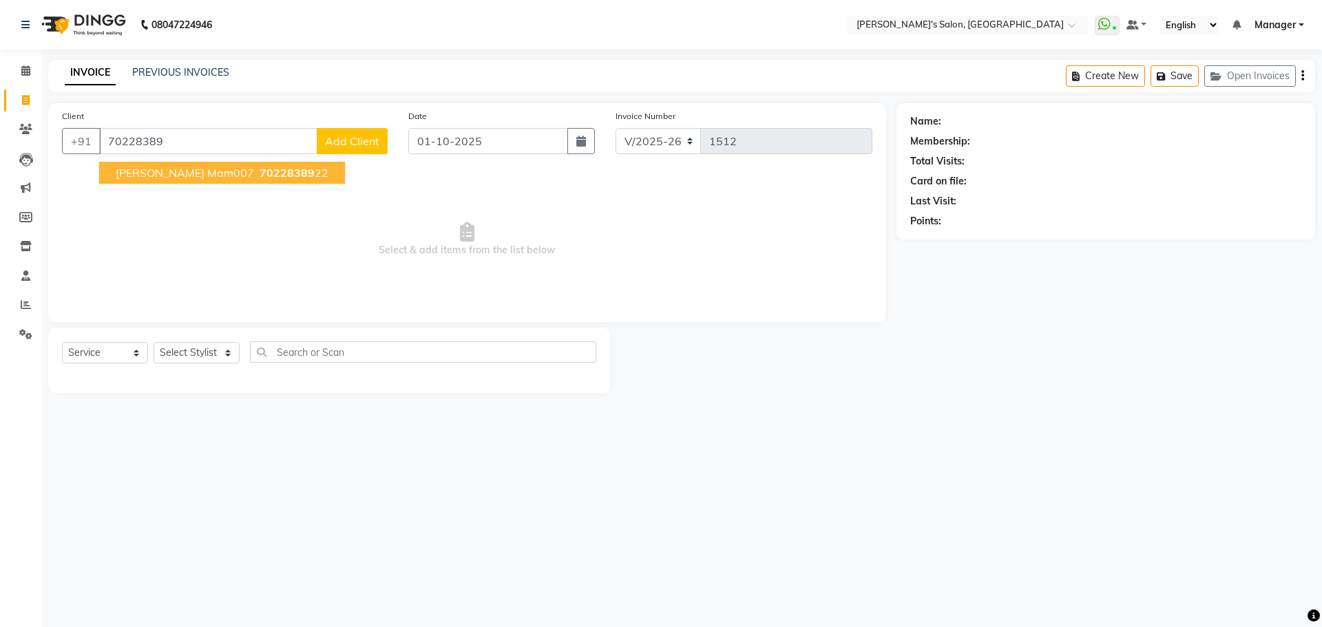
click at [152, 168] on span "[PERSON_NAME] mam007" at bounding box center [185, 173] width 138 height 14
type input "7022838922"
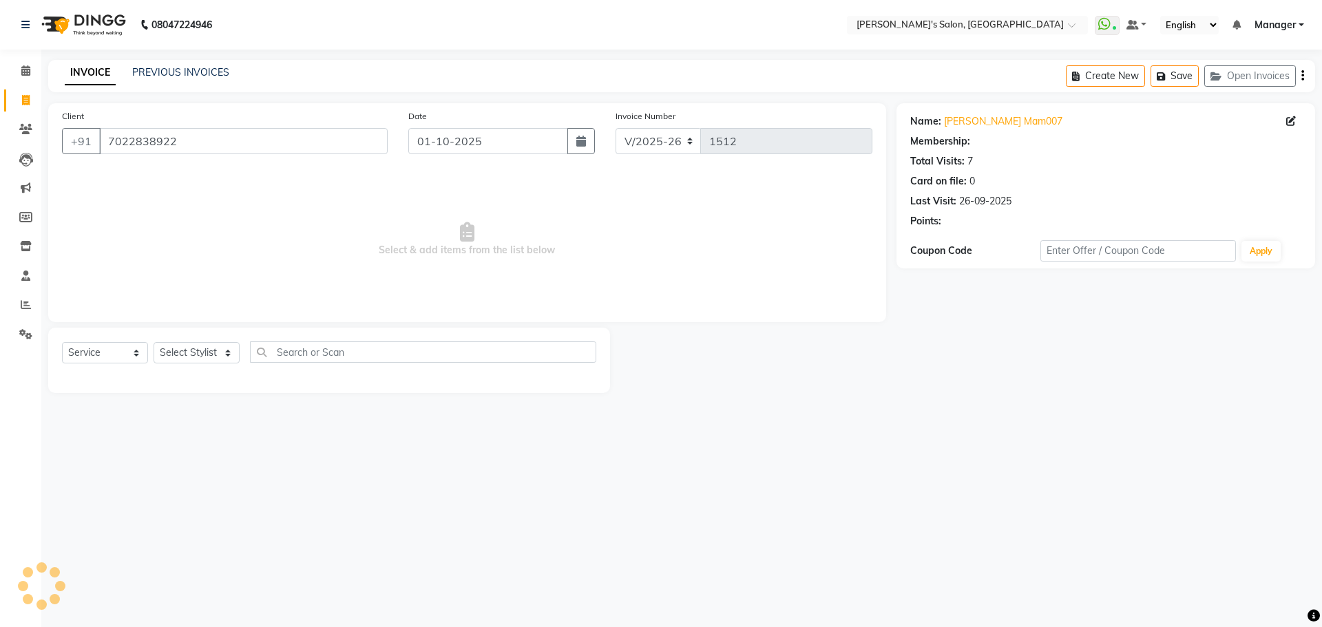
select select "1: Object"
click at [236, 351] on select "Select Stylist AKASH ANIL KONDHAMANGALE [PERSON_NAME] Manager [PERSON_NAME] [PE…" at bounding box center [197, 352] width 86 height 21
select select "67670"
click at [154, 342] on select "Select Stylist AKASH ANIL KONDHAMANGALE [PERSON_NAME] Manager [PERSON_NAME] [PE…" at bounding box center [197, 352] width 86 height 21
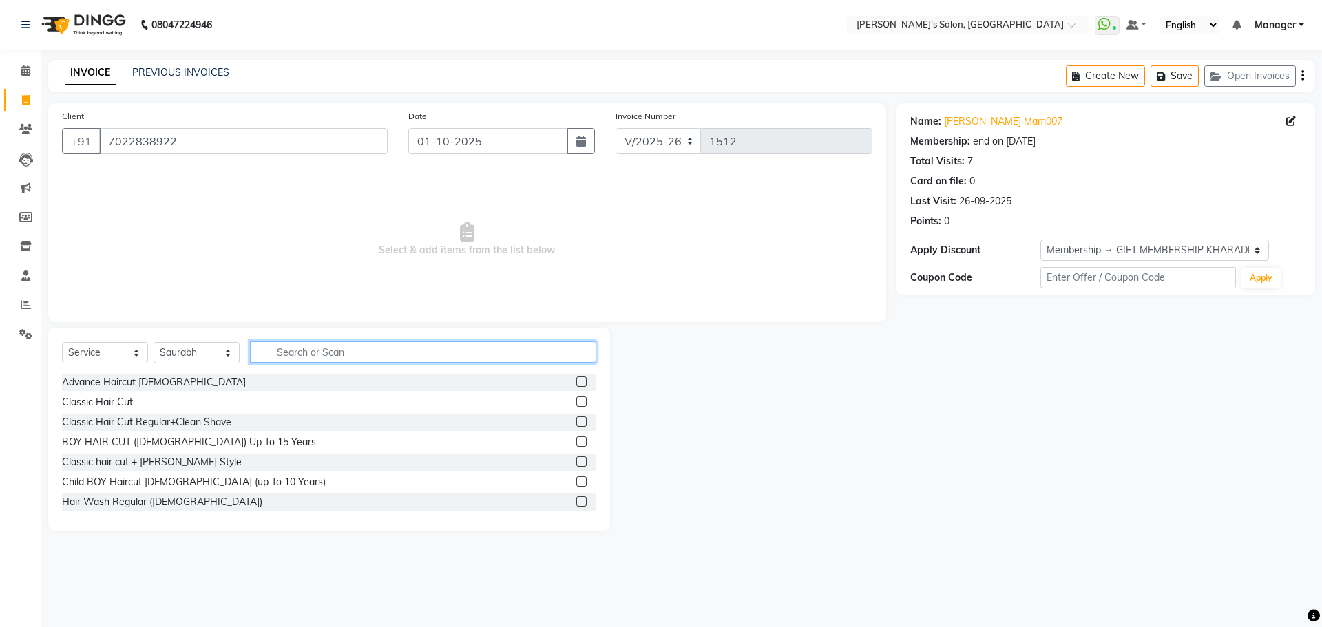
click at [311, 356] on input "text" at bounding box center [423, 352] width 346 height 21
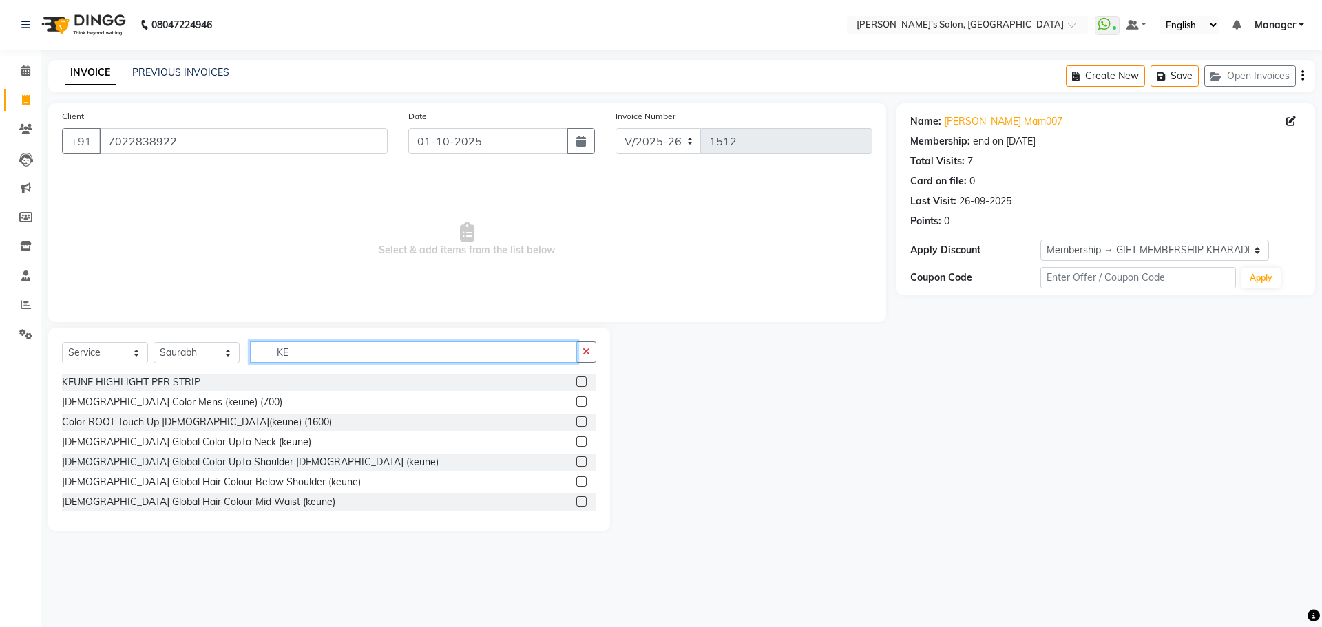
type input "K"
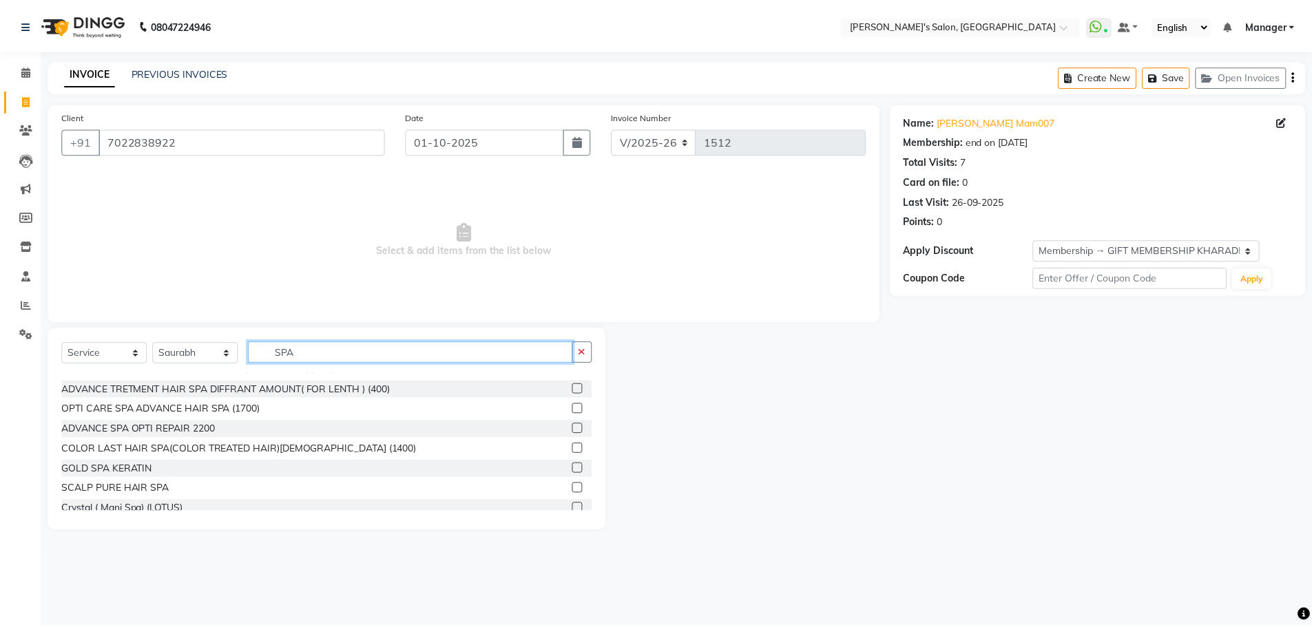
scroll to position [207, 0]
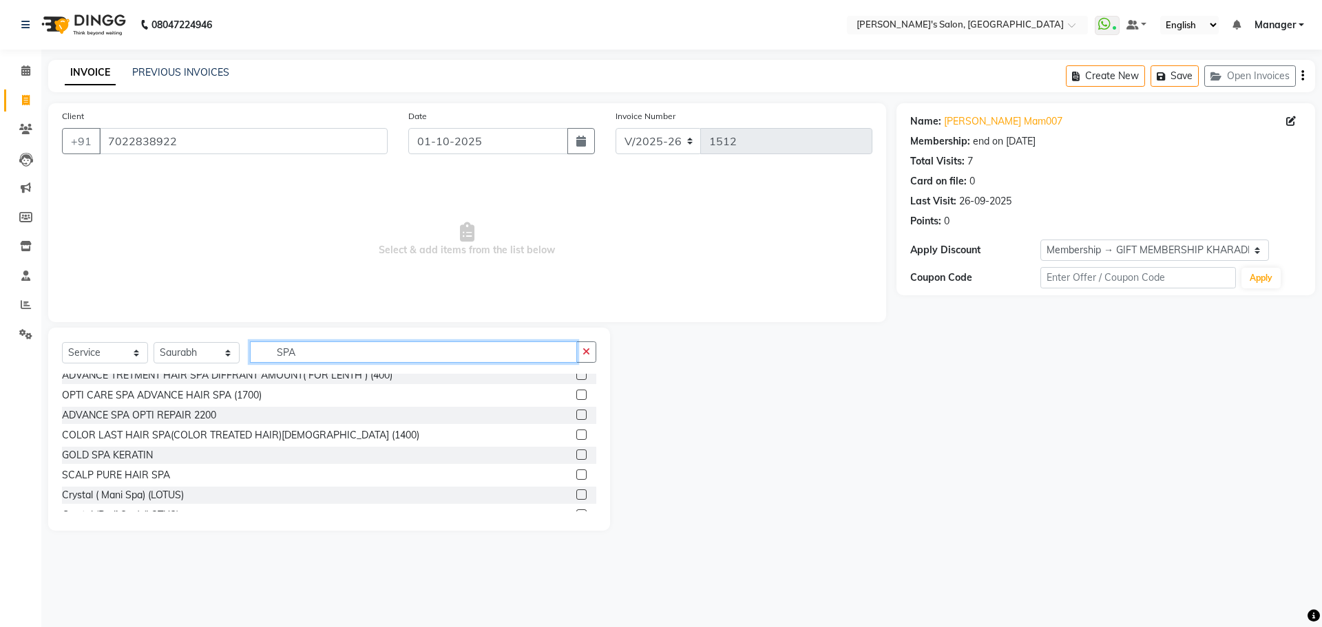
type input "SPA"
click at [576, 413] on label at bounding box center [581, 415] width 10 height 10
click at [576, 413] on input "checkbox" at bounding box center [580, 415] width 9 height 9
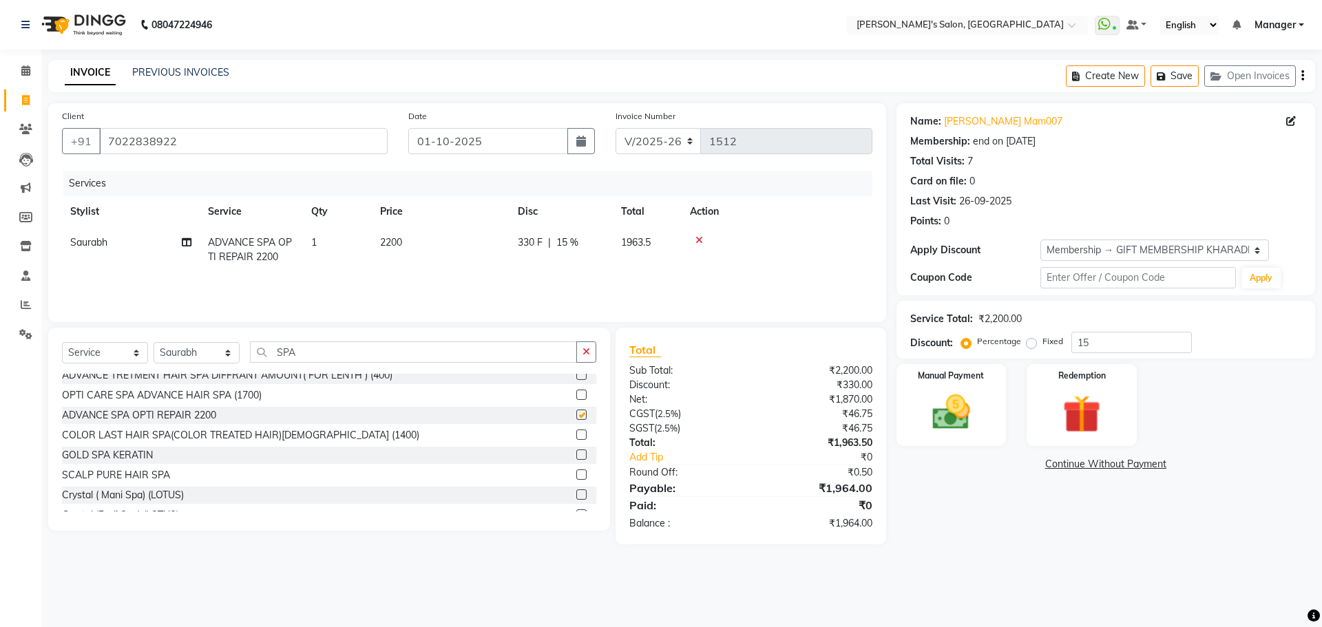
checkbox input "false"
click at [462, 237] on td "2200" at bounding box center [441, 249] width 138 height 45
select select "67670"
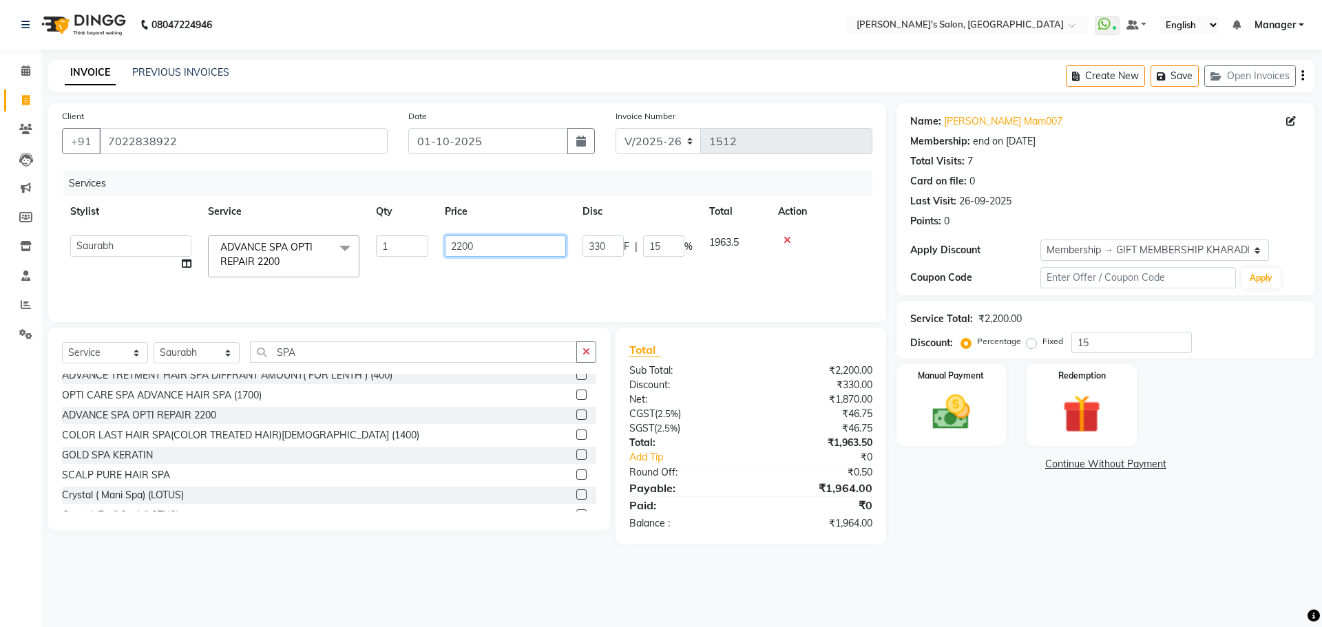
click at [512, 247] on input "2200" at bounding box center [505, 246] width 121 height 21
type input "2"
type input "2000"
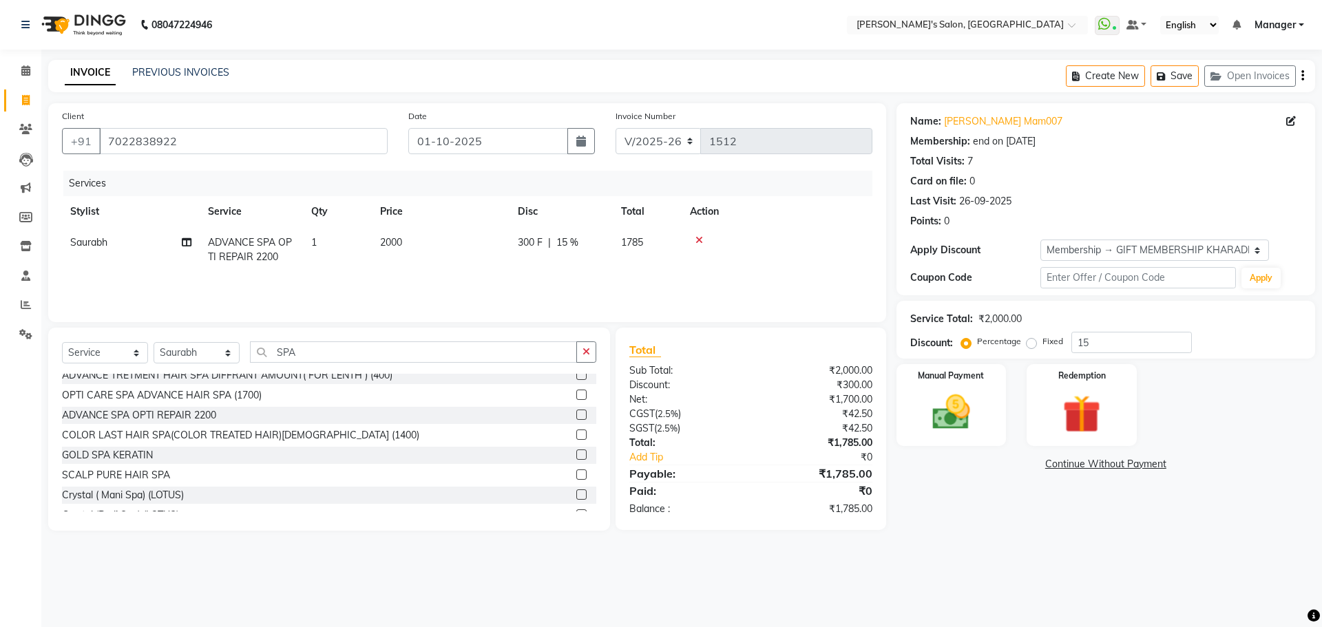
click at [988, 542] on main "INVOICE PREVIOUS INVOICES Create New Save Open Invoices Client [PHONE_NUMBER] D…" at bounding box center [681, 306] width 1281 height 492
click at [1041, 562] on div "08047224946 Select Location × Girja's Salon, Kharadi WhatsApp Status ✕ Status: …" at bounding box center [661, 313] width 1322 height 627
click at [971, 533] on main "INVOICE PREVIOUS INVOICES Create New Save Open Invoices Client [PHONE_NUMBER] D…" at bounding box center [681, 306] width 1281 height 492
click at [943, 428] on img at bounding box center [951, 412] width 64 height 45
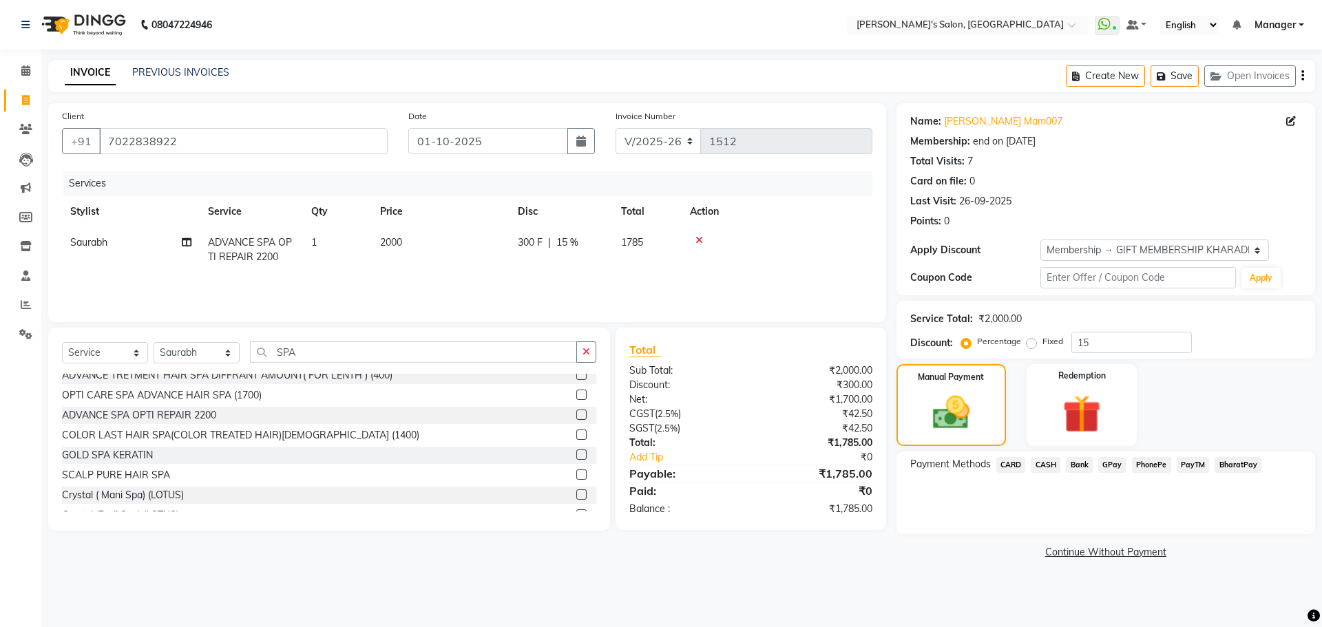
click at [1187, 469] on span "PayTM" at bounding box center [1193, 465] width 33 height 16
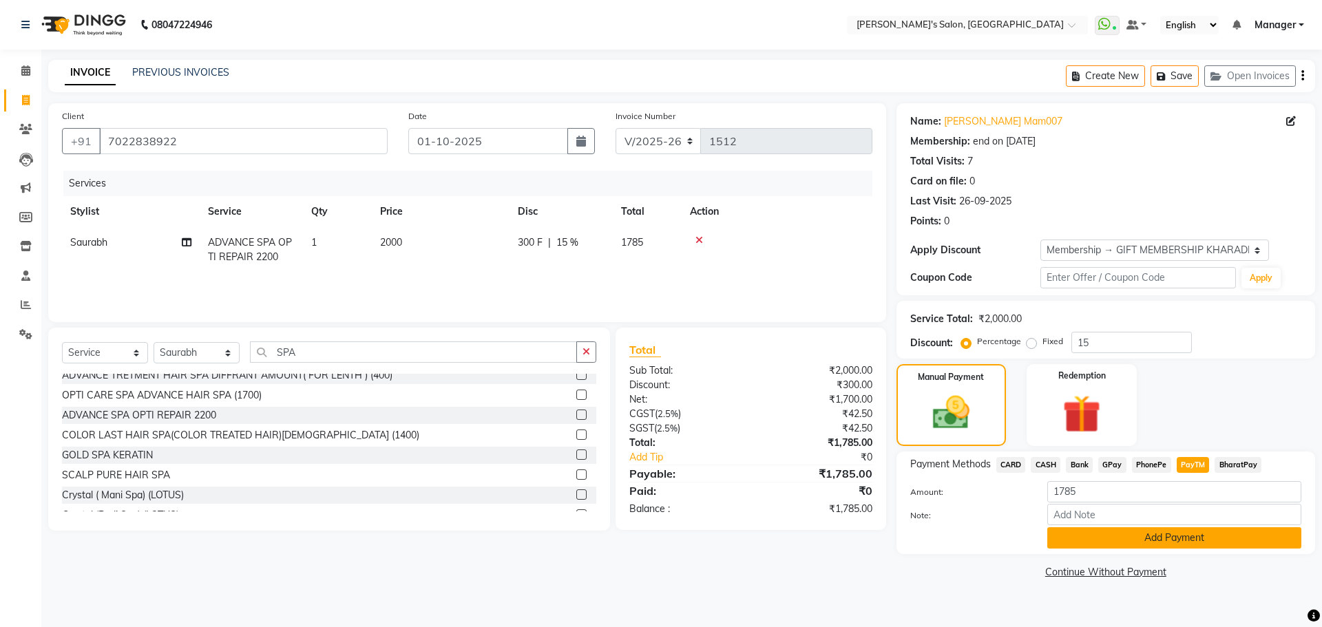
click at [1121, 544] on button "Add Payment" at bounding box center [1174, 538] width 254 height 21
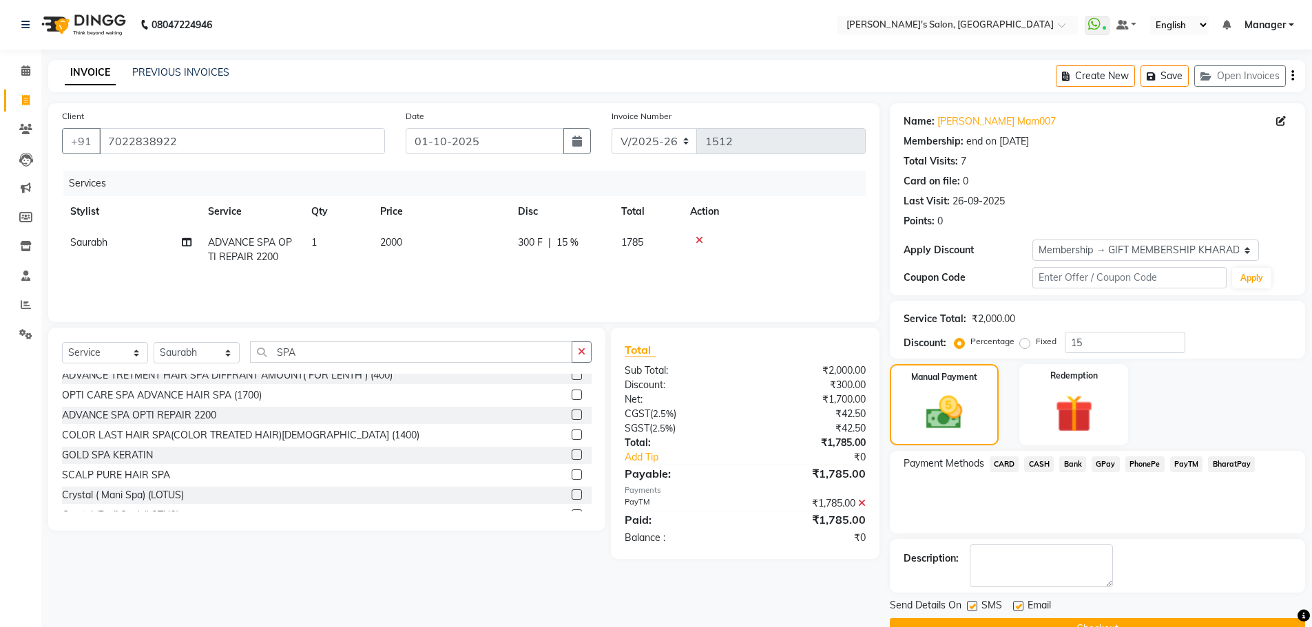
scroll to position [33, 0]
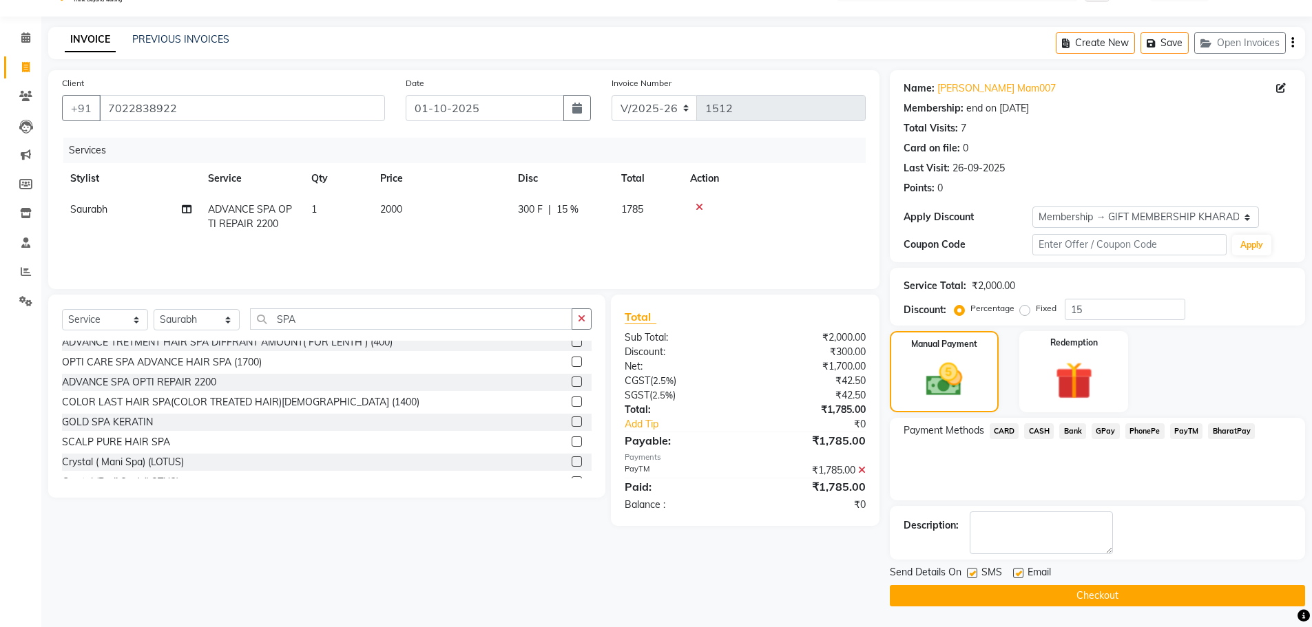
click at [1010, 601] on button "Checkout" at bounding box center [1097, 595] width 415 height 21
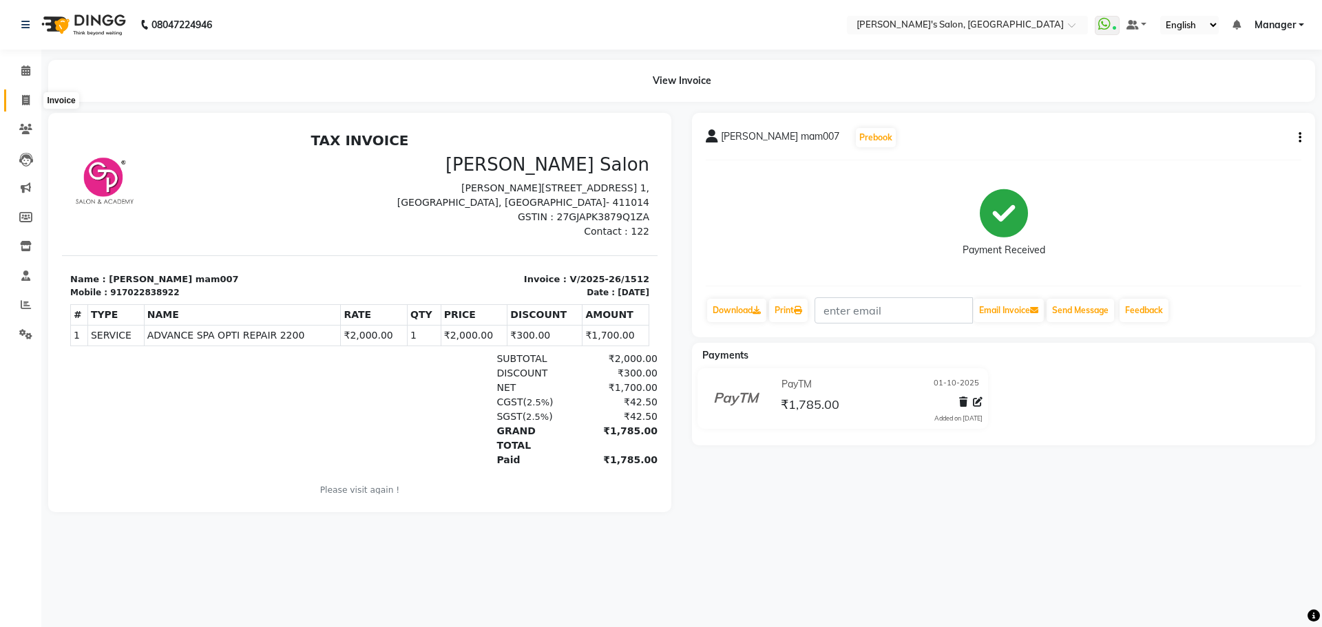
click at [21, 98] on span at bounding box center [26, 101] width 24 height 16
select select "service"
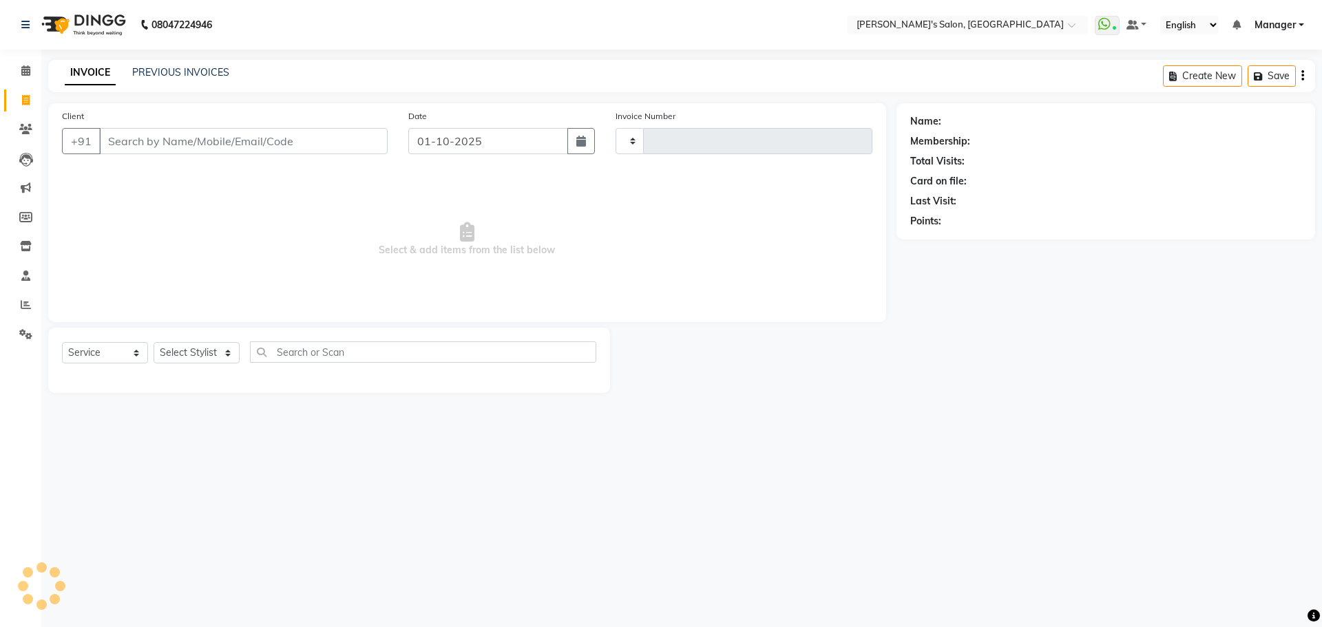
type input "1513"
select select "7366"
click at [228, 352] on select "Select Stylist AKASH ANIL KONDHAMANGALE [PERSON_NAME] Manager [PERSON_NAME] [PE…" at bounding box center [197, 352] width 86 height 21
select select "85546"
click at [154, 342] on select "Select Stylist AKASH ANIL KONDHAMANGALE [PERSON_NAME] Manager [PERSON_NAME] [PE…" at bounding box center [197, 352] width 86 height 21
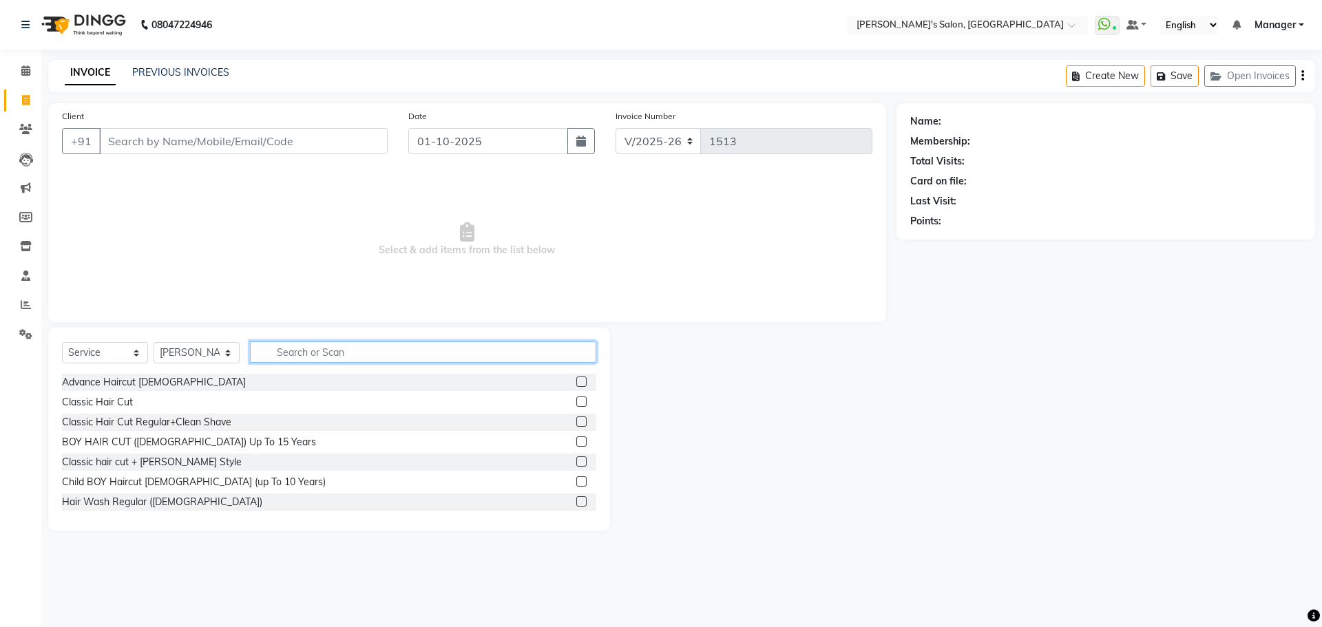
click at [310, 346] on input "text" at bounding box center [423, 352] width 346 height 21
type input "THREA"
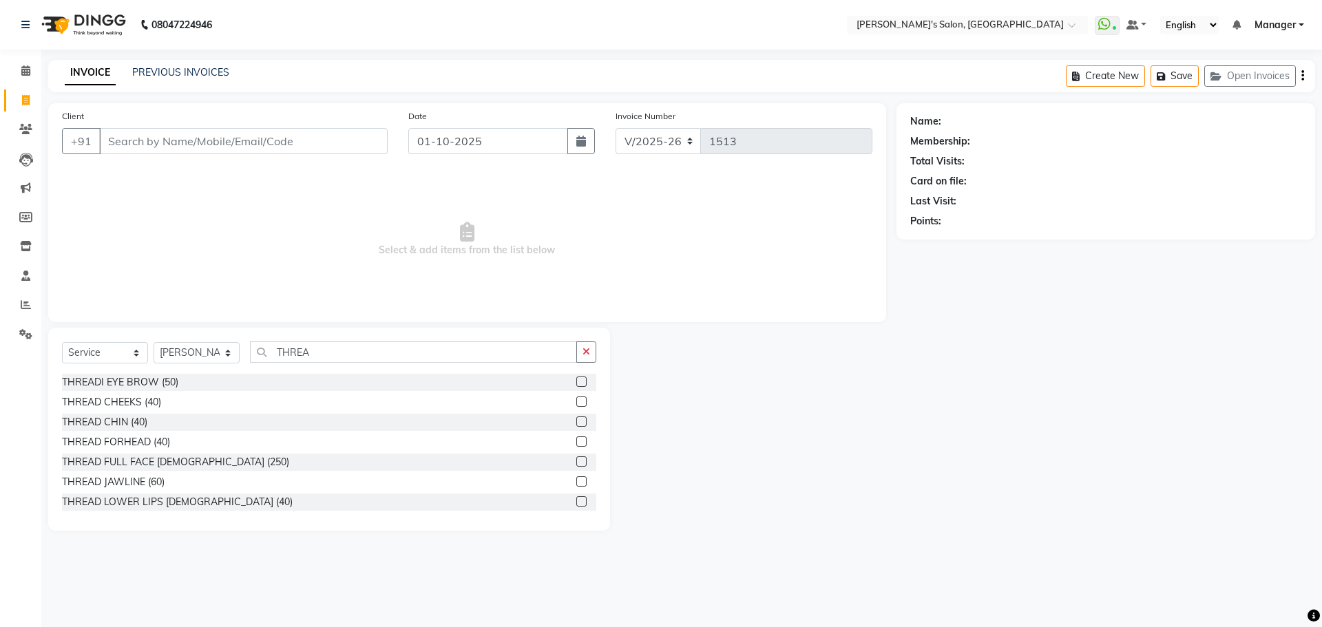
click at [576, 382] on label at bounding box center [581, 382] width 10 height 10
click at [576, 382] on input "checkbox" at bounding box center [580, 382] width 9 height 9
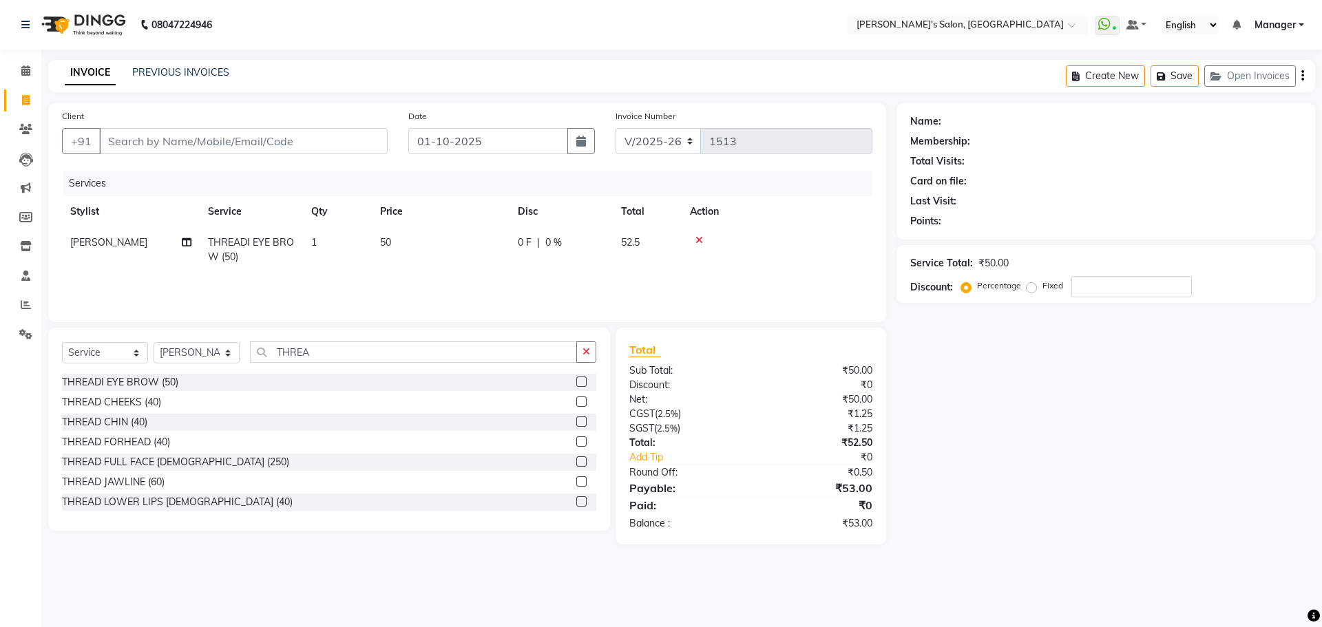
click at [576, 382] on label at bounding box center [581, 382] width 10 height 10
click at [576, 382] on input "checkbox" at bounding box center [580, 382] width 9 height 9
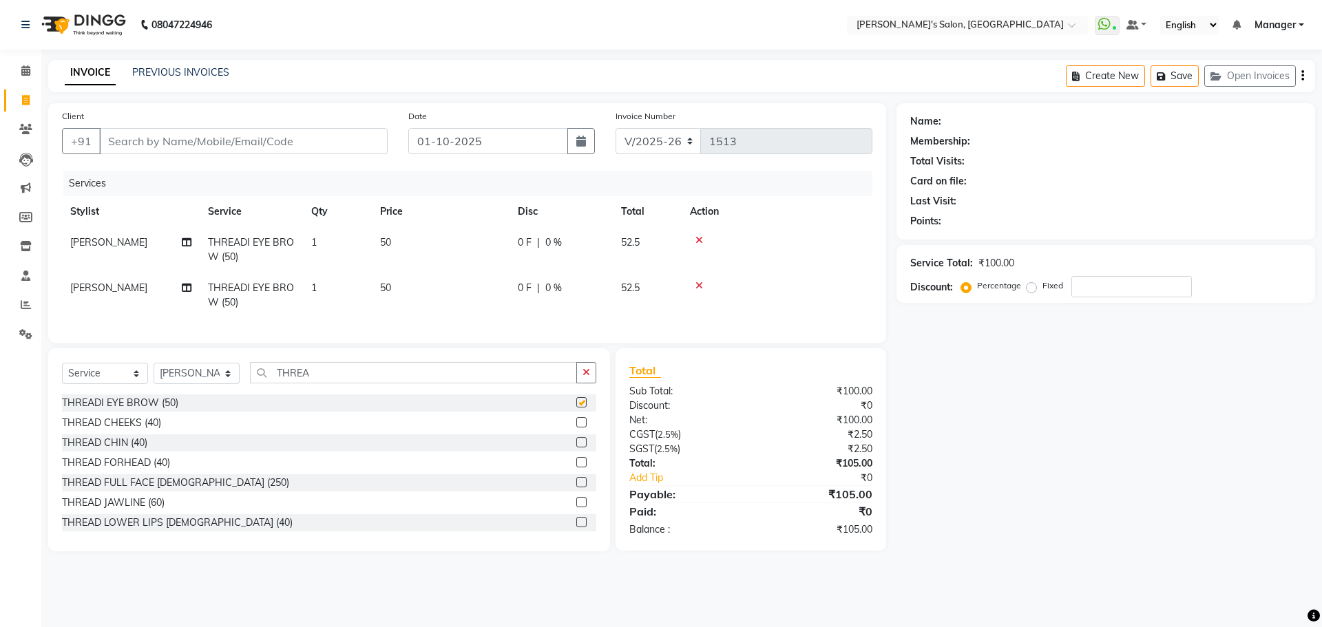
checkbox input "false"
click at [576, 468] on label at bounding box center [581, 462] width 10 height 10
click at [576, 468] on input "checkbox" at bounding box center [580, 463] width 9 height 9
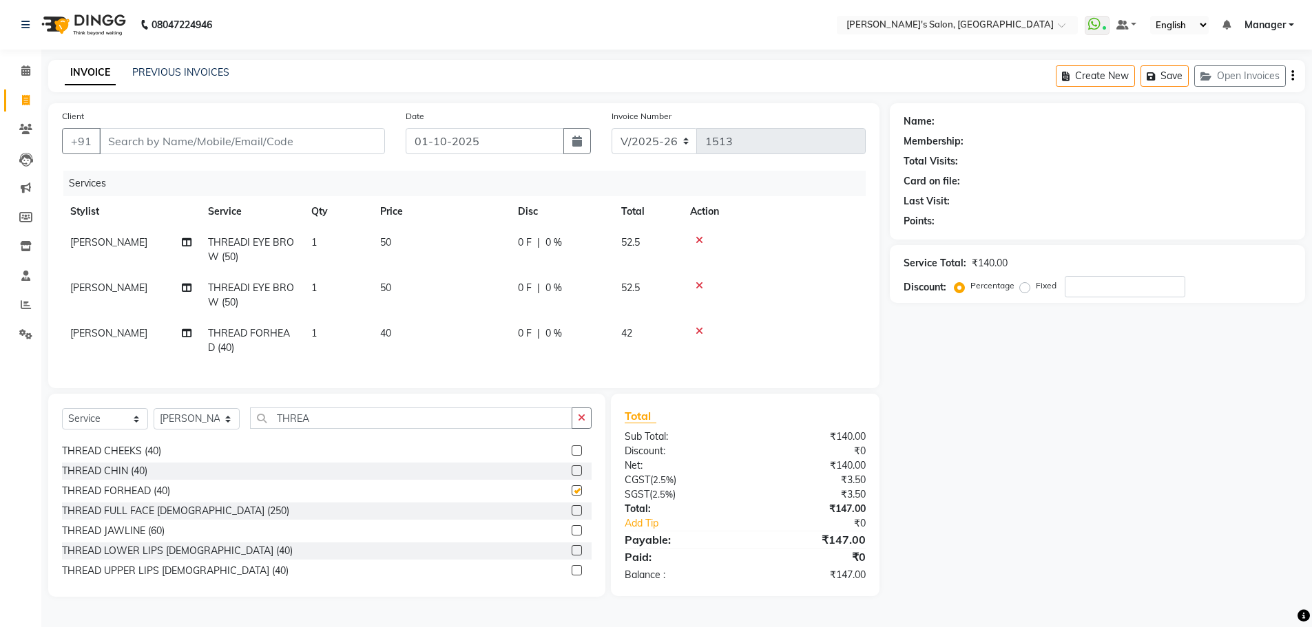
checkbox input "false"
click at [572, 571] on label at bounding box center [577, 566] width 10 height 10
click at [572, 571] on input "checkbox" at bounding box center [576, 566] width 9 height 9
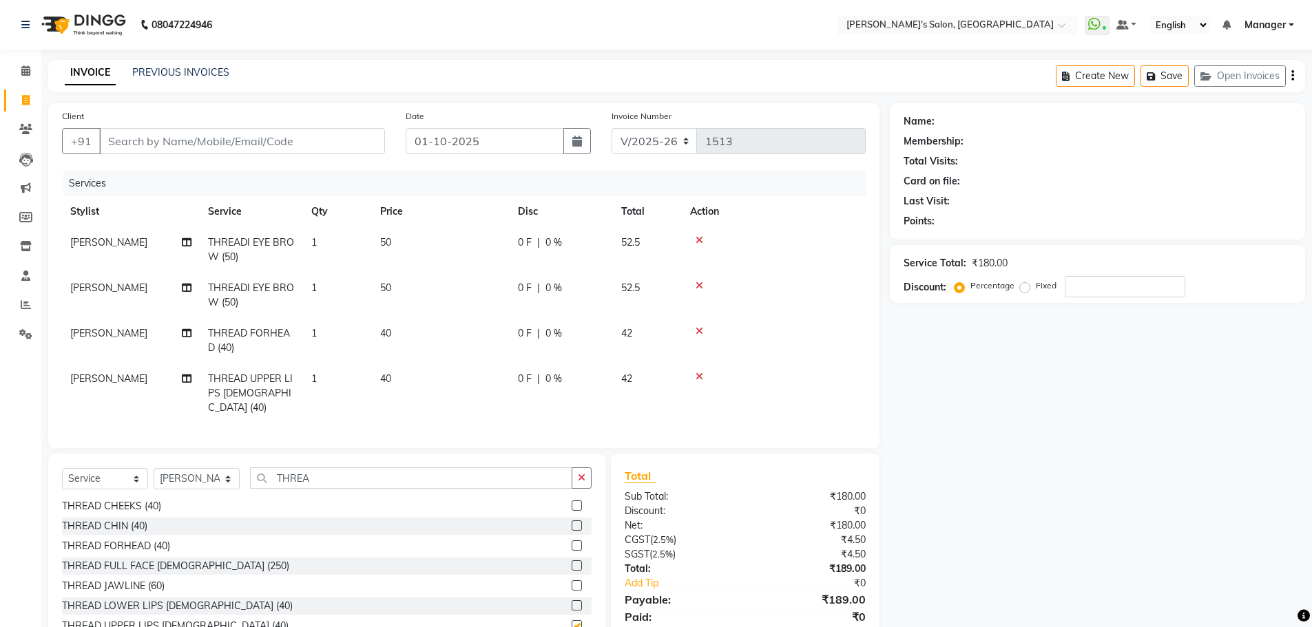
checkbox input "false"
click at [94, 244] on span "[PERSON_NAME]" at bounding box center [108, 242] width 77 height 12
select select "85546"
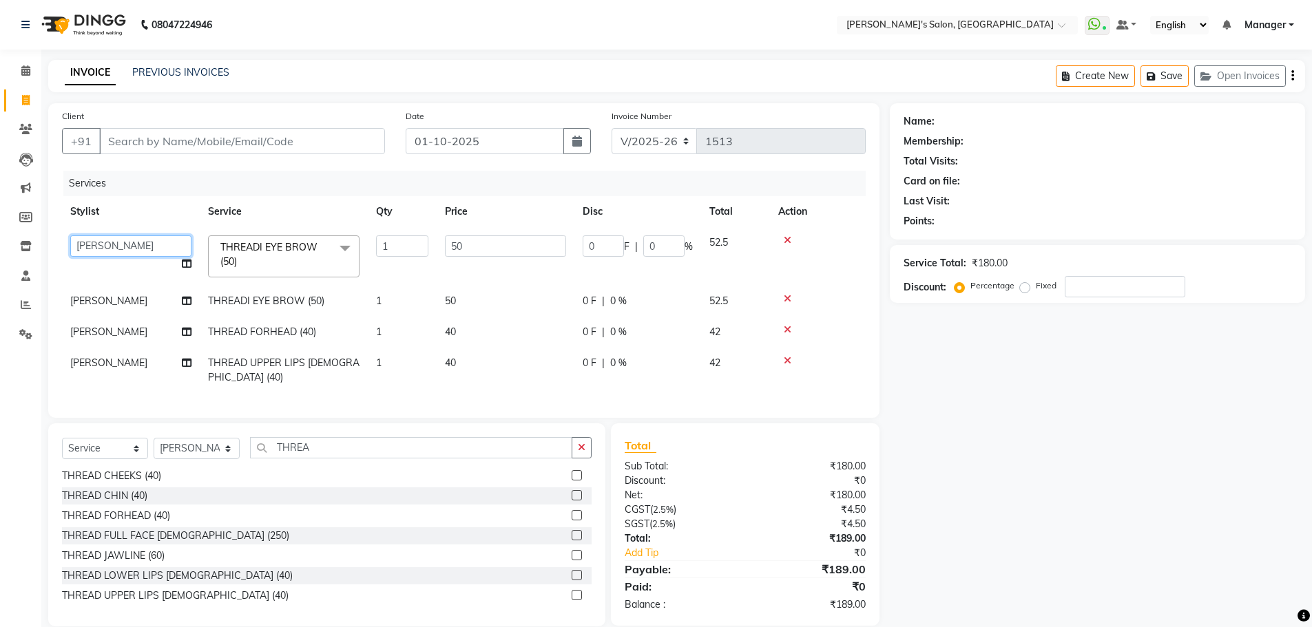
click at [94, 244] on select "AKASH [PERSON_NAME] [PERSON_NAME] Manager [PERSON_NAME] [PERSON_NAME]" at bounding box center [130, 246] width 121 height 21
select select "75759"
drag, startPoint x: 1067, startPoint y: 458, endPoint x: 1061, endPoint y: 441, distance: 17.4
click at [1064, 457] on div "Name: Membership: Total Visits: Card on file: Last Visit: Points: Service Total…" at bounding box center [1103, 364] width 426 height 523
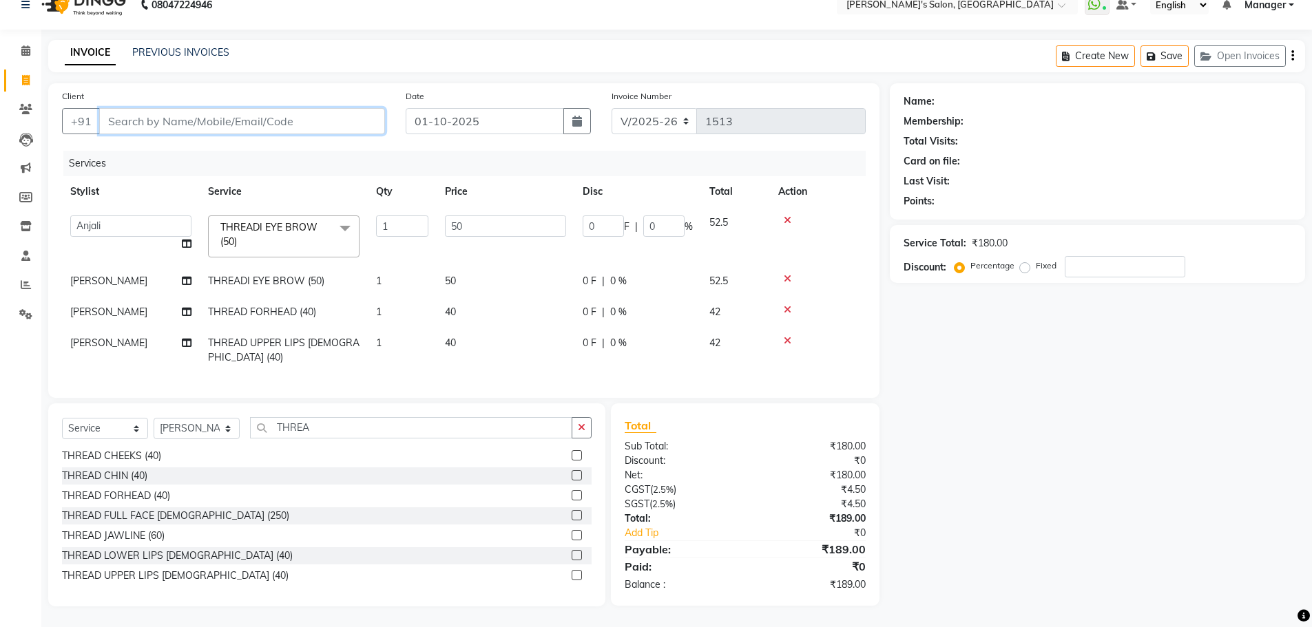
click at [105, 108] on input "Client" at bounding box center [242, 121] width 286 height 26
type input "9"
type input "0"
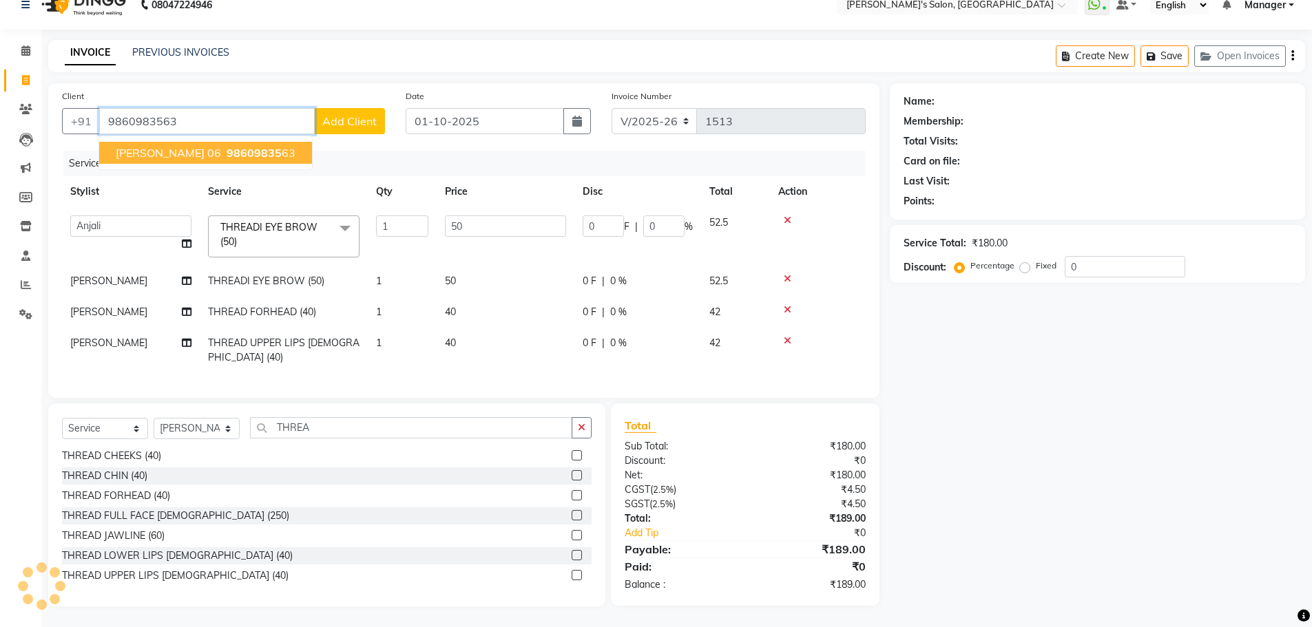
type input "9860983563"
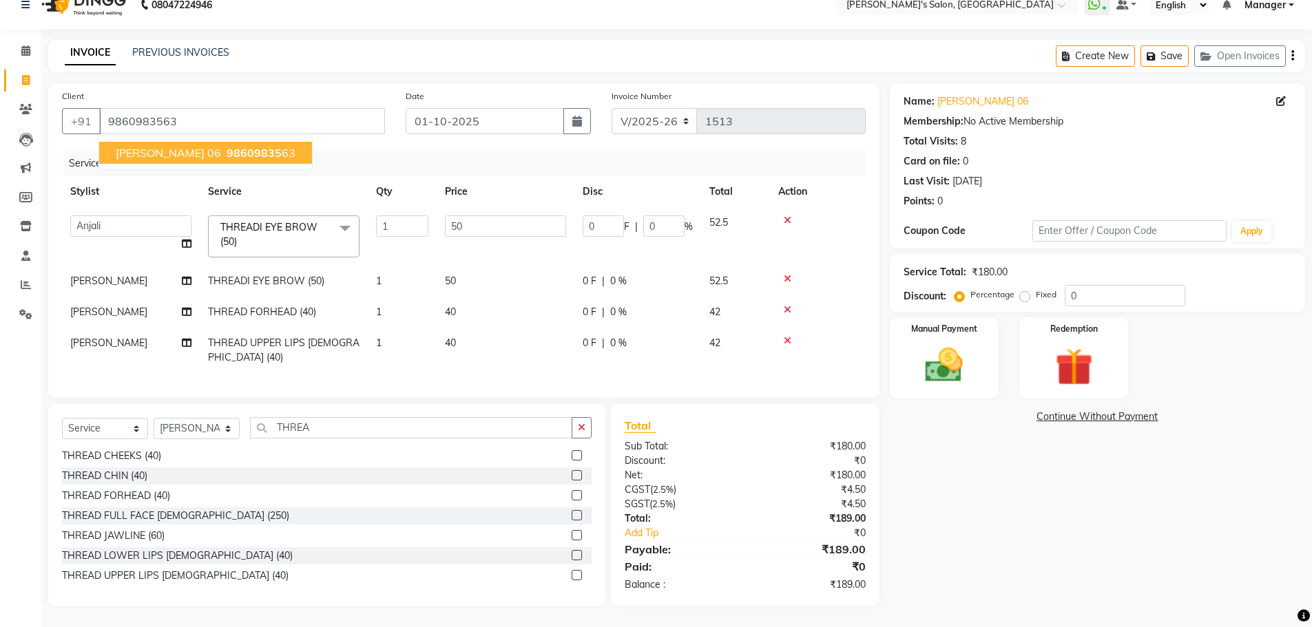
click at [123, 146] on span "[PERSON_NAME] 06" at bounding box center [168, 153] width 105 height 14
click at [972, 381] on div "Manual Payment" at bounding box center [944, 358] width 114 height 85
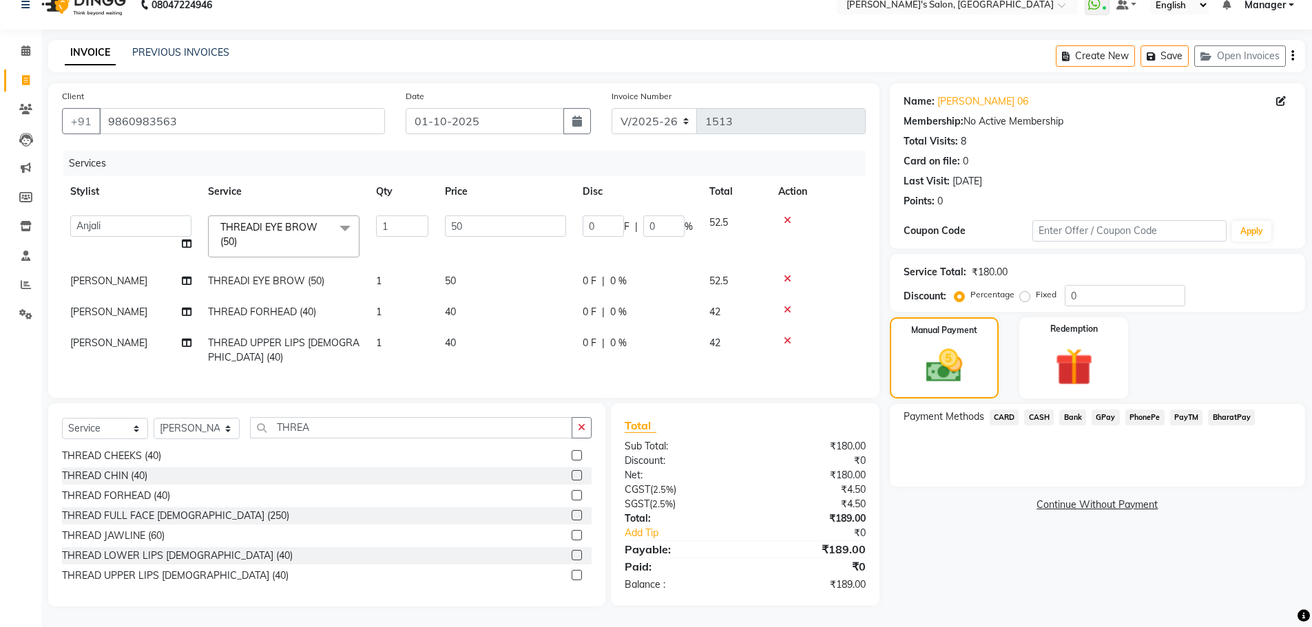
click at [1191, 410] on span "PayTM" at bounding box center [1186, 418] width 33 height 16
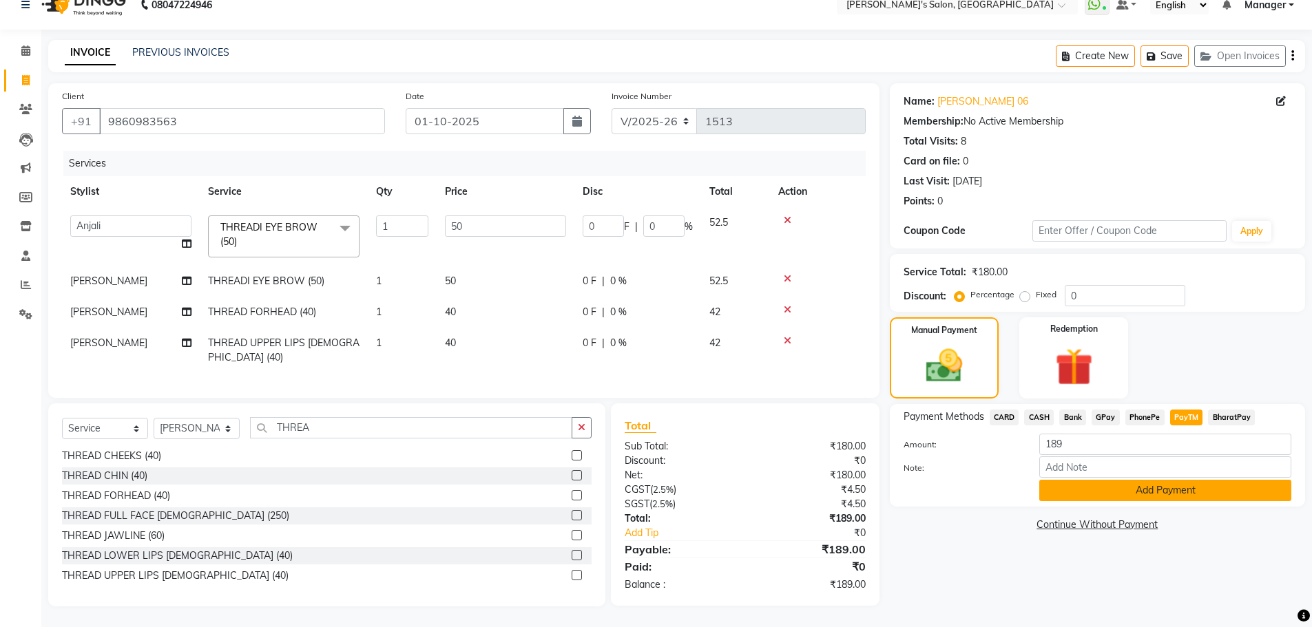
click at [1169, 481] on button "Add Payment" at bounding box center [1165, 490] width 252 height 21
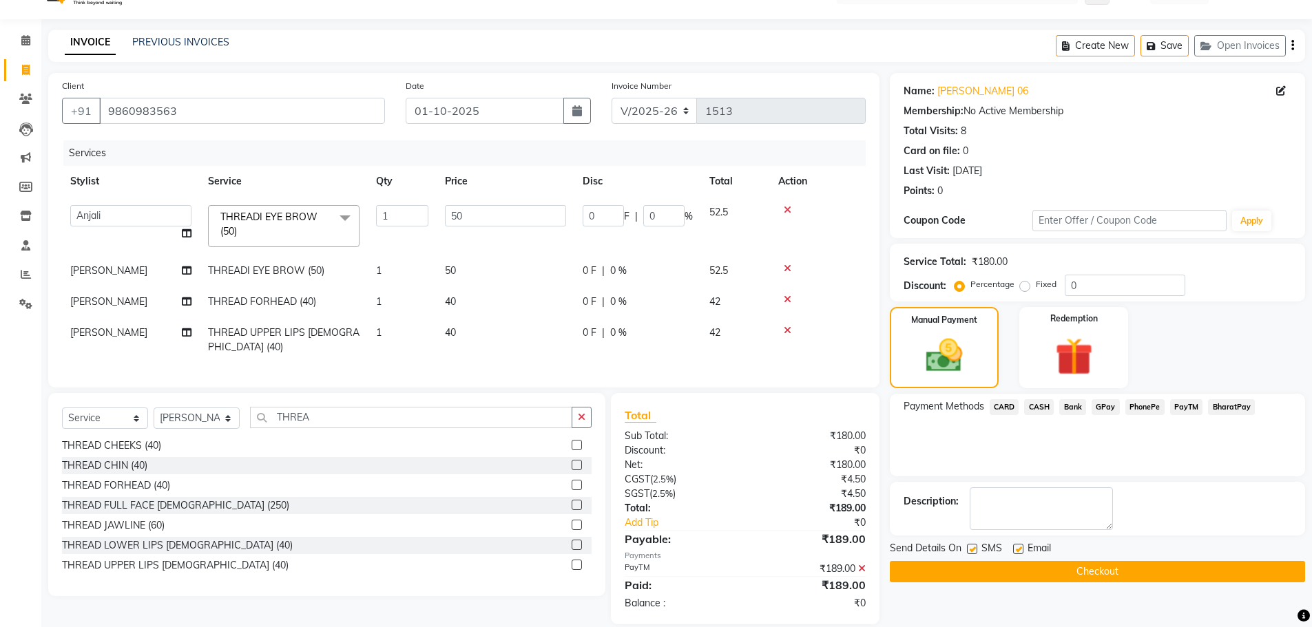
click at [1038, 566] on button "Checkout" at bounding box center [1097, 571] width 415 height 21
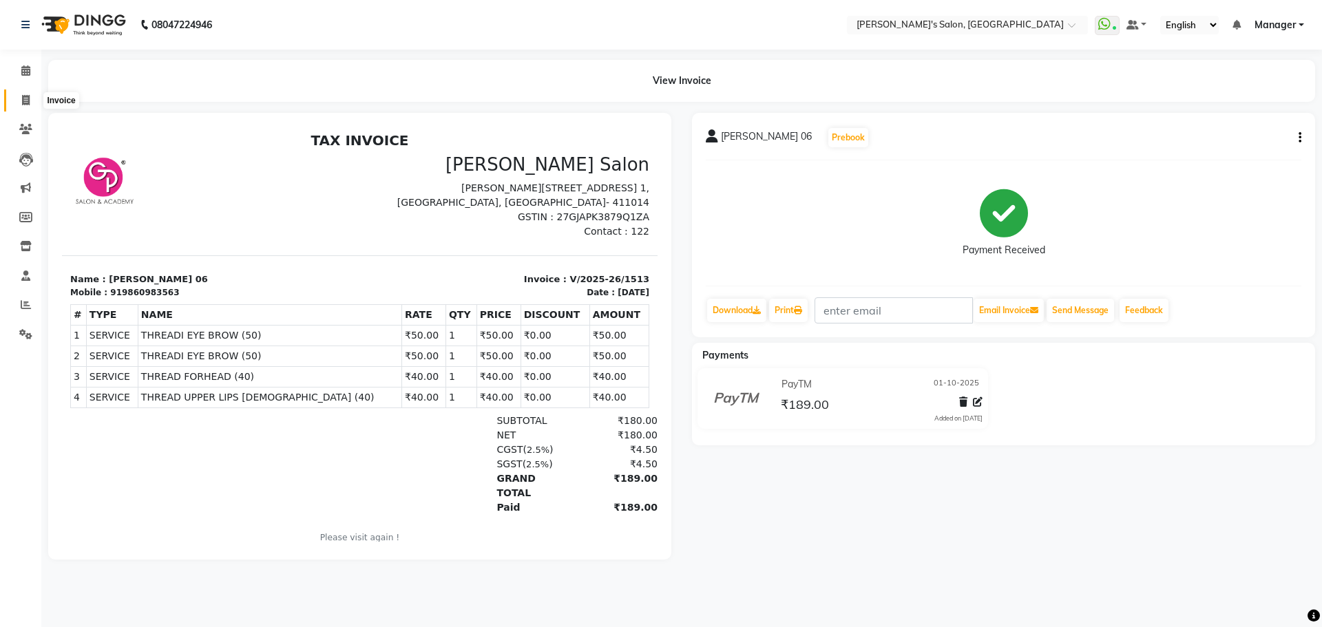
click at [25, 102] on icon at bounding box center [26, 100] width 8 height 10
select select "service"
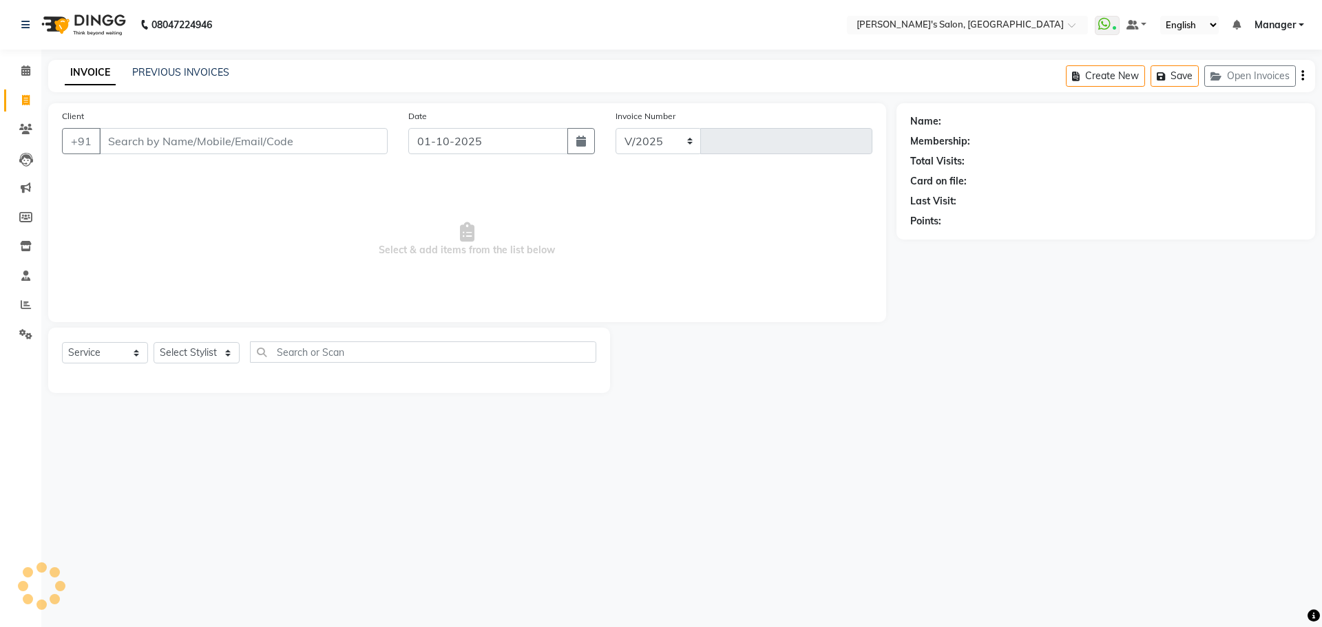
select select "7366"
type input "1514"
click at [235, 357] on select "Select Stylist" at bounding box center [197, 352] width 86 height 21
click at [234, 355] on select "Select Stylist AKASH ANIL KONDHAMANGALE [PERSON_NAME] Manager [PERSON_NAME] [PE…" at bounding box center [197, 352] width 86 height 21
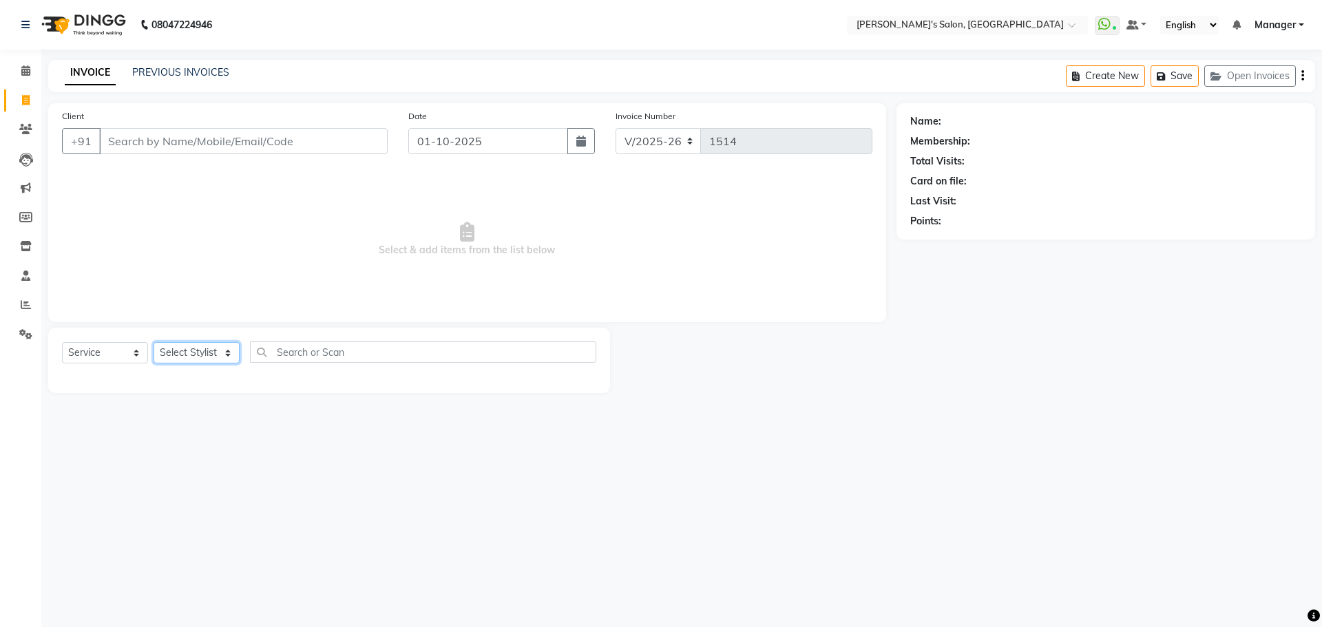
select select "75759"
click at [154, 342] on select "Select Stylist AKASH ANIL KONDHAMANGALE [PERSON_NAME] Manager [PERSON_NAME] [PE…" at bounding box center [197, 352] width 86 height 21
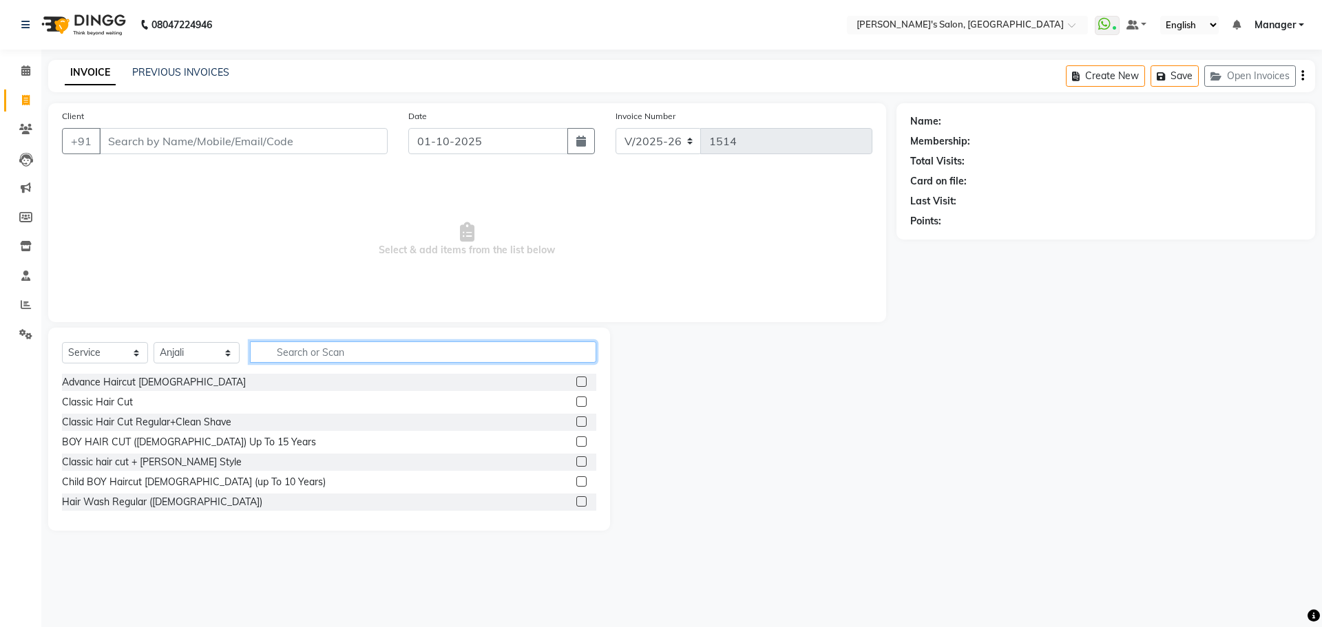
click at [335, 354] on input "text" at bounding box center [423, 352] width 346 height 21
type input "THREA"
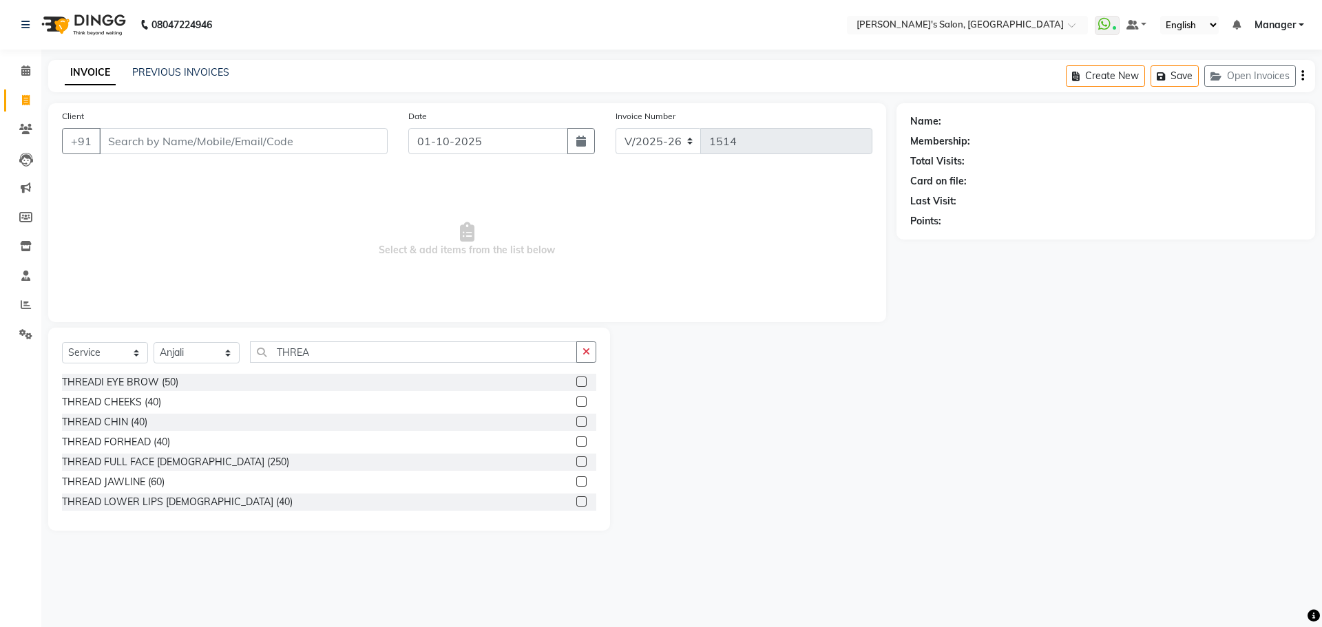
click at [576, 381] on label at bounding box center [581, 382] width 10 height 10
click at [576, 381] on input "checkbox" at bounding box center [580, 382] width 9 height 9
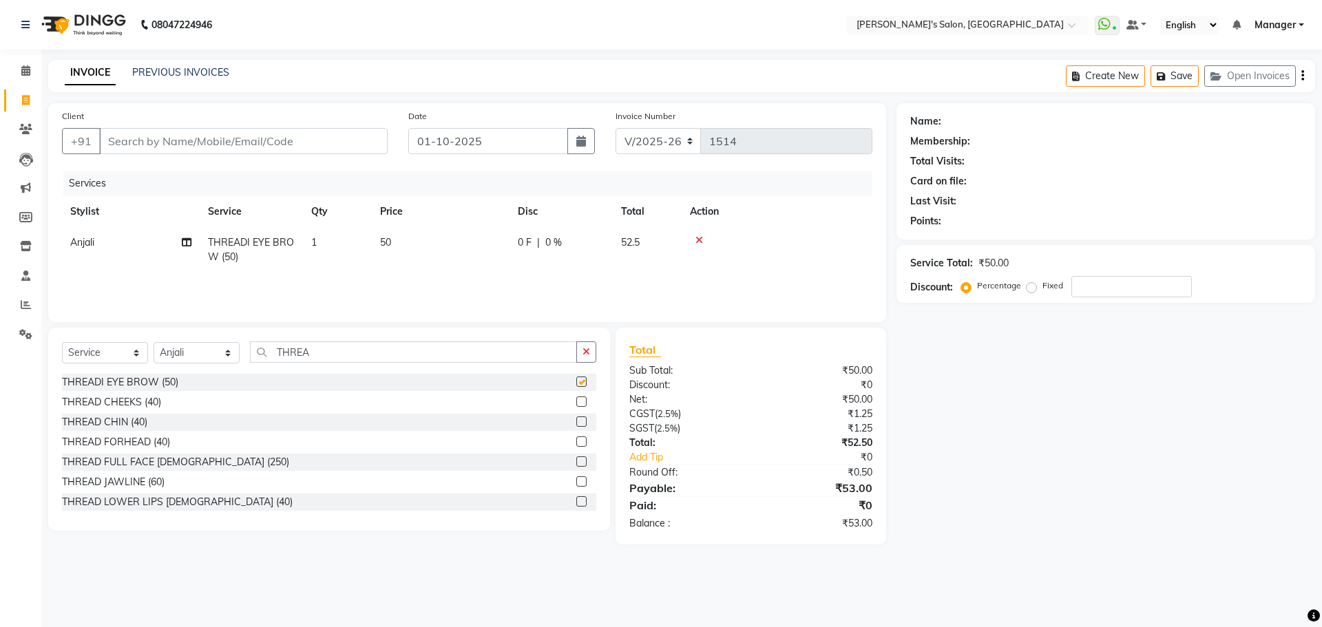
checkbox input "false"
drag, startPoint x: 1108, startPoint y: 533, endPoint x: 1108, endPoint y: 544, distance: 11.0
click at [1108, 541] on div "Name: Membership: Total Visits: Card on file: Last Visit: Points: Service Total…" at bounding box center [1111, 323] width 429 height 441
click at [124, 141] on input "Client" at bounding box center [243, 141] width 289 height 26
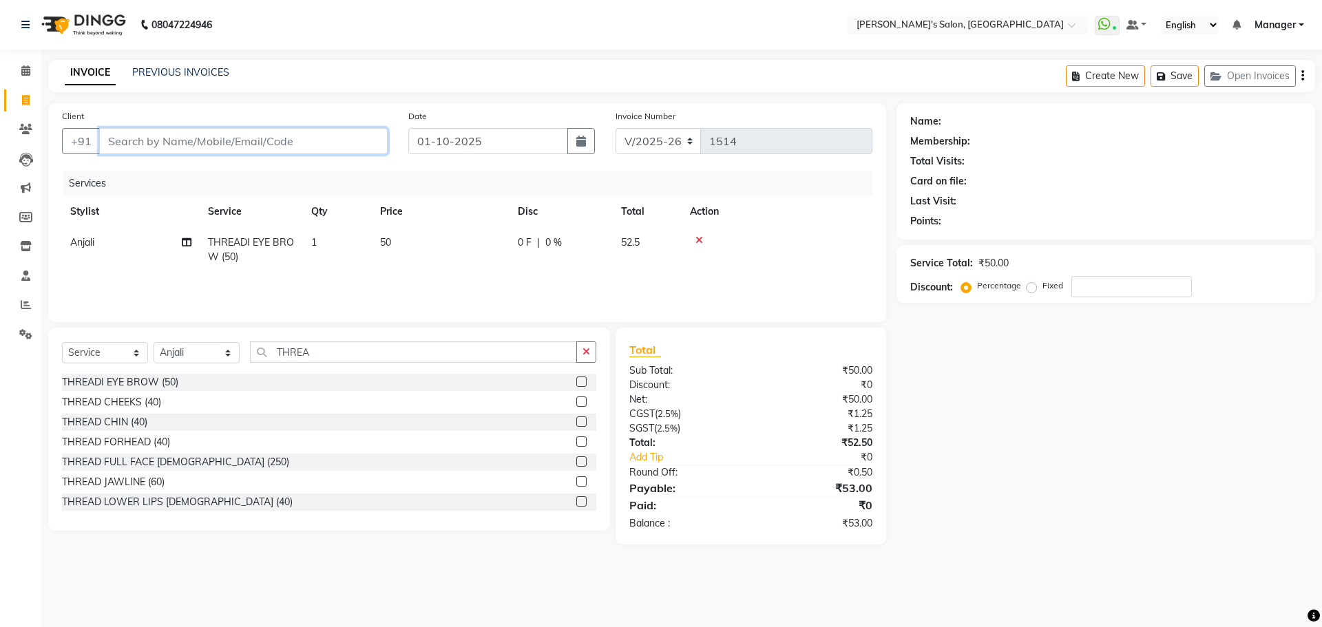
type input "8"
type input "0"
type input "8826357865"
click at [371, 148] on button "Add Client" at bounding box center [352, 141] width 71 height 26
select select "22"
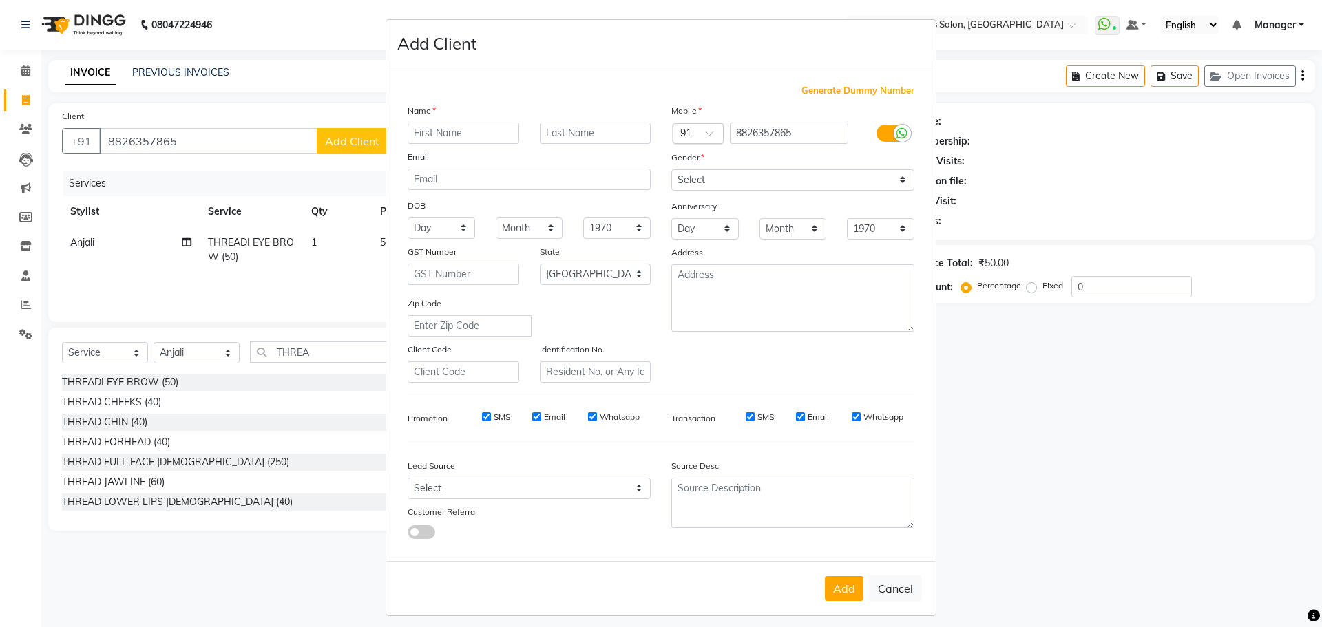
click at [491, 138] on input "text" at bounding box center [464, 133] width 112 height 21
type input "[PERSON_NAME]"
click at [603, 138] on input "text" at bounding box center [596, 133] width 112 height 21
type input "mam 06"
click at [726, 179] on select "Select [DEMOGRAPHIC_DATA] [DEMOGRAPHIC_DATA] Other Prefer Not To Say" at bounding box center [792, 179] width 243 height 21
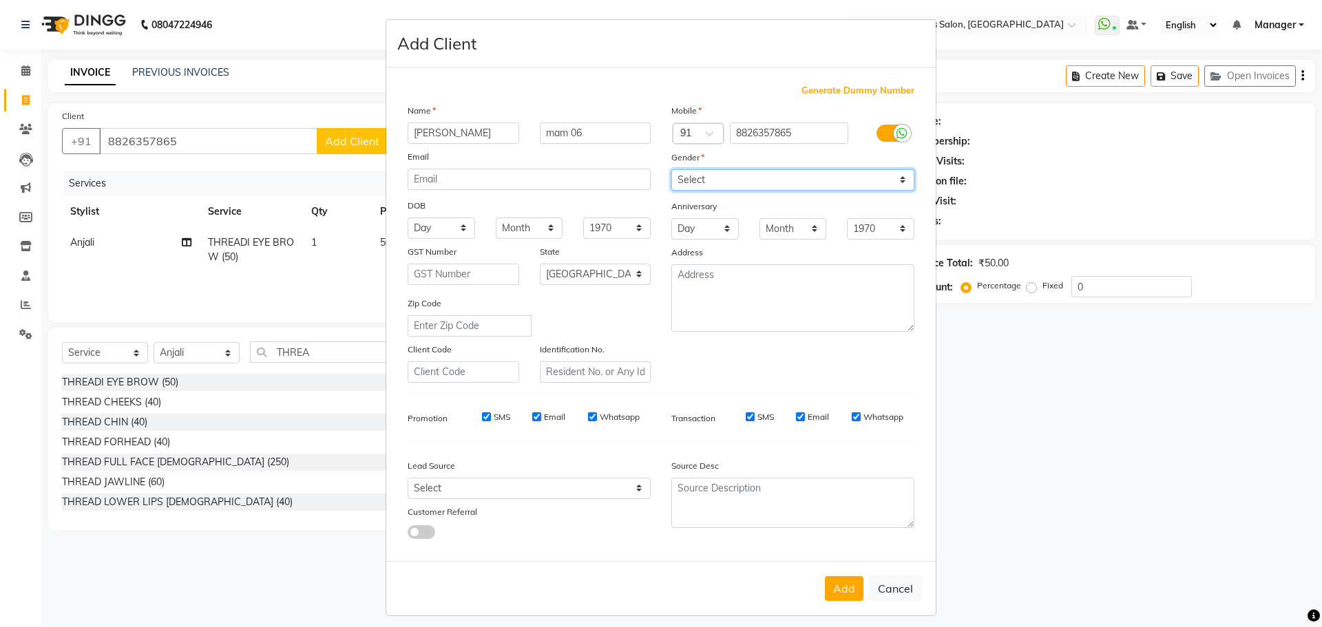
select select "[DEMOGRAPHIC_DATA]"
click at [671, 169] on select "Select [DEMOGRAPHIC_DATA] [DEMOGRAPHIC_DATA] Other Prefer Not To Say" at bounding box center [792, 179] width 243 height 21
click at [847, 592] on button "Add" at bounding box center [844, 588] width 39 height 25
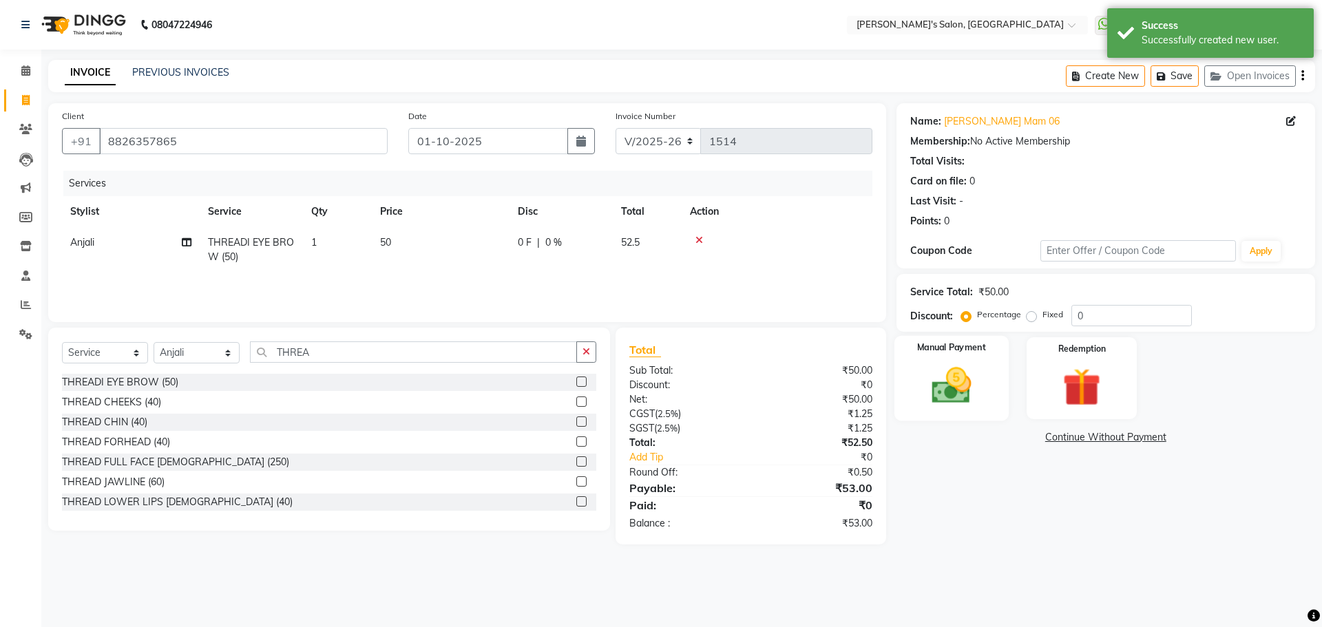
click at [972, 408] on img at bounding box center [951, 385] width 64 height 45
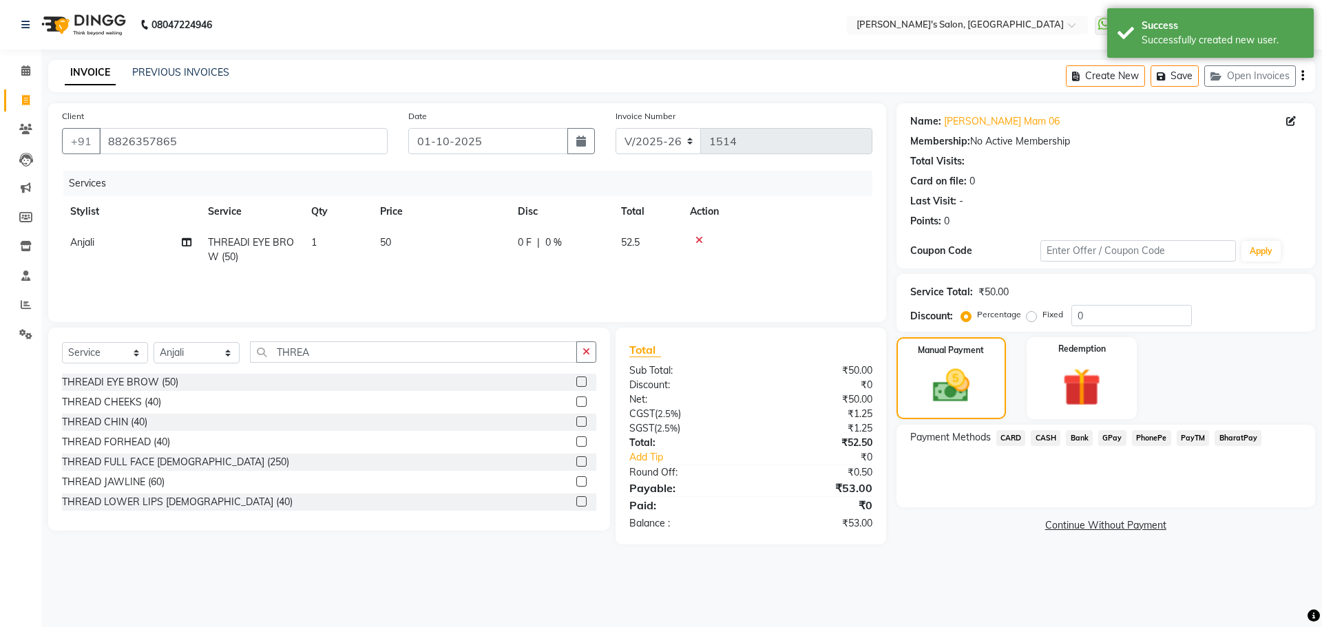
click at [1141, 440] on span "PhonePe" at bounding box center [1151, 438] width 39 height 16
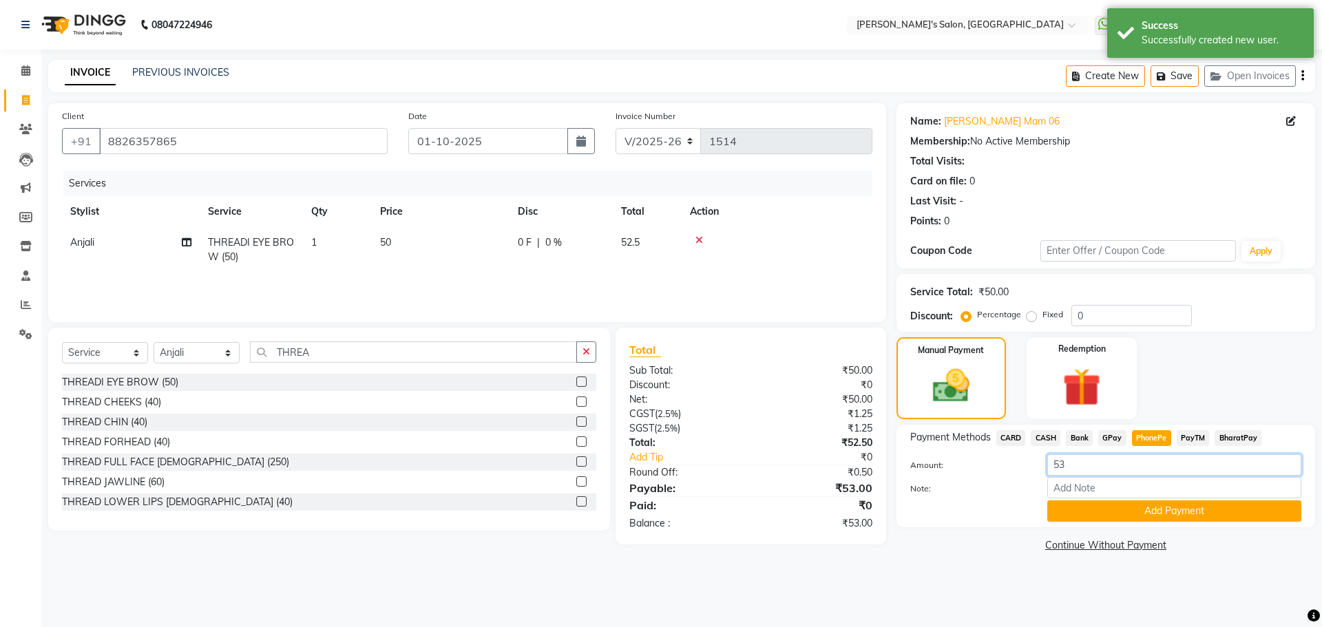
click at [1076, 468] on input "53" at bounding box center [1174, 465] width 254 height 21
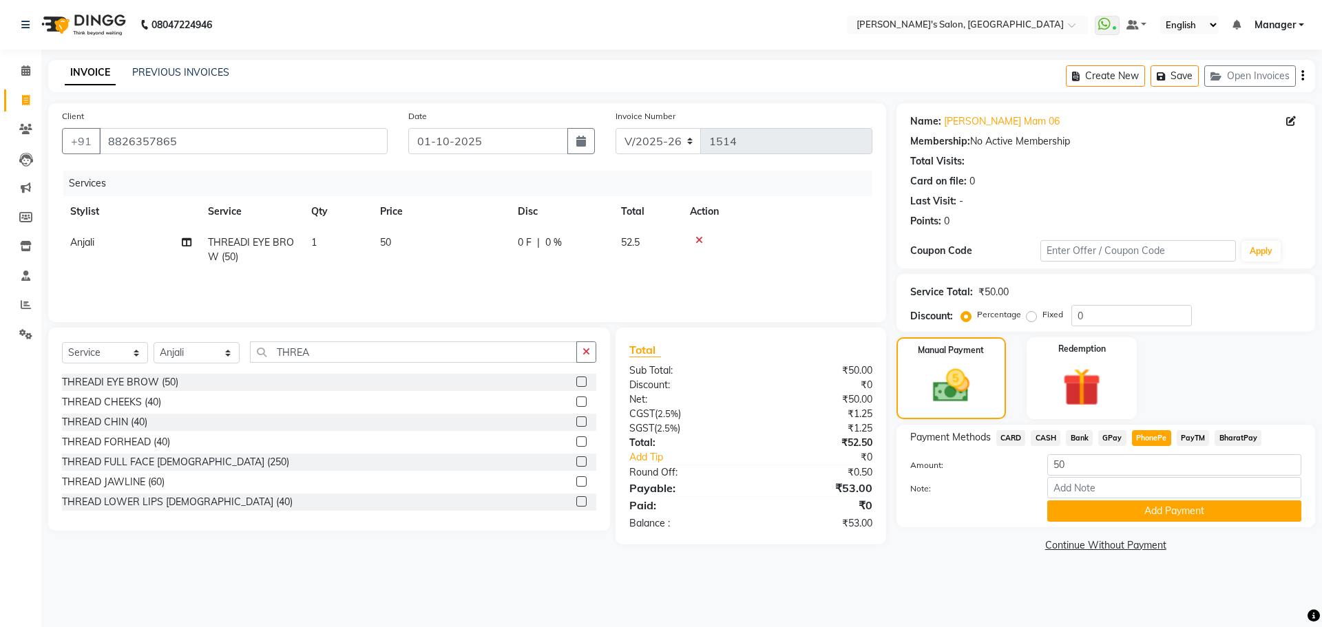
click at [1202, 442] on span "PayTM" at bounding box center [1193, 438] width 33 height 16
type input "53"
click at [1133, 515] on button "Add Payment" at bounding box center [1174, 511] width 254 height 21
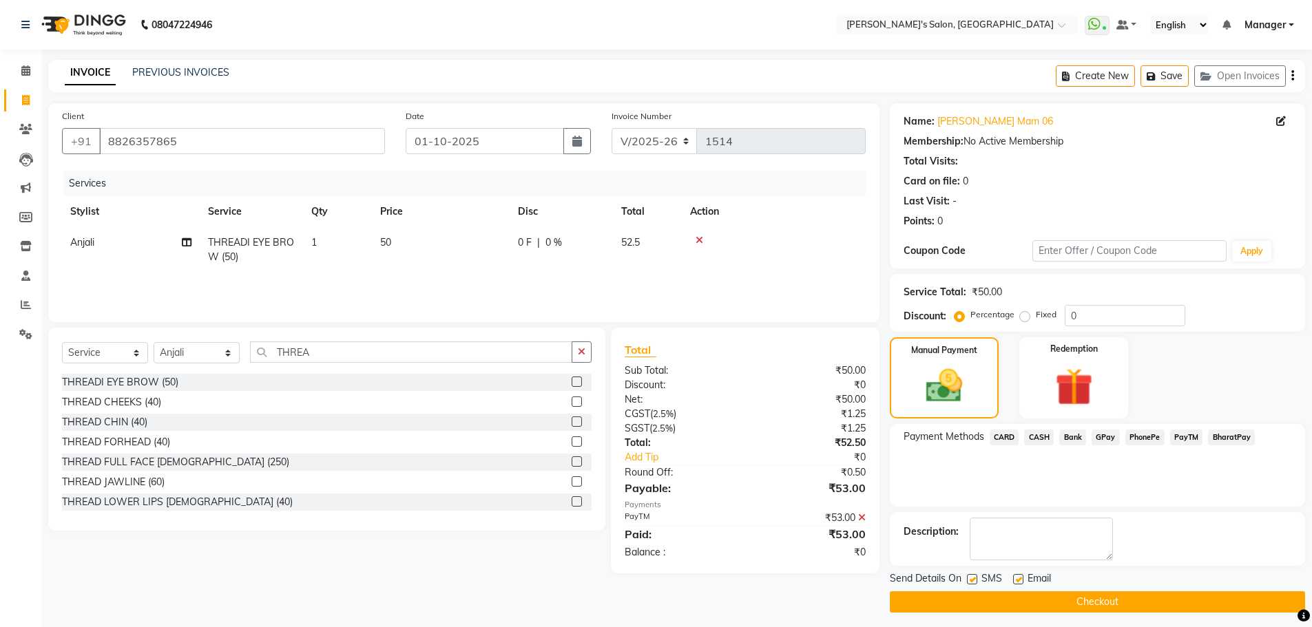
click at [862, 519] on icon at bounding box center [862, 518] width 8 height 10
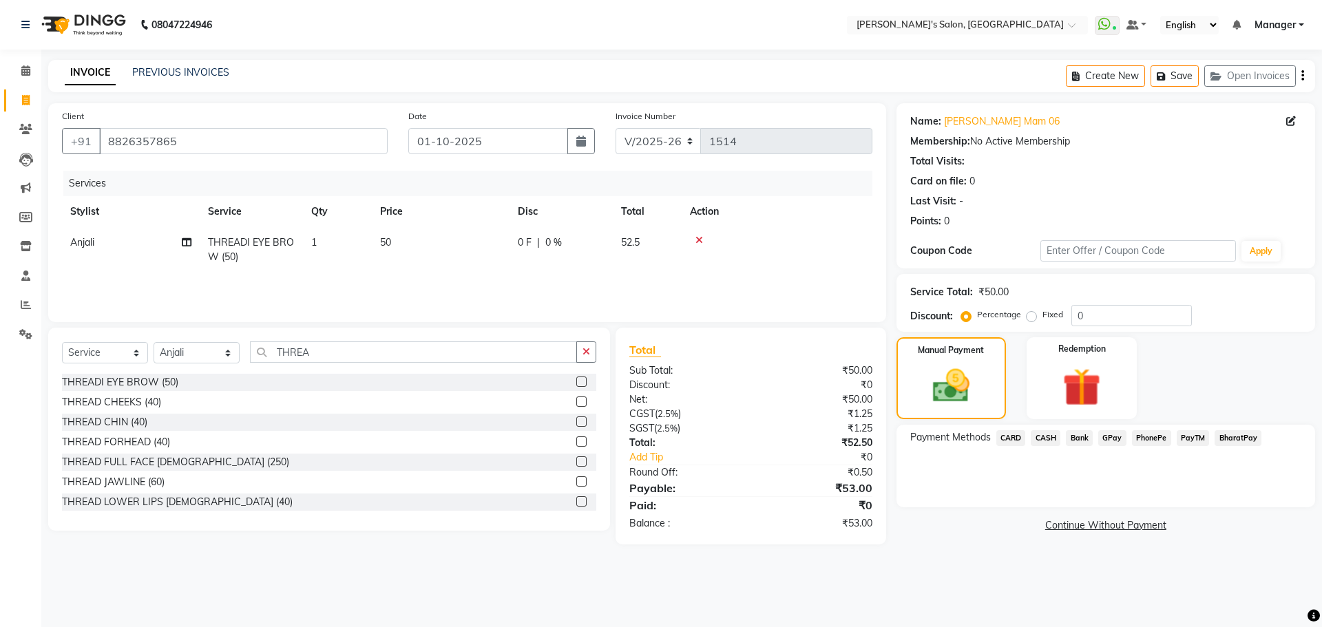
click at [1191, 438] on span "PayTM" at bounding box center [1193, 438] width 33 height 16
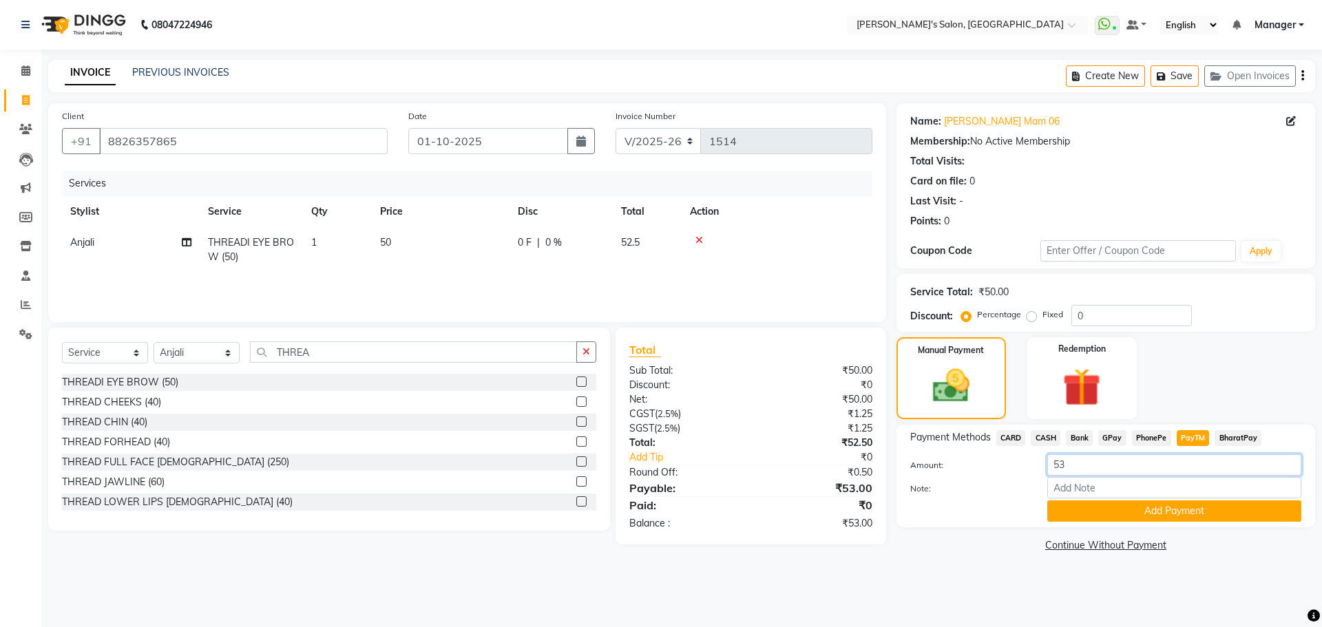
click at [1112, 462] on input "53" at bounding box center [1174, 465] width 254 height 21
type input "50"
click at [1081, 512] on button "Add Payment" at bounding box center [1174, 511] width 254 height 21
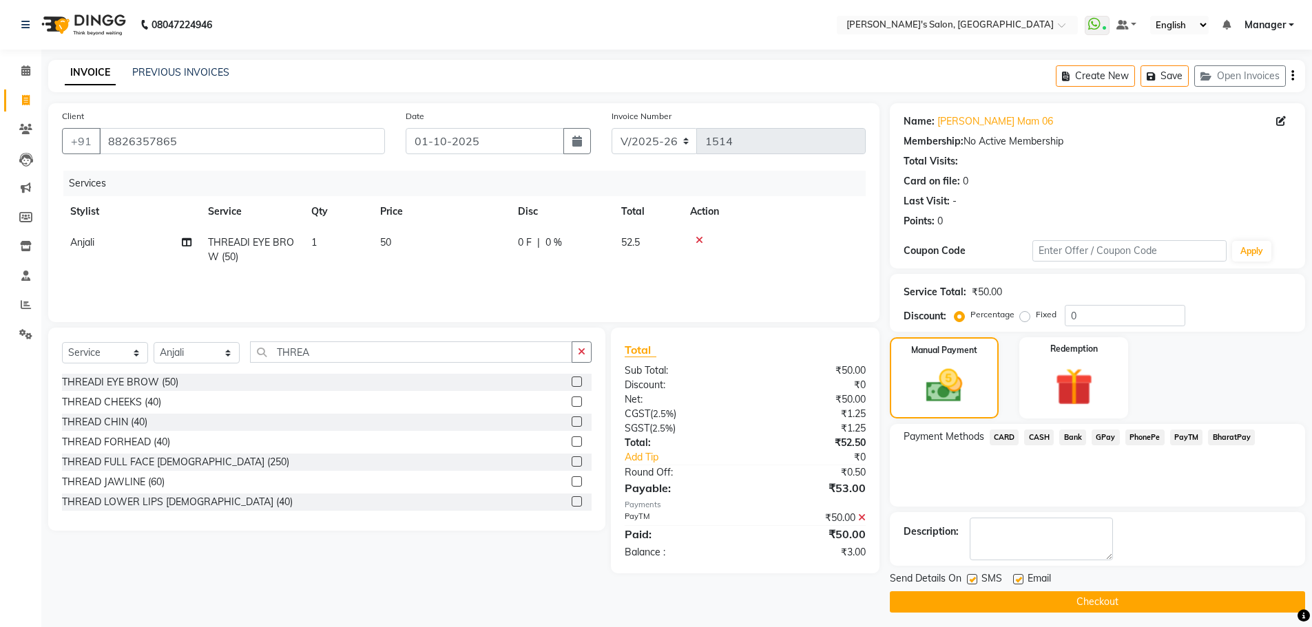
scroll to position [6, 0]
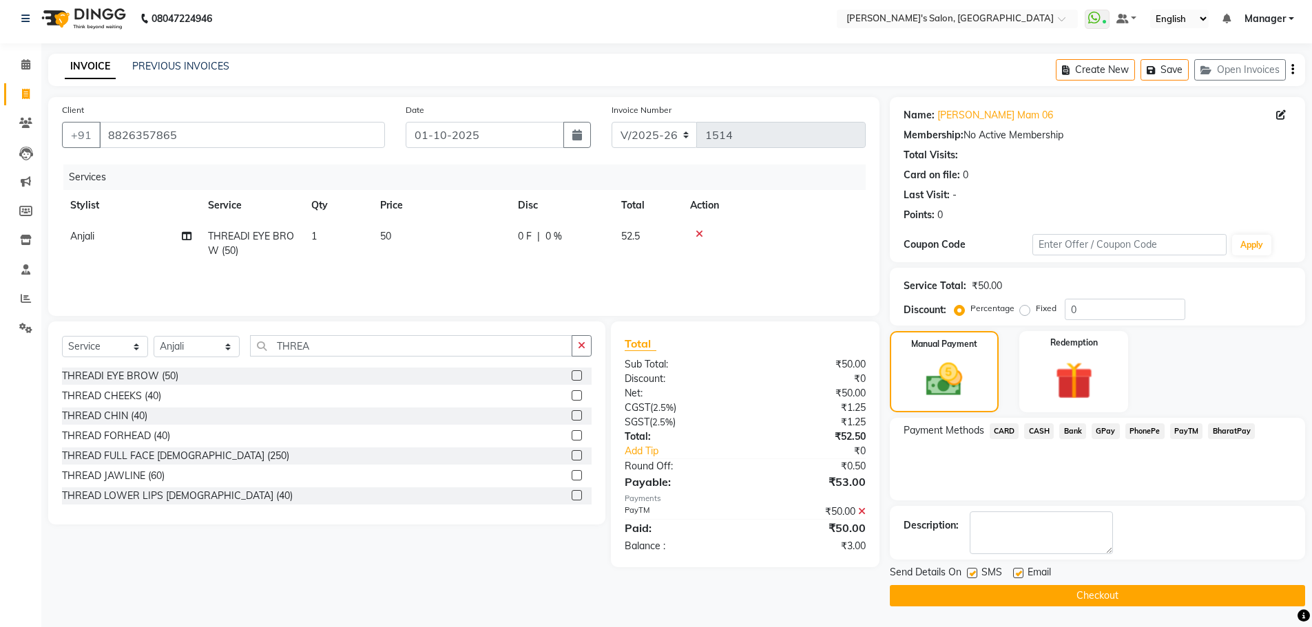
click at [1027, 589] on button "Checkout" at bounding box center [1097, 595] width 415 height 21
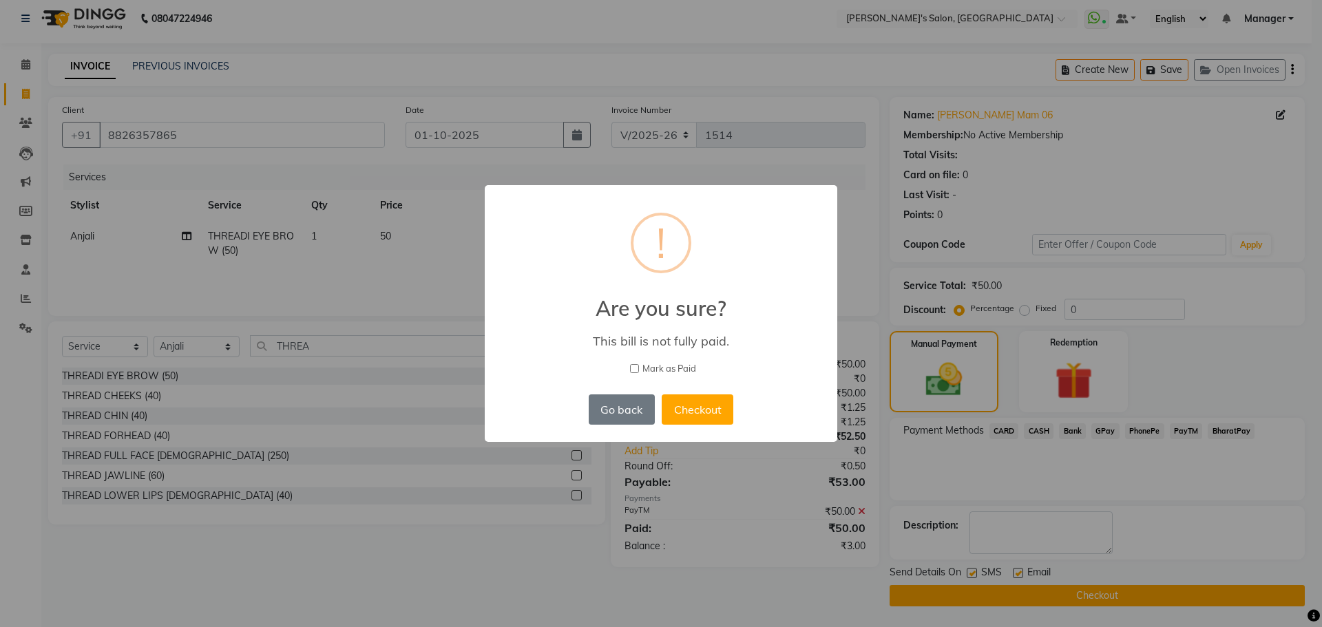
click at [631, 366] on input "Mark as Paid" at bounding box center [634, 368] width 9 height 9
checkbox input "true"
click at [698, 411] on button "Checkout" at bounding box center [698, 410] width 72 height 30
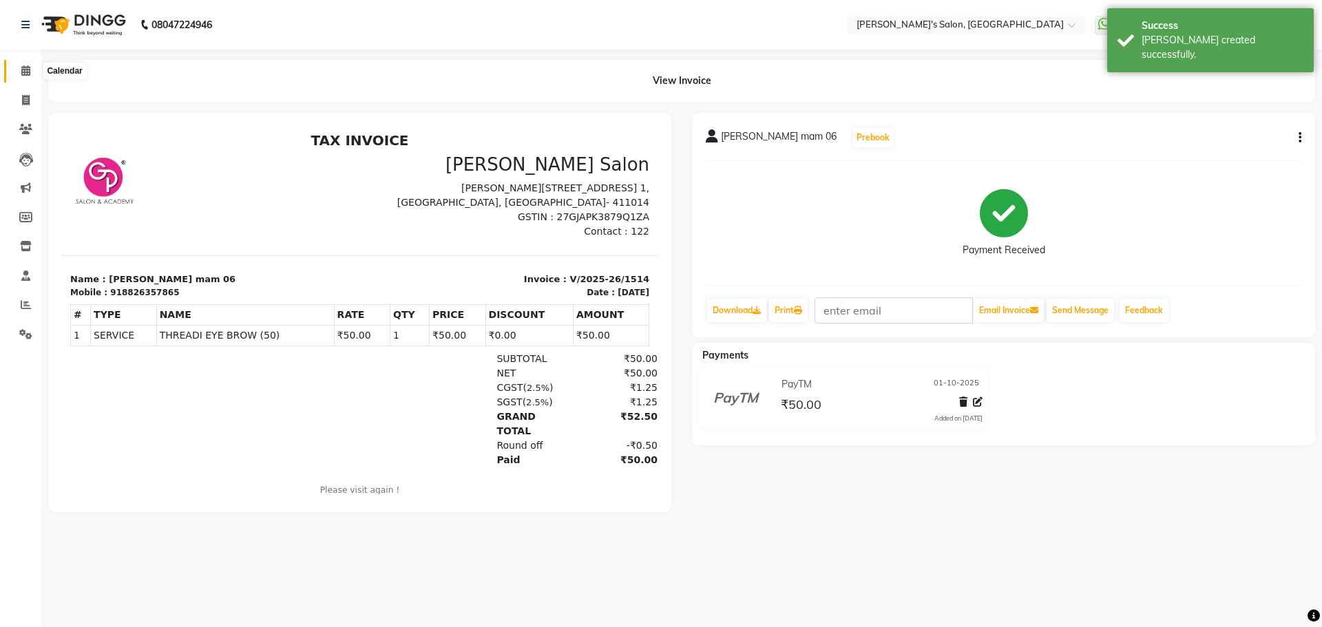
click at [18, 72] on span at bounding box center [26, 71] width 24 height 16
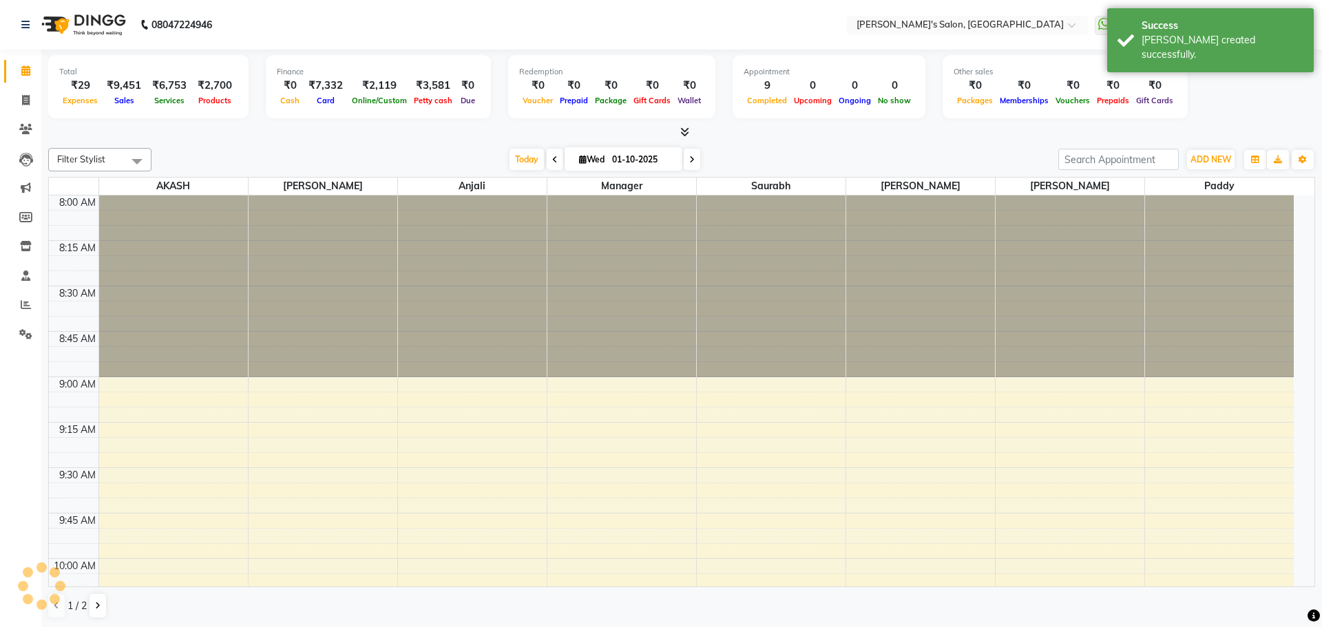
click at [802, 138] on div at bounding box center [681, 132] width 1267 height 14
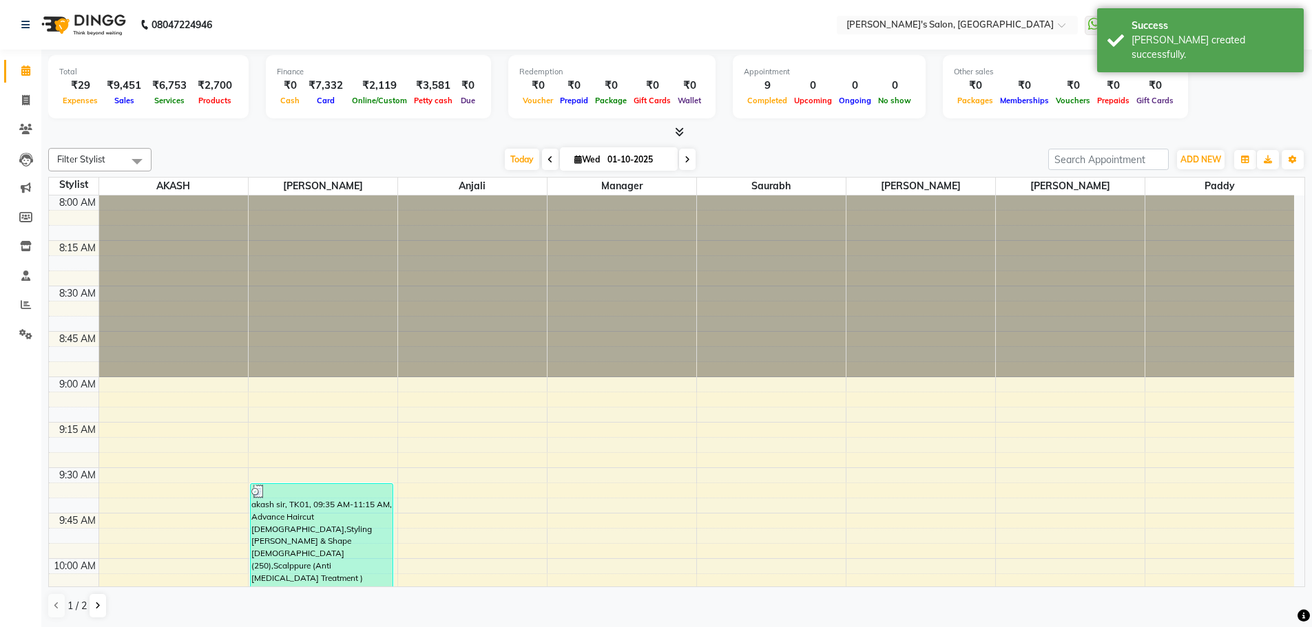
drag, startPoint x: 884, startPoint y: 163, endPoint x: 888, endPoint y: 158, distance: 7.3
click at [885, 162] on div "[DATE] [DATE]" at bounding box center [599, 159] width 883 height 21
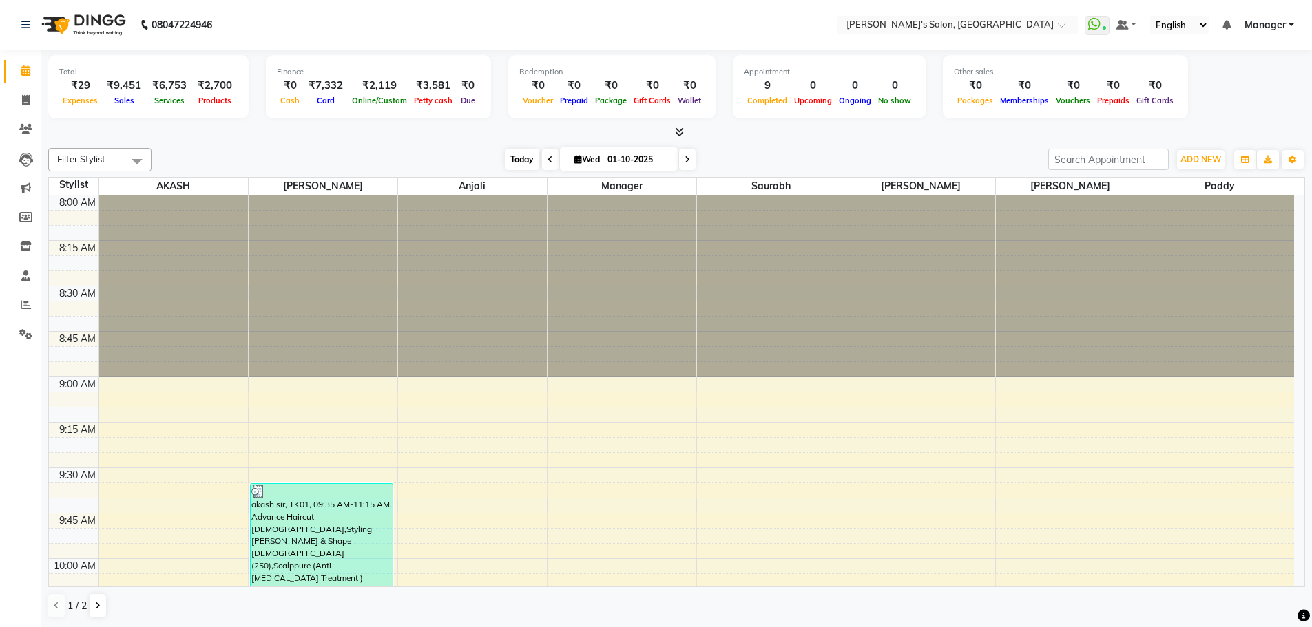
drag, startPoint x: 379, startPoint y: 143, endPoint x: 524, endPoint y: 155, distance: 145.8
click at [384, 143] on div "Filter Stylist Select All AKASH ANIL KONDHAMANGALE Anjali Manager [PERSON_NAME]…" at bounding box center [676, 384] width 1257 height 482
click at [678, 129] on icon at bounding box center [679, 132] width 9 height 10
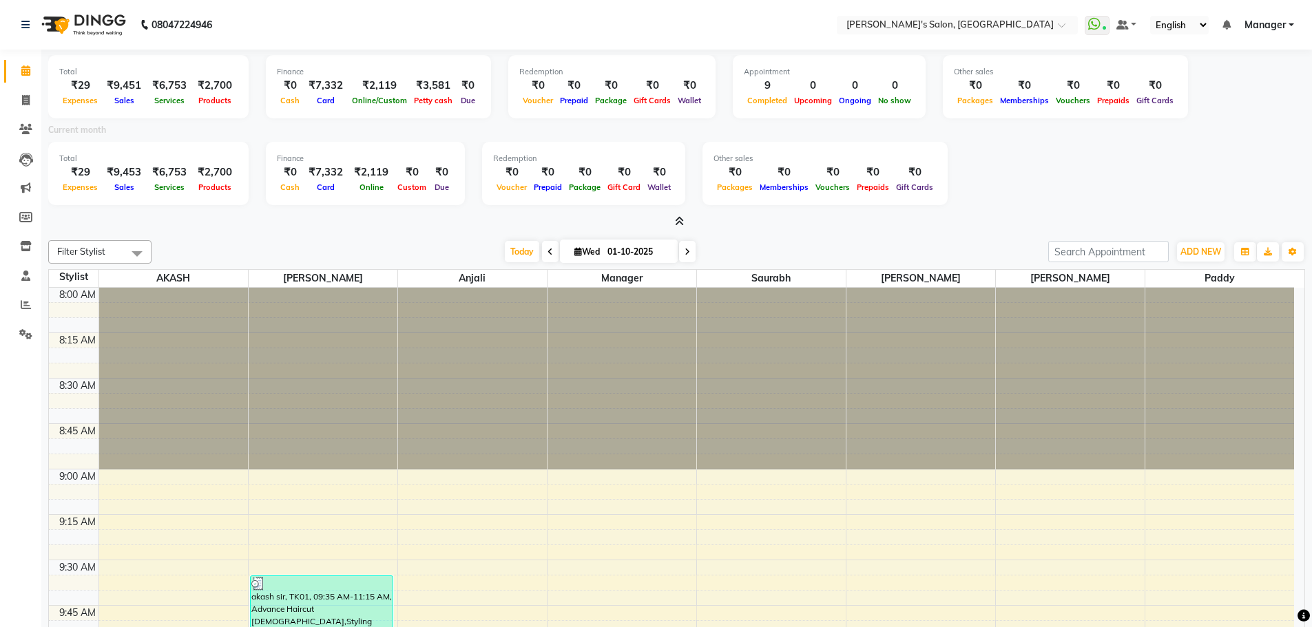
click at [676, 223] on icon at bounding box center [679, 221] width 9 height 10
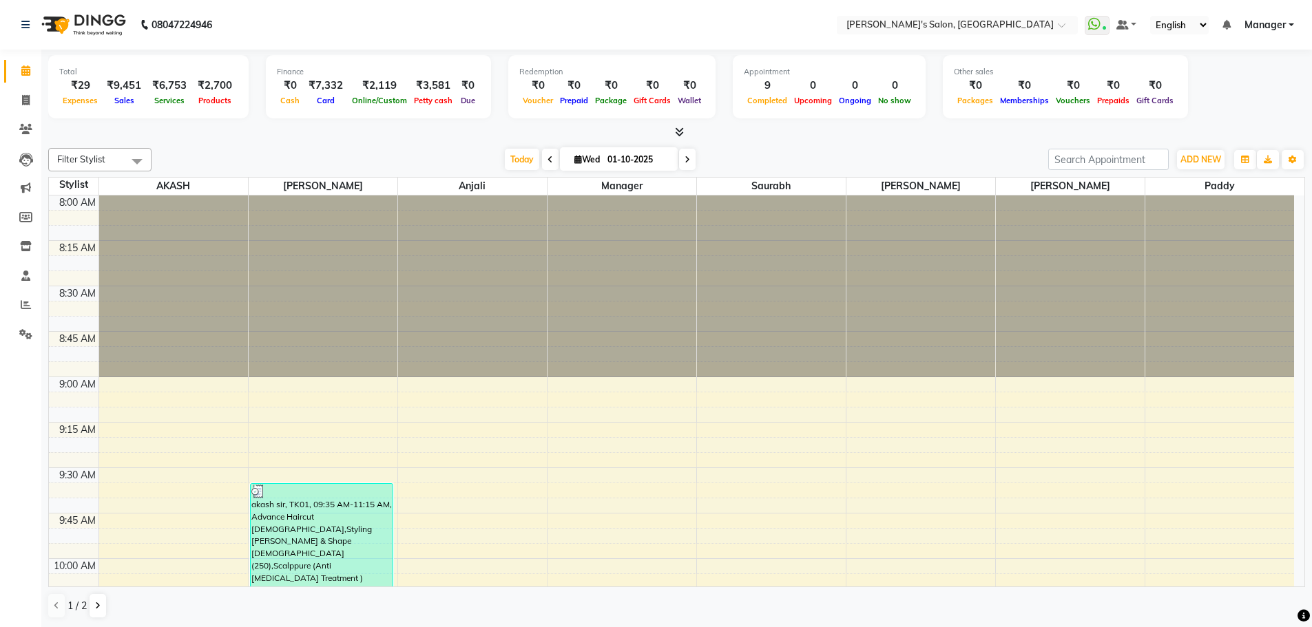
click at [859, 149] on div "[DATE] [DATE]" at bounding box center [599, 159] width 883 height 21
click at [770, 145] on div "Filter Stylist Select All AKASH ANIL KONDHAMANGALE Anjali Manager [PERSON_NAME]…" at bounding box center [676, 384] width 1257 height 482
click at [890, 146] on div "Filter Stylist Select All AKASH ANIL KONDHAMANGALE Anjali Manager [PERSON_NAME]…" at bounding box center [676, 383] width 1257 height 482
click at [773, 149] on div "[DATE] [DATE]" at bounding box center [599, 159] width 883 height 21
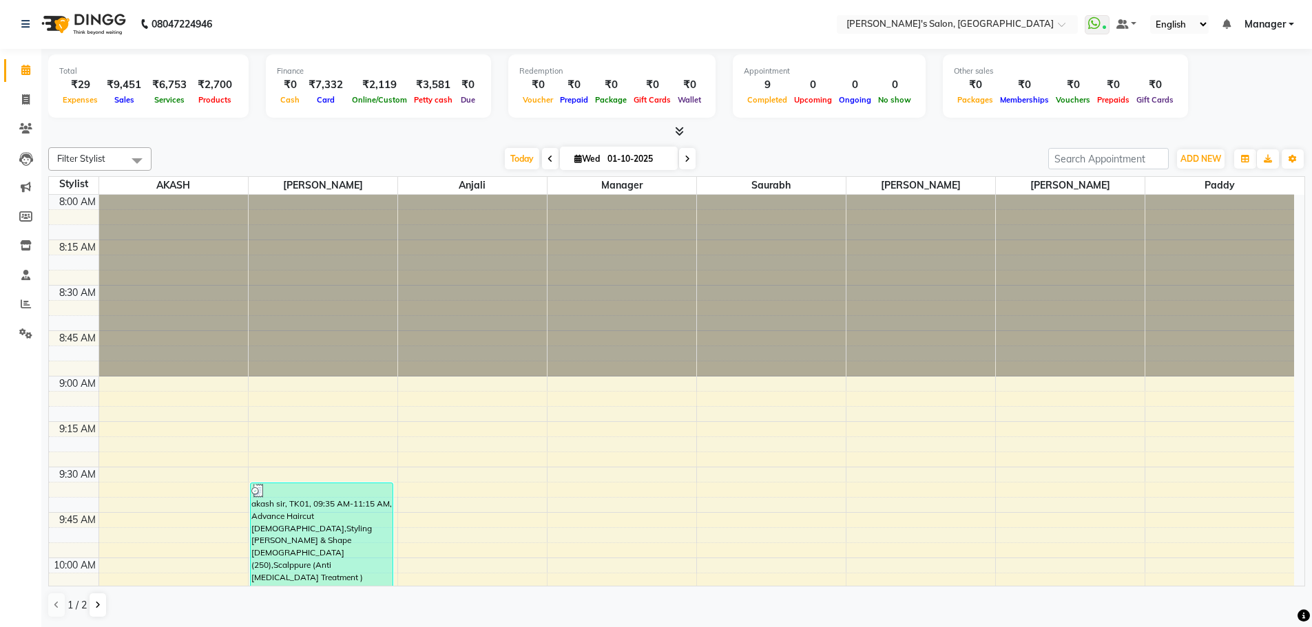
click at [939, 138] on div at bounding box center [676, 132] width 1257 height 14
click at [888, 162] on div "[DATE] [DATE]" at bounding box center [599, 159] width 883 height 21
drag, startPoint x: 867, startPoint y: 136, endPoint x: 864, endPoint y: 178, distance: 42.1
click at [867, 152] on div "Total ₹29 Expenses ₹9,451 Sales ₹6,753 Services ₹2,700 Products Finance ₹0 Cash…" at bounding box center [676, 338] width 1271 height 578
click at [20, 99] on span at bounding box center [26, 100] width 24 height 16
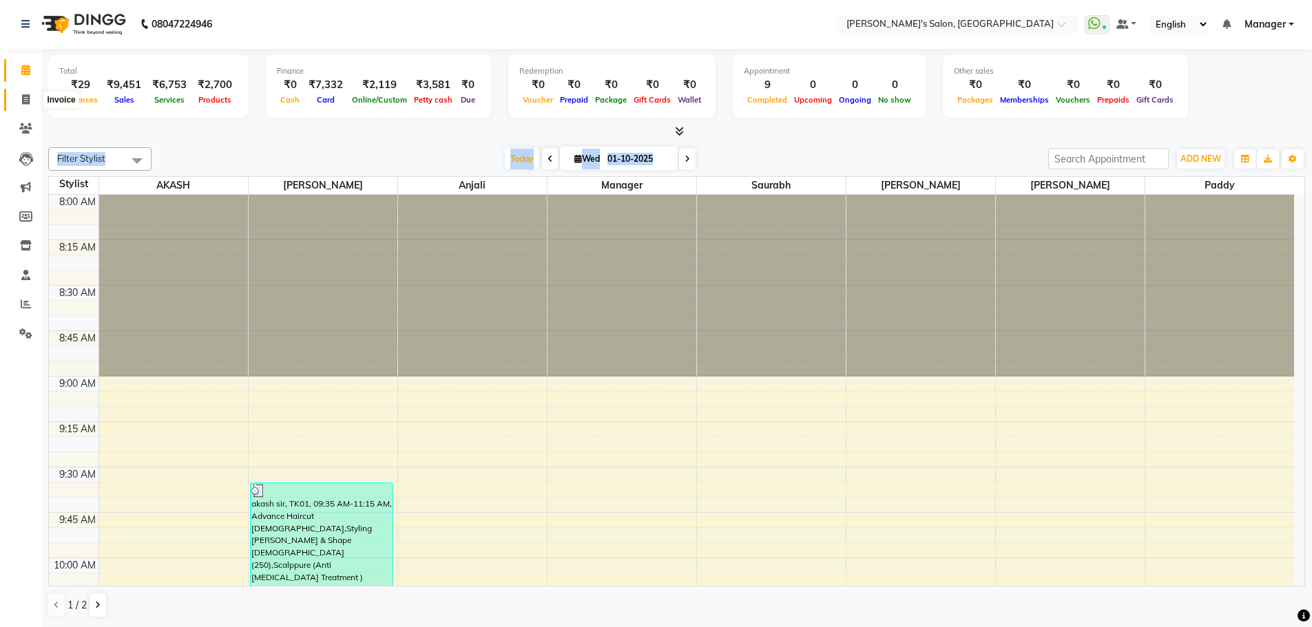
select select "service"
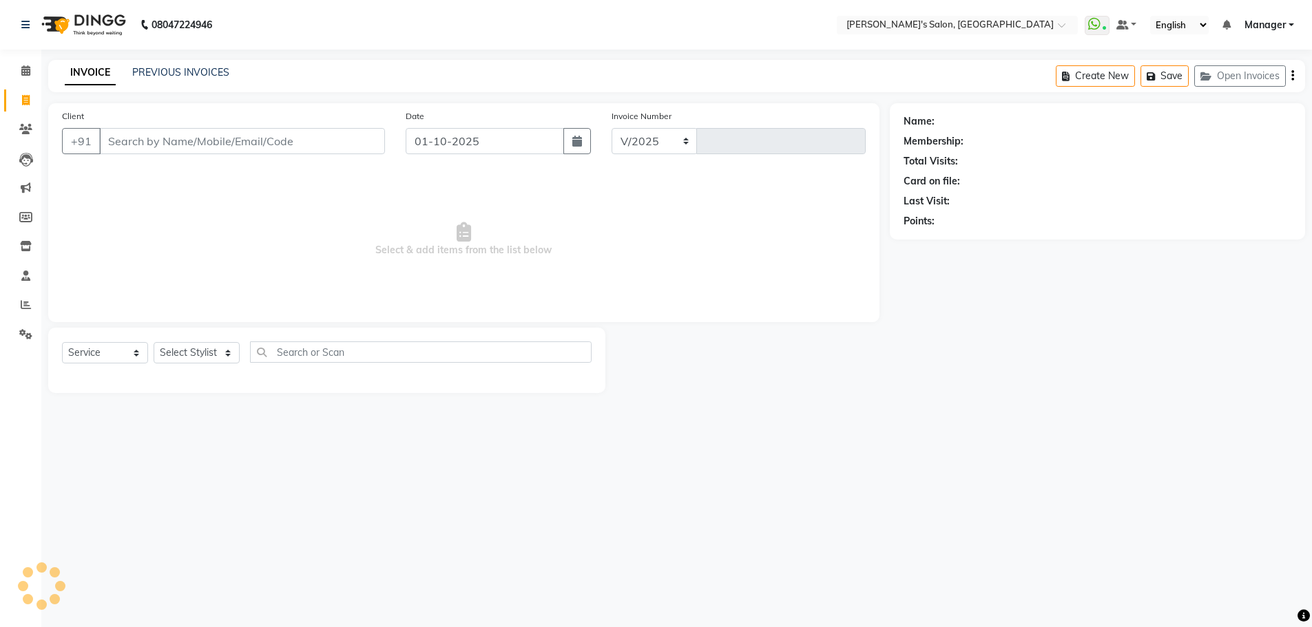
select select "7366"
type input "1515"
click at [226, 353] on select "Select Stylist AKASH ANIL KONDHAMANGALE [PERSON_NAME] Manager [PERSON_NAME] [PE…" at bounding box center [197, 352] width 86 height 21
select select "82729"
click at [154, 342] on select "Select Stylist AKASH ANIL KONDHAMANGALE [PERSON_NAME] Manager [PERSON_NAME] [PE…" at bounding box center [197, 352] width 86 height 21
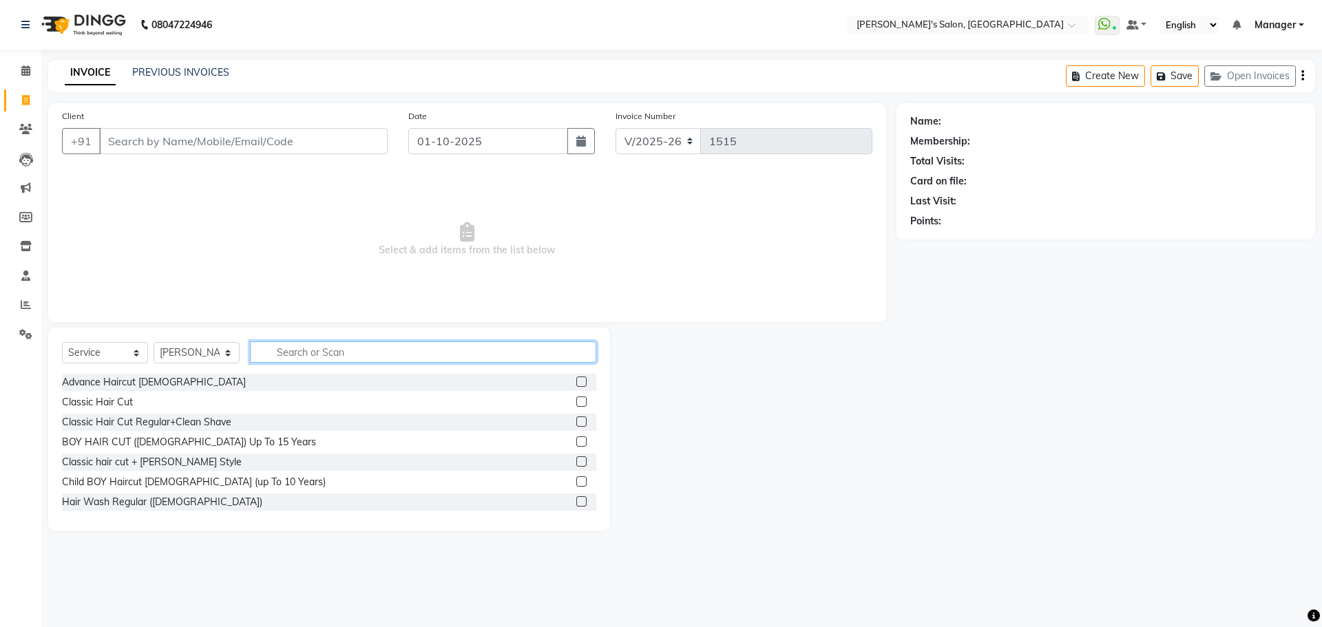
click at [299, 350] on input "text" at bounding box center [423, 352] width 346 height 21
type input "[PERSON_NAME]"
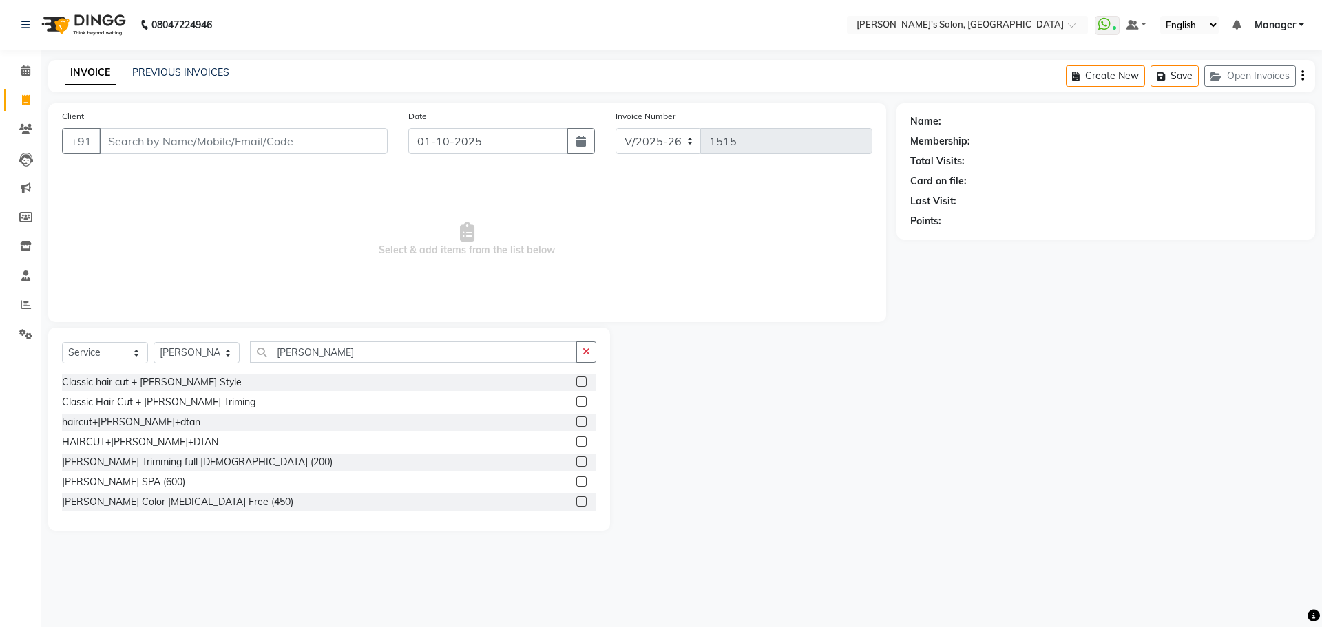
click at [576, 503] on label at bounding box center [581, 502] width 10 height 10
click at [576, 503] on input "checkbox" at bounding box center [580, 502] width 9 height 9
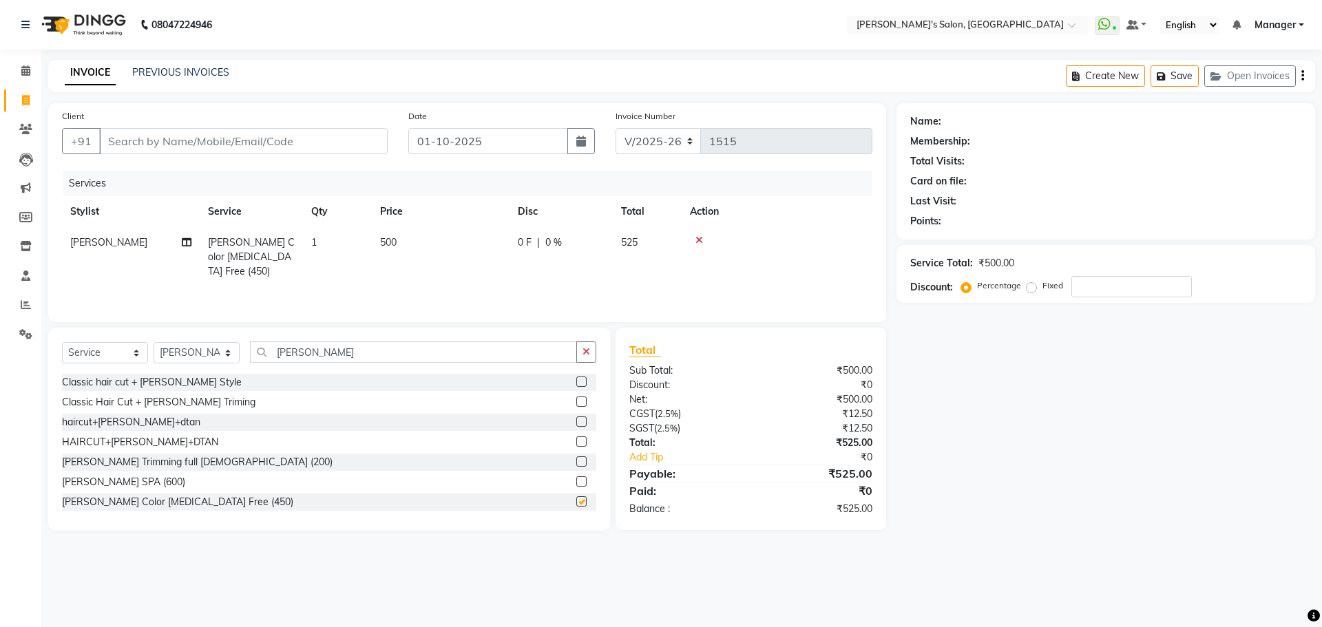
checkbox input "false"
click at [320, 352] on input "[PERSON_NAME]" at bounding box center [413, 352] width 327 height 21
type input "b"
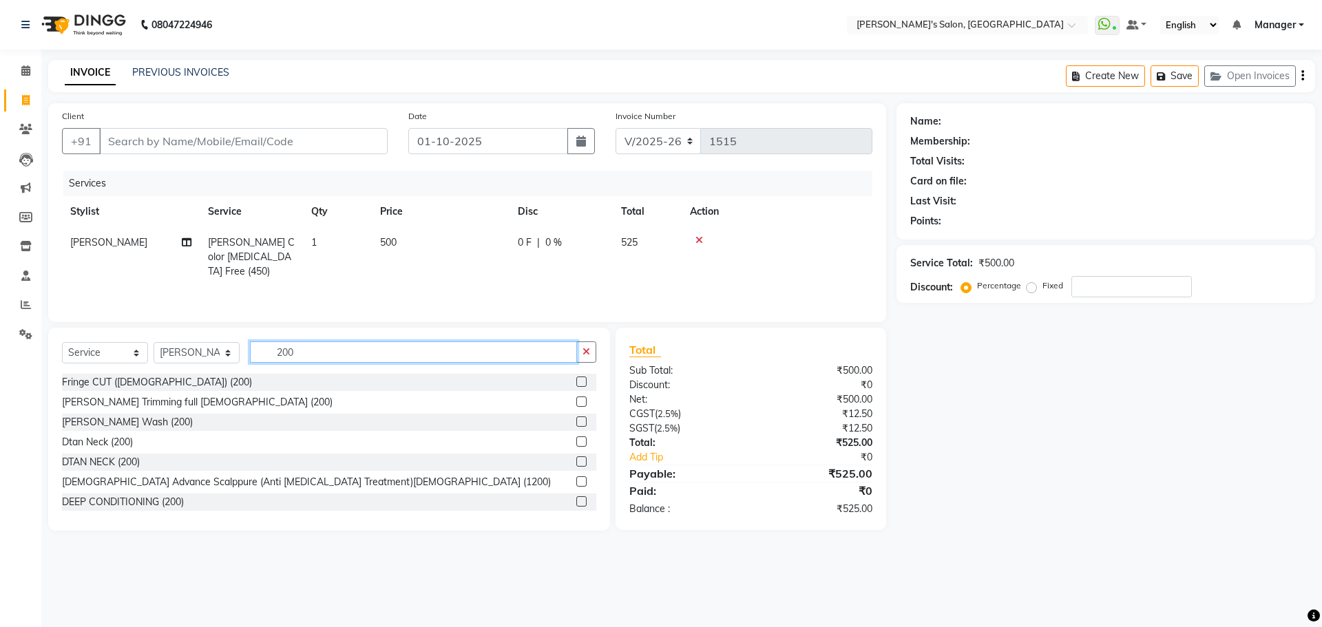
type input "200"
click at [576, 399] on label at bounding box center [581, 402] width 10 height 10
click at [576, 399] on input "checkbox" at bounding box center [580, 402] width 9 height 9
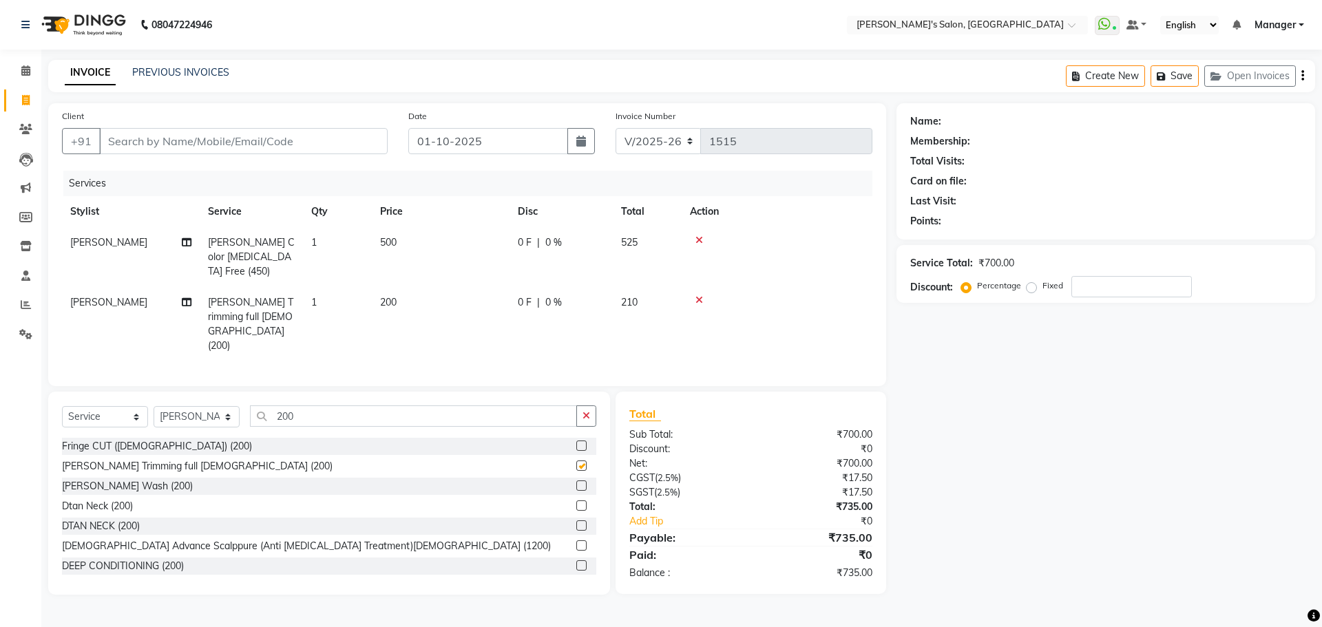
checkbox input "false"
click at [1123, 574] on main "INVOICE PREVIOUS INVOICES Create New Save Open Invoices Client +91 Date [DATE] …" at bounding box center [681, 338] width 1281 height 556
click at [425, 287] on td "200" at bounding box center [441, 324] width 138 height 74
select select "82729"
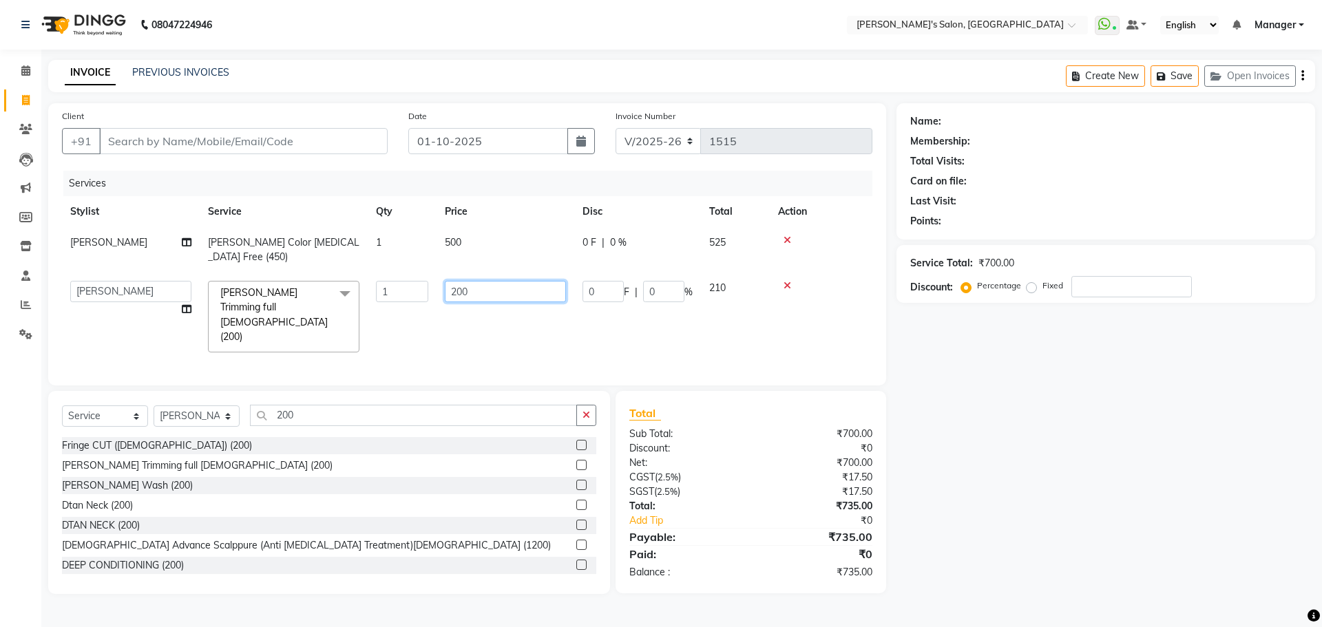
click at [481, 291] on input "200" at bounding box center [505, 291] width 121 height 21
type input "250"
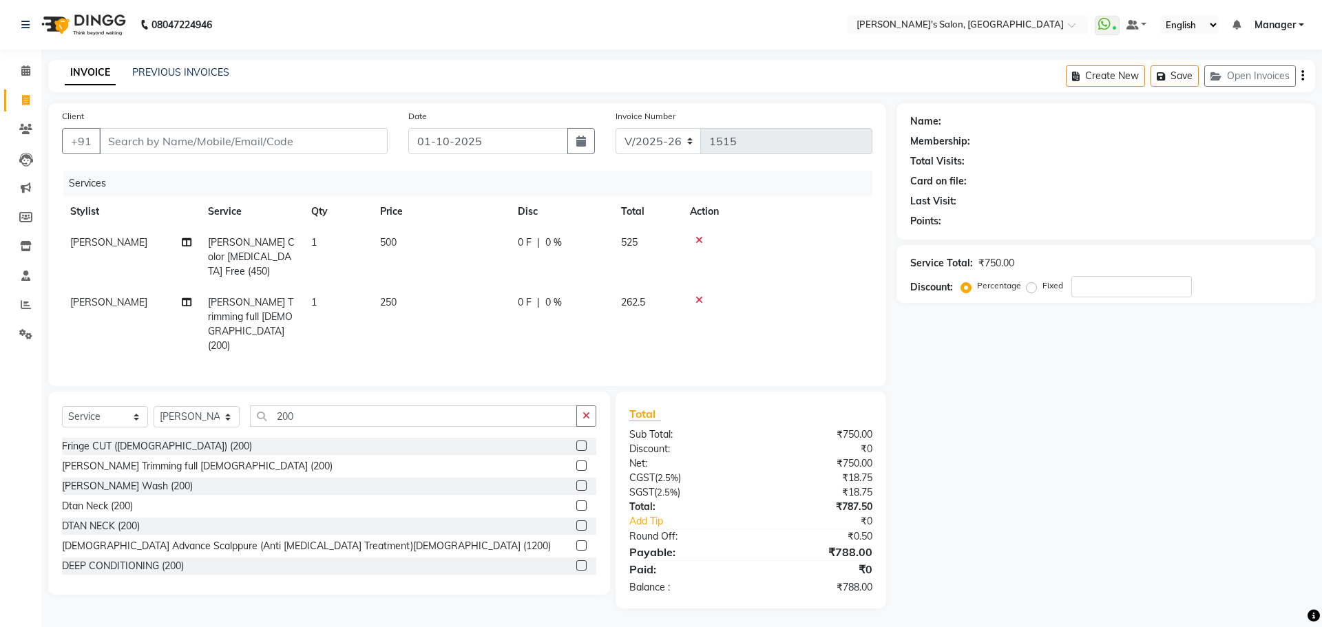
click at [1087, 446] on div "Name: Membership: Total Visits: Card on file: Last Visit: Points: Service Total…" at bounding box center [1111, 355] width 429 height 505
click at [701, 295] on icon at bounding box center [700, 300] width 8 height 10
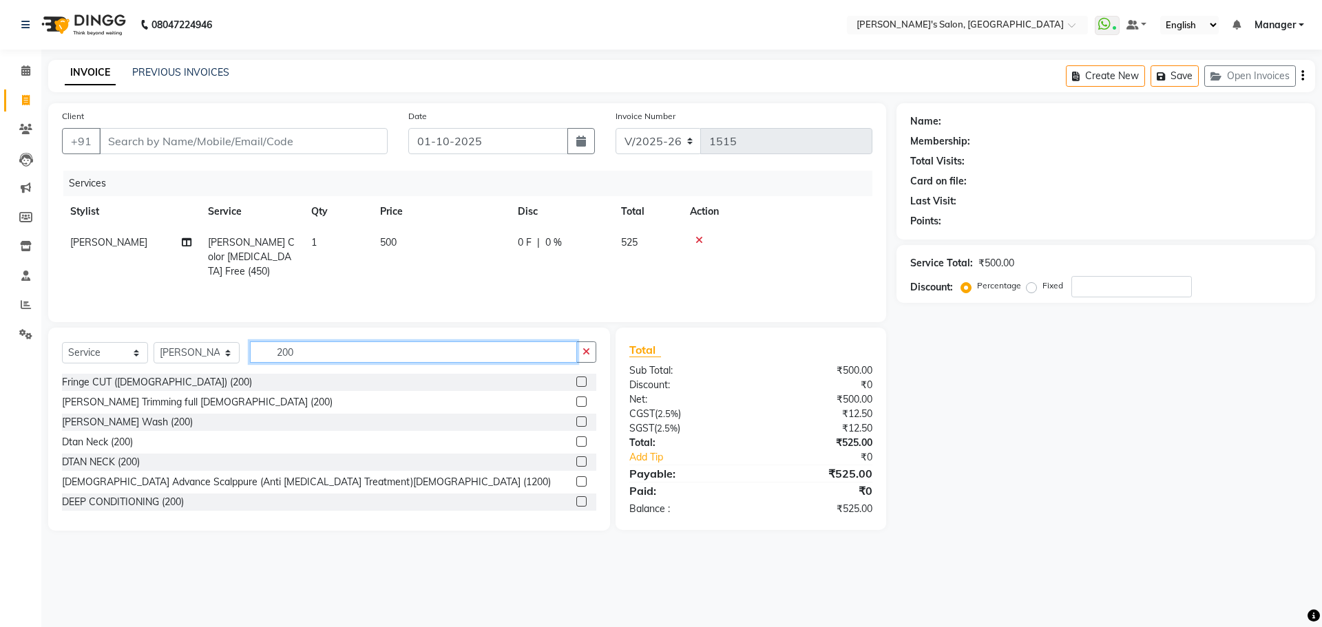
click at [350, 353] on input "200" at bounding box center [413, 352] width 327 height 21
type input "2"
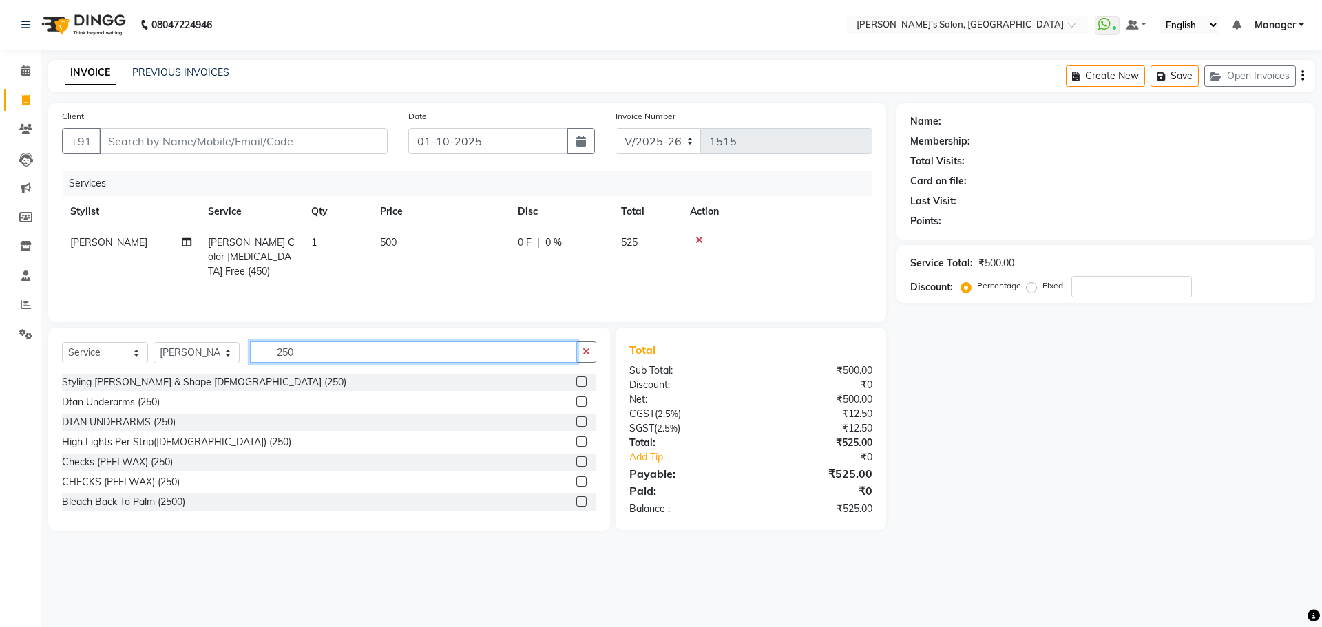
type input "250"
click at [576, 382] on label at bounding box center [581, 382] width 10 height 10
click at [576, 382] on input "checkbox" at bounding box center [580, 382] width 9 height 9
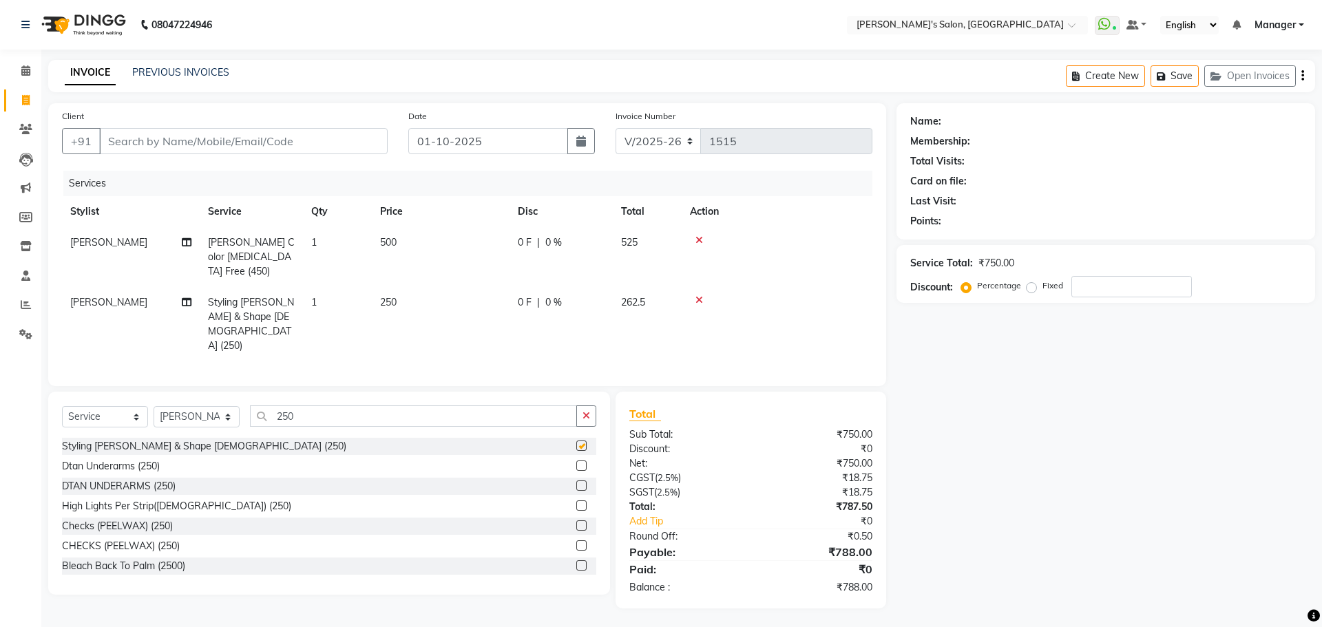
checkbox input "false"
click at [124, 140] on input "Client" at bounding box center [243, 141] width 289 height 26
type input "9"
type input "0"
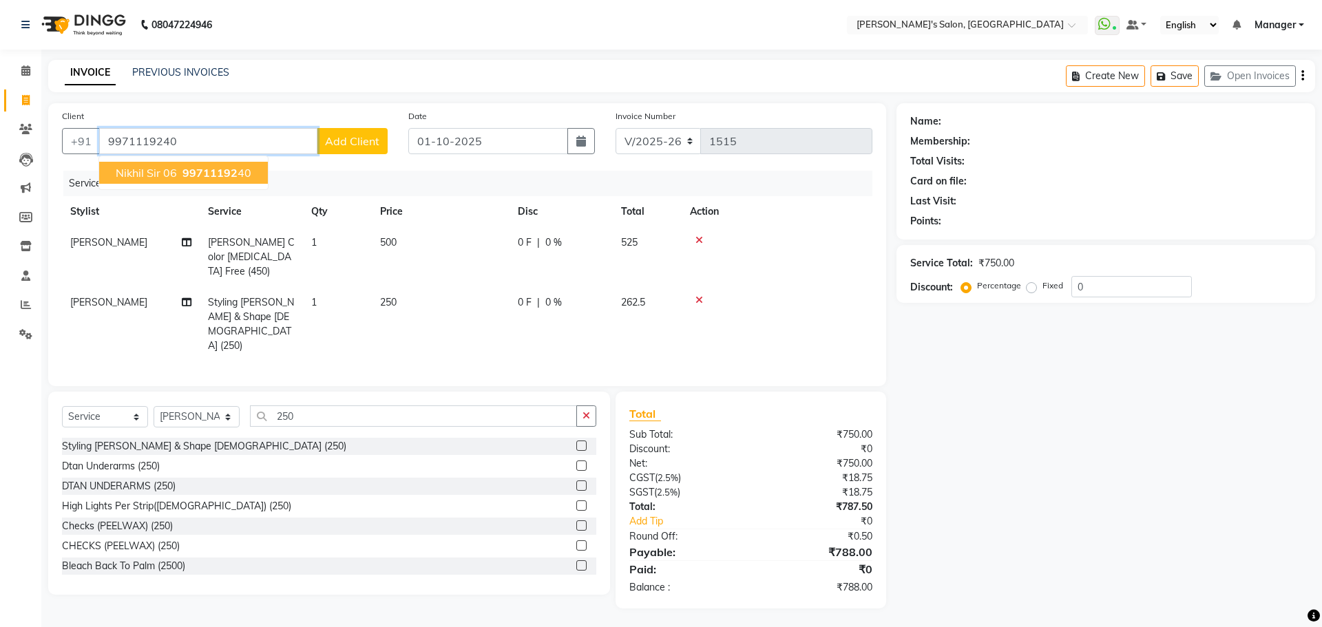
type input "9971119240"
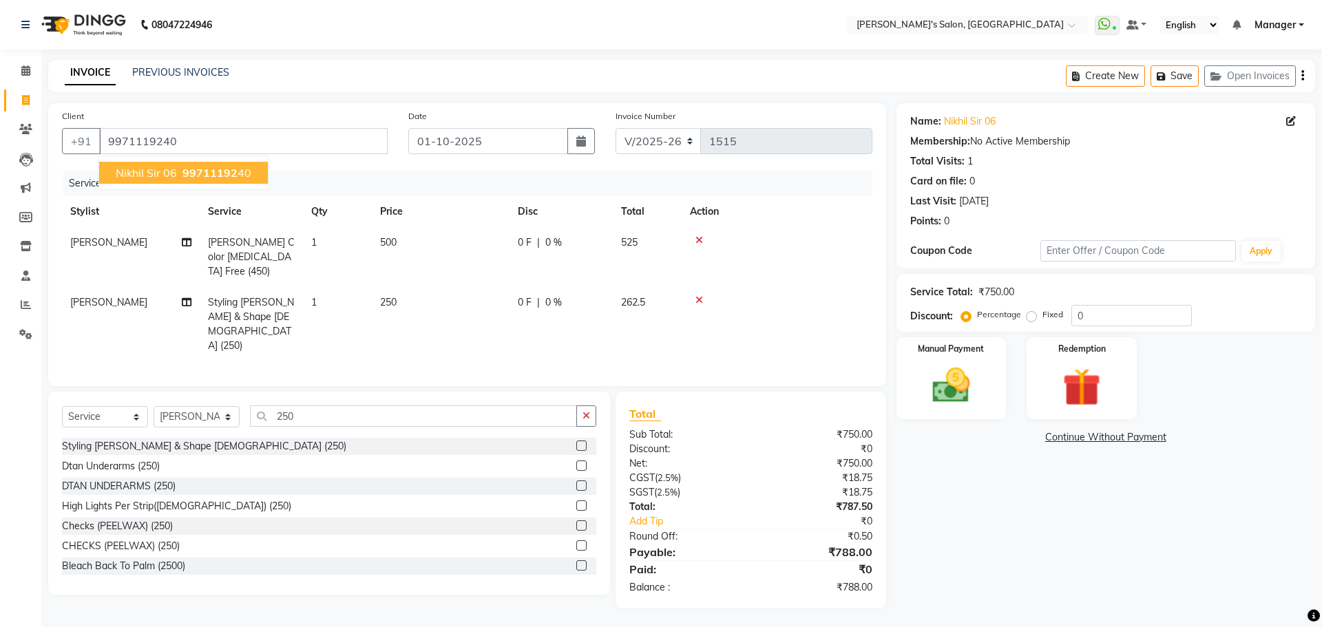
click at [147, 172] on span "Nikhil sir 06" at bounding box center [146, 173] width 61 height 14
click at [1006, 541] on div "Name: Nikhil Sir 06 Membership: No Active Membership Total Visits: 1 Card on fi…" at bounding box center [1111, 355] width 429 height 505
click at [979, 541] on div "Name: Nikhil Sir 06 Membership: No Active Membership Total Visits: 1 Card on fi…" at bounding box center [1111, 355] width 429 height 505
click at [1043, 317] on label "Fixed" at bounding box center [1053, 315] width 21 height 12
click at [1032, 317] on input "Fixed" at bounding box center [1035, 315] width 10 height 10
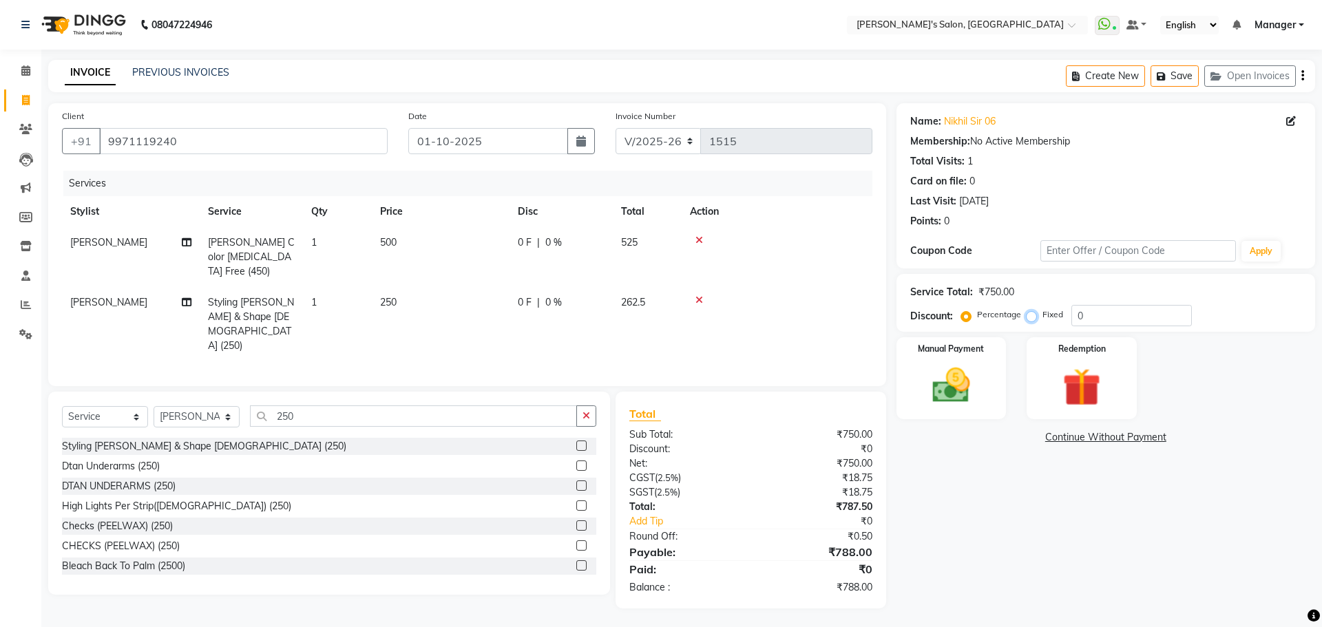
radio input "true"
click at [1089, 310] on input "0" at bounding box center [1132, 315] width 121 height 21
type input "199"
click at [1005, 581] on main "INVOICE PREVIOUS INVOICES Create New Save Open Invoices Client [PHONE_NUMBER] D…" at bounding box center [681, 345] width 1281 height 570
click at [1073, 567] on div "Name: Nikhil Sir 06 Membership: No Active Membership Total Visits: 1 Card on fi…" at bounding box center [1111, 355] width 429 height 505
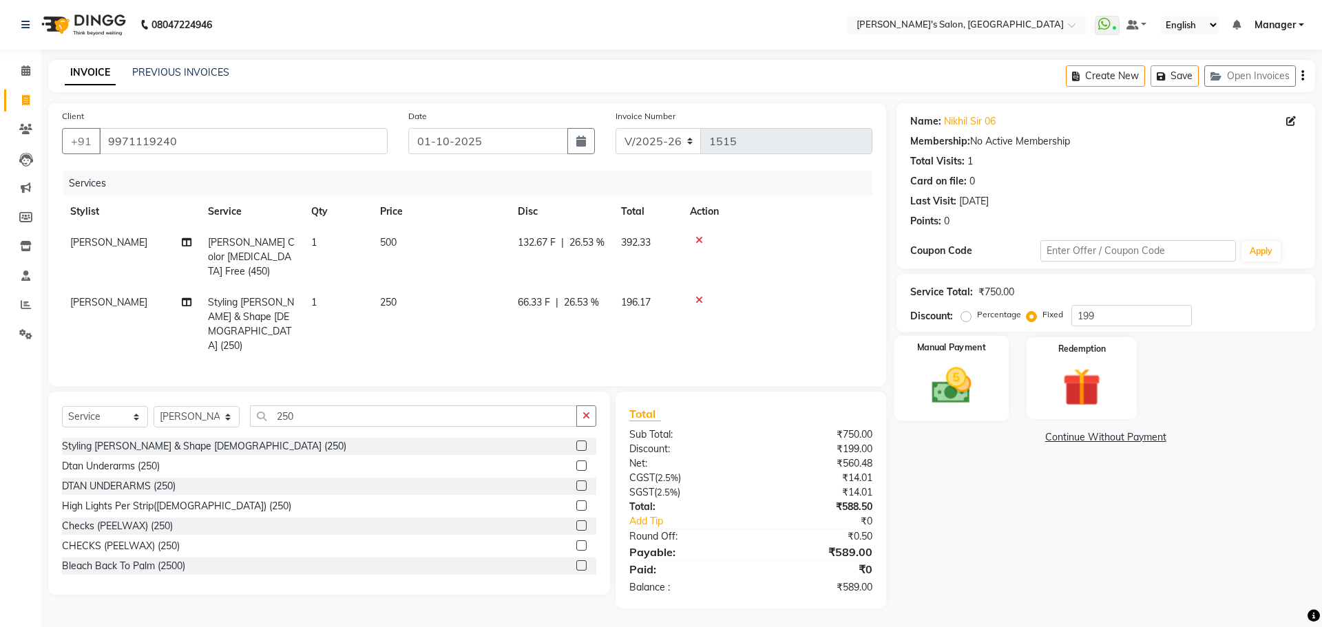
click at [913, 401] on div "Manual Payment" at bounding box center [951, 378] width 114 height 85
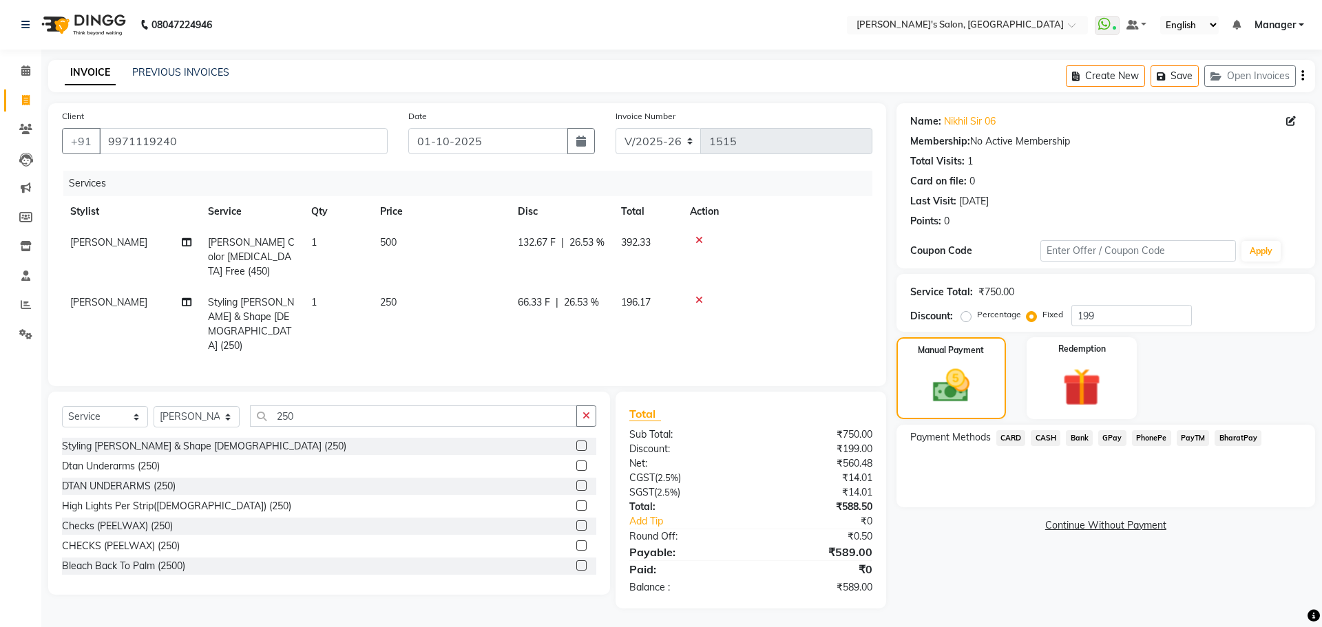
click at [1187, 437] on span "PayTM" at bounding box center [1193, 438] width 33 height 16
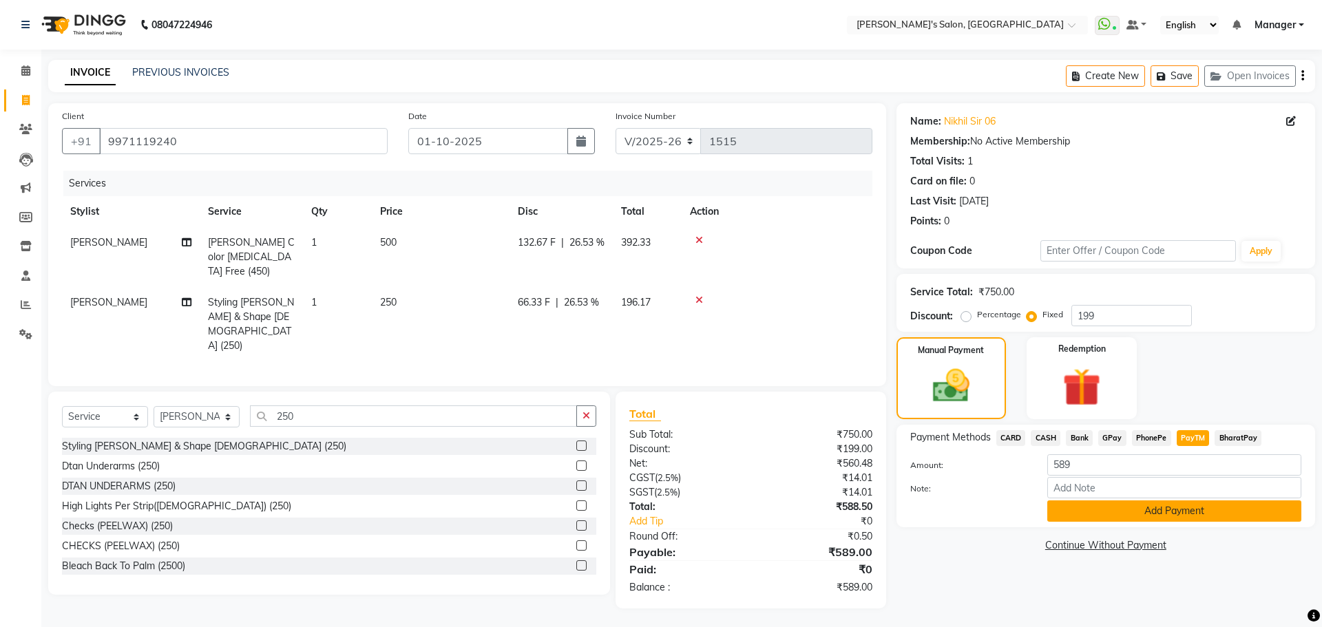
click at [1115, 515] on button "Add Payment" at bounding box center [1174, 511] width 254 height 21
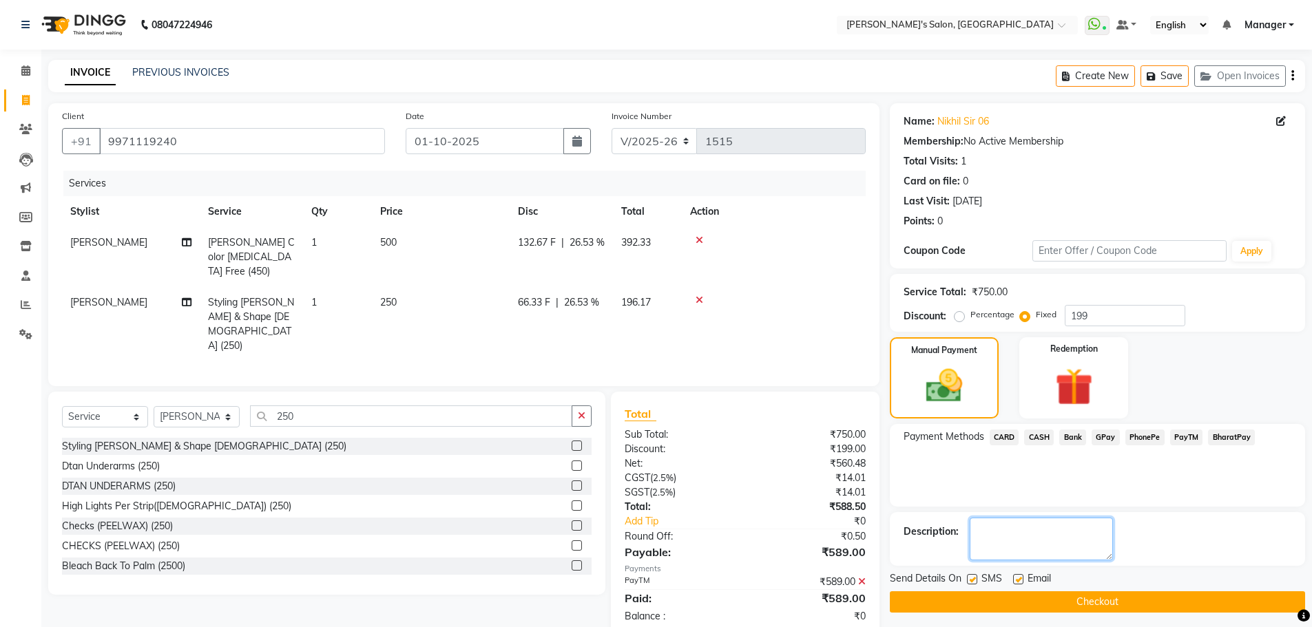
click at [1004, 543] on textarea at bounding box center [1041, 539] width 143 height 43
type textarea "gift card use"
click at [412, 591] on div "Select Service Product Membership Package Voucher Prepaid Gift Card Select Styl…" at bounding box center [321, 515] width 567 height 246
click at [1092, 599] on button "Checkout" at bounding box center [1097, 602] width 415 height 21
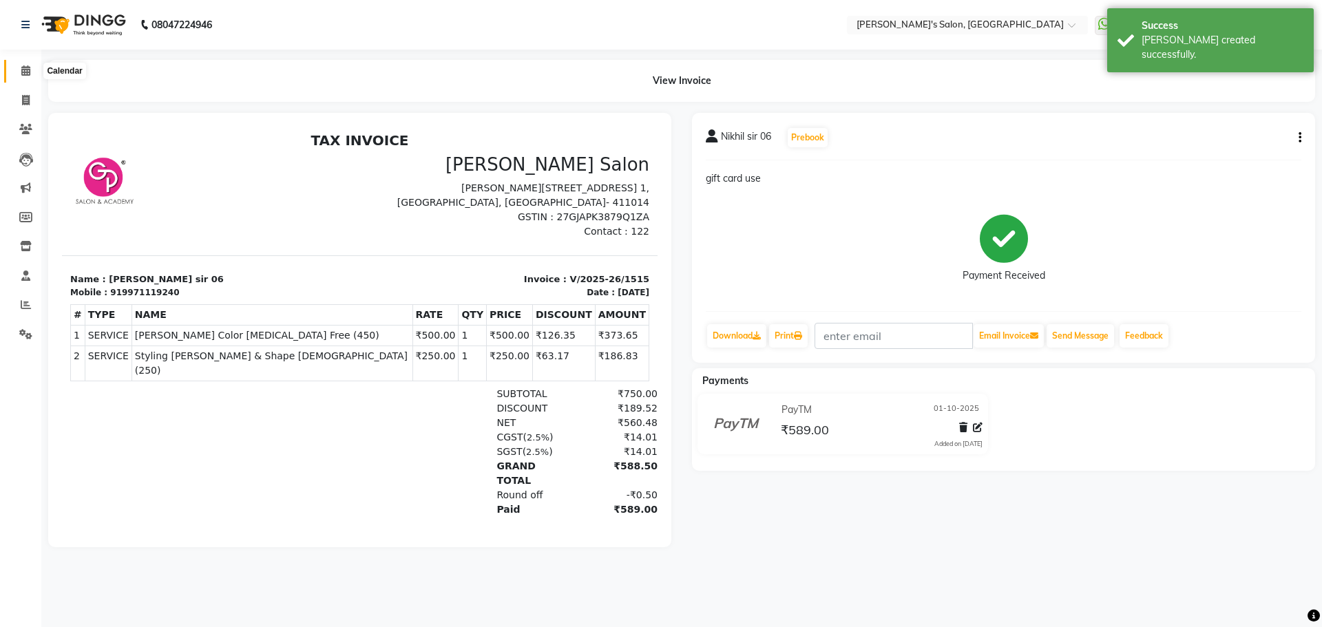
click at [23, 72] on icon at bounding box center [25, 70] width 9 height 10
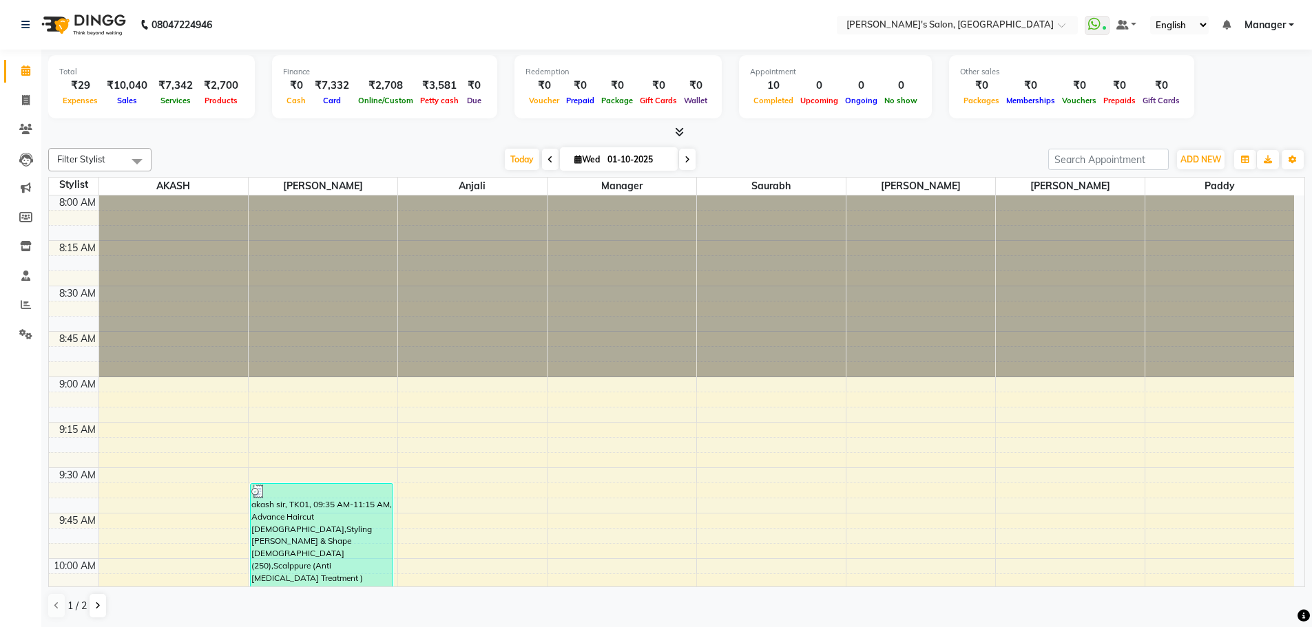
click at [923, 143] on div "Filter Stylist Select All AKASH ANIL KONDHAMANGALE Anjali Manager [PERSON_NAME]…" at bounding box center [676, 384] width 1257 height 482
click at [24, 304] on icon at bounding box center [26, 305] width 10 height 10
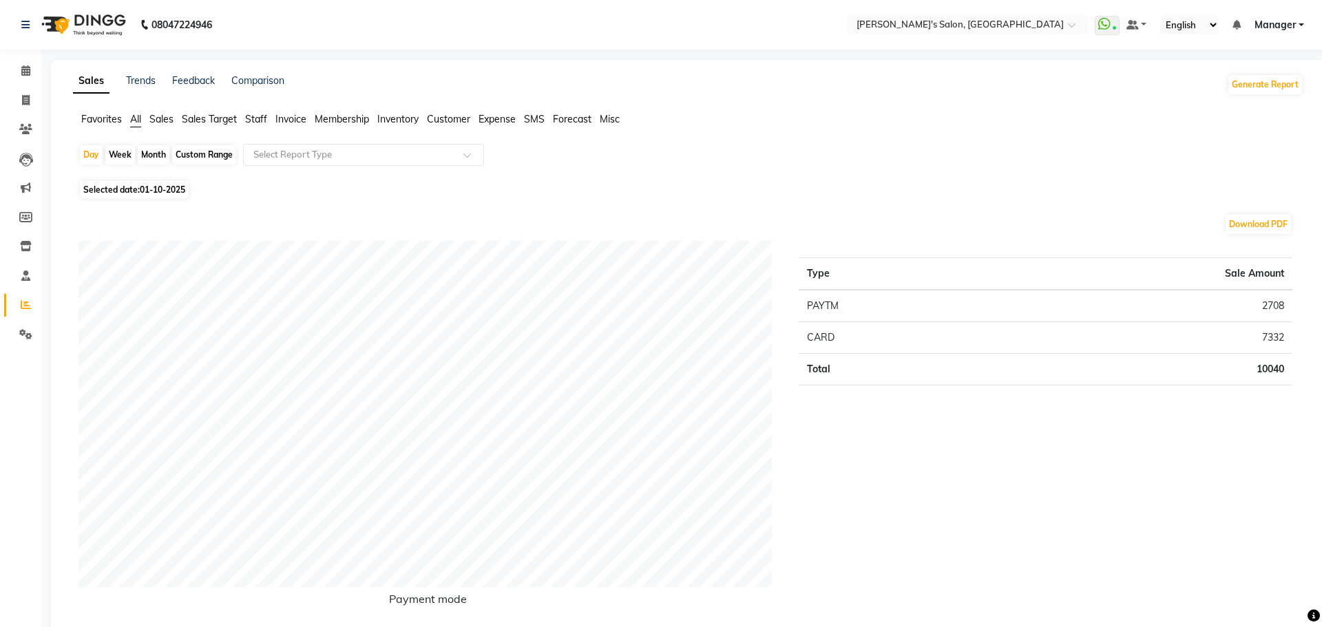
click at [160, 156] on div "Month" at bounding box center [154, 154] width 32 height 19
select select "10"
select select "2025"
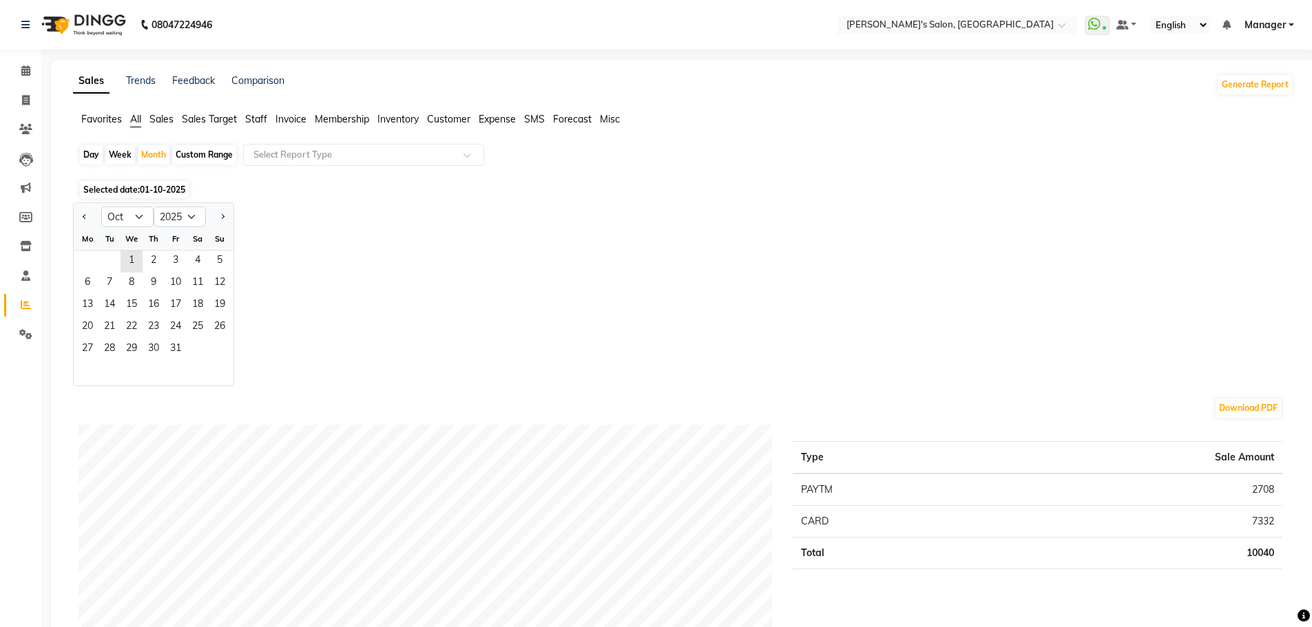
click at [78, 216] on div at bounding box center [88, 217] width 28 height 22
click at [80, 217] on button "Previous month" at bounding box center [84, 217] width 11 height 22
select select "9"
click at [97, 260] on span "1" at bounding box center [87, 262] width 22 height 22
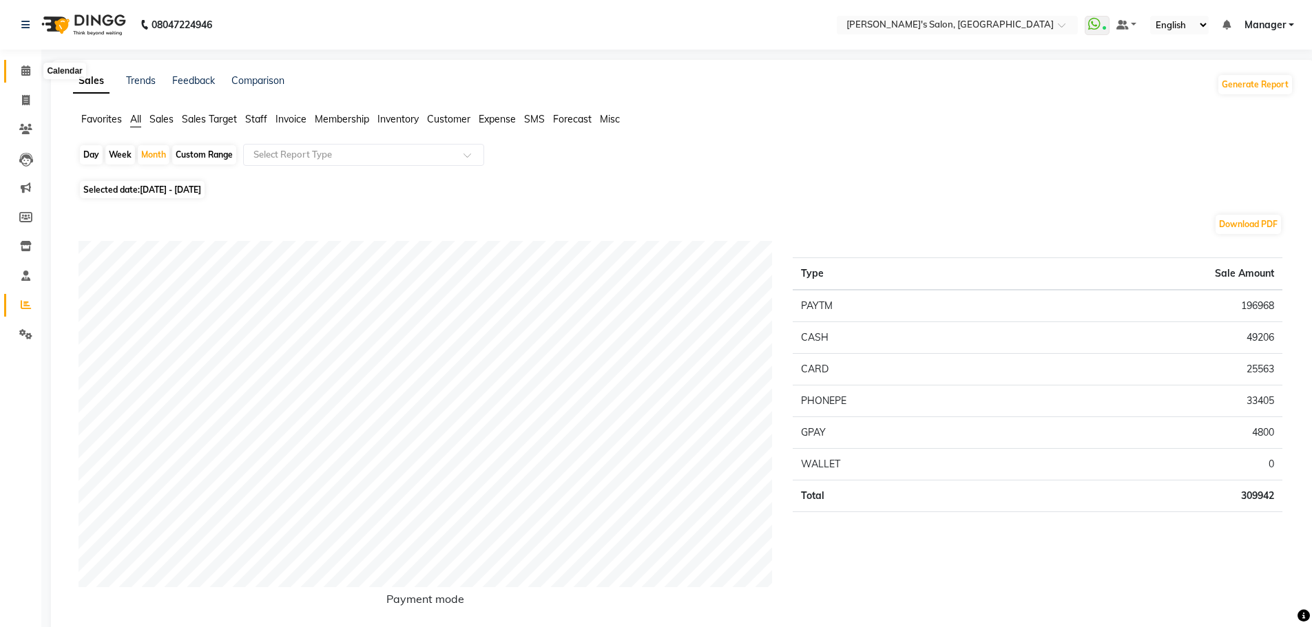
click at [25, 66] on icon at bounding box center [25, 70] width 9 height 10
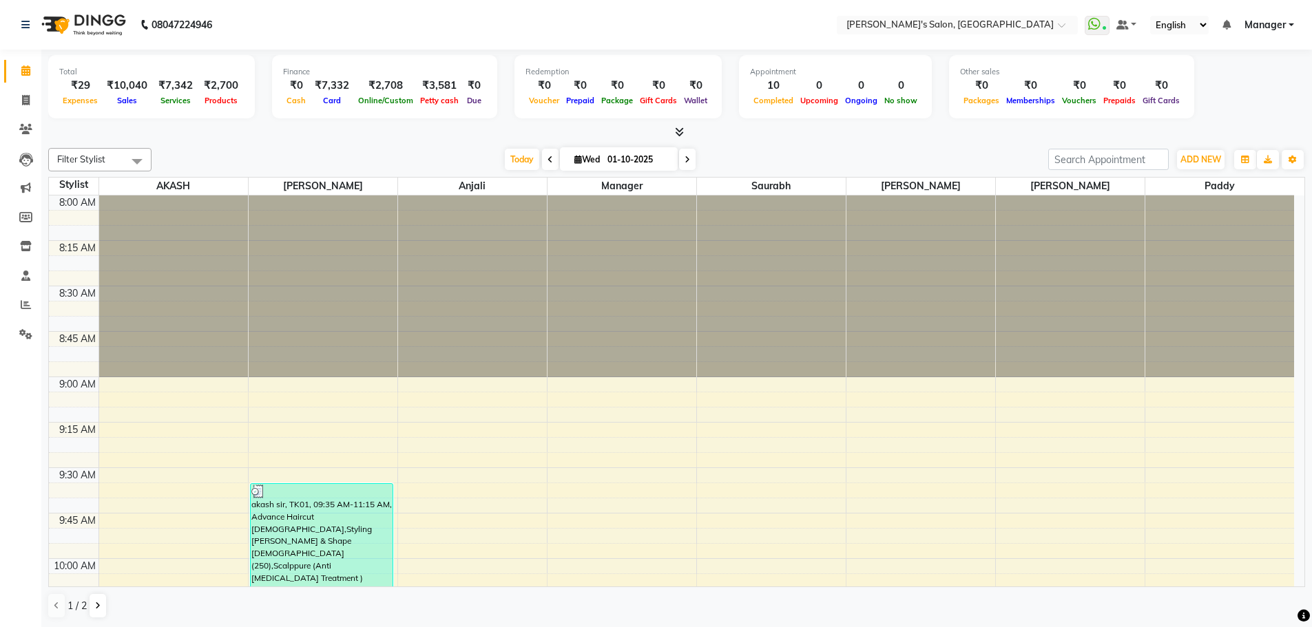
click at [1289, 23] on link "Manager" at bounding box center [1269, 25] width 50 height 14
click at [1224, 94] on link "Sign out" at bounding box center [1223, 94] width 126 height 21
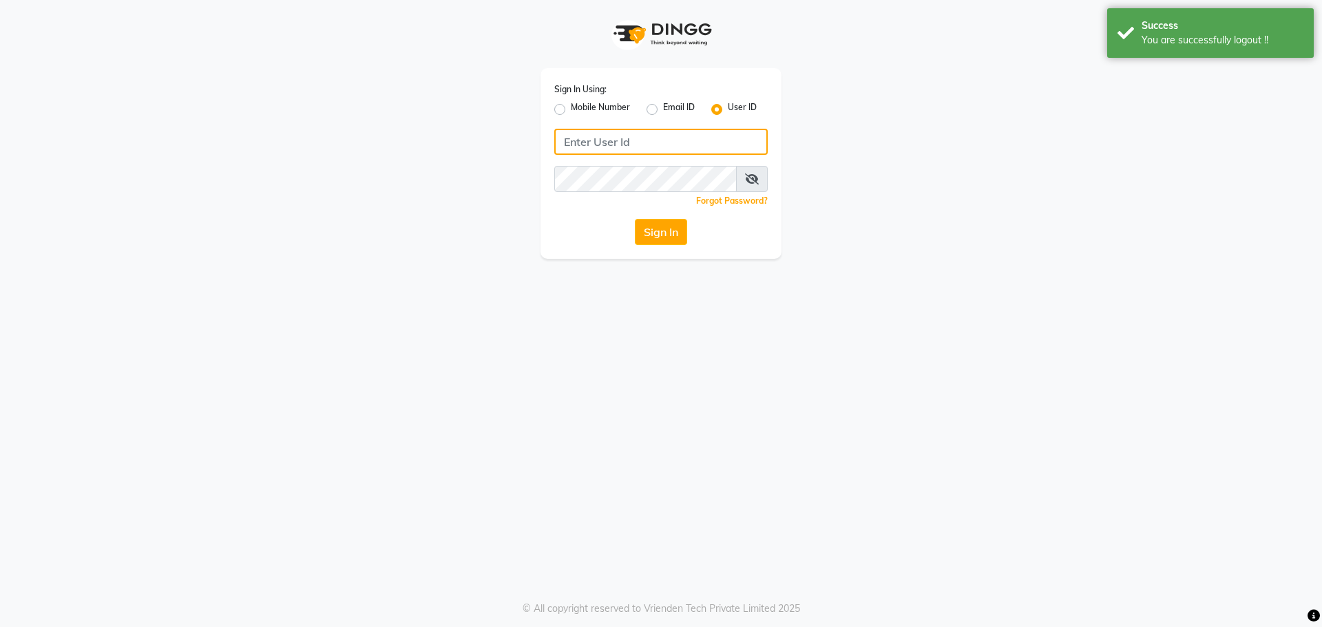
type input "8279543673"
click at [571, 108] on label "Mobile Number" at bounding box center [600, 109] width 59 height 17
click at [571, 108] on input "Mobile Number" at bounding box center [575, 105] width 9 height 9
radio input "true"
radio input "false"
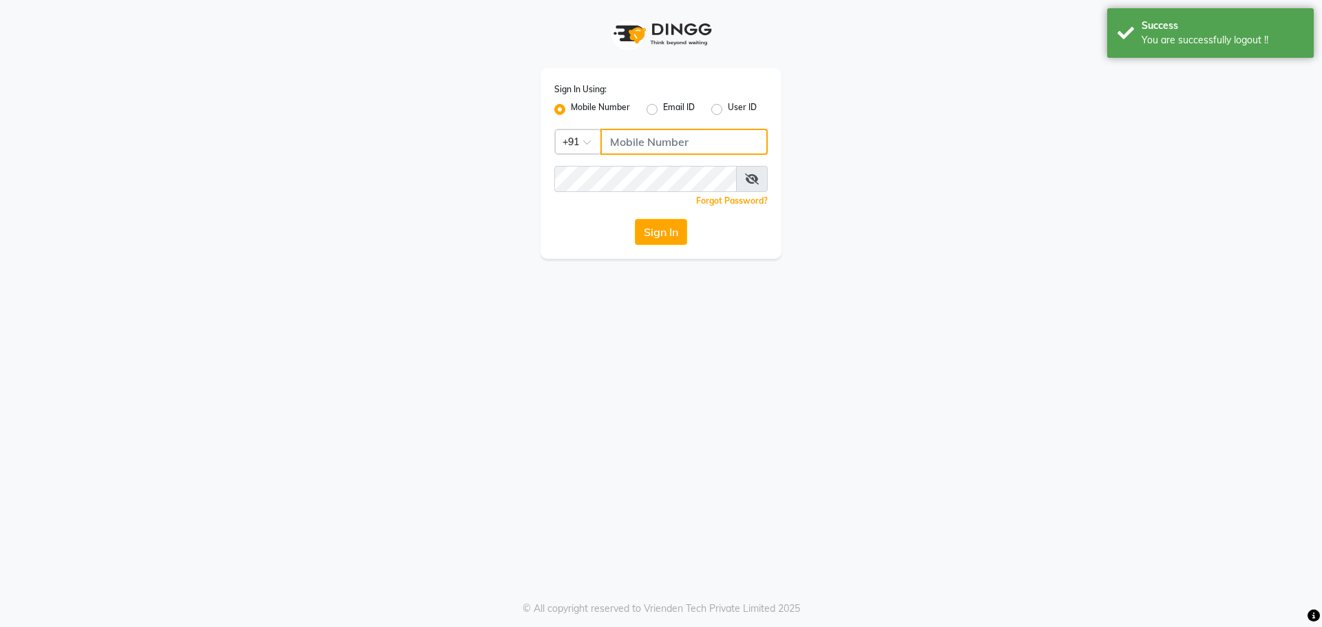
click at [624, 132] on input "Username" at bounding box center [684, 142] width 167 height 26
type input "8279543673"
click at [661, 230] on button "Sign In" at bounding box center [661, 232] width 52 height 26
